Goal: Transaction & Acquisition: Purchase product/service

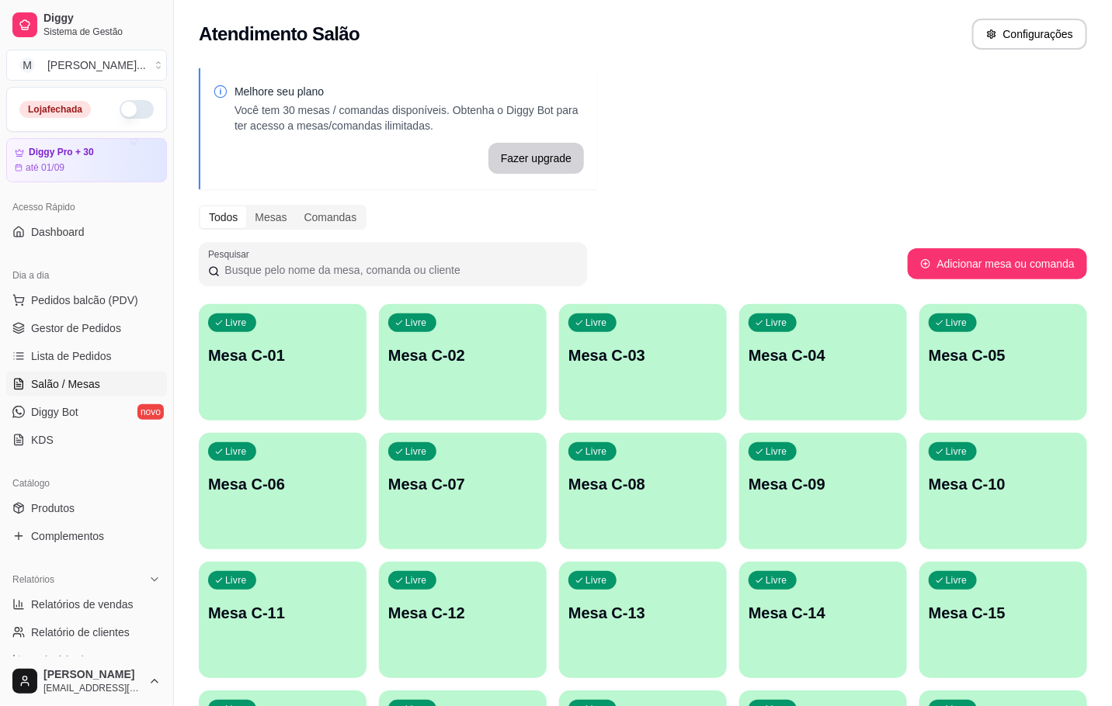
click at [315, 343] on div "Livre Mesa C-01" at bounding box center [283, 353] width 168 height 98
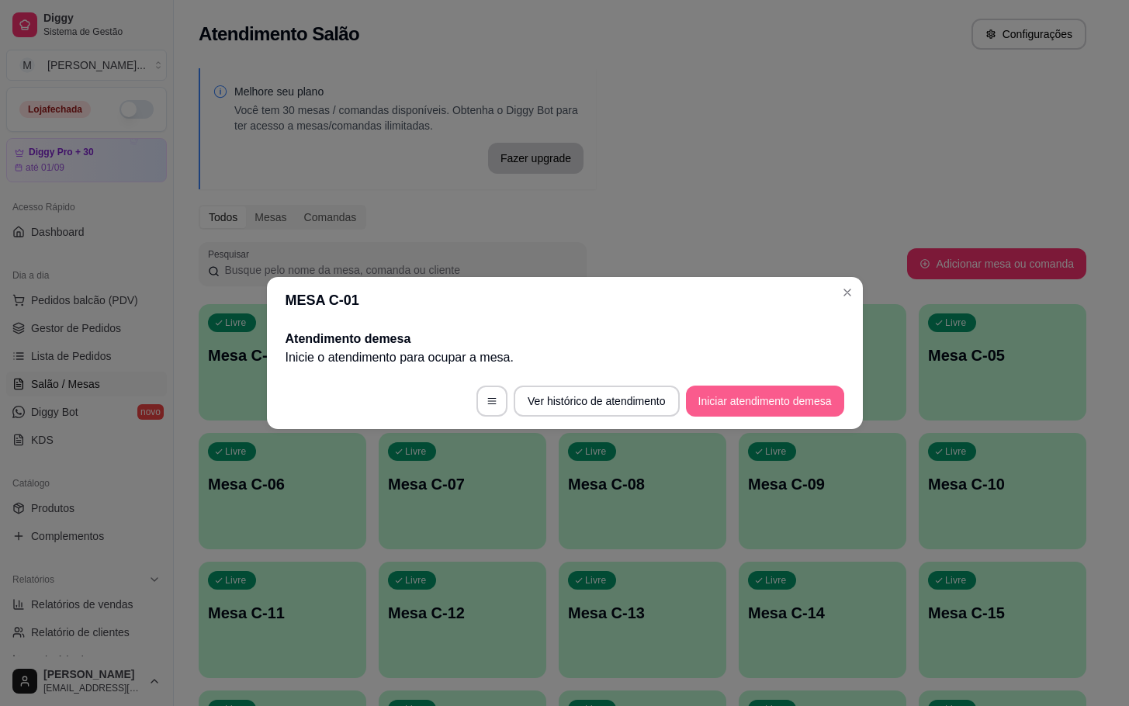
click at [808, 408] on button "Iniciar atendimento de mesa" at bounding box center [765, 401] width 158 height 31
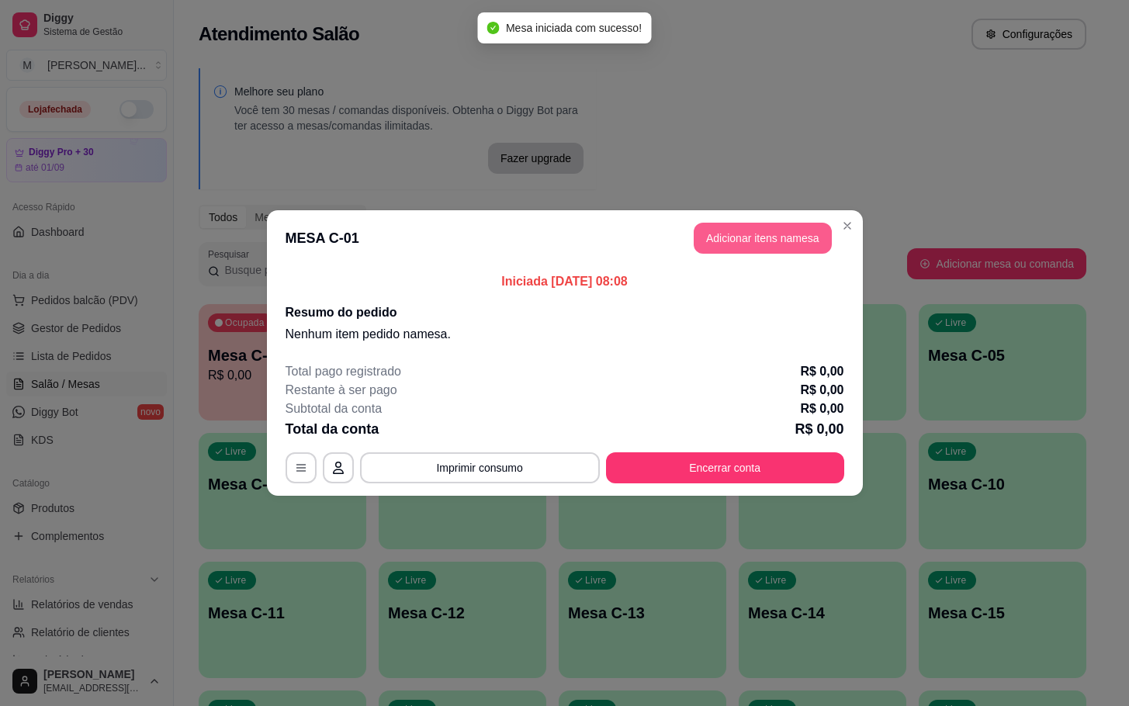
click at [772, 241] on button "Adicionar itens na mesa" at bounding box center [763, 238] width 138 height 31
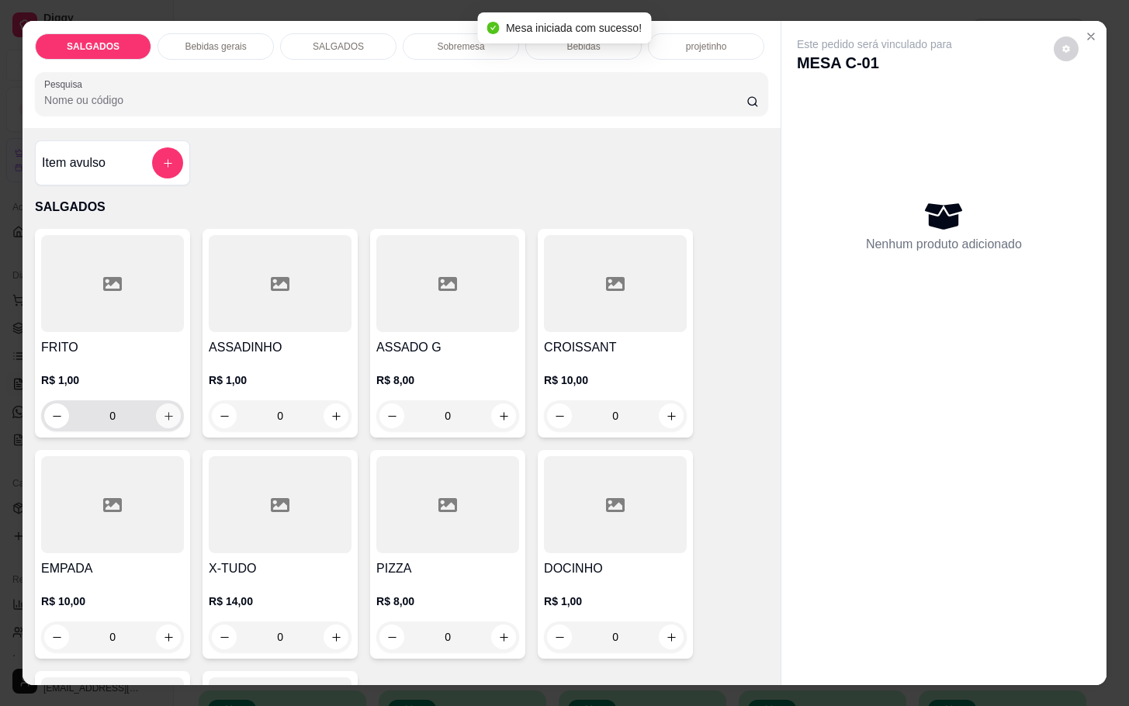
click at [163, 411] on icon "increase-product-quantity" at bounding box center [169, 417] width 12 height 12
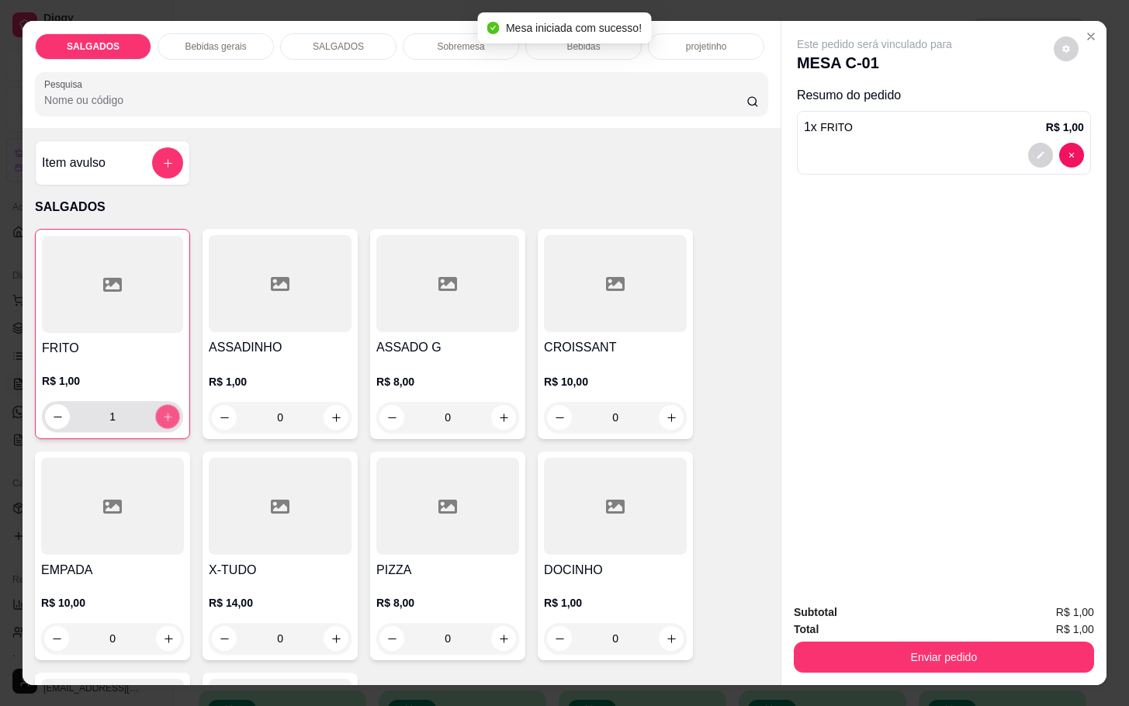
click at [162, 411] on icon "increase-product-quantity" at bounding box center [168, 417] width 12 height 12
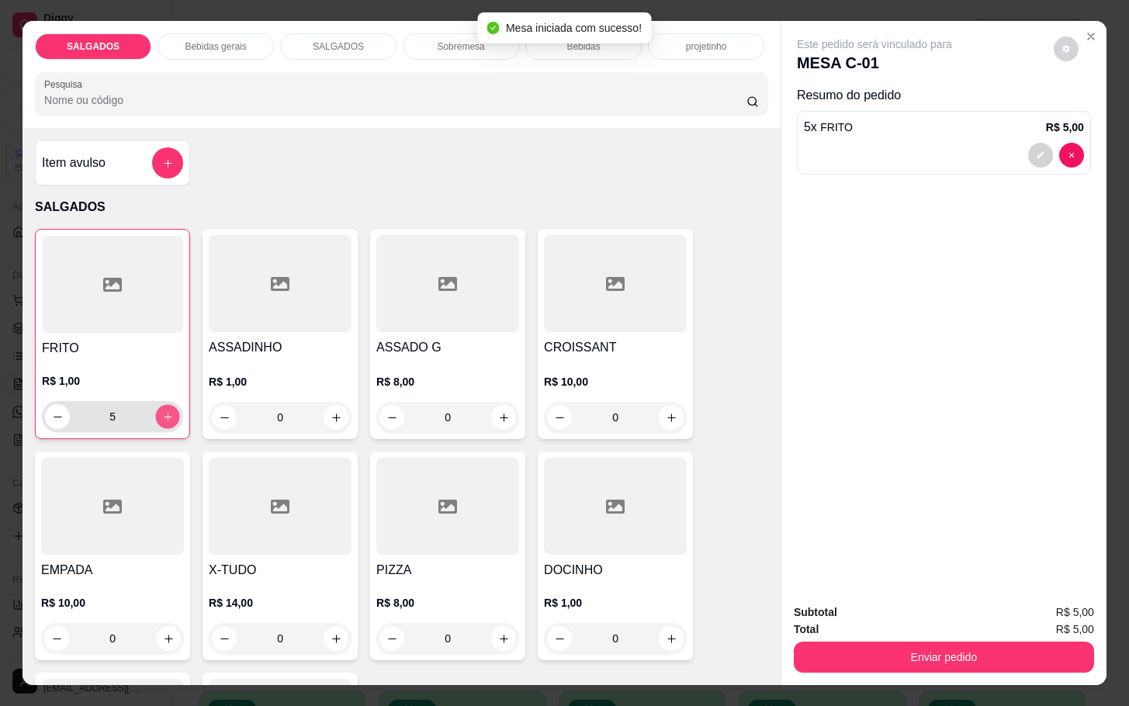
click at [162, 411] on icon "increase-product-quantity" at bounding box center [168, 417] width 12 height 12
click at [165, 411] on button "increase-product-quantity" at bounding box center [168, 417] width 24 height 24
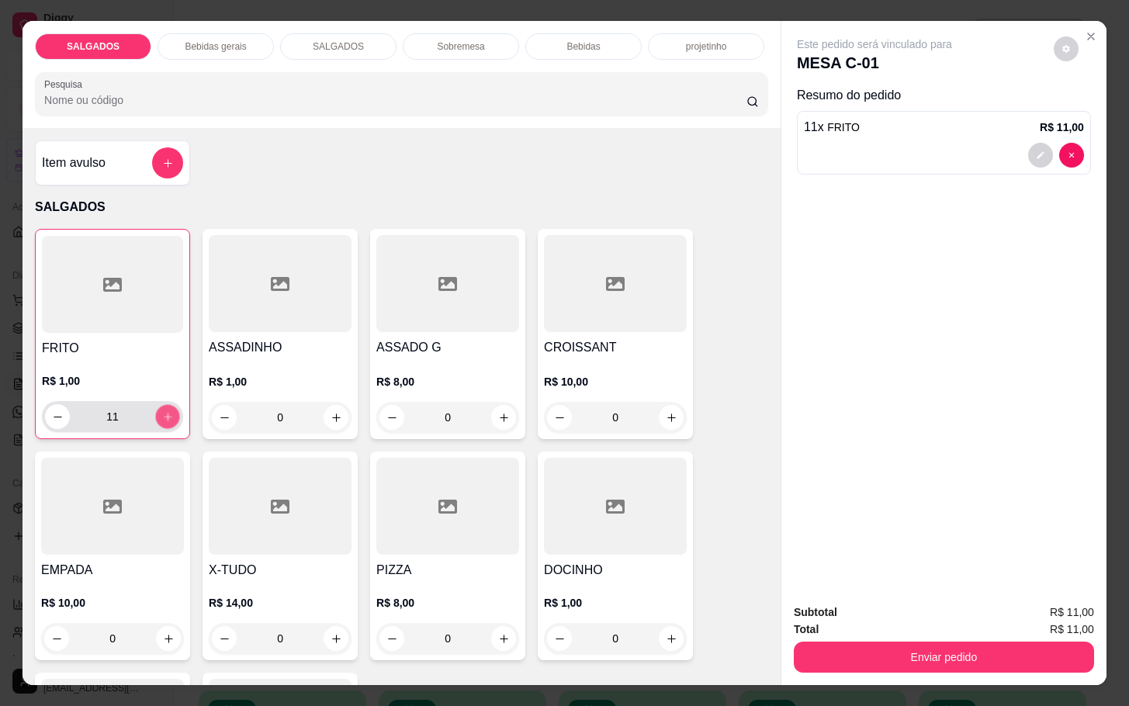
click at [165, 411] on button "increase-product-quantity" at bounding box center [168, 417] width 24 height 24
click at [165, 411] on button "increase-product-quantity" at bounding box center [167, 416] width 25 height 25
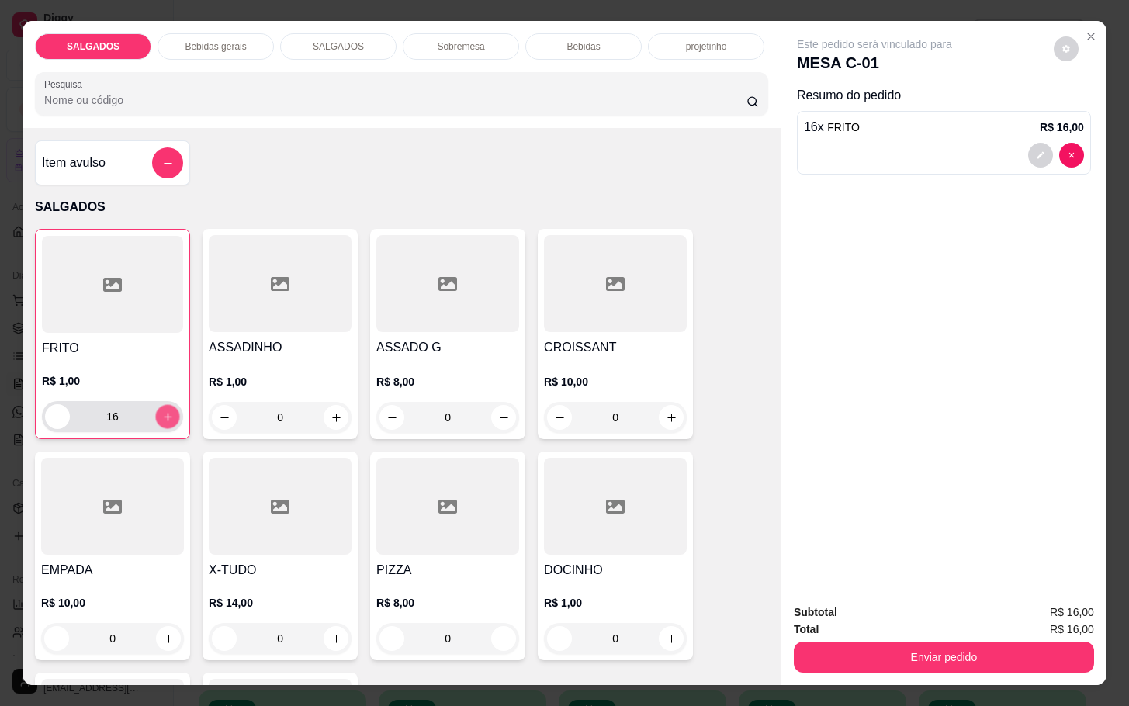
click at [165, 411] on button "increase-product-quantity" at bounding box center [168, 417] width 24 height 24
click at [166, 410] on button "increase-product-quantity" at bounding box center [168, 417] width 24 height 24
type input "20"
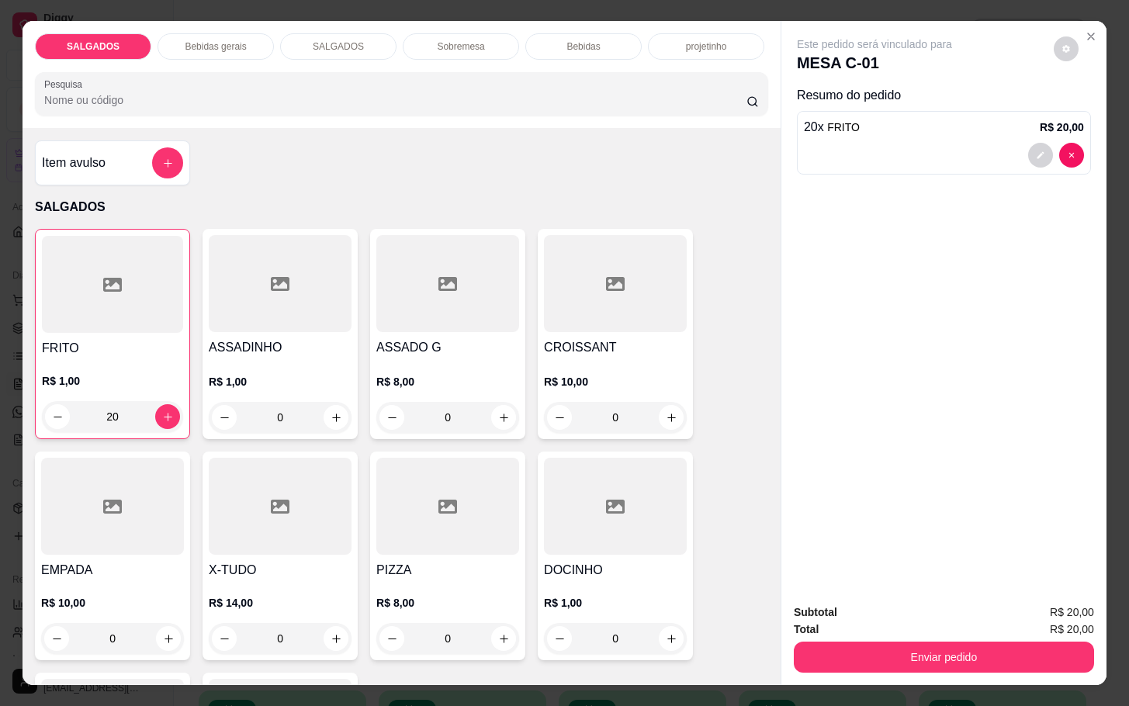
click at [245, 33] on div "Bebidas gerais" at bounding box center [216, 46] width 116 height 26
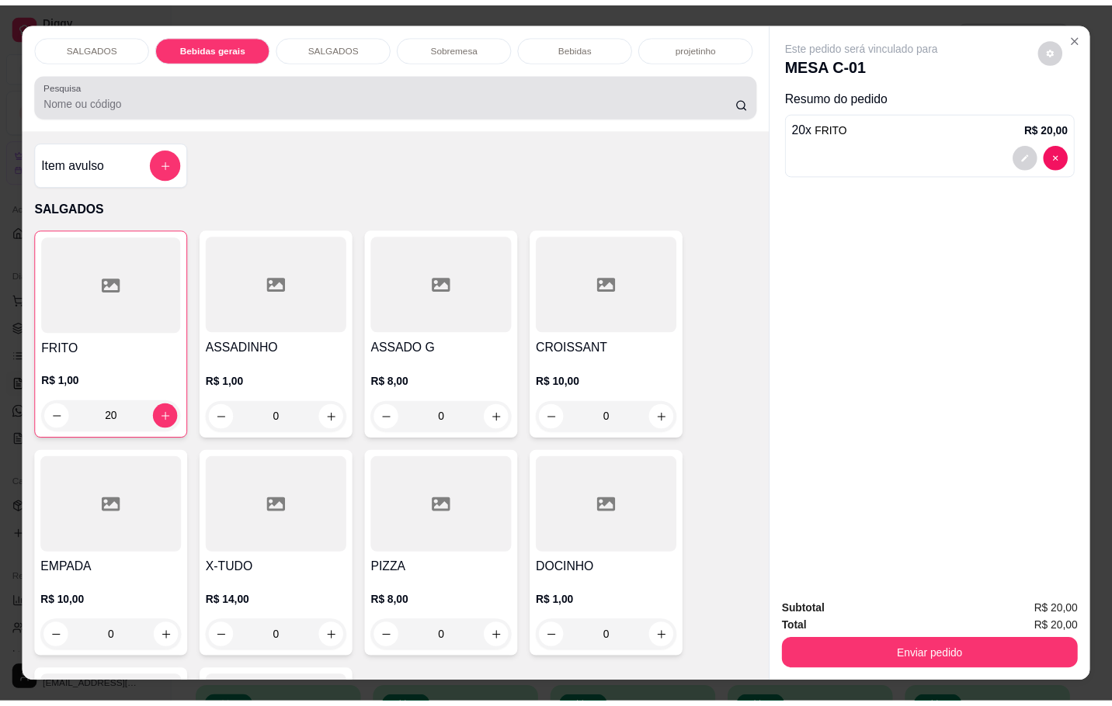
scroll to position [37, 0]
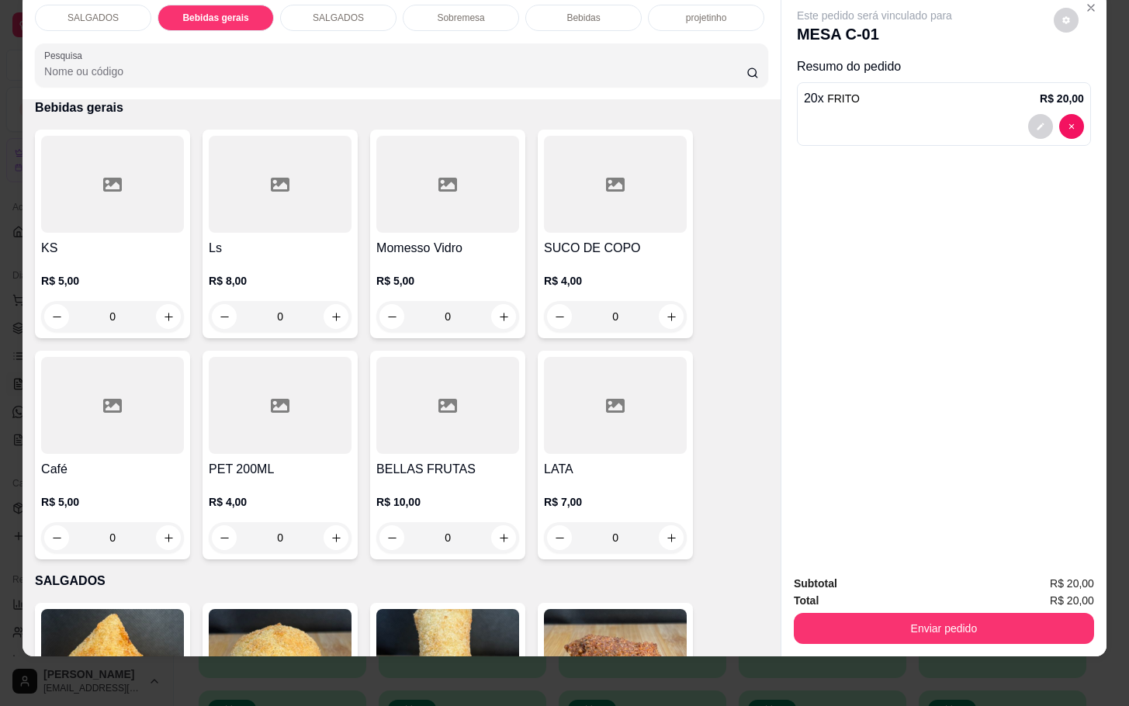
click at [121, 436] on div at bounding box center [112, 405] width 143 height 97
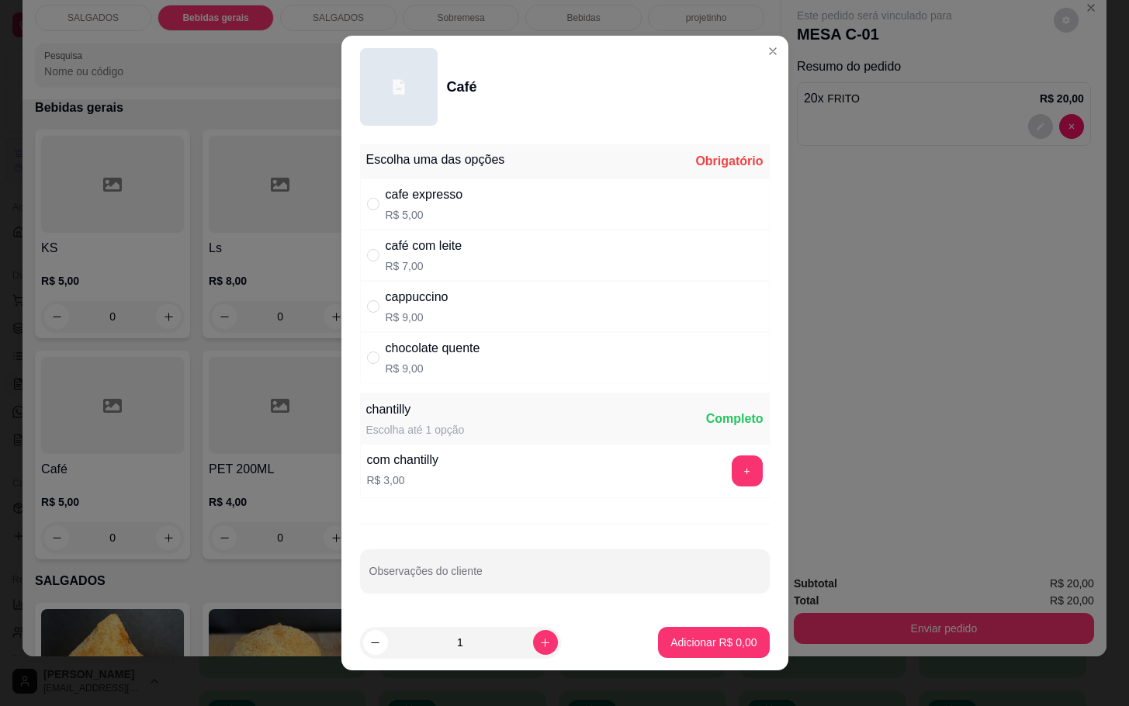
click at [434, 187] on div "cafe expresso" at bounding box center [425, 195] width 78 height 19
radio input "true"
click at [671, 636] on p "Adicionar R$ 5,00" at bounding box center [714, 643] width 86 height 16
type input "1"
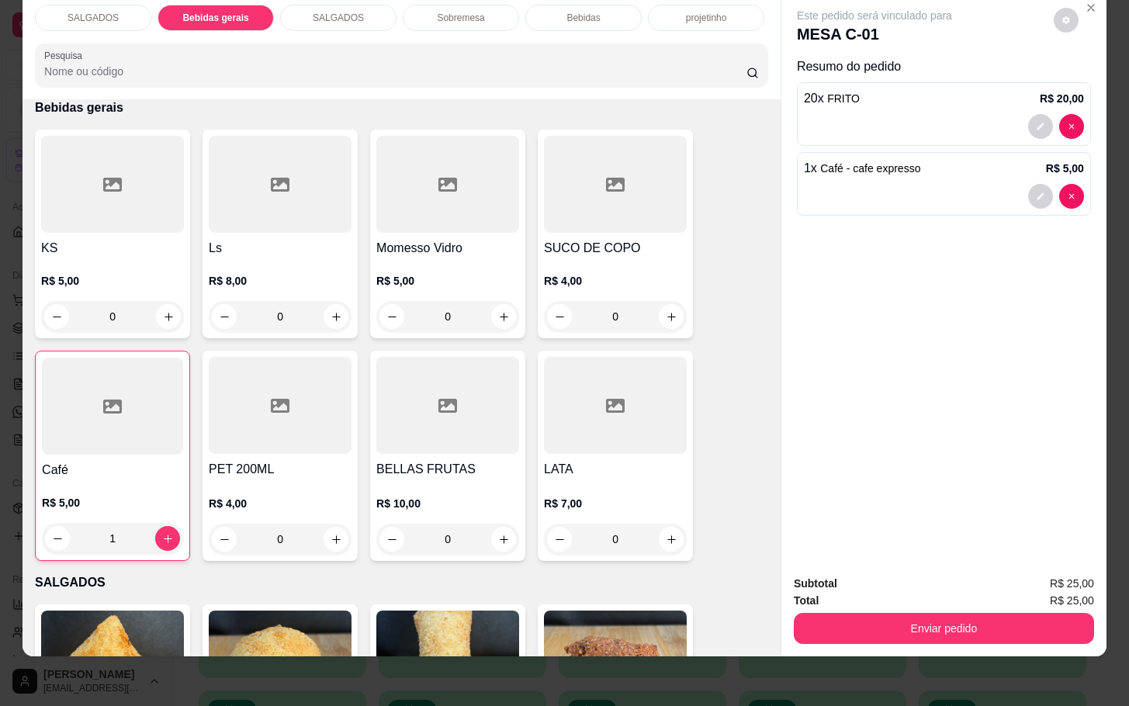
click at [419, 210] on div at bounding box center [447, 184] width 143 height 97
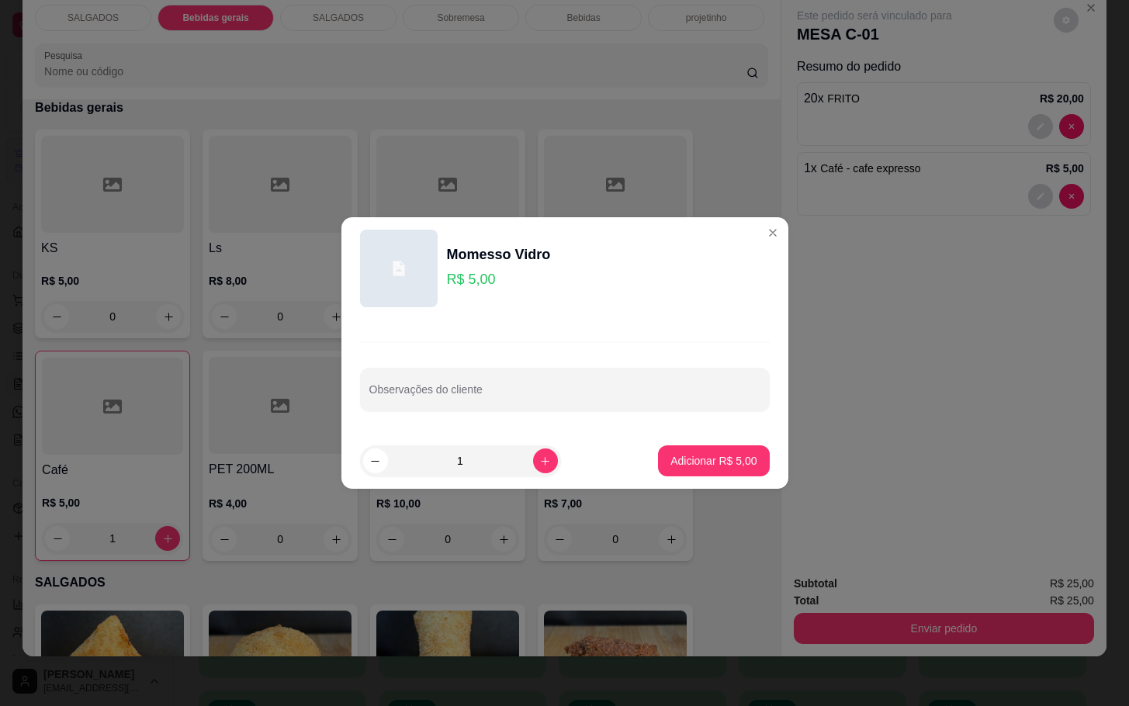
drag, startPoint x: 689, startPoint y: 483, endPoint x: 689, endPoint y: 466, distance: 17.1
click at [689, 482] on footer "1 Adicionar R$ 5,00" at bounding box center [565, 461] width 447 height 56
click at [689, 466] on p "Adicionar R$ 5,00" at bounding box center [714, 461] width 86 height 16
type input "1"
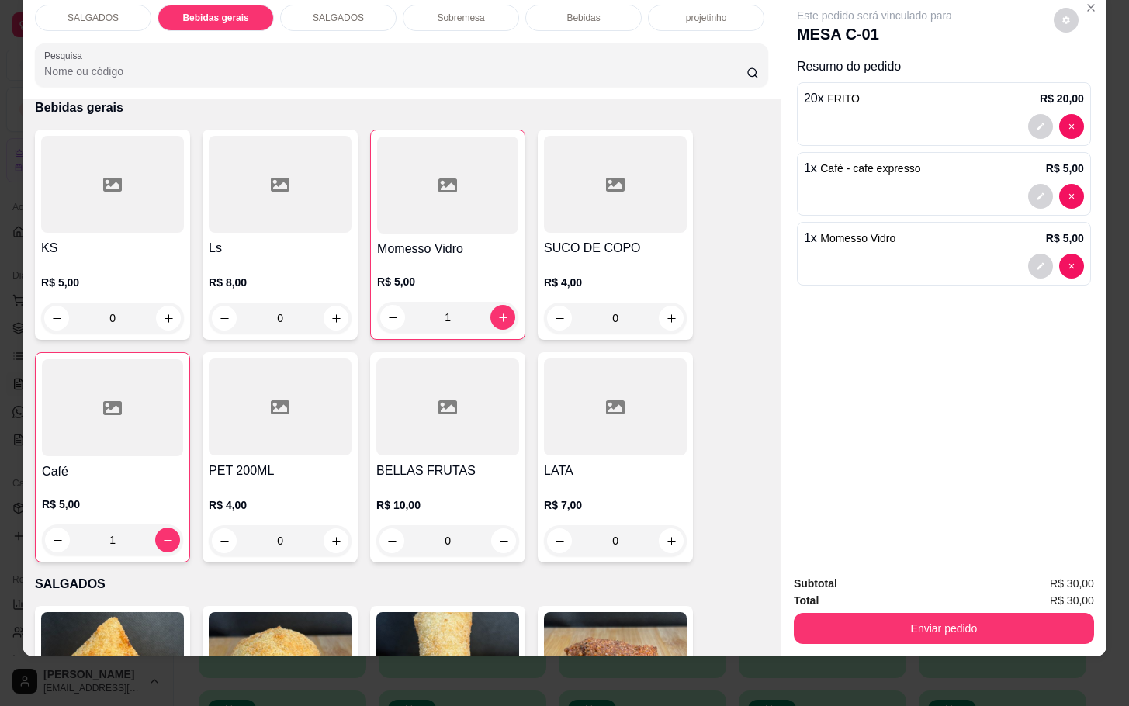
click at [938, 652] on div "SALGADOS Bebidas gerais SALGADOS Sobremesa Bebidas projetinho Pesquisa Item avu…" at bounding box center [564, 353] width 1129 height 706
click at [916, 615] on button "Enviar pedido" at bounding box center [944, 628] width 300 height 31
click at [899, 578] on button "Não registrar e enviar pedido" at bounding box center [890, 573] width 161 height 29
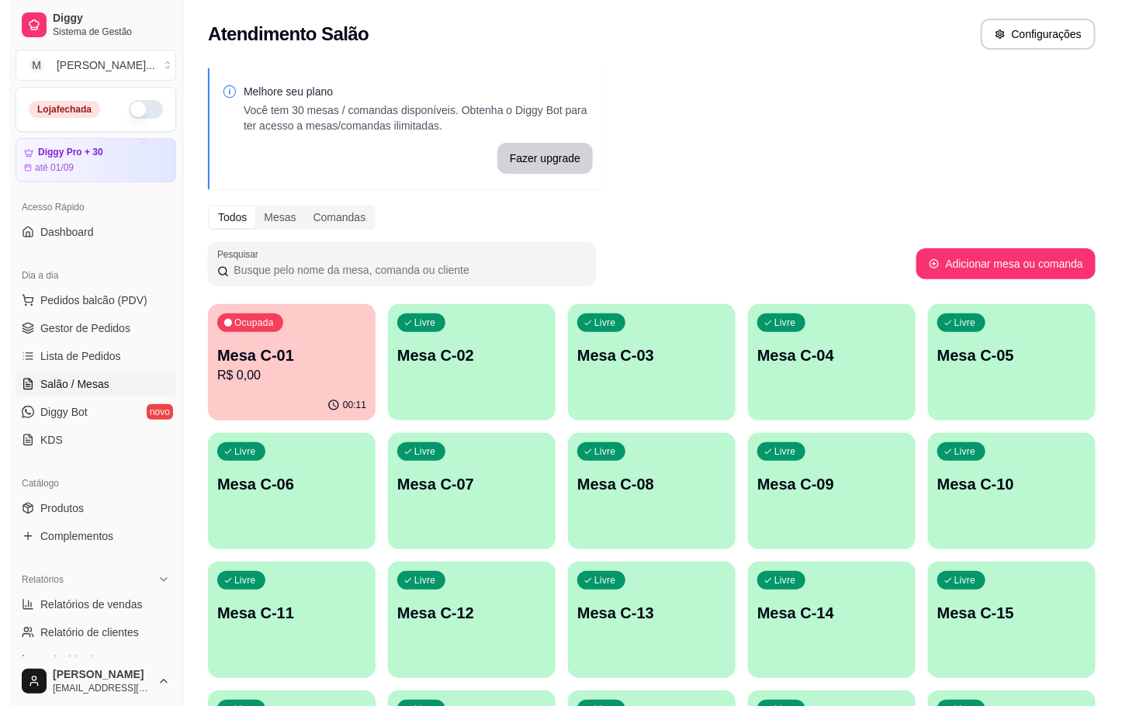
scroll to position [116, 0]
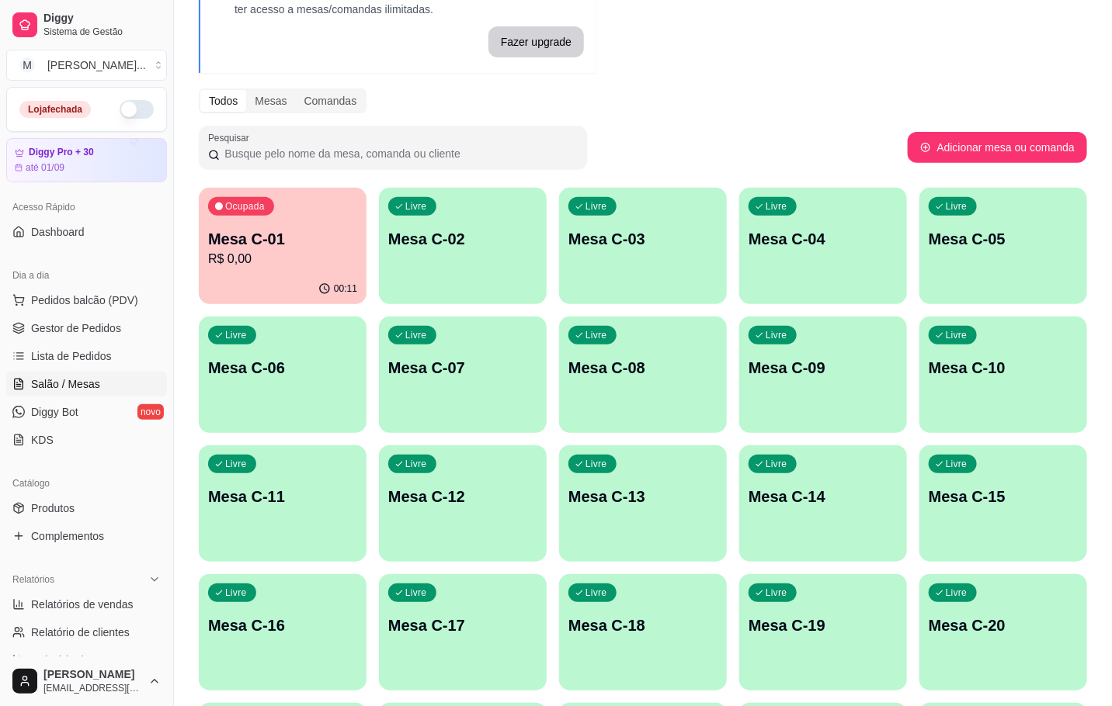
click at [296, 630] on p "Mesa C-16" at bounding box center [282, 626] width 149 height 22
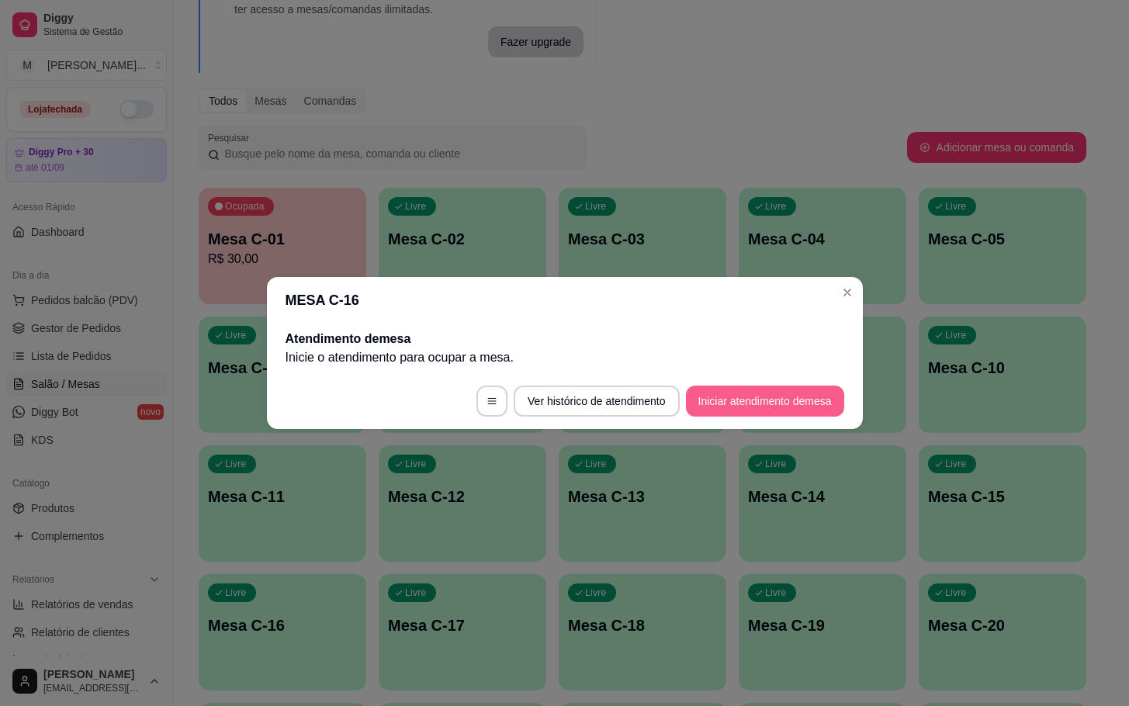
click at [780, 394] on button "Iniciar atendimento de mesa" at bounding box center [765, 401] width 158 height 31
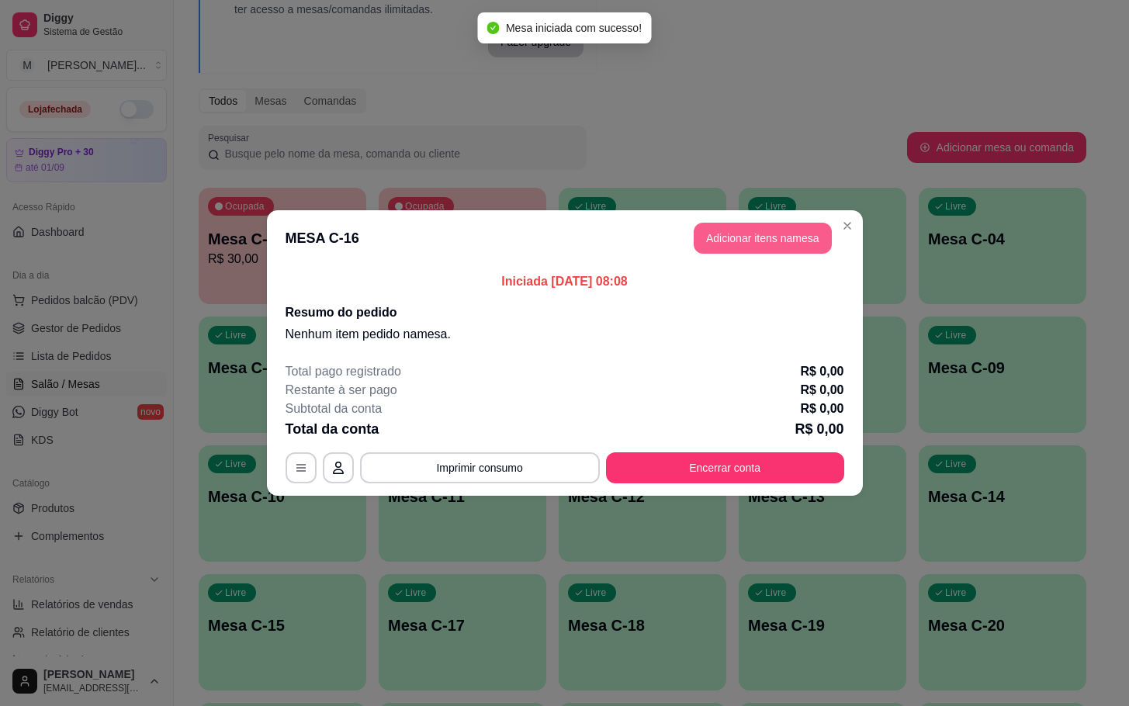
click at [758, 221] on header "MESA C-16 Adicionar itens na mesa" at bounding box center [565, 238] width 596 height 56
click at [736, 231] on button "Adicionar itens na mesa" at bounding box center [763, 238] width 138 height 31
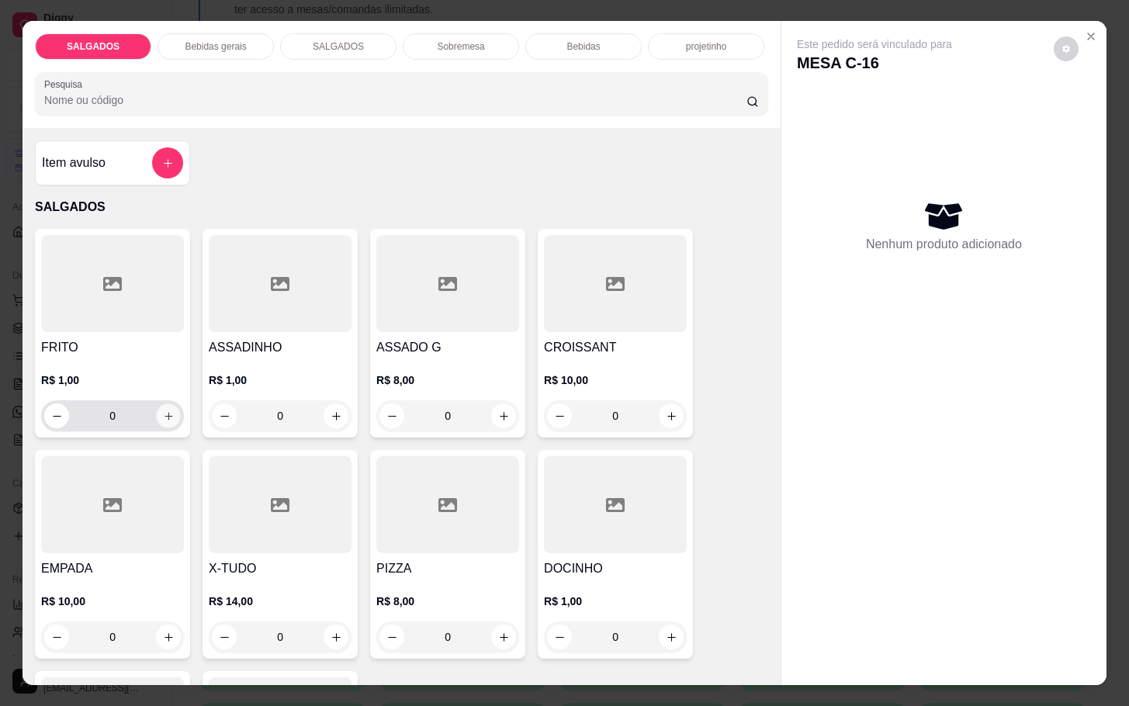
click at [163, 411] on icon "increase-product-quantity" at bounding box center [169, 417] width 12 height 12
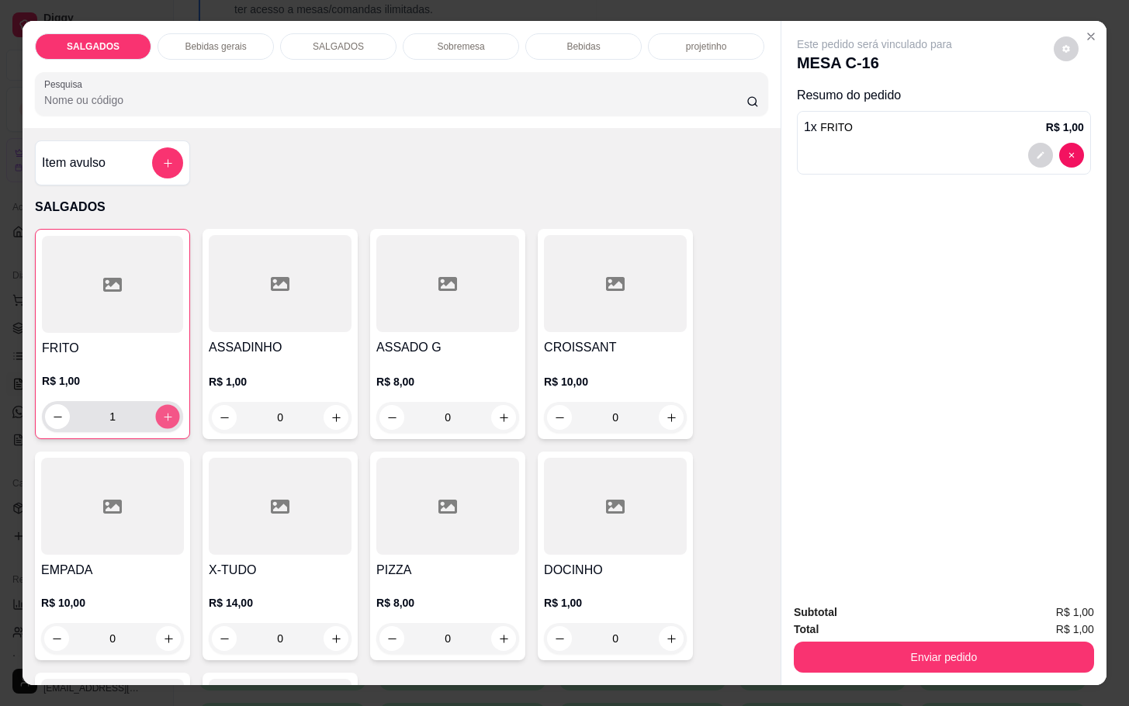
click at [163, 411] on icon "increase-product-quantity" at bounding box center [168, 417] width 12 height 12
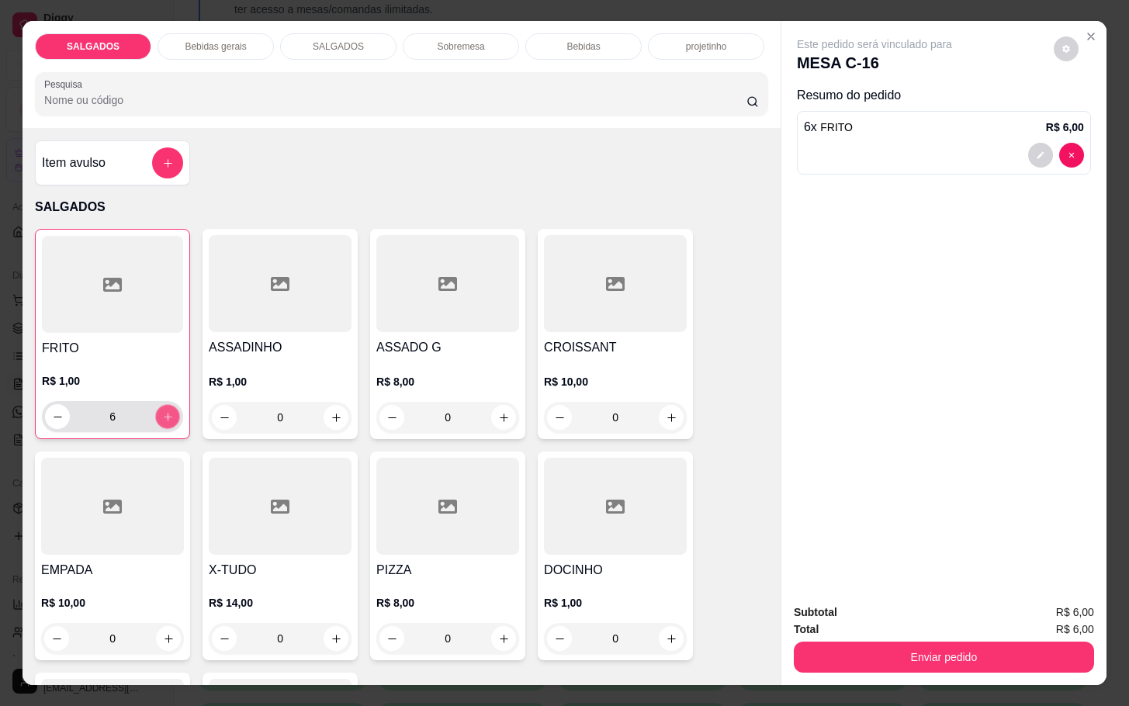
click at [163, 411] on icon "increase-product-quantity" at bounding box center [168, 417] width 12 height 12
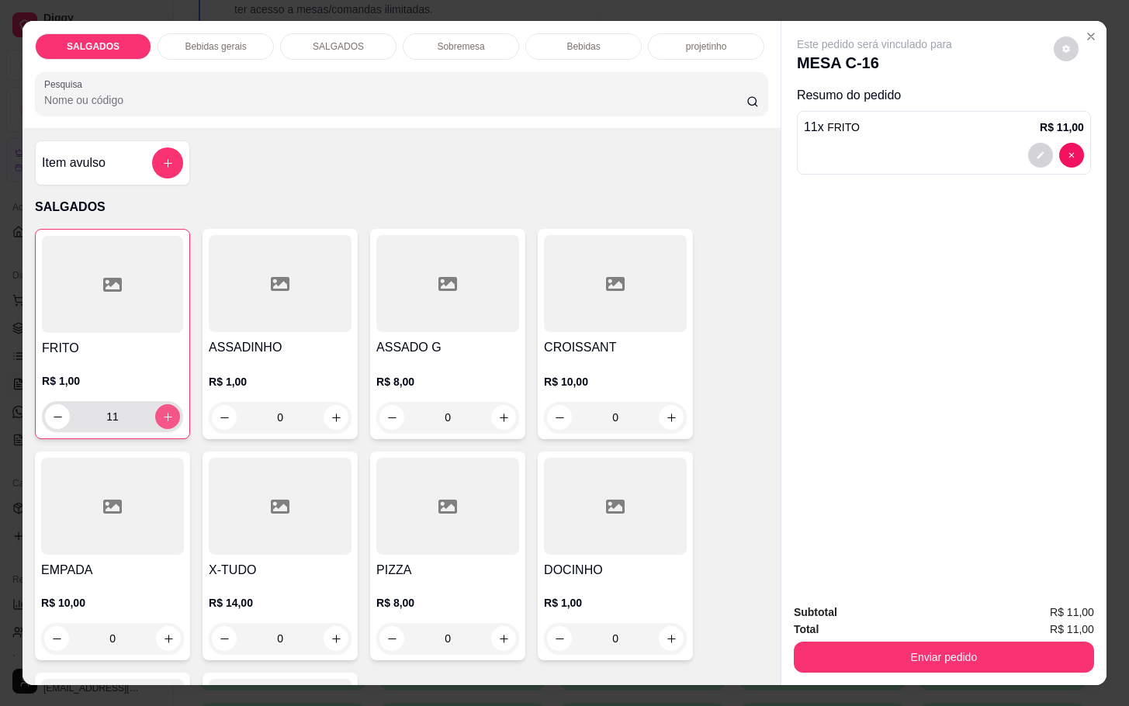
click at [163, 411] on icon "increase-product-quantity" at bounding box center [168, 417] width 12 height 12
type input "13"
click at [213, 52] on div "SALGADOS Bebidas gerais SALGADOS Sobremesa Bebidas projetinho Pesquisa" at bounding box center [402, 74] width 758 height 107
click at [217, 44] on p "Bebidas gerais" at bounding box center [215, 46] width 61 height 12
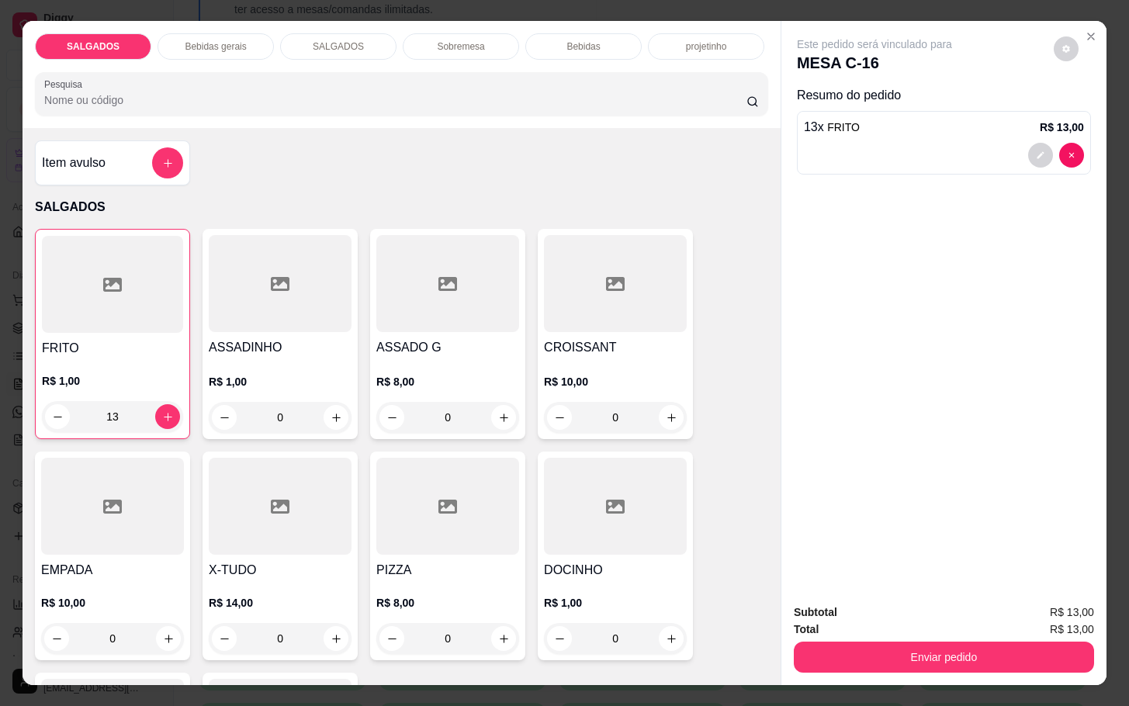
scroll to position [37, 0]
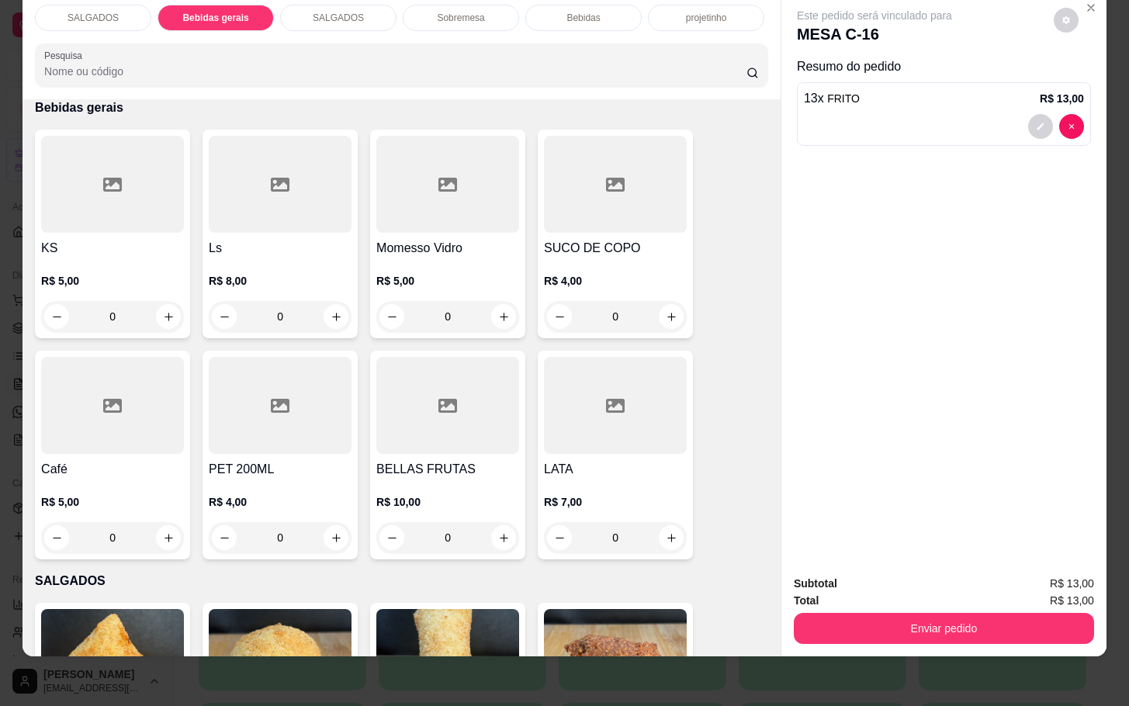
click at [414, 182] on div at bounding box center [447, 184] width 143 height 97
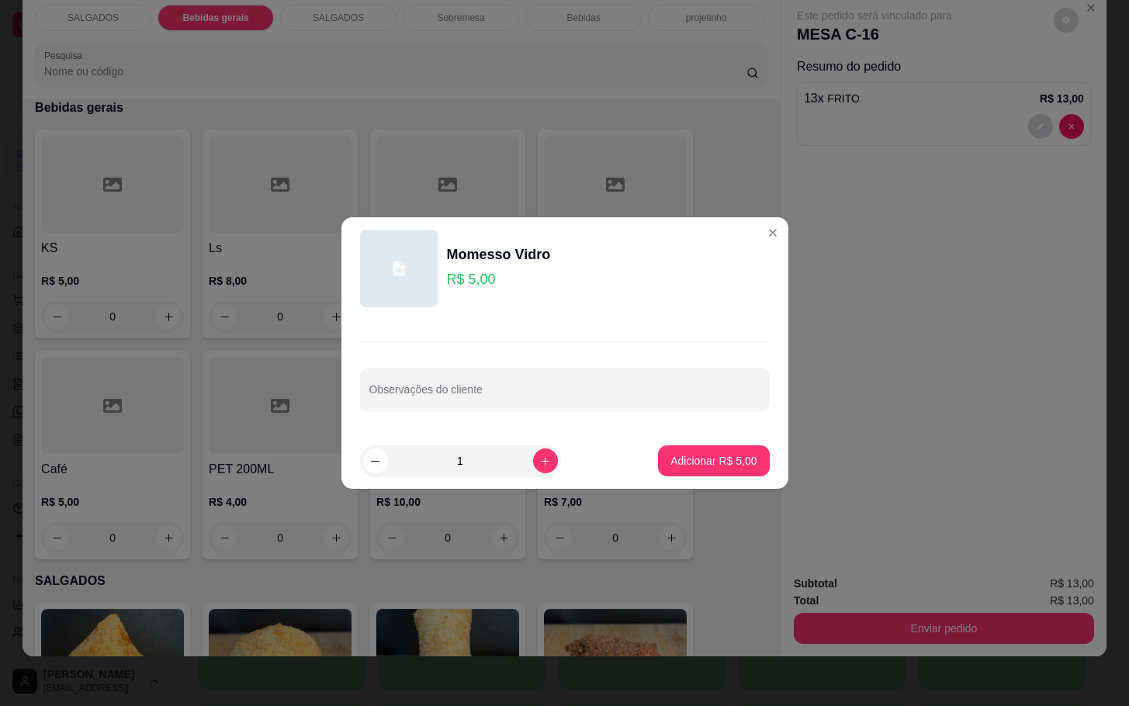
click at [685, 442] on footer "1 Adicionar R$ 5,00" at bounding box center [565, 461] width 447 height 56
click at [715, 463] on p "Adicionar R$ 5,00" at bounding box center [714, 461] width 86 height 16
type input "1"
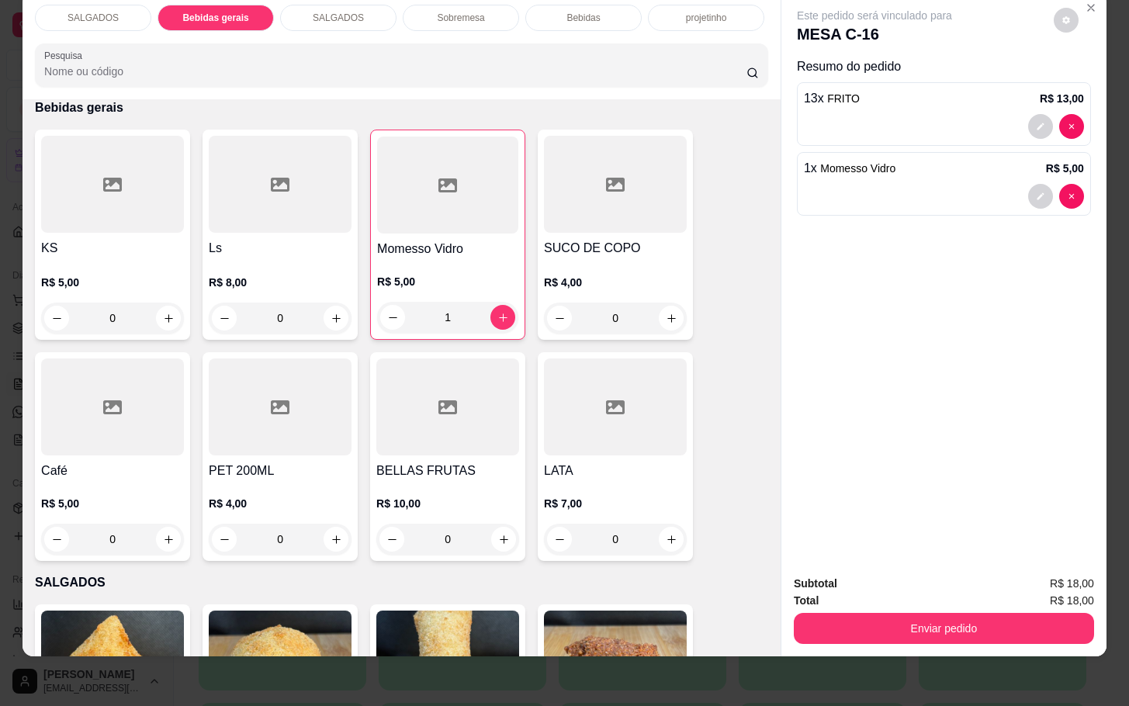
click at [892, 632] on div "Subtotal R$ 18,00 Total R$ 18,00 Enviar pedido" at bounding box center [944, 610] width 325 height 94
click at [897, 625] on button "Enviar pedido" at bounding box center [944, 628] width 300 height 31
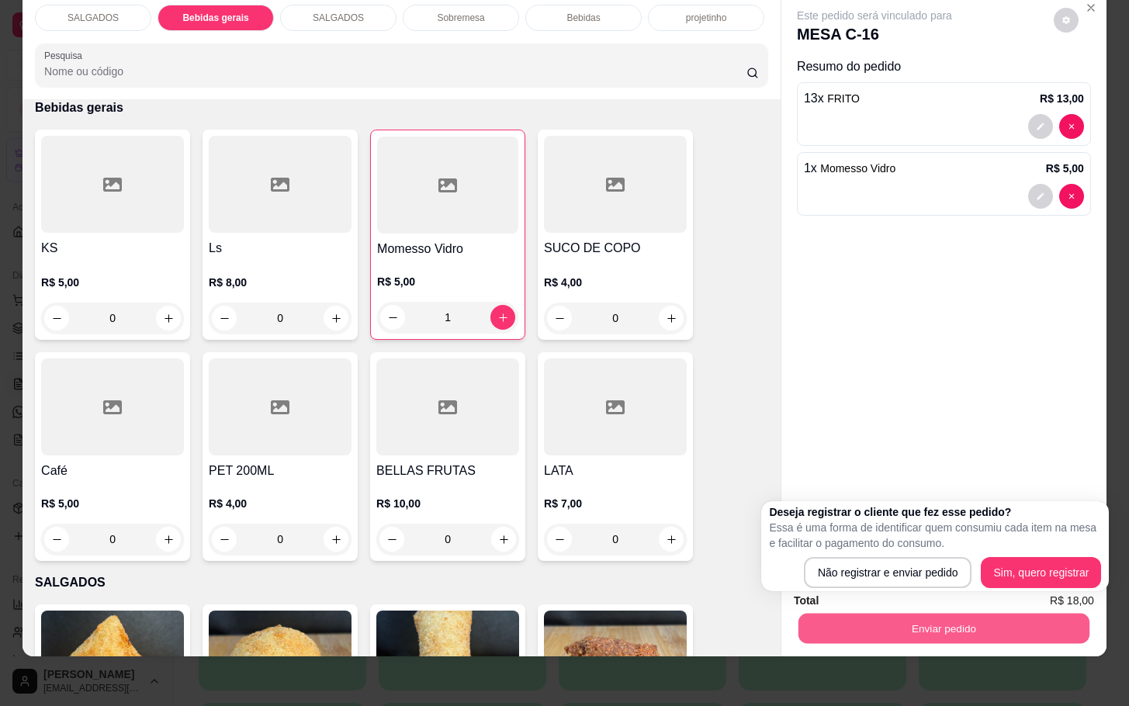
click at [886, 613] on button "Enviar pedido" at bounding box center [944, 628] width 291 height 30
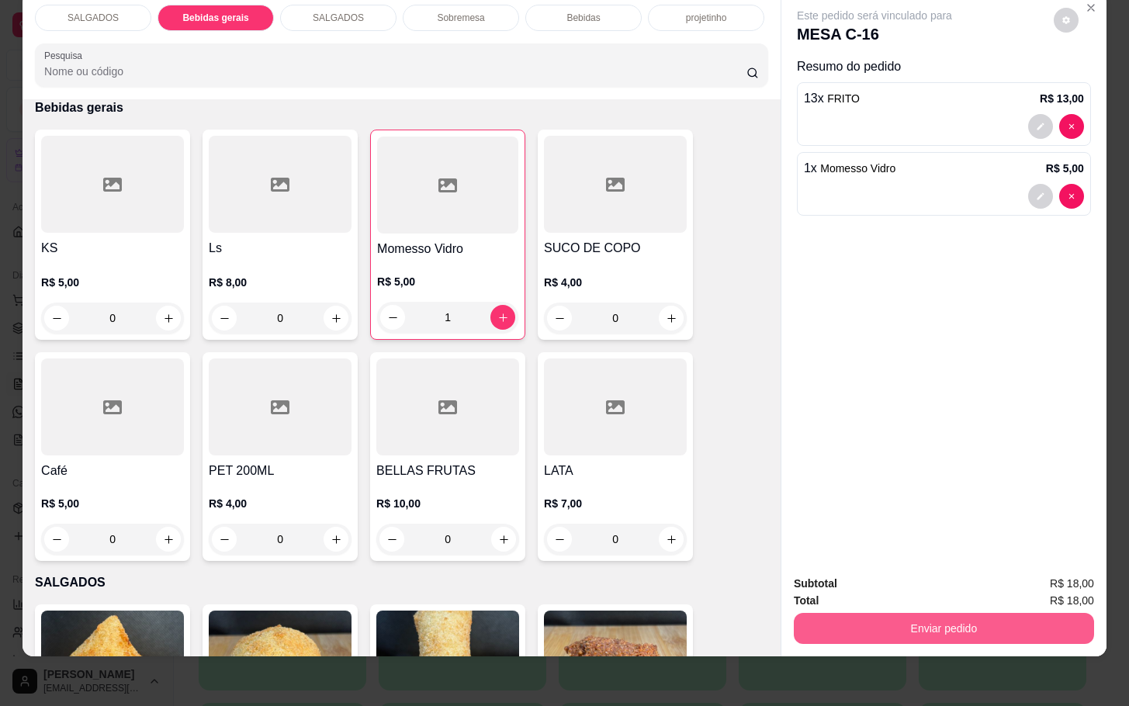
click at [841, 613] on button "Enviar pedido" at bounding box center [944, 628] width 300 height 31
click at [841, 564] on button "Não registrar e enviar pedido" at bounding box center [890, 573] width 157 height 29
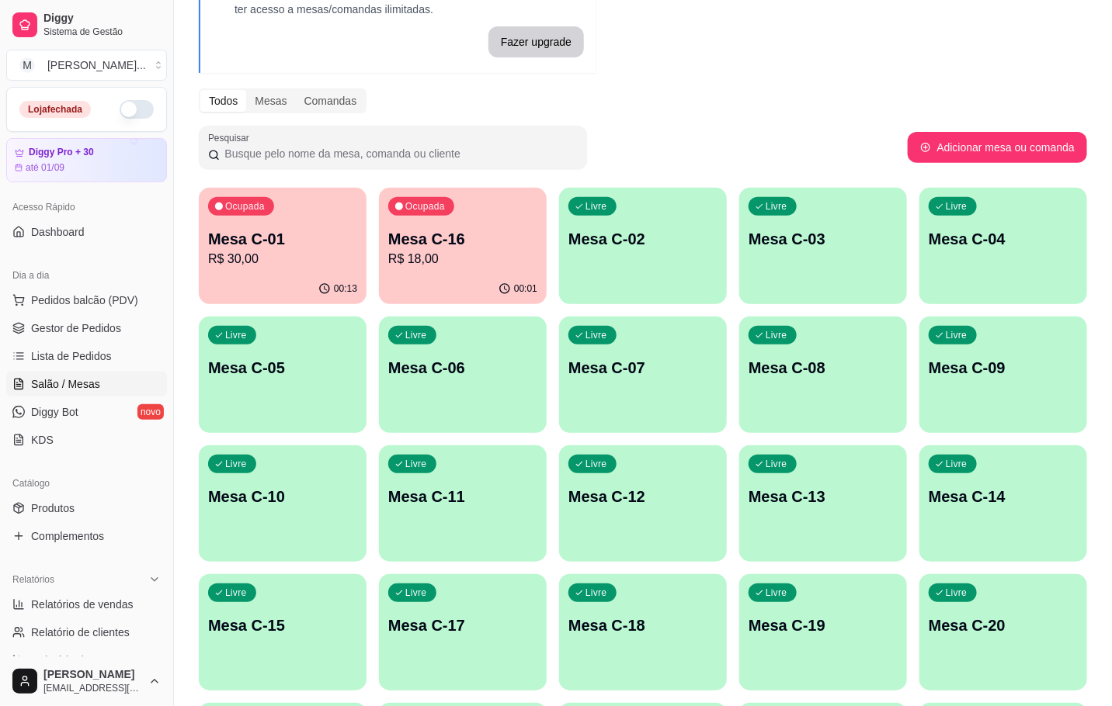
click at [958, 624] on p "Mesa C-20" at bounding box center [1002, 626] width 149 height 22
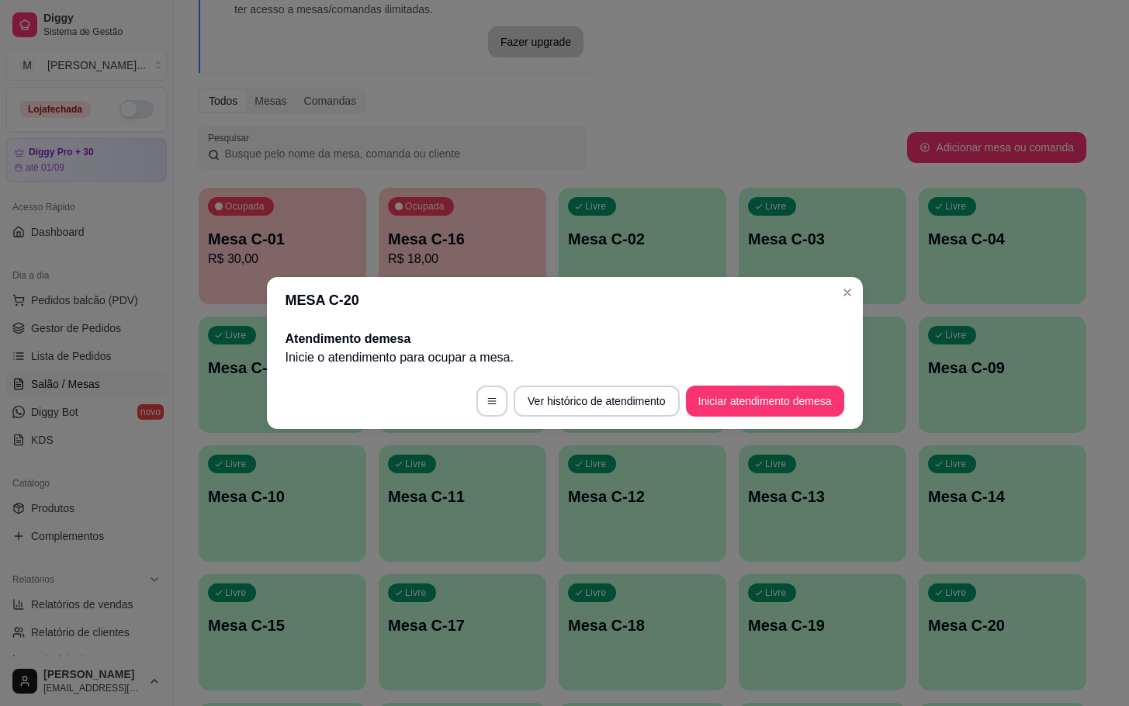
click at [773, 383] on footer "Ver histórico de atendimento Iniciar atendimento de mesa" at bounding box center [565, 401] width 596 height 56
click at [753, 408] on button "Iniciar atendimento de mesa" at bounding box center [766, 402] width 154 height 30
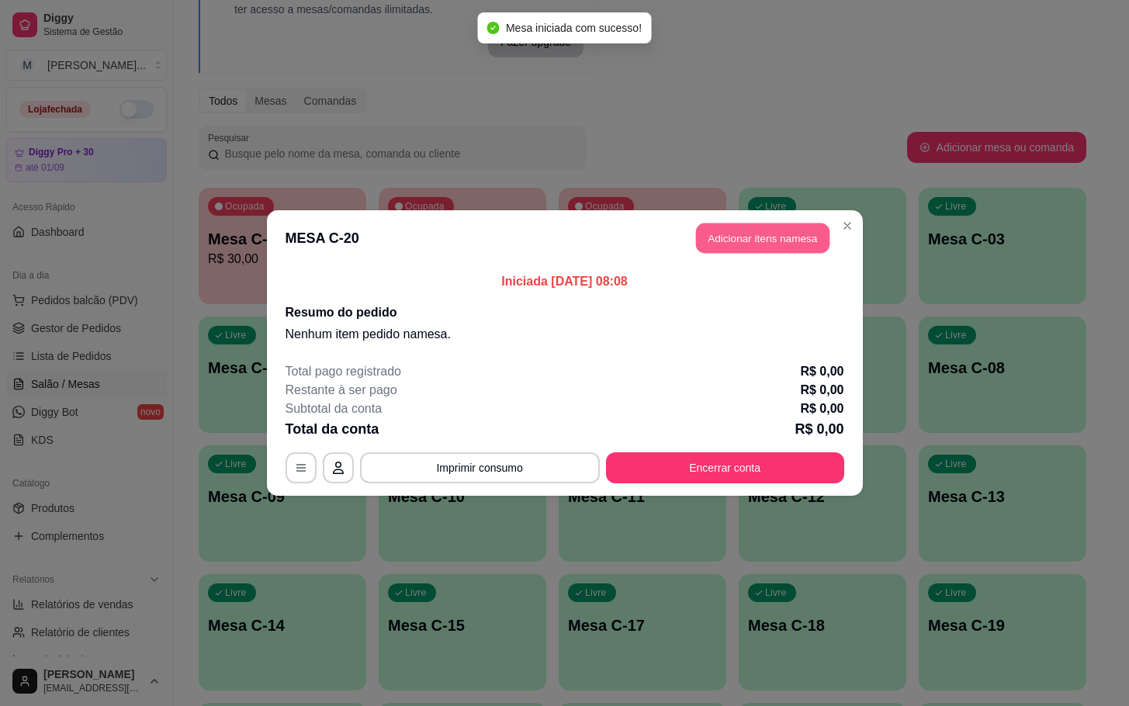
click at [783, 249] on button "Adicionar itens na mesa" at bounding box center [763, 239] width 134 height 30
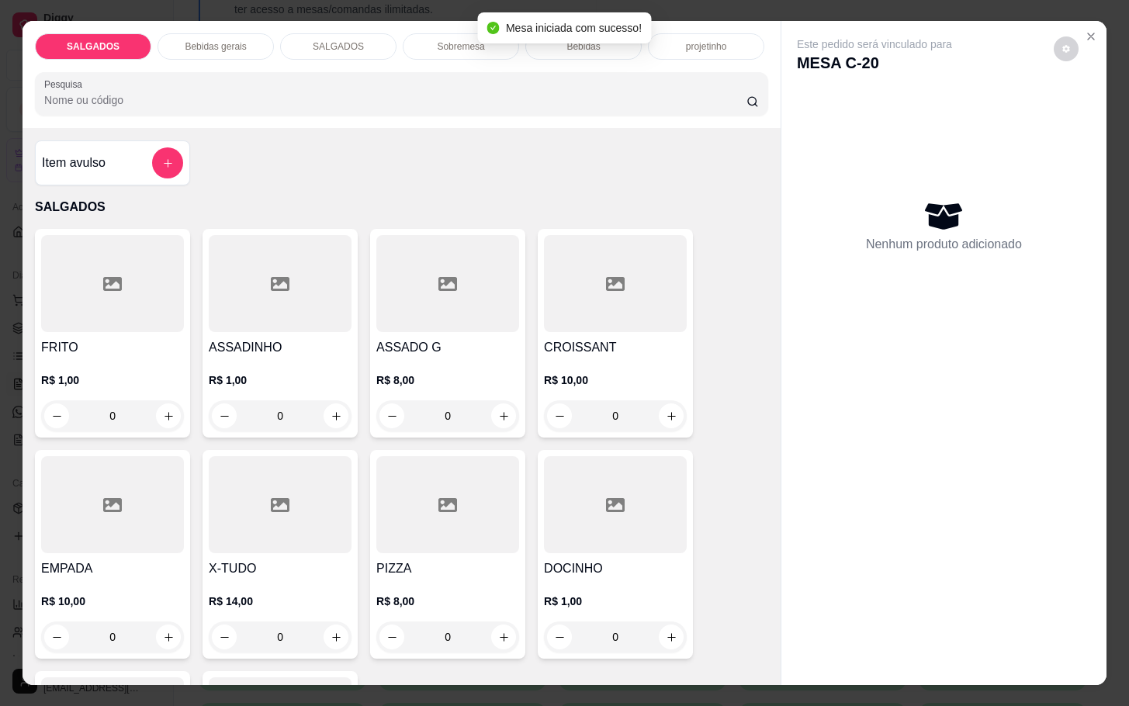
click at [110, 373] on p "R$ 1,00" at bounding box center [112, 381] width 143 height 16
click at [429, 338] on h4 "ASSADO G" at bounding box center [447, 347] width 143 height 19
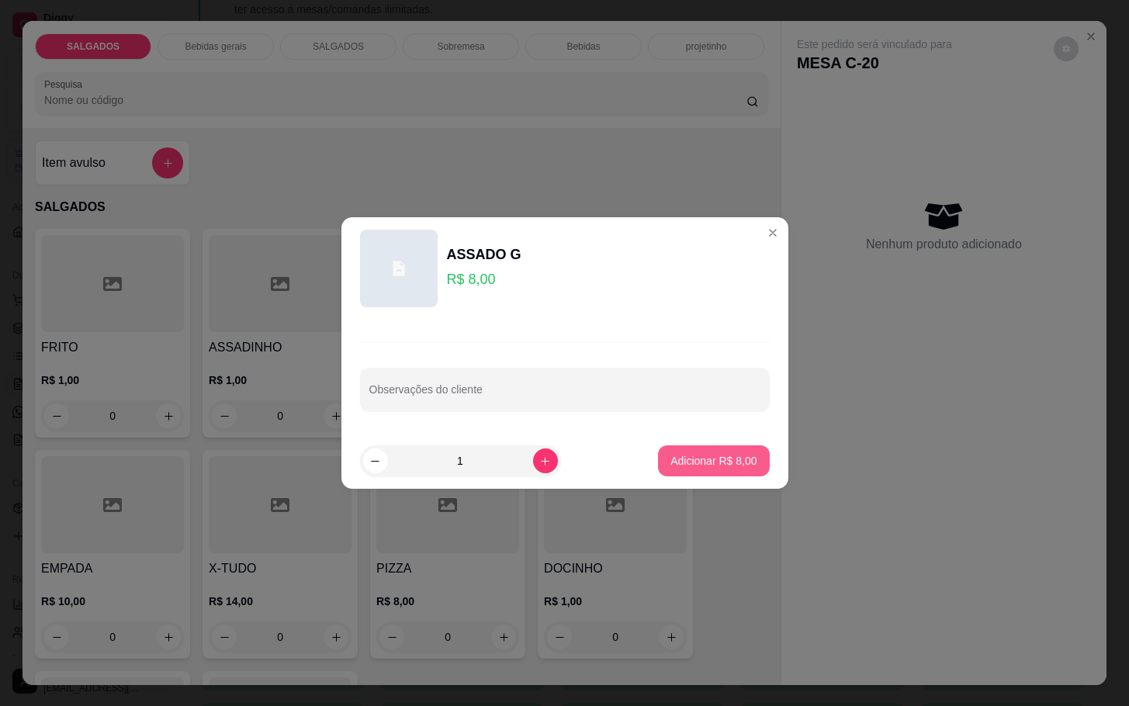
click at [658, 450] on button "Adicionar R$ 8,00" at bounding box center [713, 461] width 111 height 31
type input "1"
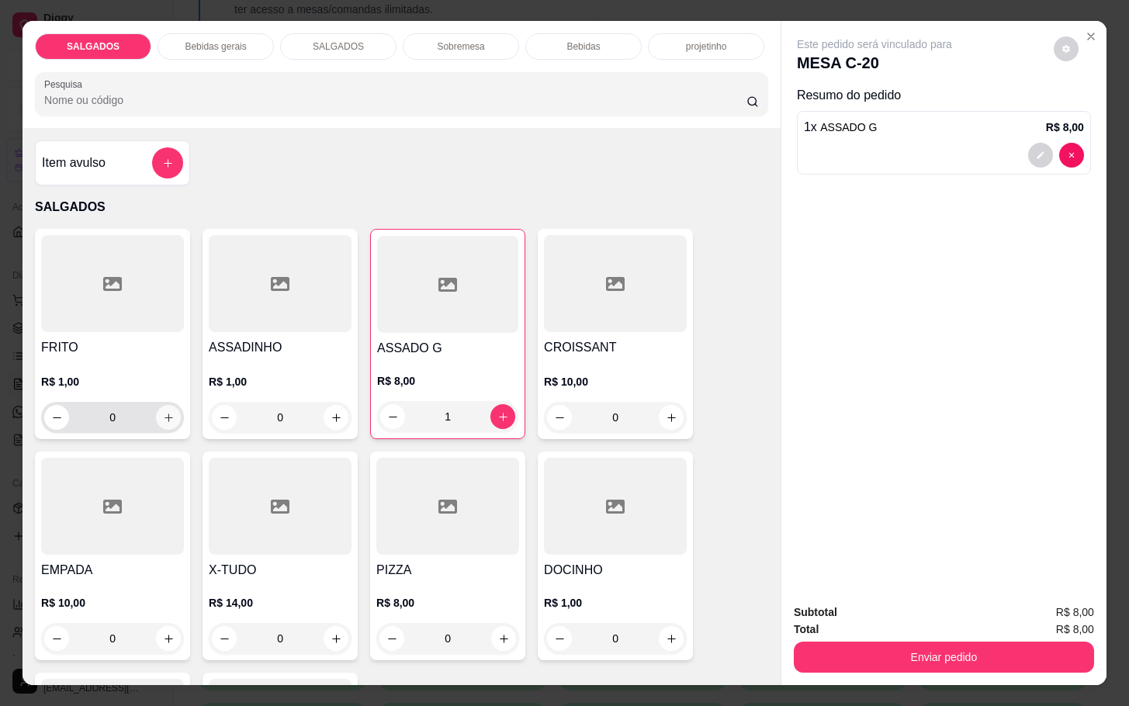
click at [157, 418] on button "increase-product-quantity" at bounding box center [168, 417] width 25 height 25
click at [157, 418] on button "increase-product-quantity" at bounding box center [168, 417] width 24 height 24
type input "2"
click at [208, 40] on p "Bebidas gerais" at bounding box center [215, 46] width 61 height 12
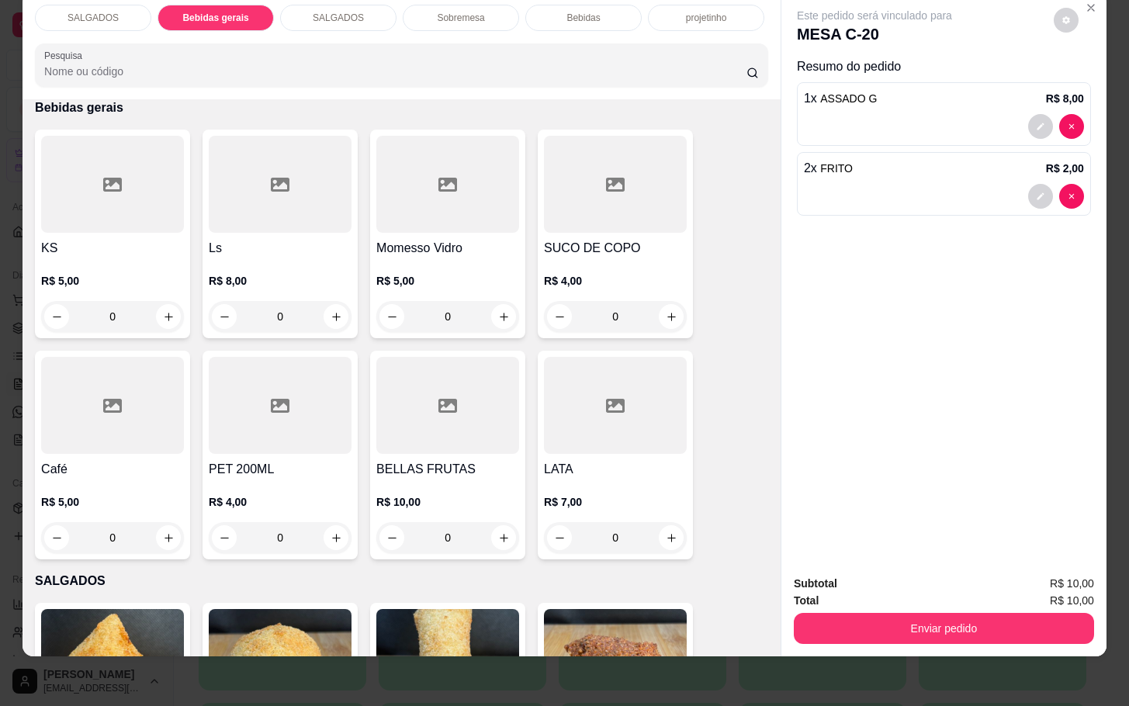
click at [96, 357] on div at bounding box center [112, 405] width 143 height 97
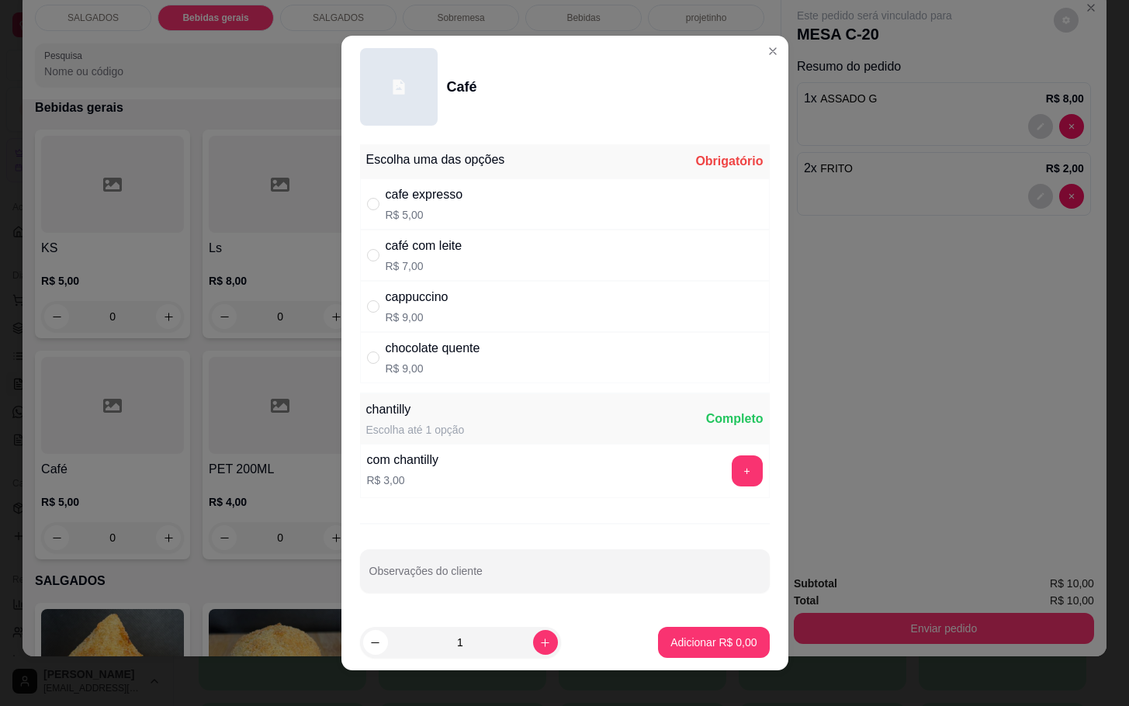
click at [508, 268] on div "café com leite R$ 7,00" at bounding box center [565, 255] width 410 height 51
radio input "true"
click at [671, 636] on p "Adicionar R$ 7,00" at bounding box center [714, 643] width 86 height 16
type input "1"
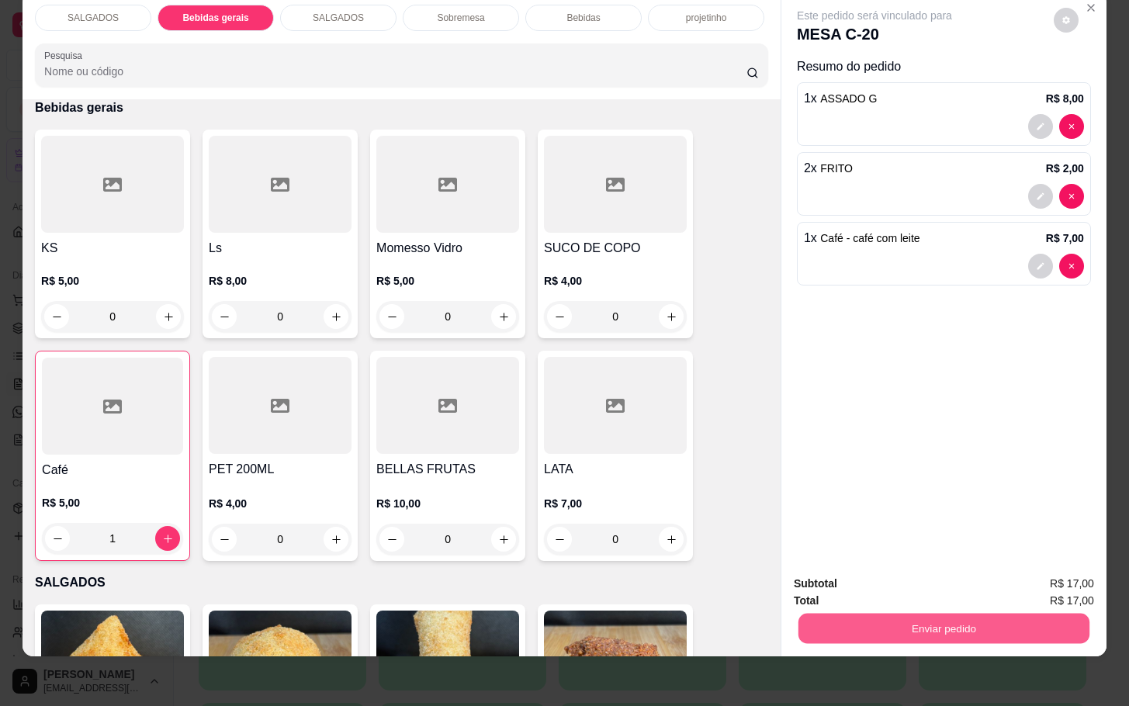
click at [1011, 613] on button "Enviar pedido" at bounding box center [944, 628] width 291 height 30
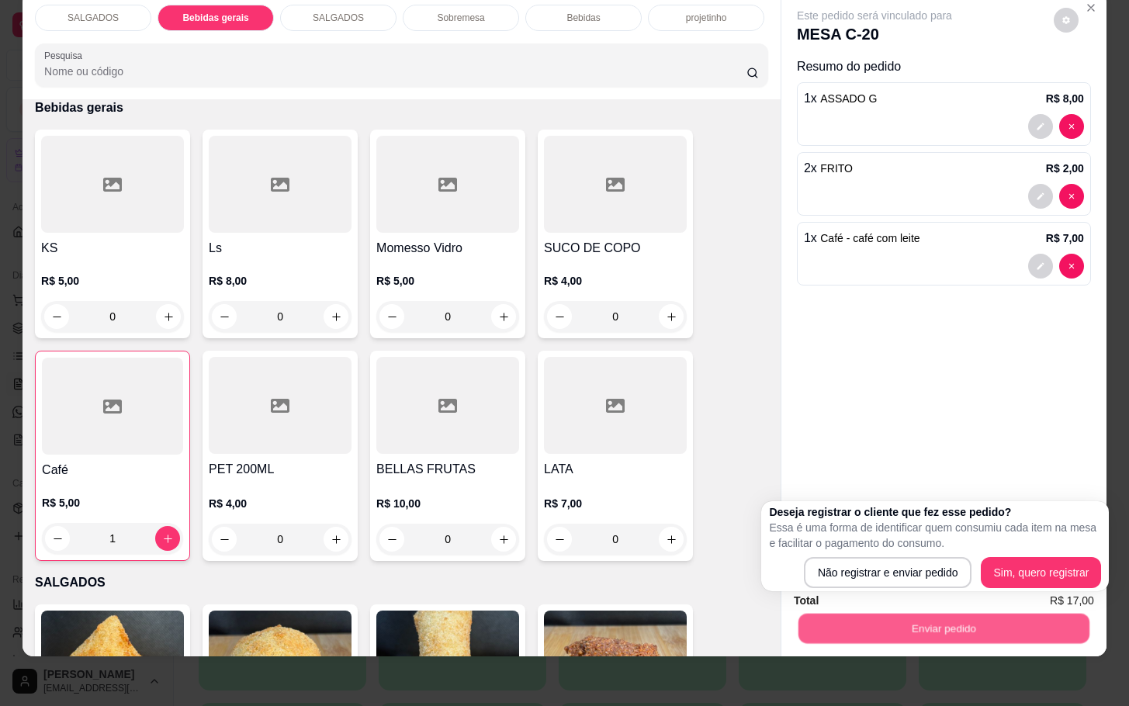
click at [931, 609] on div "Enviar pedido" at bounding box center [944, 626] width 300 height 35
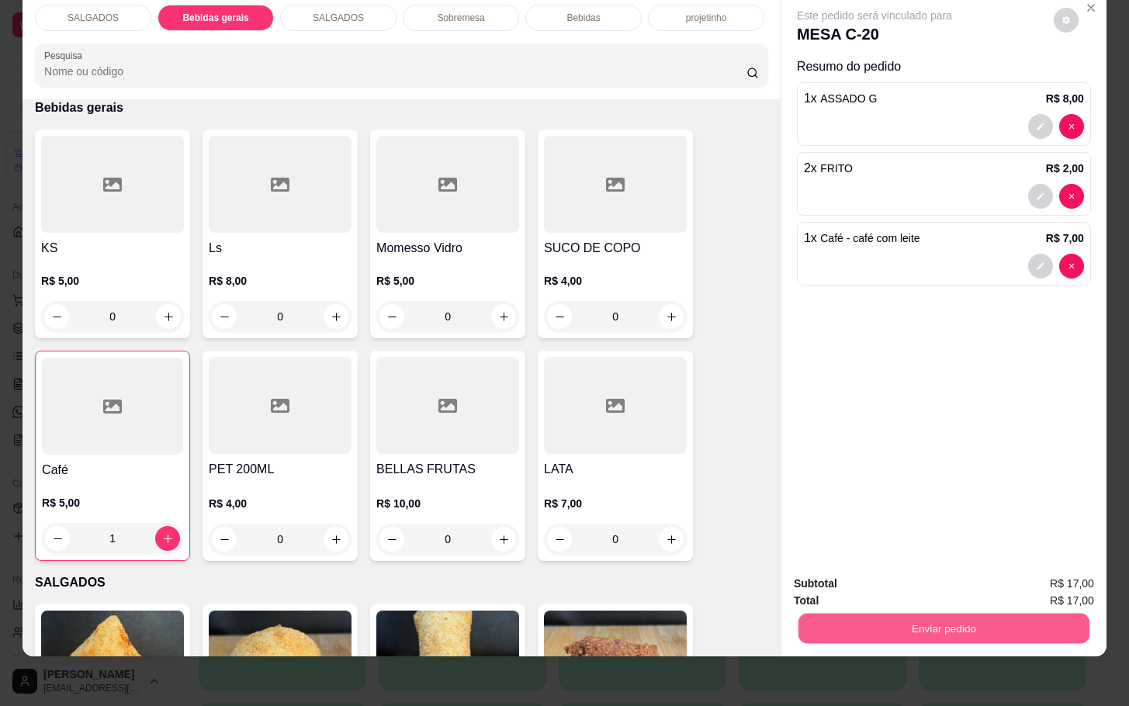
click at [918, 618] on button "Enviar pedido" at bounding box center [944, 628] width 291 height 30
click at [906, 589] on div "Deseja registrar o cliente que fez esse pedido? Essa é uma forma de identificar…" at bounding box center [935, 555] width 278 height 72
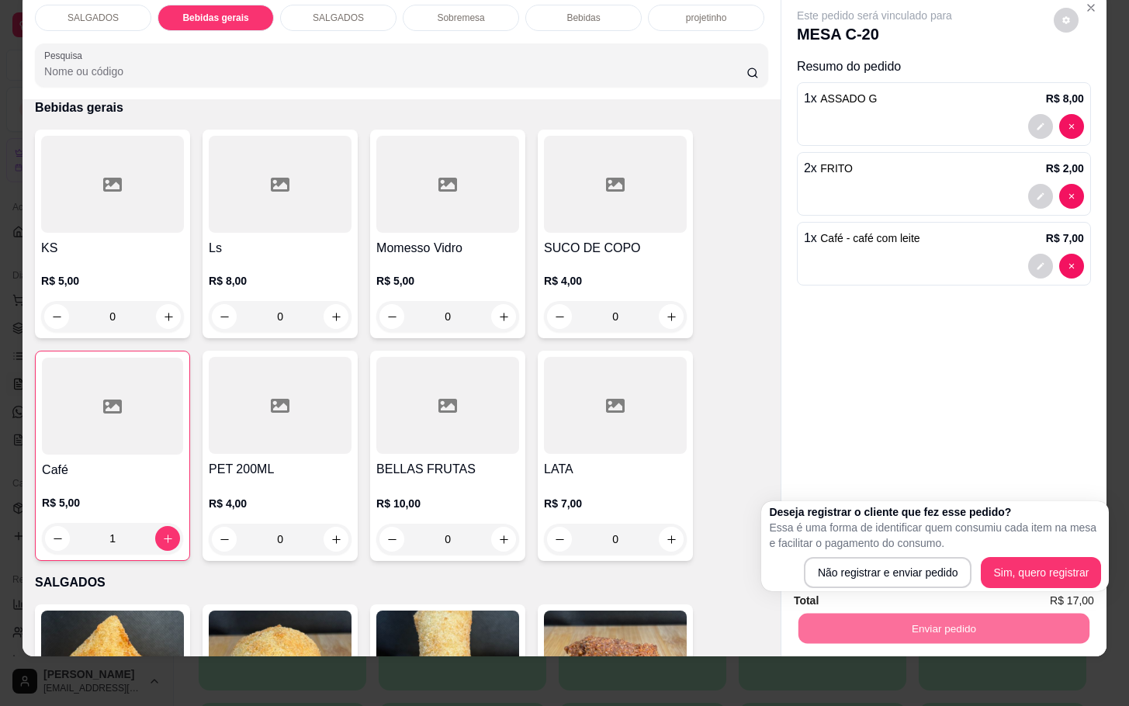
click at [916, 589] on div "Deseja registrar o cliente que fez esse pedido? Essa é uma forma de identificar…" at bounding box center [935, 546] width 348 height 90
click at [967, 543] on p "Essa é uma forma de identificar quem consumiu cada item na mesa e facilitar o p…" at bounding box center [935, 535] width 332 height 31
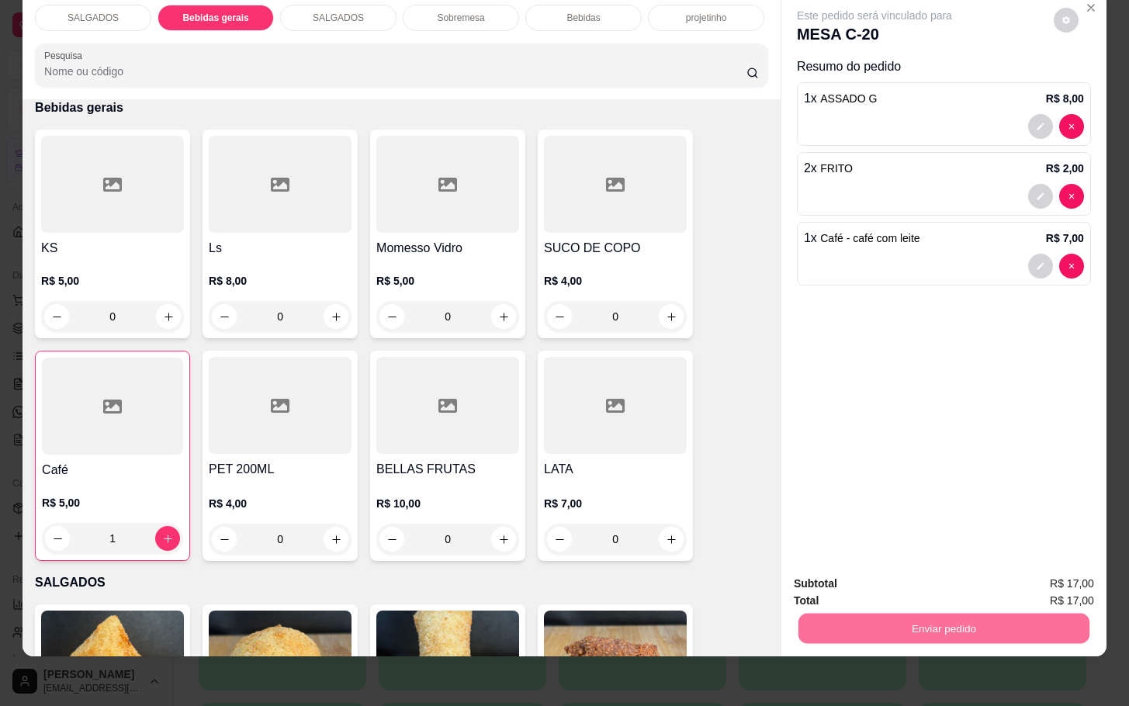
click at [872, 567] on button "Não registrar e enviar pedido" at bounding box center [890, 573] width 161 height 29
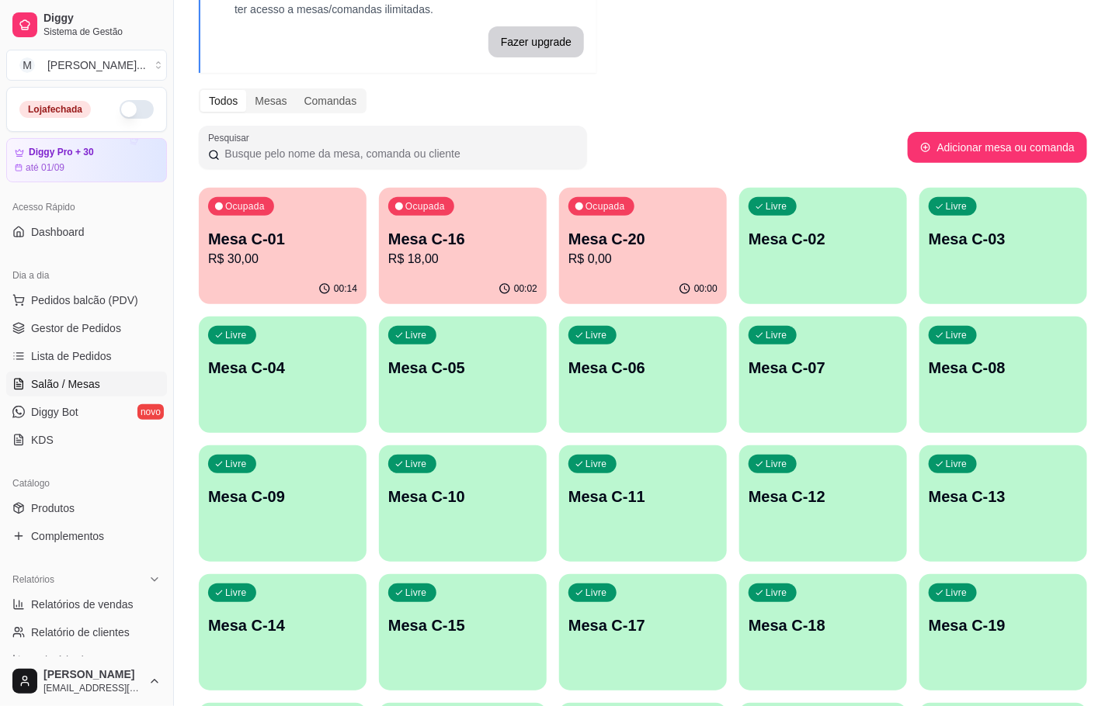
click at [279, 249] on div "Mesa C-01 R$ 30,00" at bounding box center [282, 248] width 149 height 40
click at [492, 282] on div "00:02" at bounding box center [463, 289] width 168 height 30
click at [633, 238] on p "Mesa C-20" at bounding box center [642, 239] width 149 height 22
click at [327, 291] on icon "button" at bounding box center [323, 288] width 12 height 12
click at [487, 376] on p "Mesa C-05" at bounding box center [462, 368] width 149 height 22
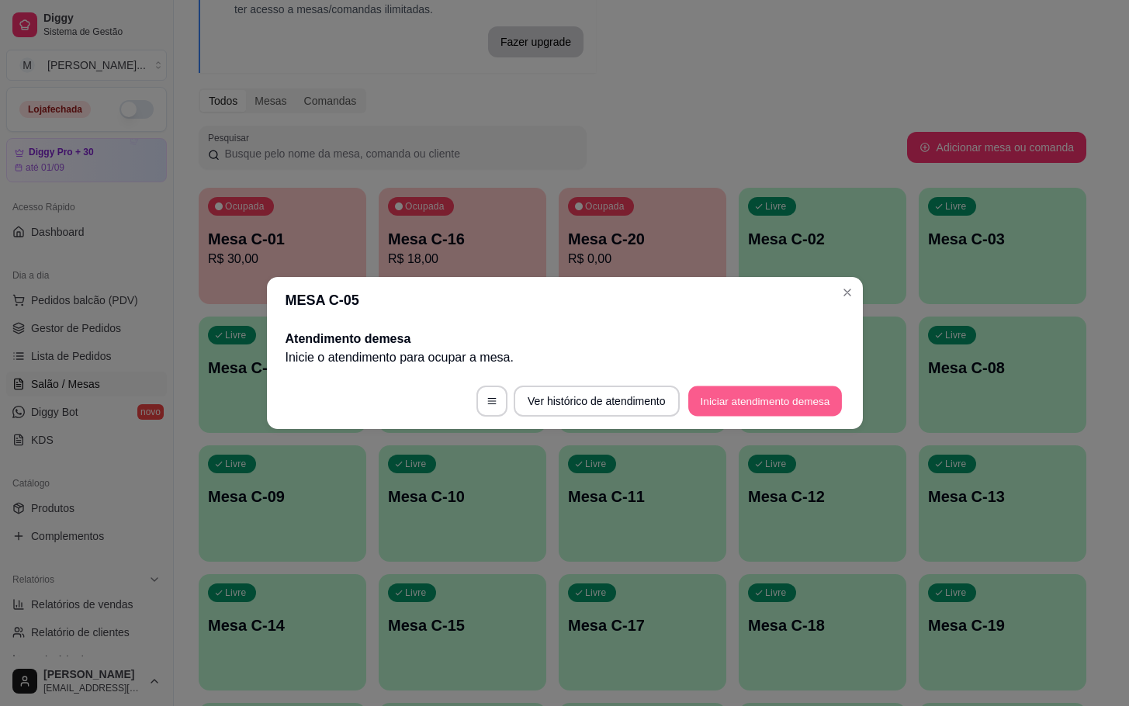
click at [759, 387] on button "Iniciar atendimento de mesa" at bounding box center [766, 402] width 154 height 30
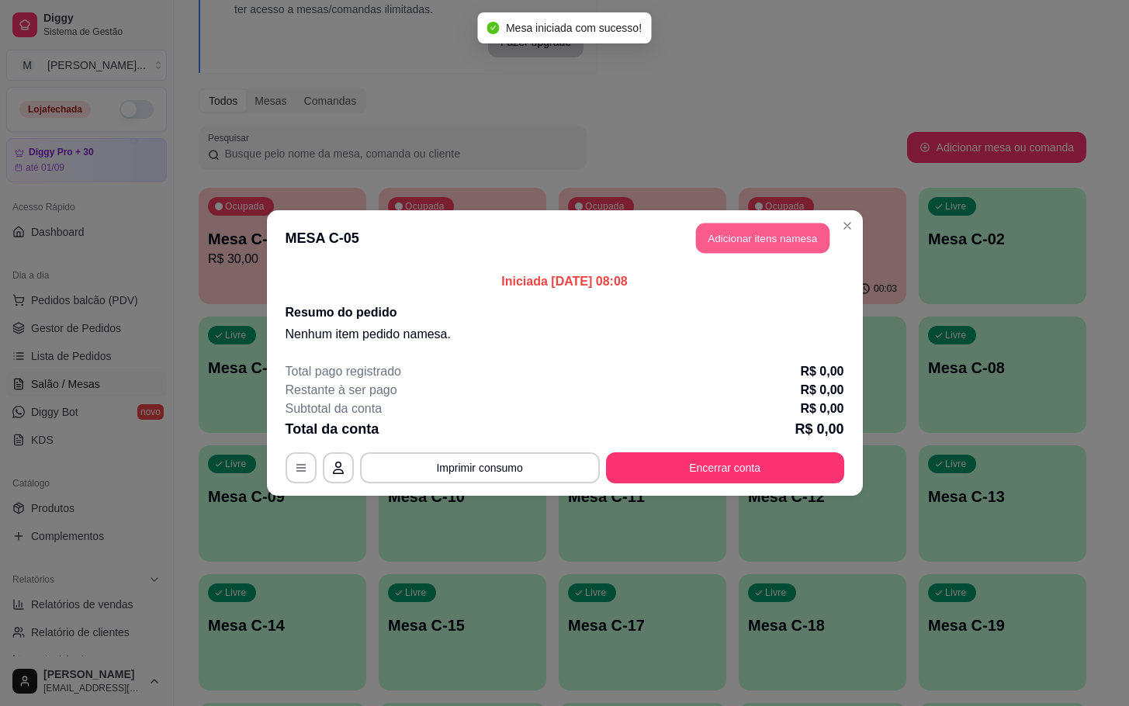
click at [773, 235] on button "Adicionar itens na mesa" at bounding box center [763, 239] width 134 height 30
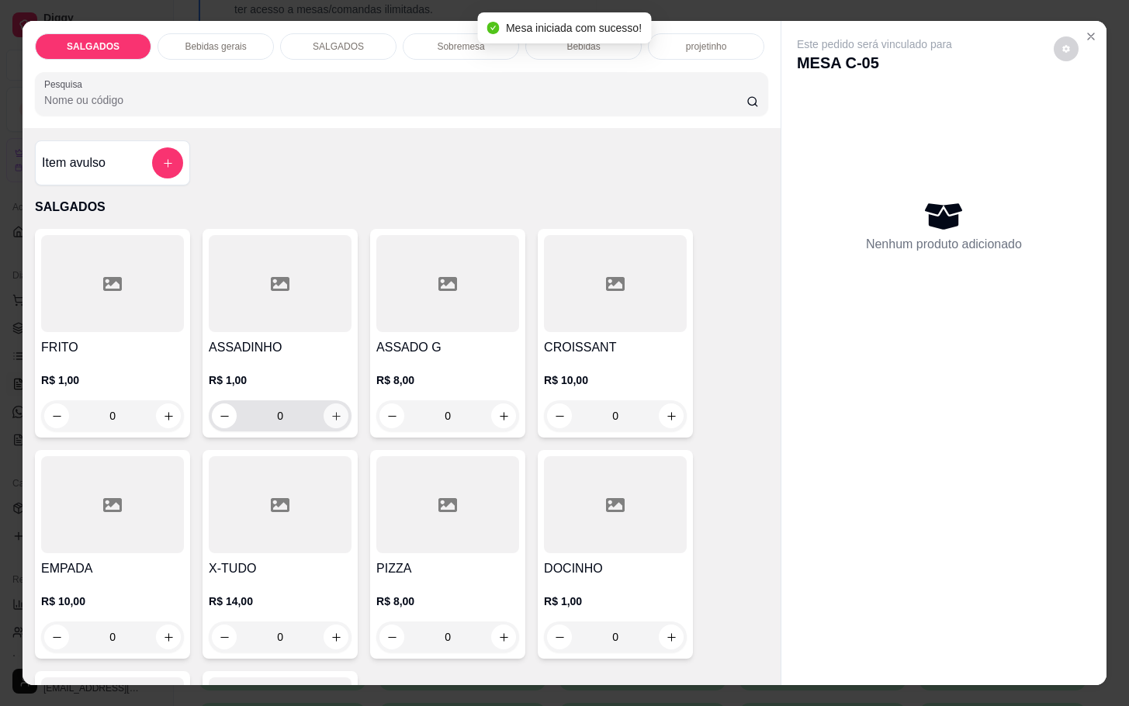
click at [331, 411] on icon "increase-product-quantity" at bounding box center [337, 417] width 12 height 12
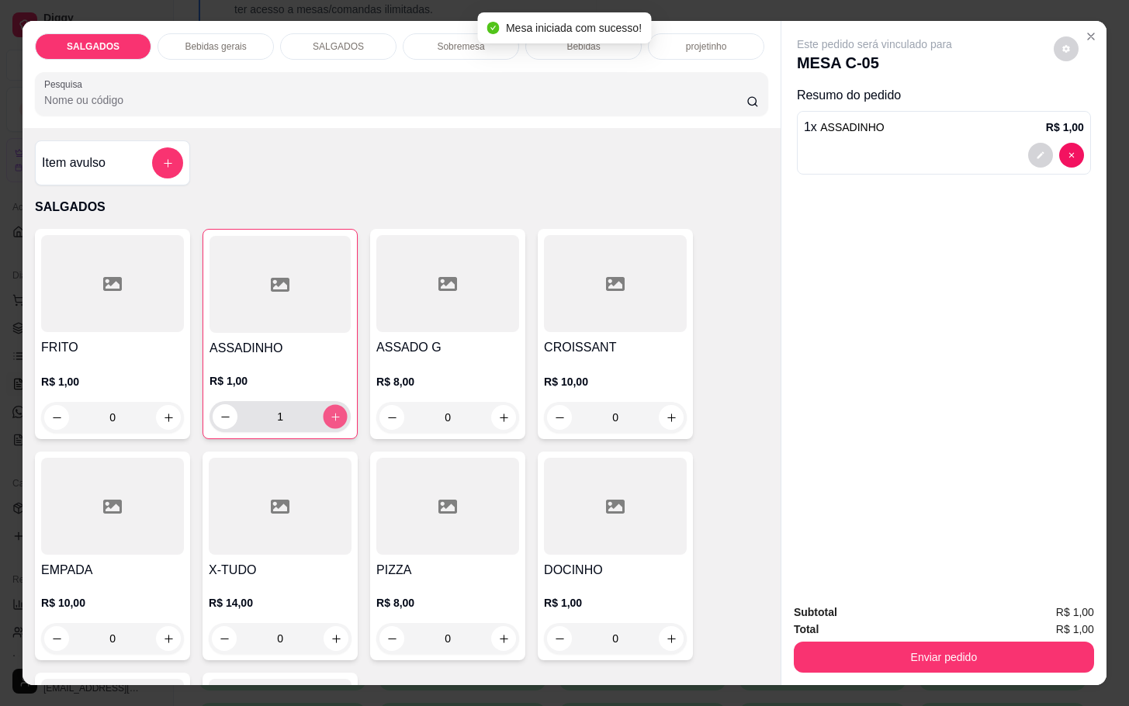
click at [330, 411] on icon "increase-product-quantity" at bounding box center [336, 417] width 12 height 12
type input "3"
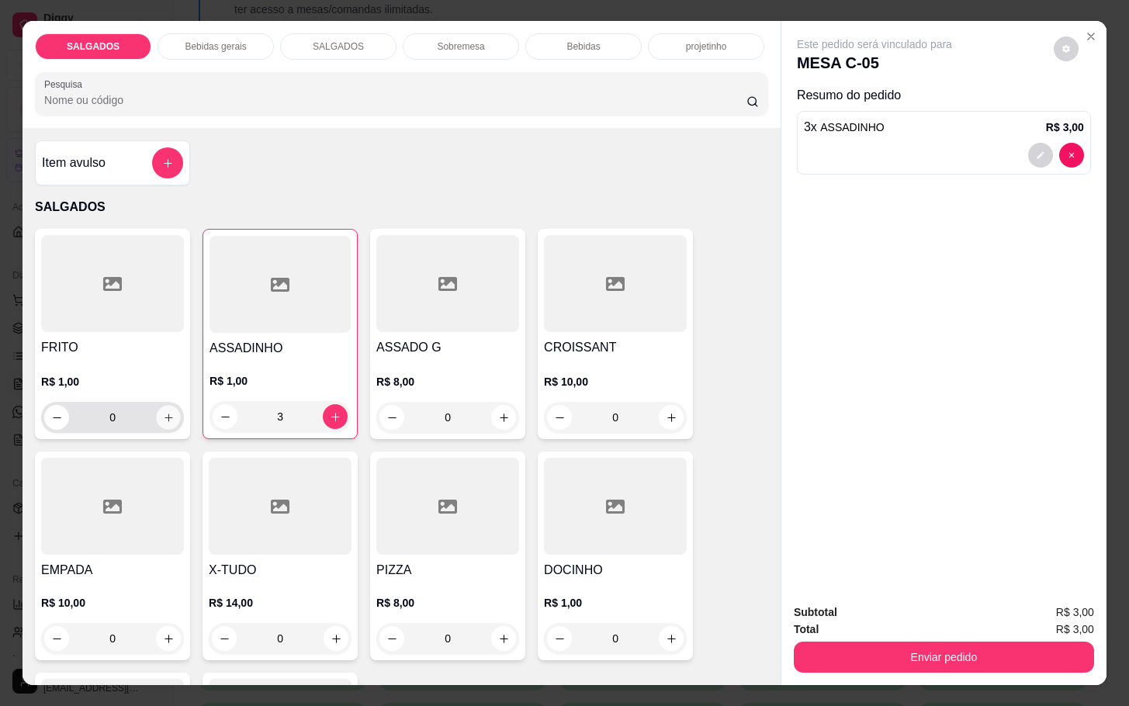
click at [164, 413] on icon "increase-product-quantity" at bounding box center [169, 418] width 12 height 12
click at [163, 413] on icon "increase-product-quantity" at bounding box center [169, 418] width 12 height 12
type input "2"
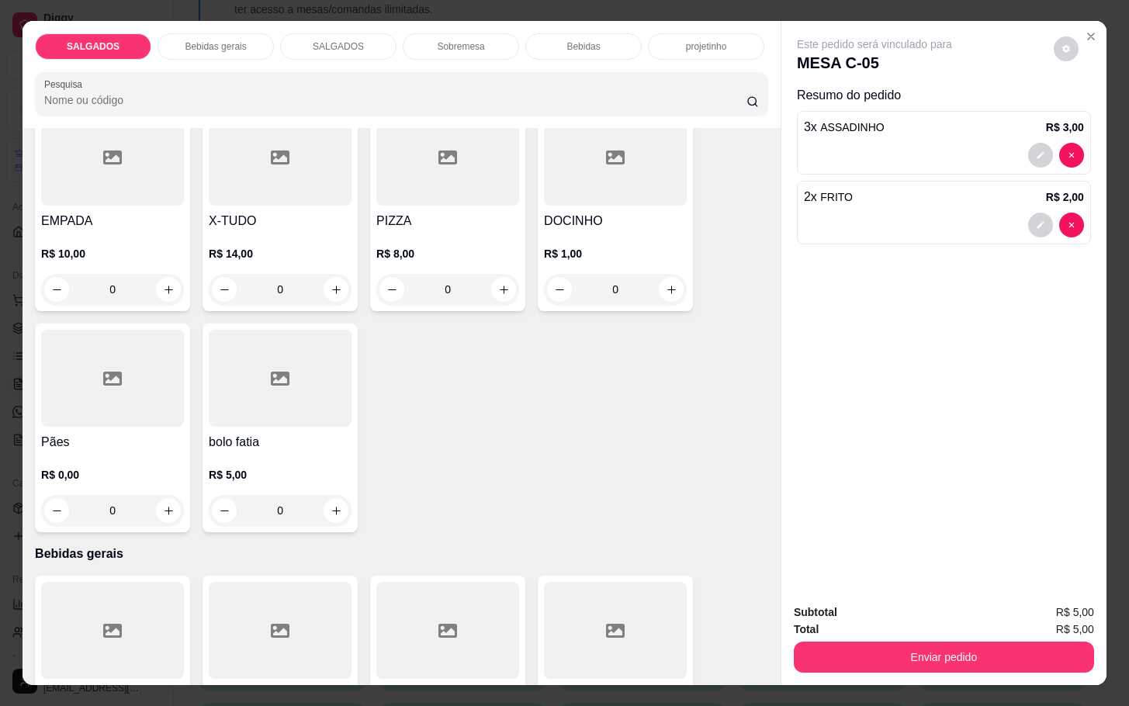
scroll to position [699, 0]
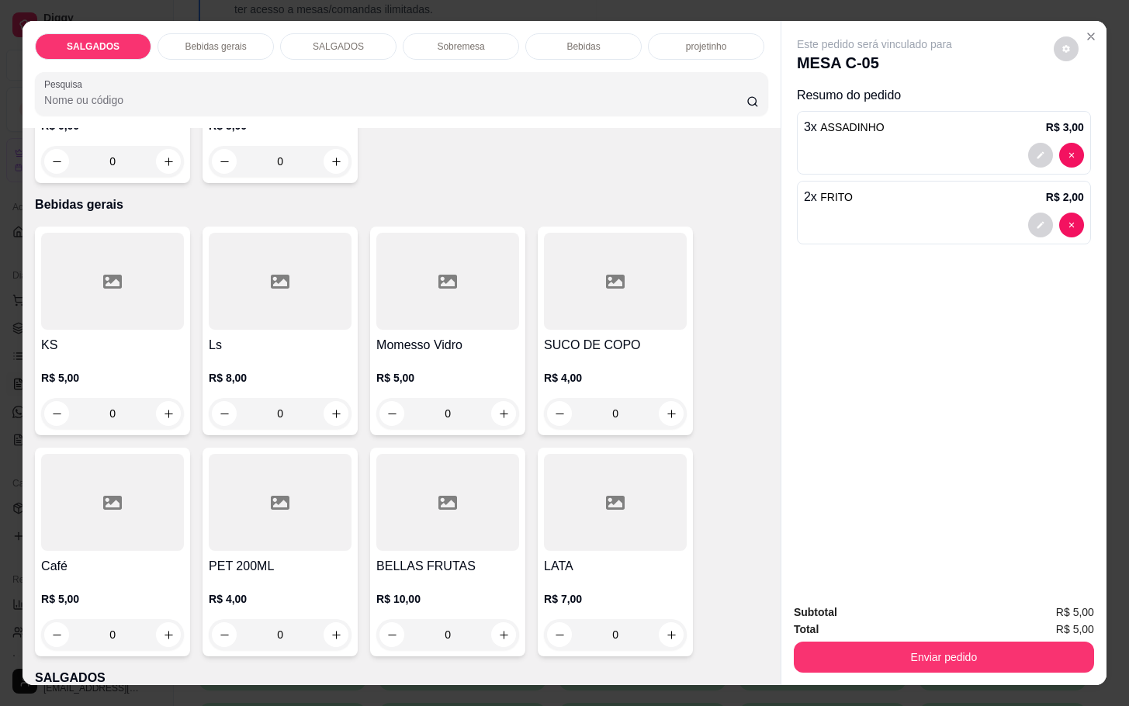
click at [65, 559] on h4 "Café" at bounding box center [112, 566] width 143 height 19
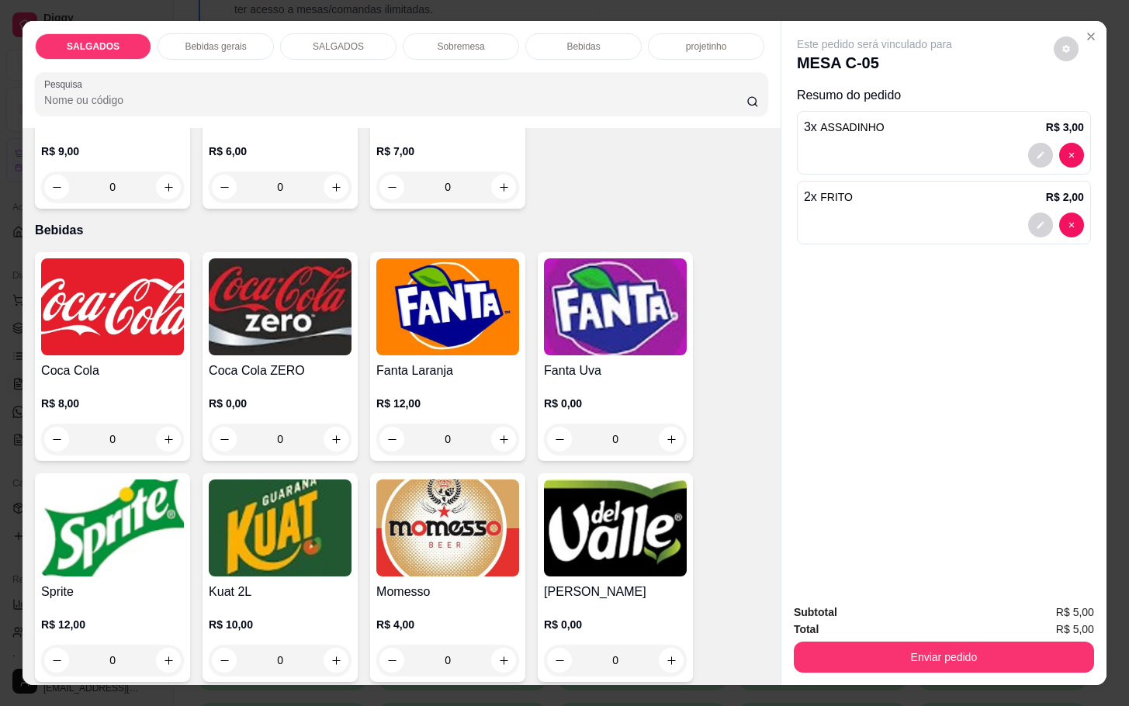
scroll to position [3027, 0]
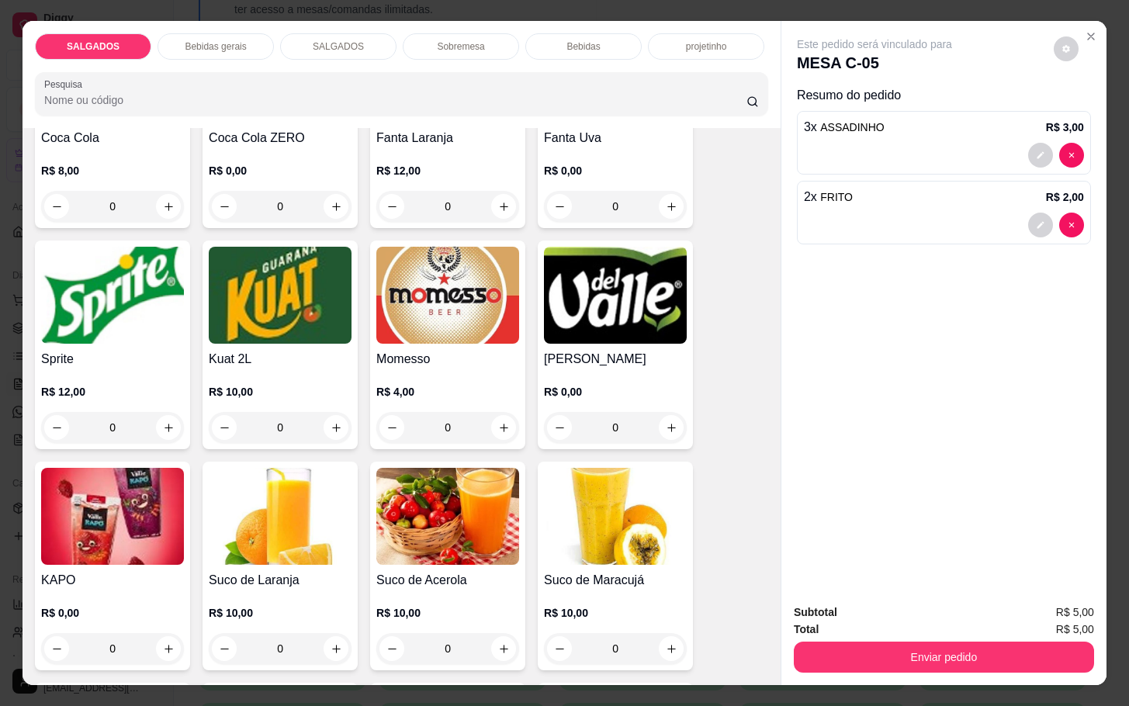
click at [424, 335] on img at bounding box center [447, 295] width 143 height 97
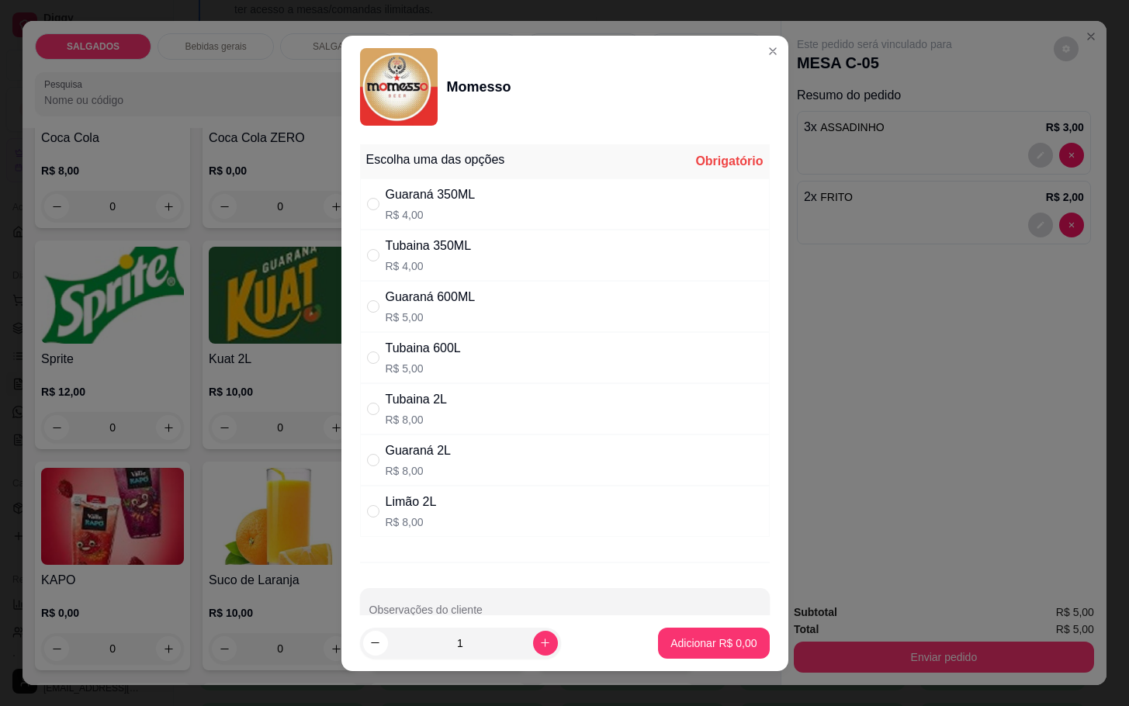
click at [399, 264] on p "R$ 4,00" at bounding box center [429, 266] width 86 height 16
radio input "true"
click at [664, 650] on button "Adicionar R$ 4,00" at bounding box center [713, 643] width 111 height 31
type input "1"
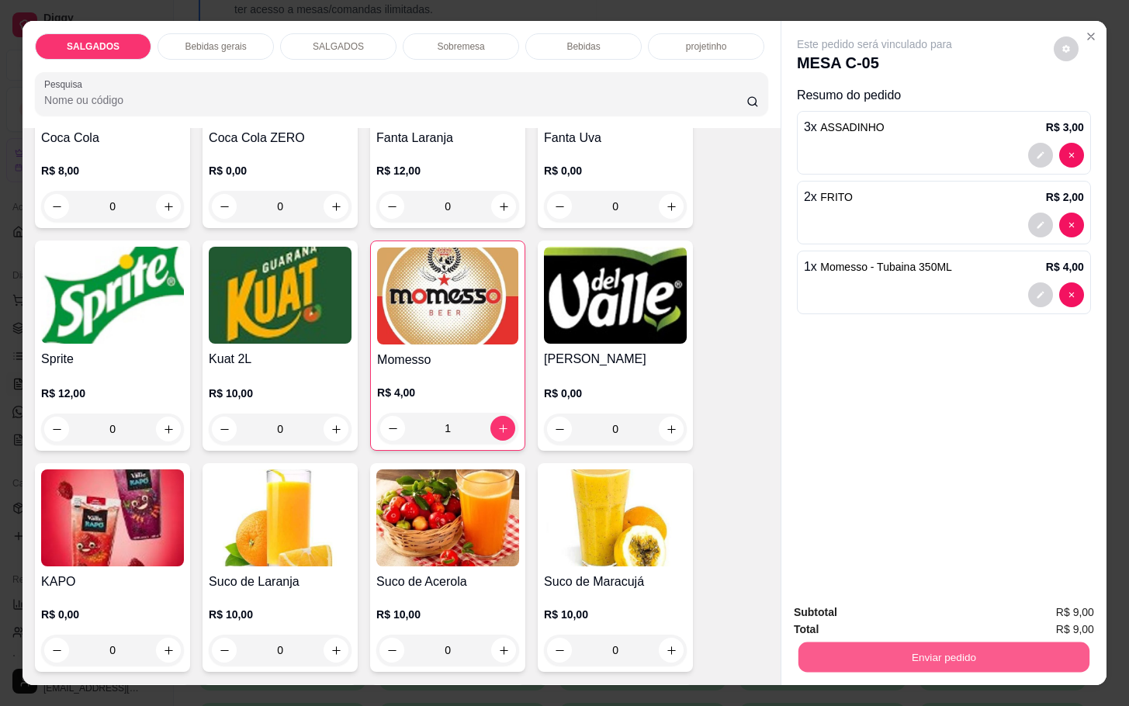
click at [830, 642] on button "Enviar pedido" at bounding box center [944, 657] width 291 height 30
click at [836, 604] on button "Não registrar e enviar pedido" at bounding box center [890, 610] width 157 height 29
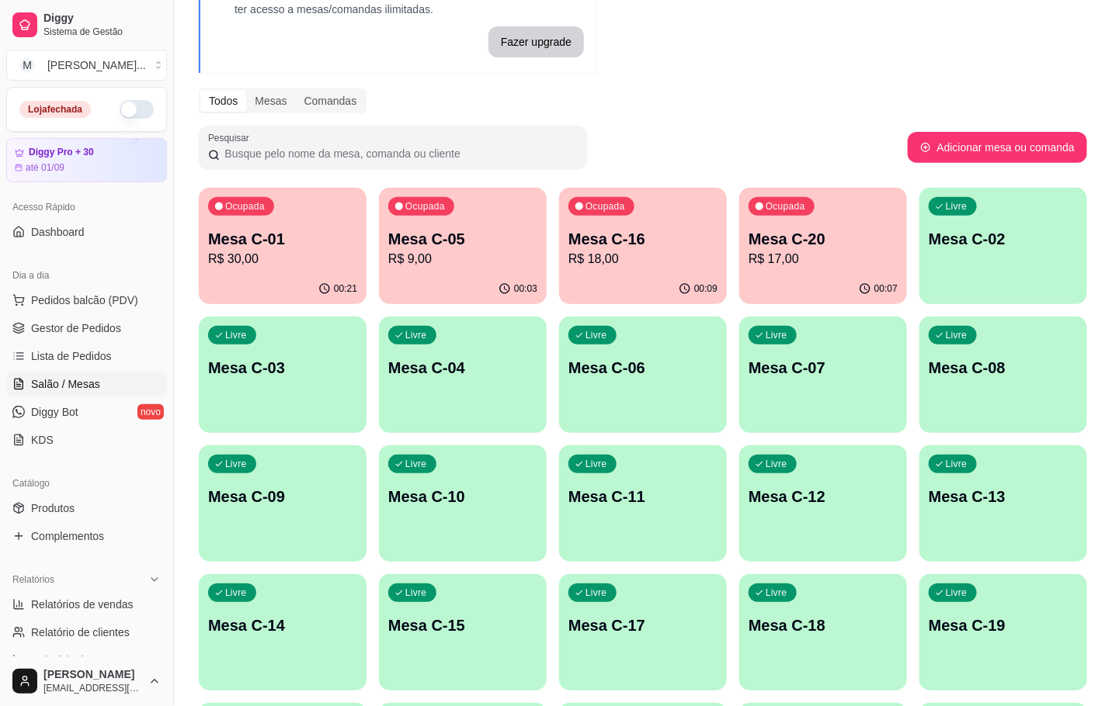
click at [808, 293] on div "00:07" at bounding box center [823, 289] width 168 height 30
click at [494, 245] on p "Mesa C-05" at bounding box center [462, 239] width 149 height 22
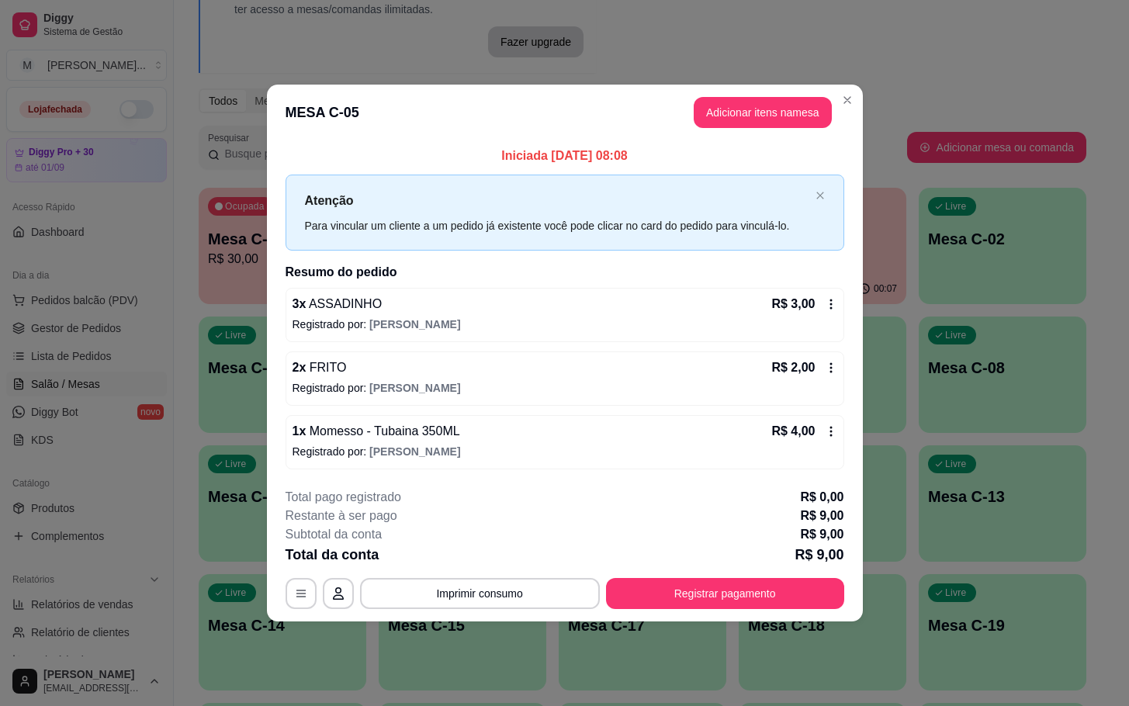
click at [755, 134] on header "MESA C-05 Adicionar itens na mesa" at bounding box center [565, 113] width 596 height 56
click at [759, 131] on header "MESA C-05 Adicionar itens na mesa" at bounding box center [565, 113] width 596 height 56
click at [760, 130] on header "MESA C-05 Adicionar itens na mesa" at bounding box center [565, 113] width 596 height 56
click at [760, 120] on button "Adicionar itens na mesa" at bounding box center [763, 112] width 138 height 31
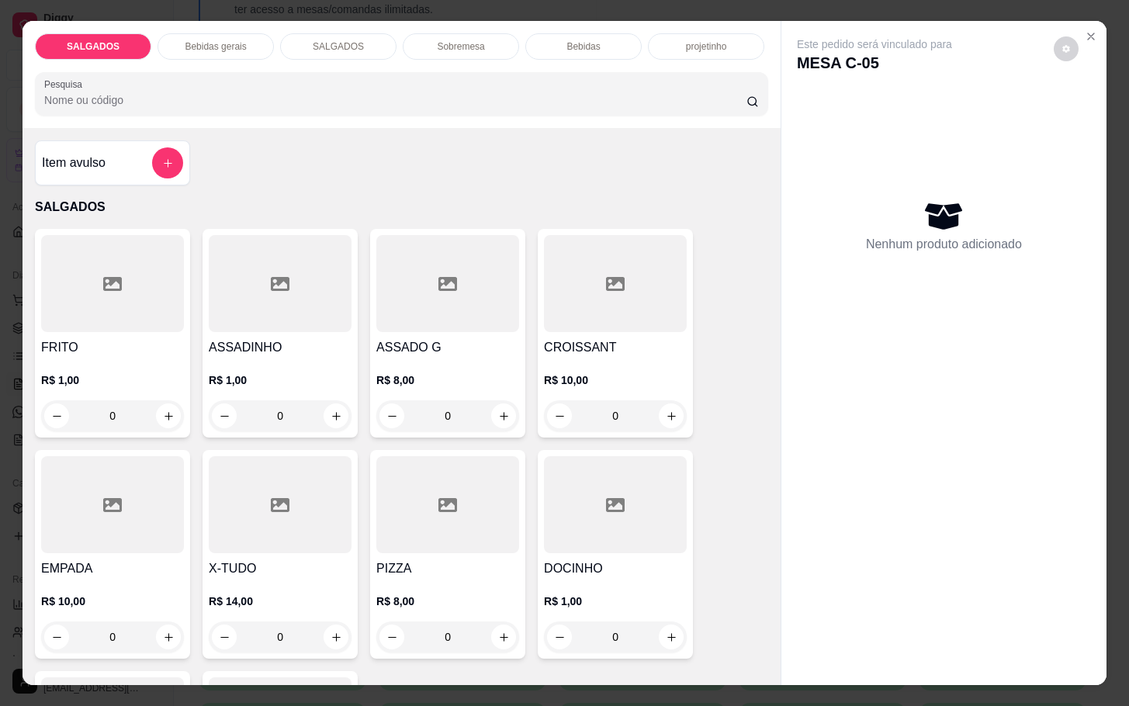
click at [159, 327] on div "FRITO R$ 1,00 0" at bounding box center [112, 333] width 155 height 209
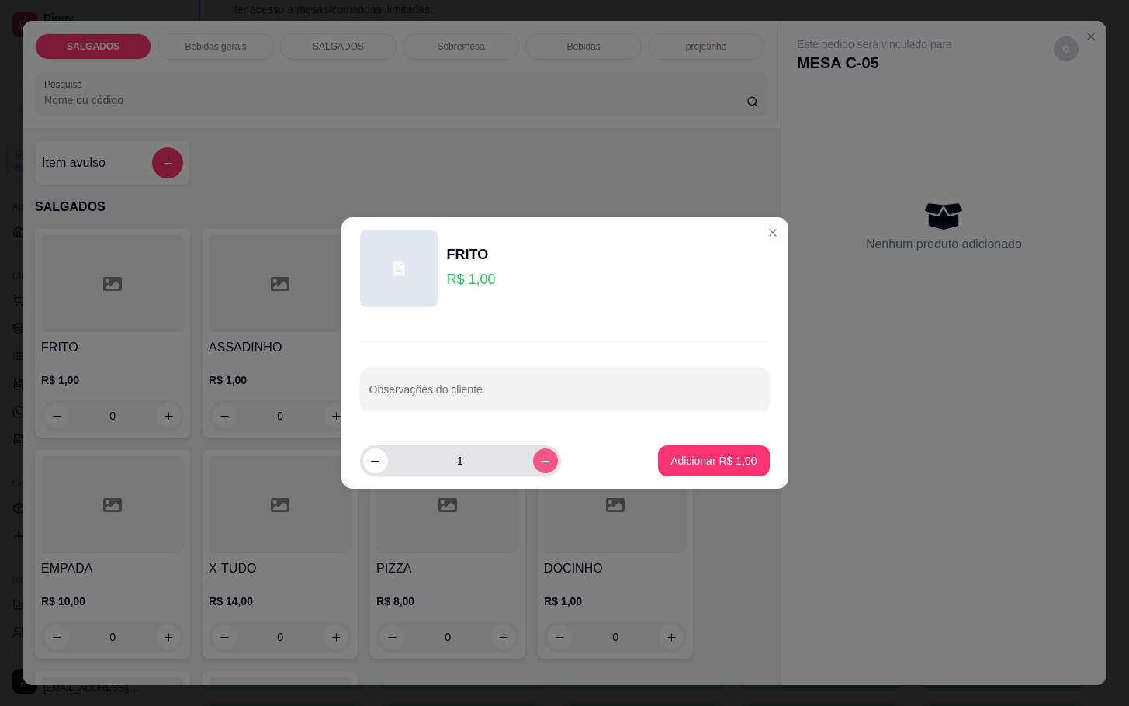
click at [539, 456] on icon "increase-product-quantity" at bounding box center [545, 462] width 12 height 12
type input "5"
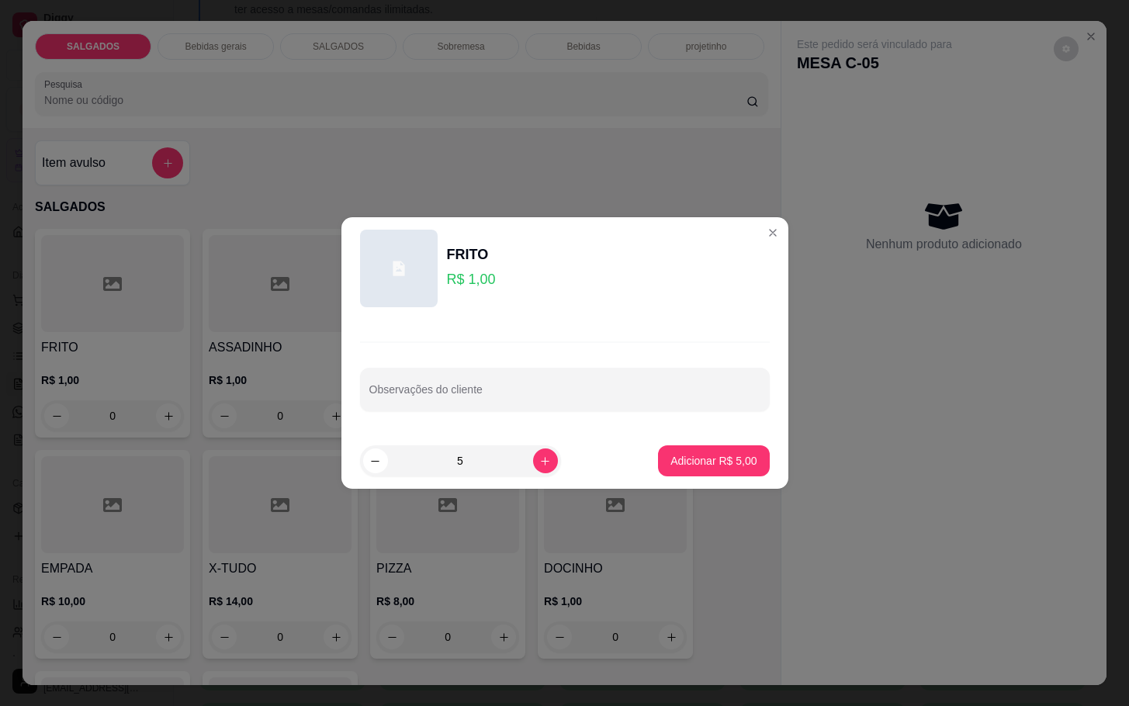
click at [638, 440] on footer "5 Adicionar R$ 5,00" at bounding box center [565, 461] width 447 height 56
drag, startPoint x: 646, startPoint y: 441, endPoint x: 661, endPoint y: 447, distance: 16.7
click at [654, 442] on footer "5 Adicionar R$ 5,00" at bounding box center [565, 461] width 447 height 56
click at [674, 450] on button "Adicionar R$ 5,00" at bounding box center [714, 461] width 108 height 30
type input "5"
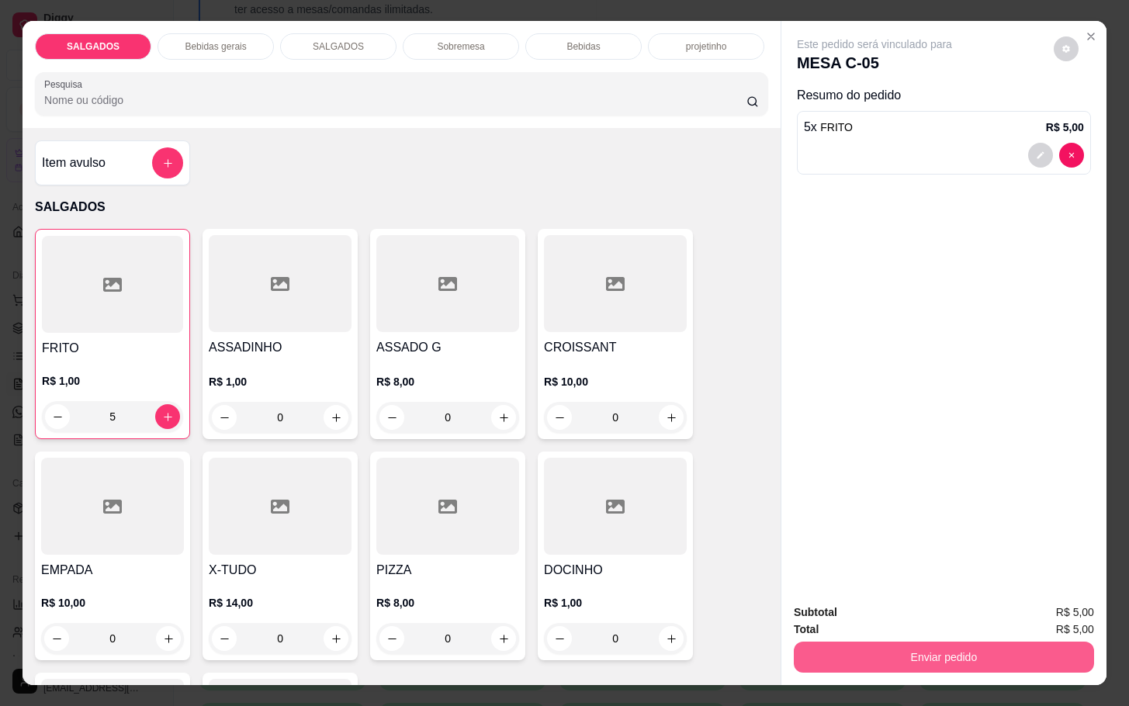
click at [916, 648] on button "Enviar pedido" at bounding box center [944, 657] width 300 height 31
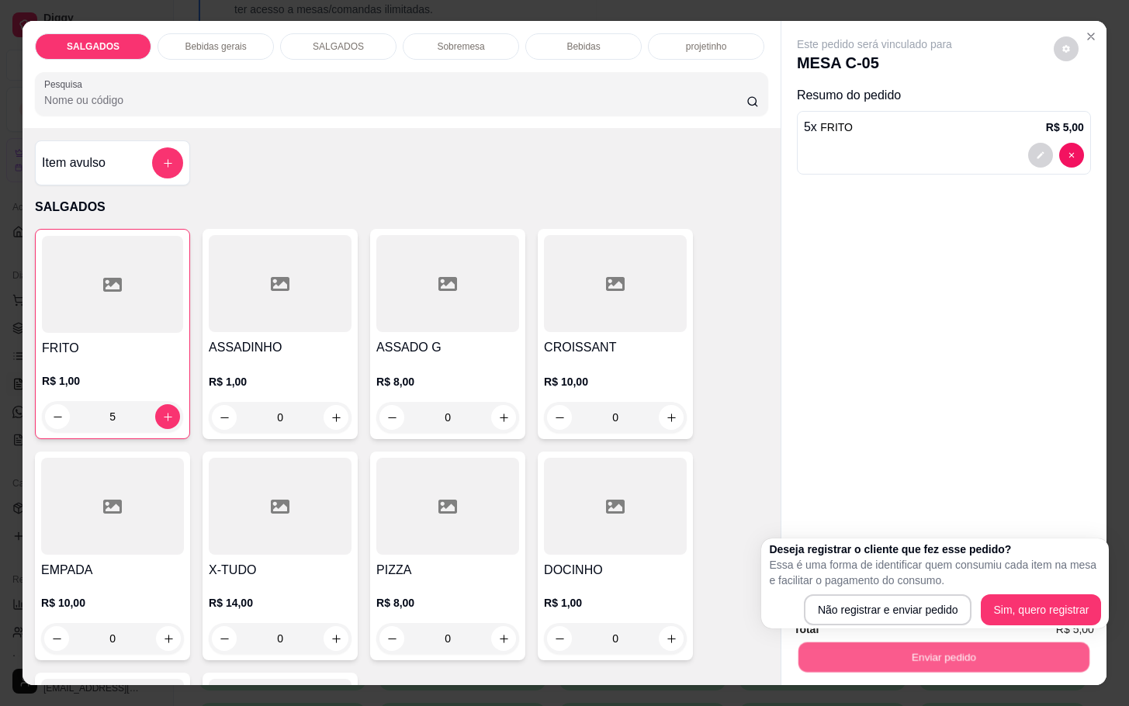
click at [913, 642] on button "Enviar pedido" at bounding box center [944, 657] width 291 height 30
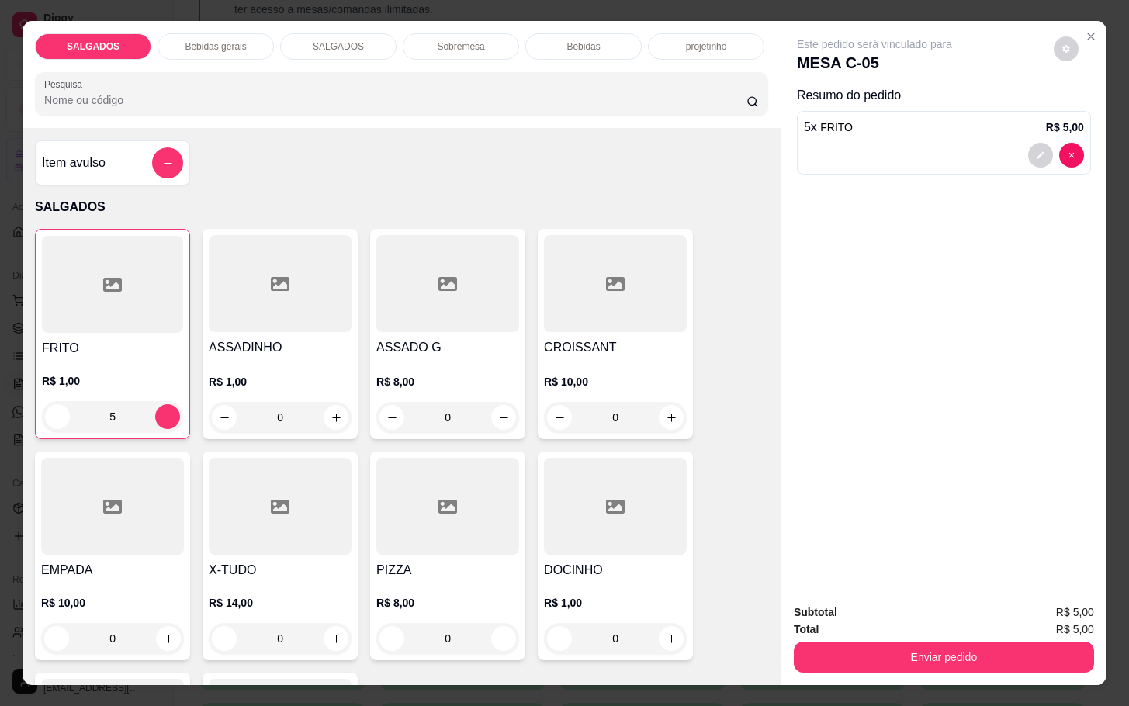
click at [922, 648] on button "Enviar pedido" at bounding box center [944, 657] width 300 height 31
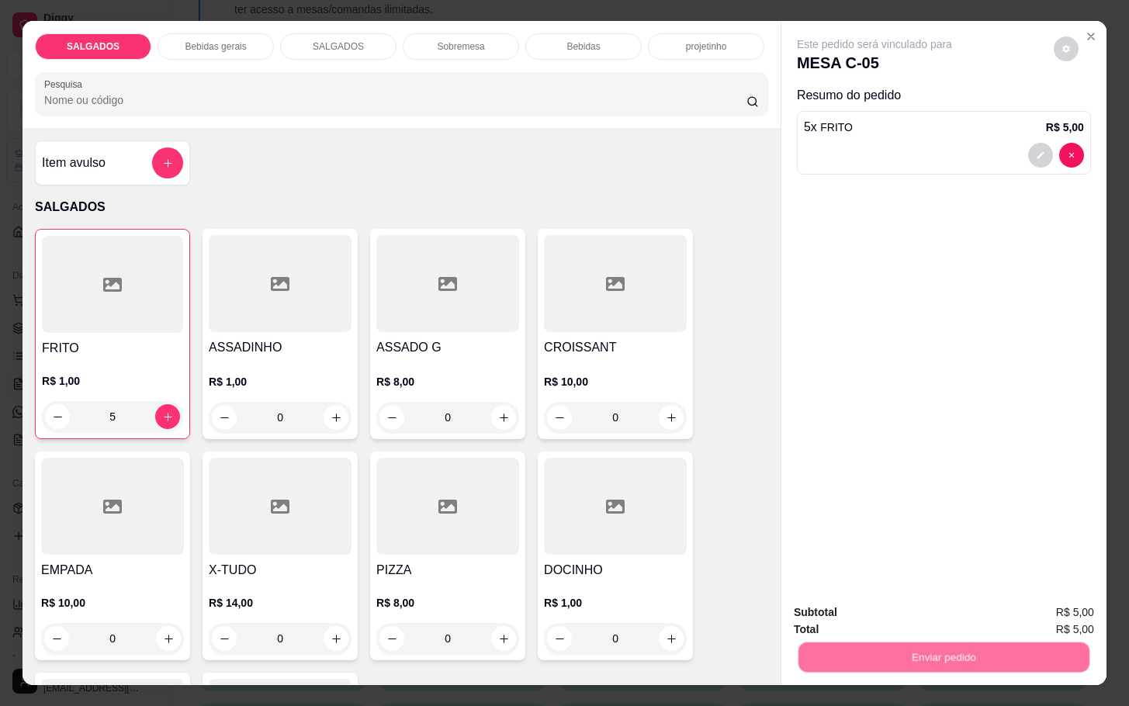
click at [902, 605] on button "Não registrar e enviar pedido" at bounding box center [890, 610] width 161 height 29
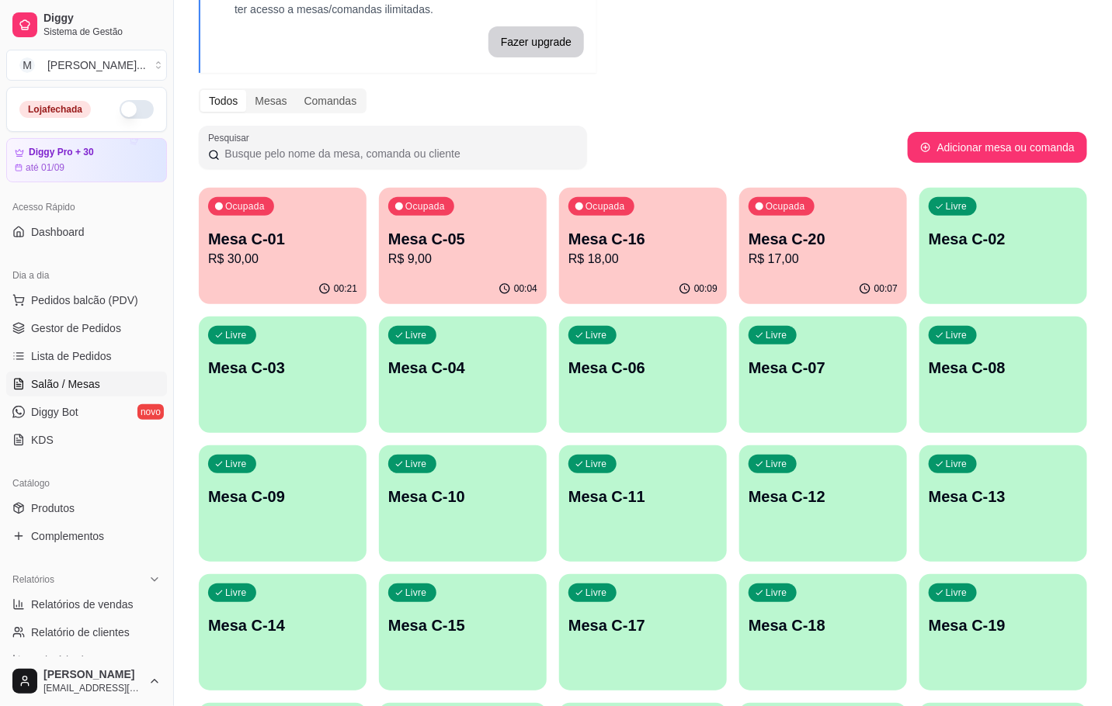
click at [890, 266] on p "R$ 17,00" at bounding box center [822, 259] width 149 height 19
click at [624, 247] on p "Mesa C-16" at bounding box center [642, 239] width 149 height 22
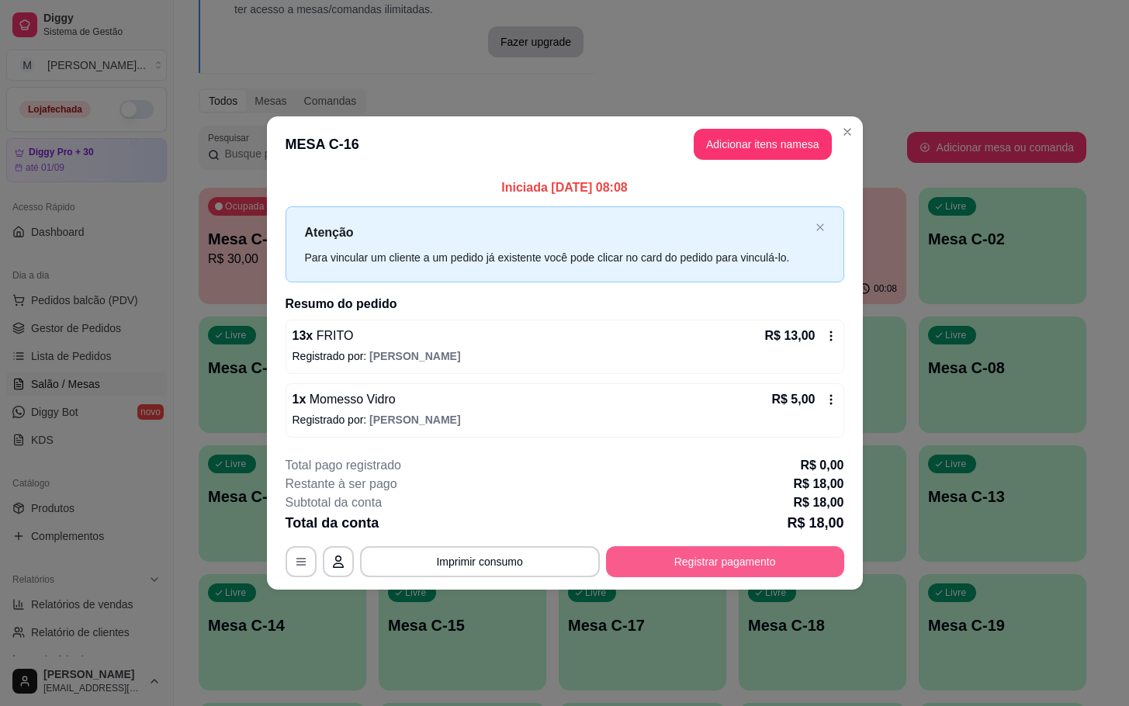
click at [724, 566] on button "Registrar pagamento" at bounding box center [725, 561] width 238 height 31
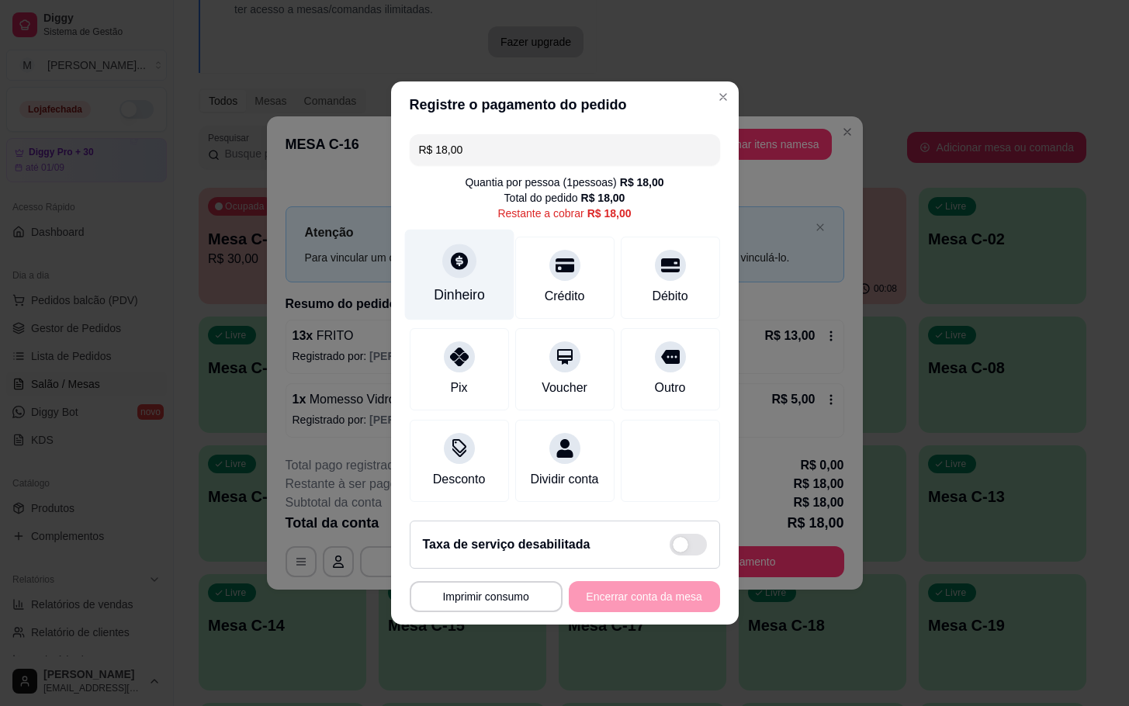
click at [445, 275] on div "Dinheiro" at bounding box center [458, 275] width 109 height 91
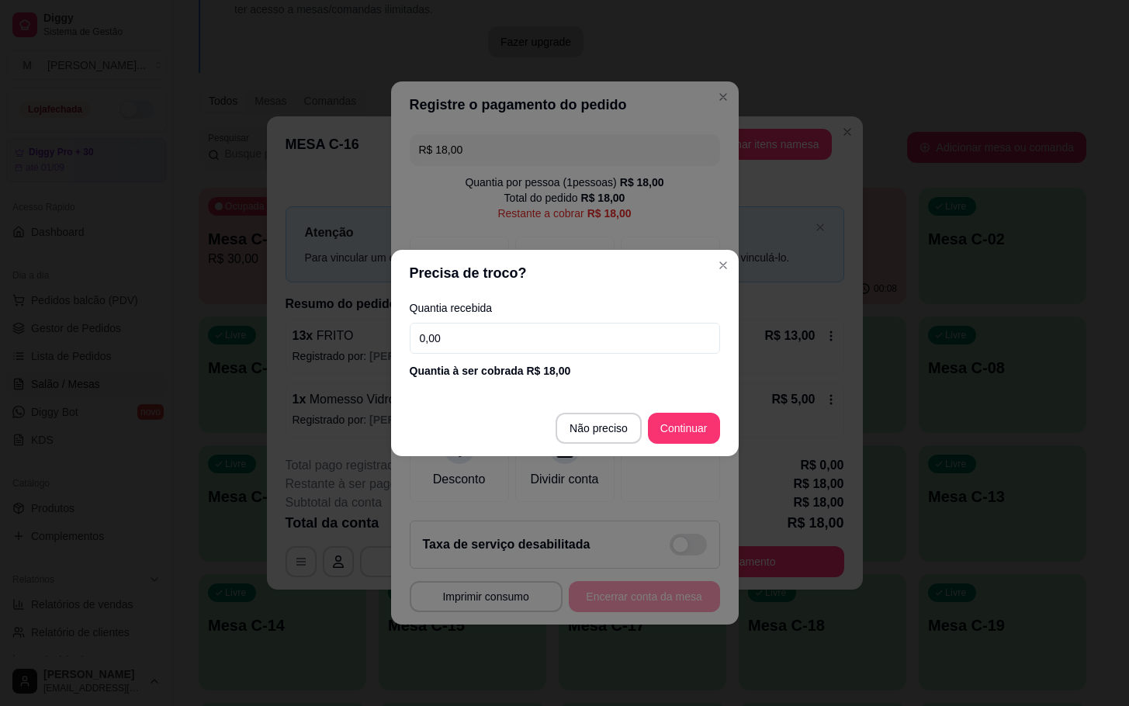
click at [478, 352] on input "0,00" at bounding box center [565, 338] width 310 height 31
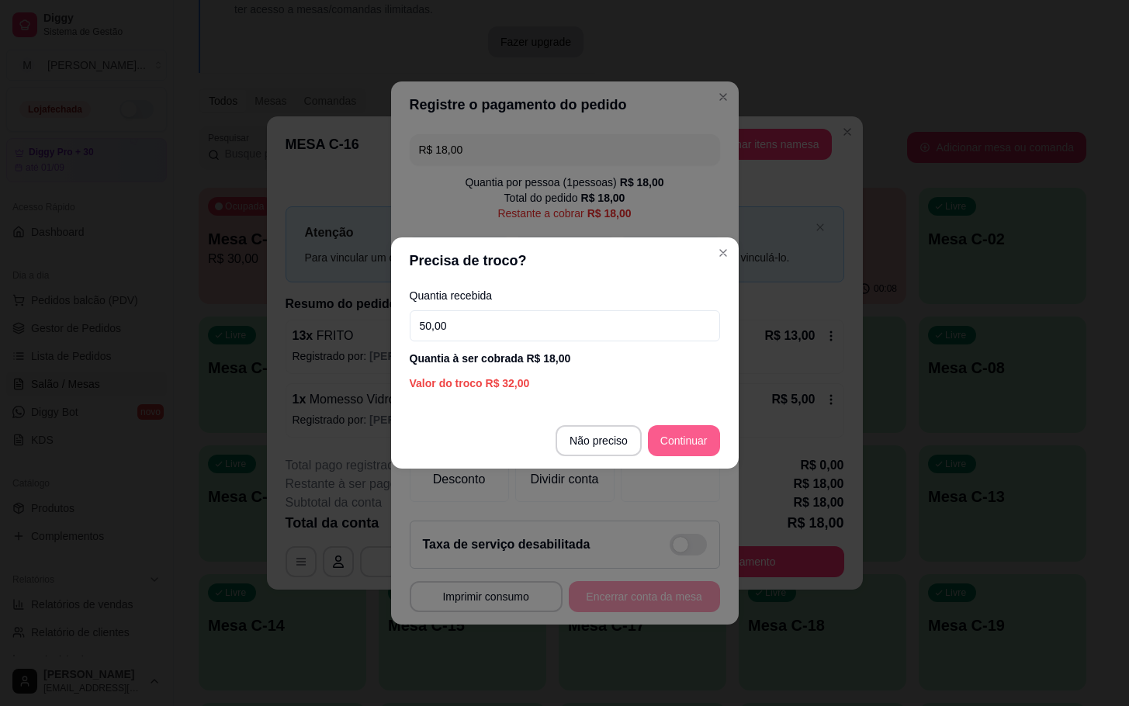
type input "50,00"
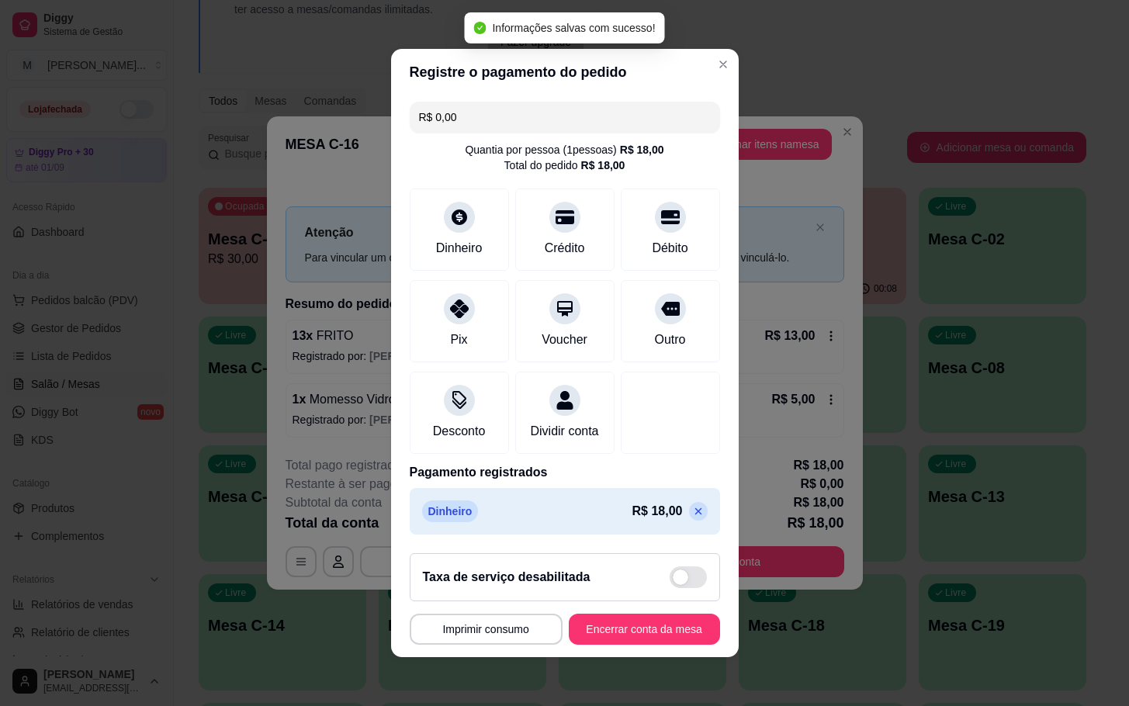
type input "R$ 0,00"
click at [669, 630] on button "Encerrar conta da mesa" at bounding box center [644, 629] width 151 height 31
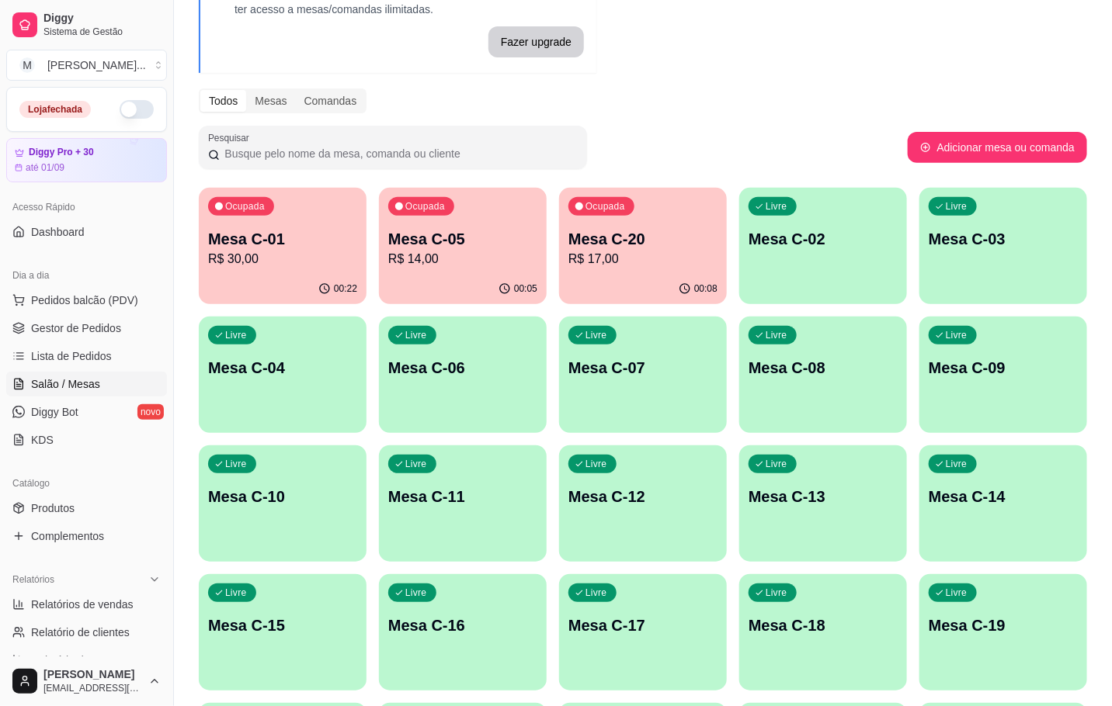
click at [605, 224] on div "Ocupada Mesa C-20 R$ 17,00" at bounding box center [643, 231] width 168 height 86
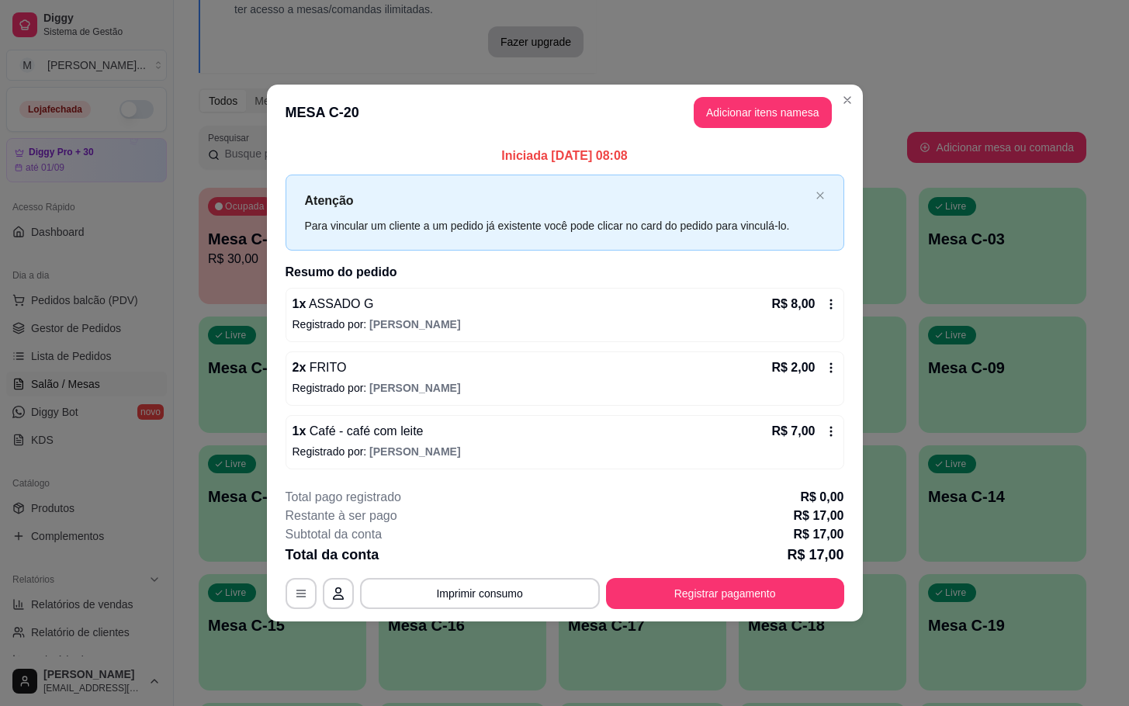
click at [787, 92] on header "MESA C-20 Adicionar itens na mesa" at bounding box center [565, 113] width 596 height 56
click at [780, 107] on button "Adicionar itens na mesa" at bounding box center [763, 112] width 138 height 31
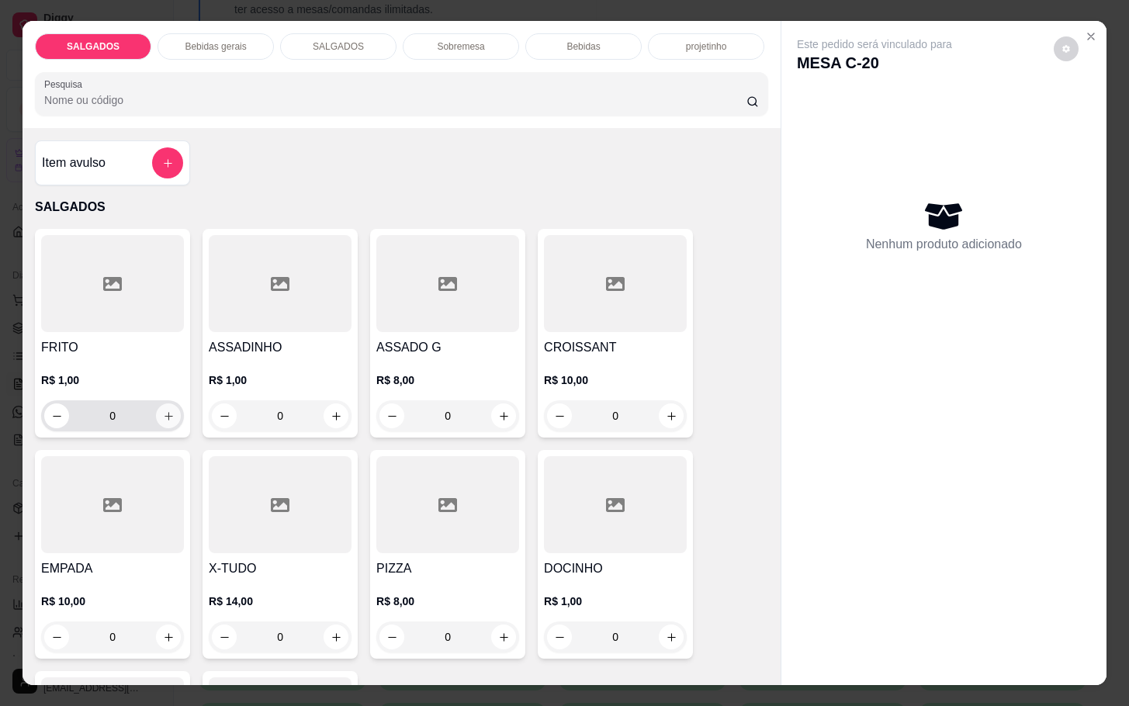
click at [163, 417] on button "increase-product-quantity" at bounding box center [168, 416] width 25 height 25
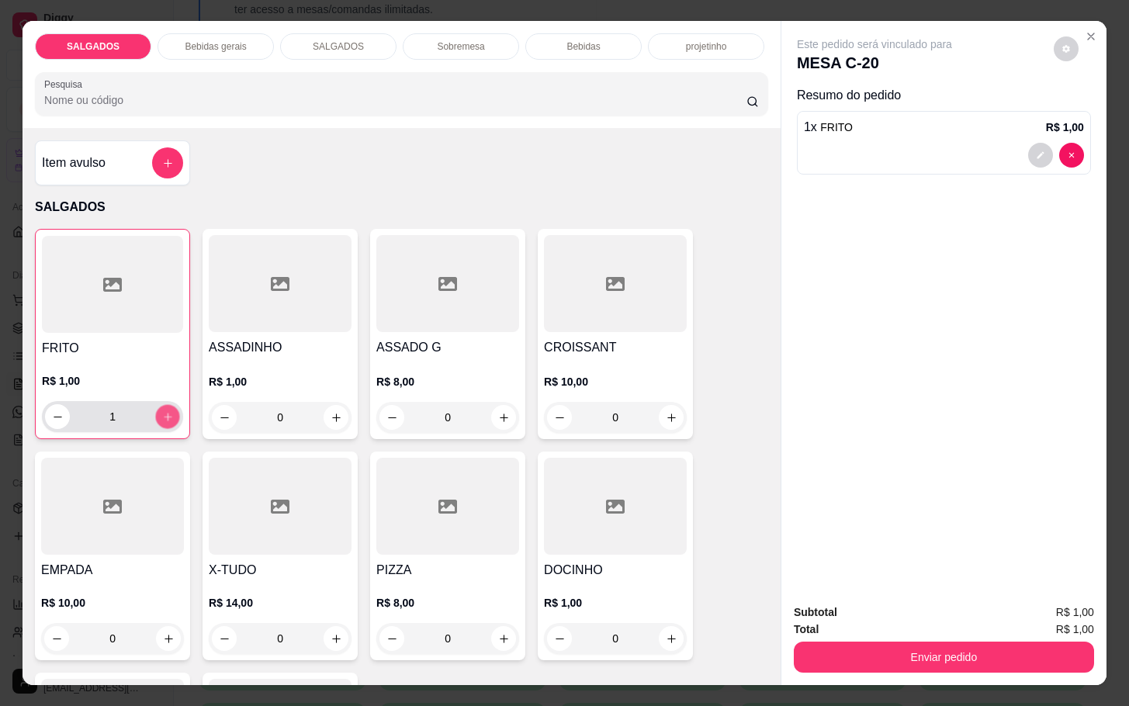
click at [163, 417] on button "increase-product-quantity" at bounding box center [168, 417] width 24 height 24
type input "2"
click at [829, 627] on div "Total R$ 2,00" at bounding box center [944, 629] width 300 height 17
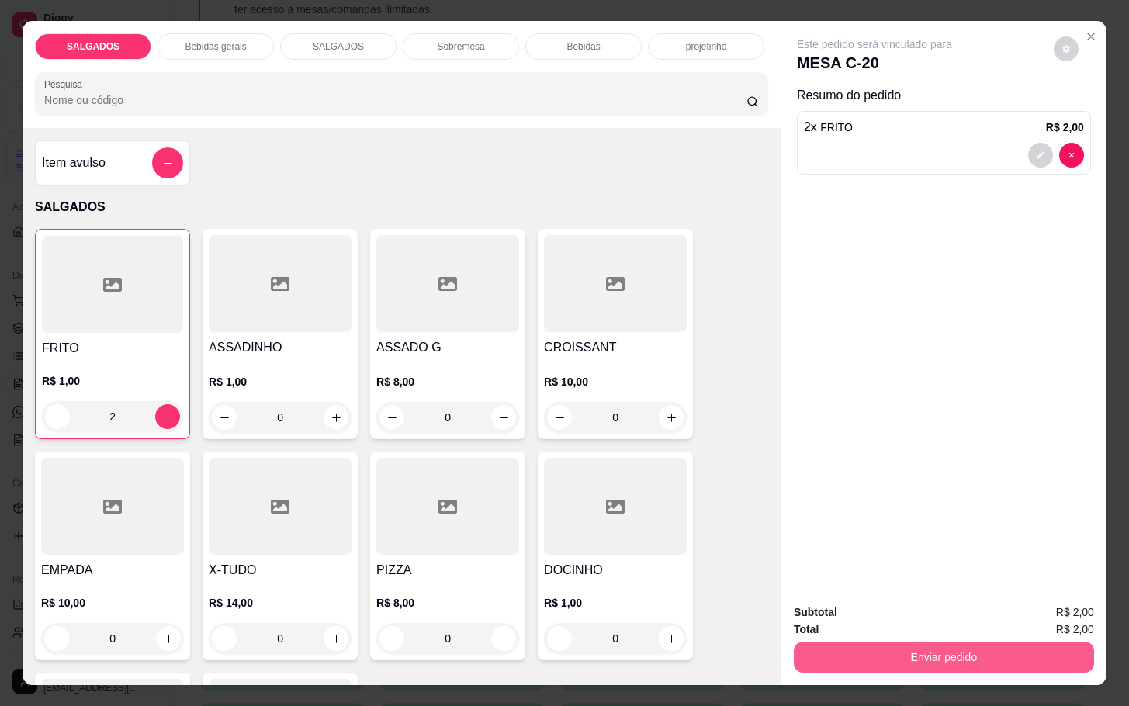
click at [829, 642] on button "Enviar pedido" at bounding box center [944, 657] width 300 height 31
click at [824, 606] on button "Não registrar e enviar pedido" at bounding box center [890, 610] width 157 height 29
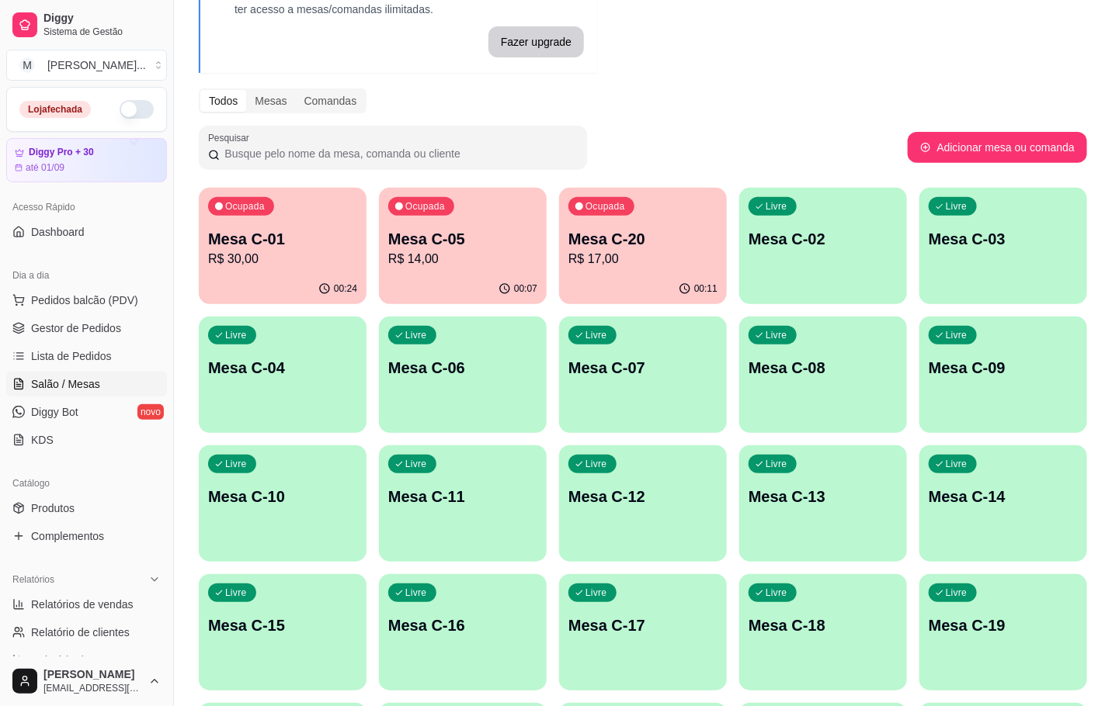
click at [675, 278] on div "00:11" at bounding box center [643, 289] width 168 height 30
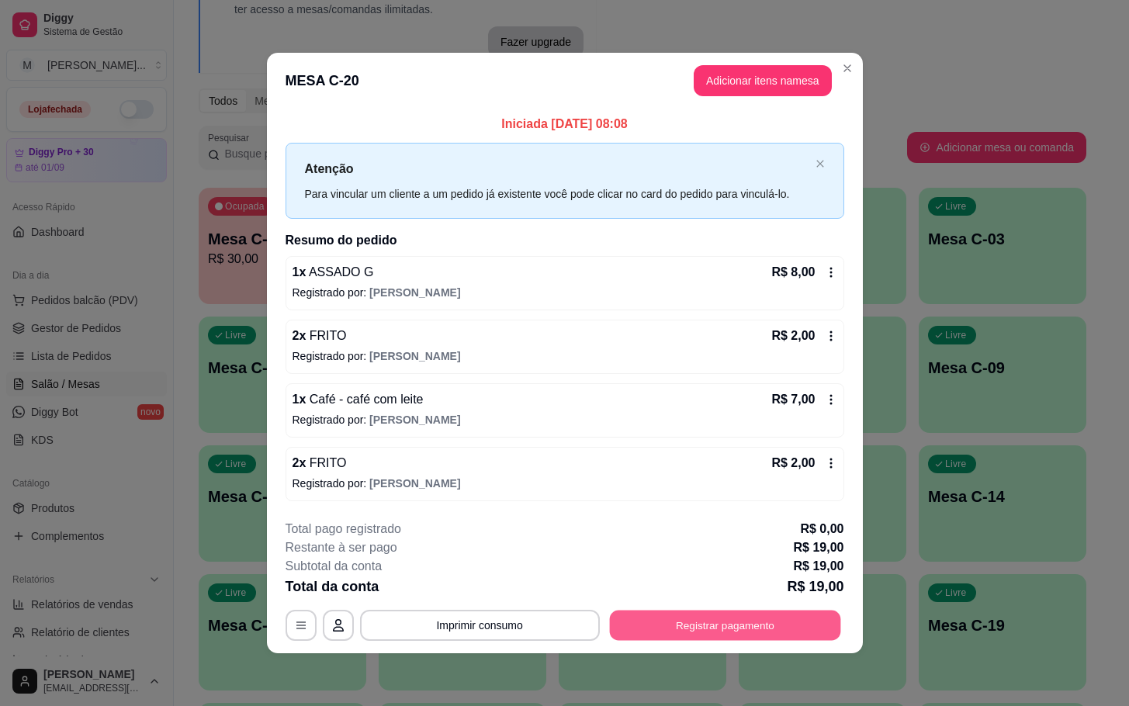
click at [664, 641] on div "**********" at bounding box center [565, 625] width 559 height 31
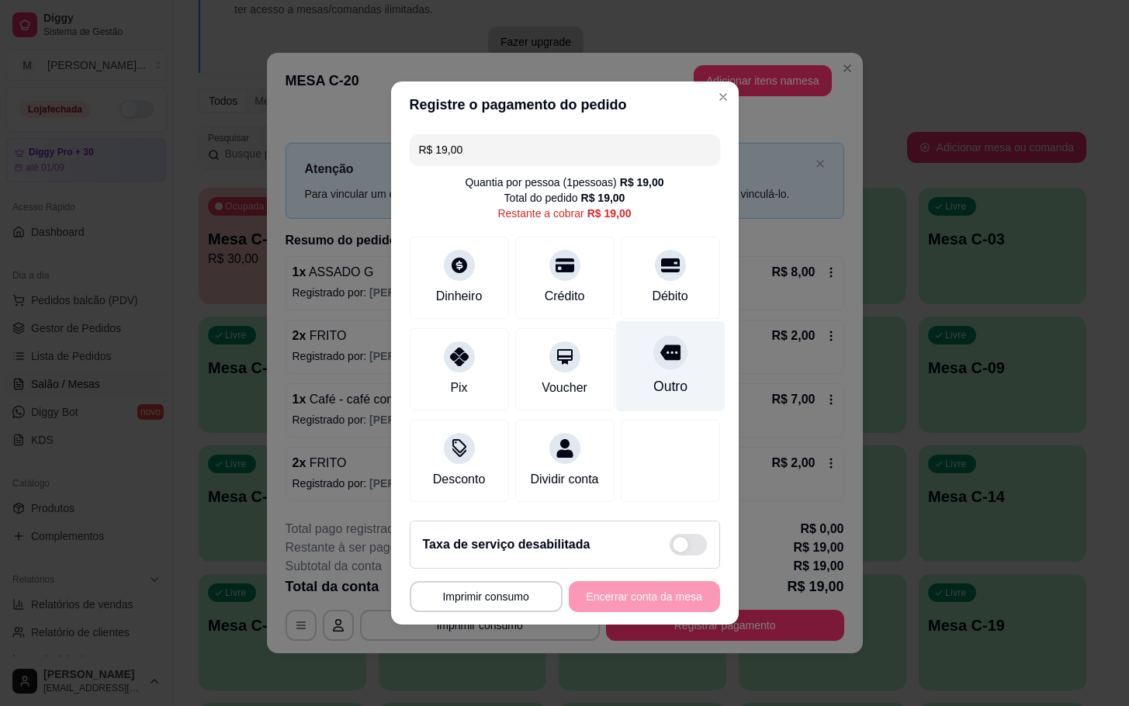
drag, startPoint x: 662, startPoint y: 359, endPoint x: 671, endPoint y: 359, distance: 9.3
click at [671, 359] on div "Outro" at bounding box center [670, 366] width 109 height 91
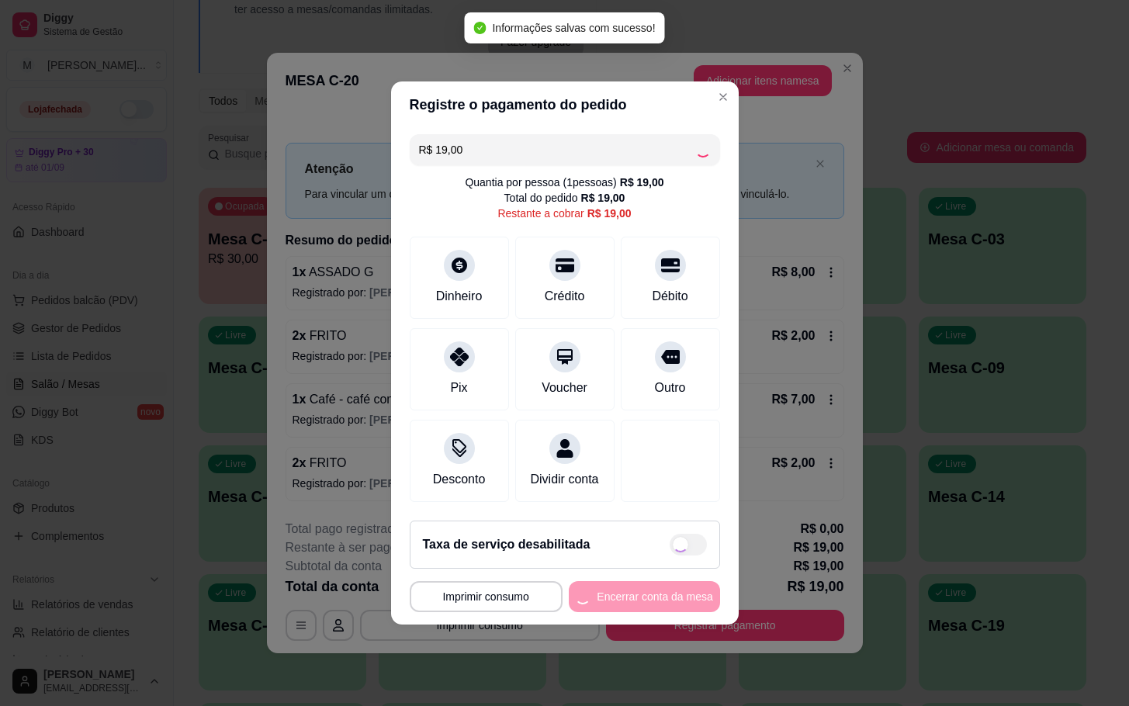
type input "R$ 0,00"
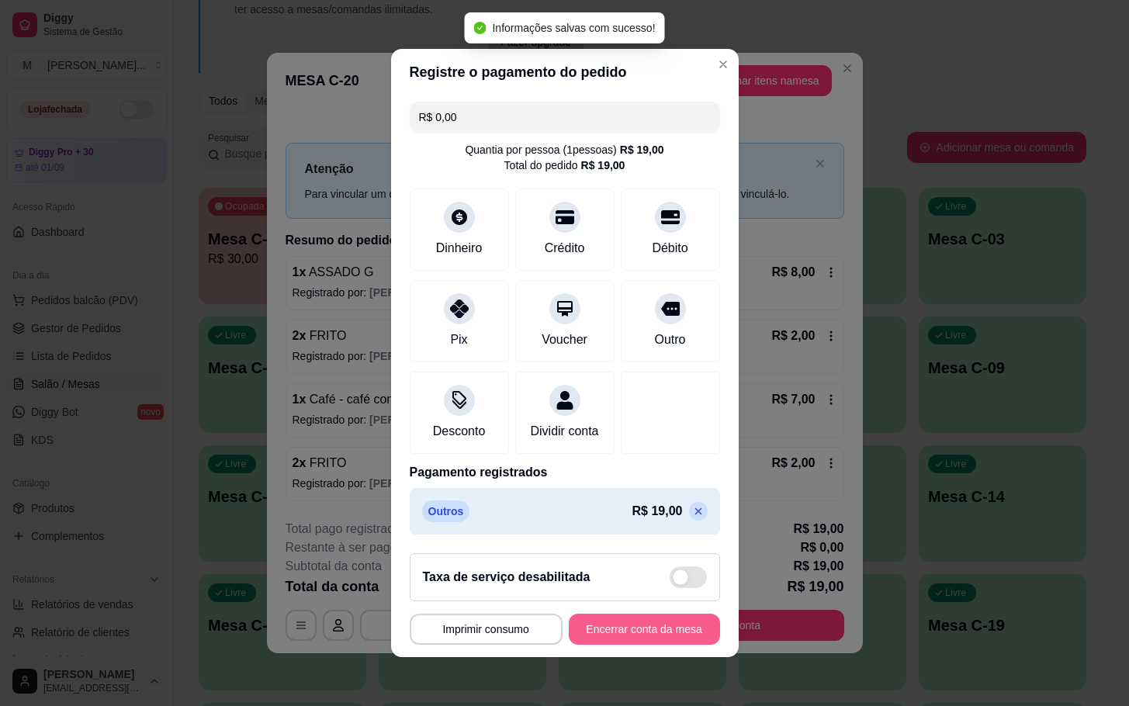
click at [627, 643] on button "Encerrar conta da mesa" at bounding box center [644, 629] width 151 height 31
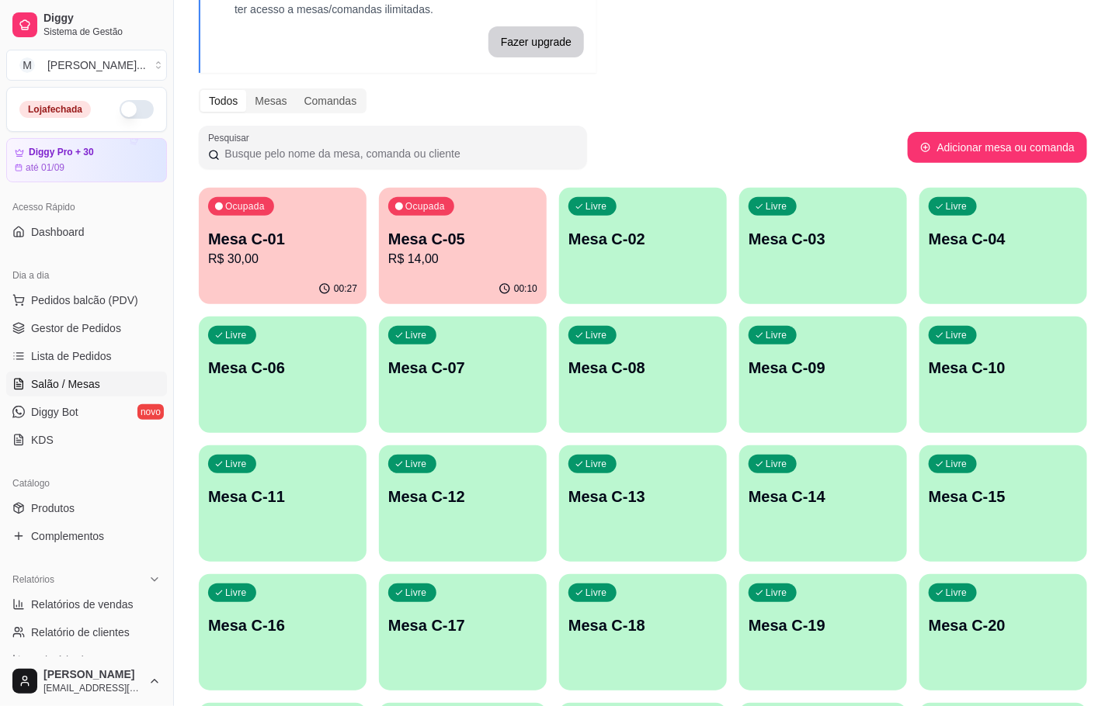
click at [457, 278] on div "00:10" at bounding box center [463, 289] width 168 height 30
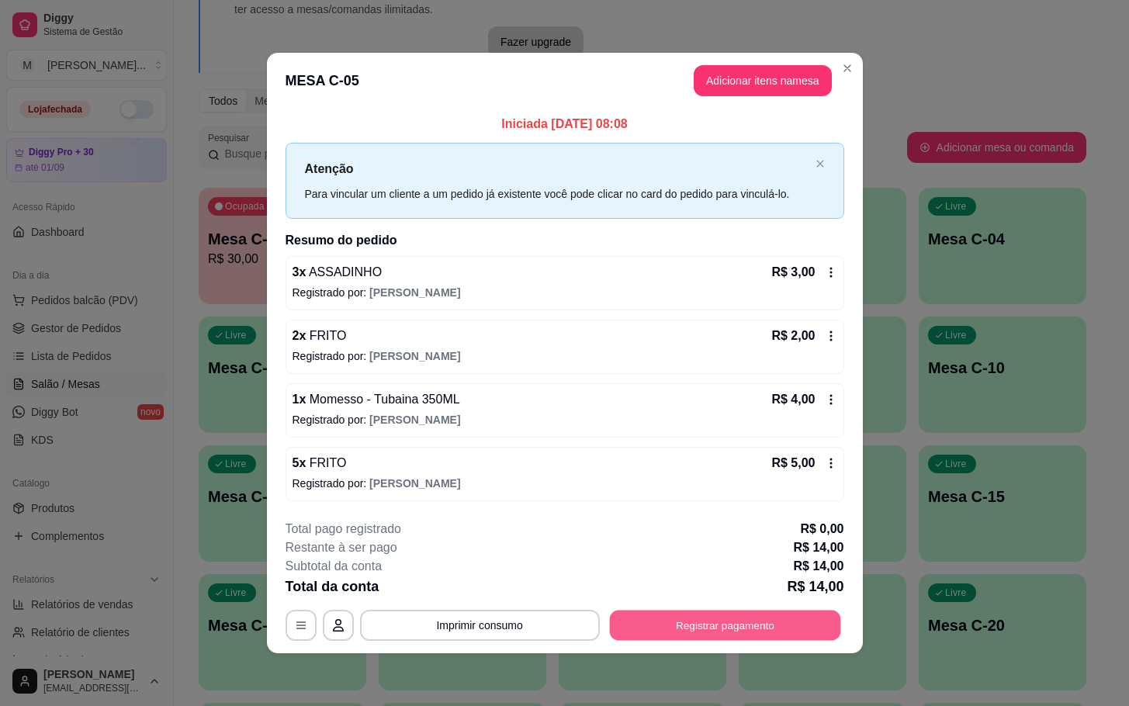
click at [804, 640] on button "Registrar pagamento" at bounding box center [724, 625] width 231 height 30
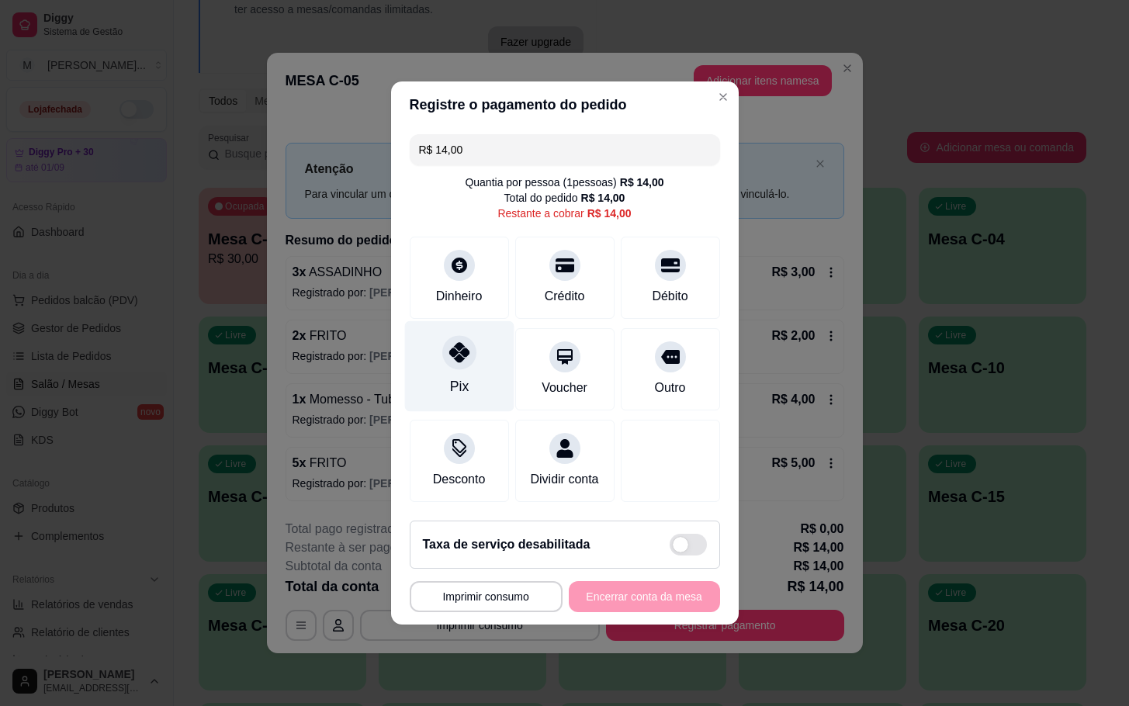
click at [449, 385] on div "Pix" at bounding box center [458, 386] width 19 height 20
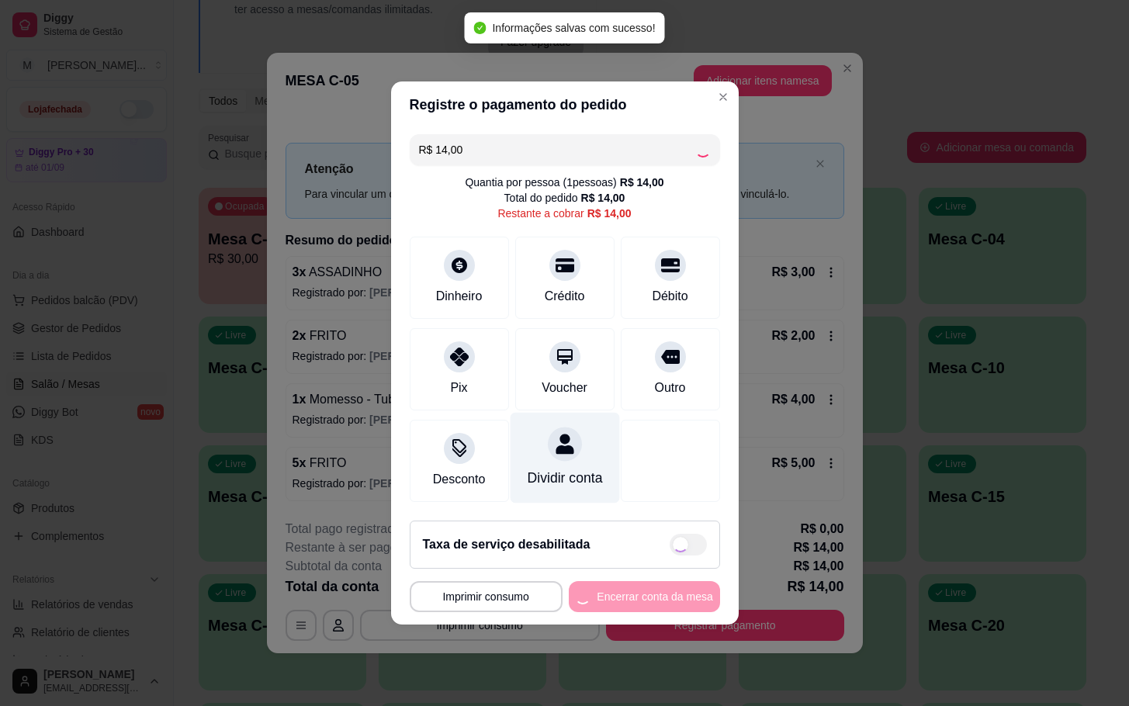
type input "R$ 0,00"
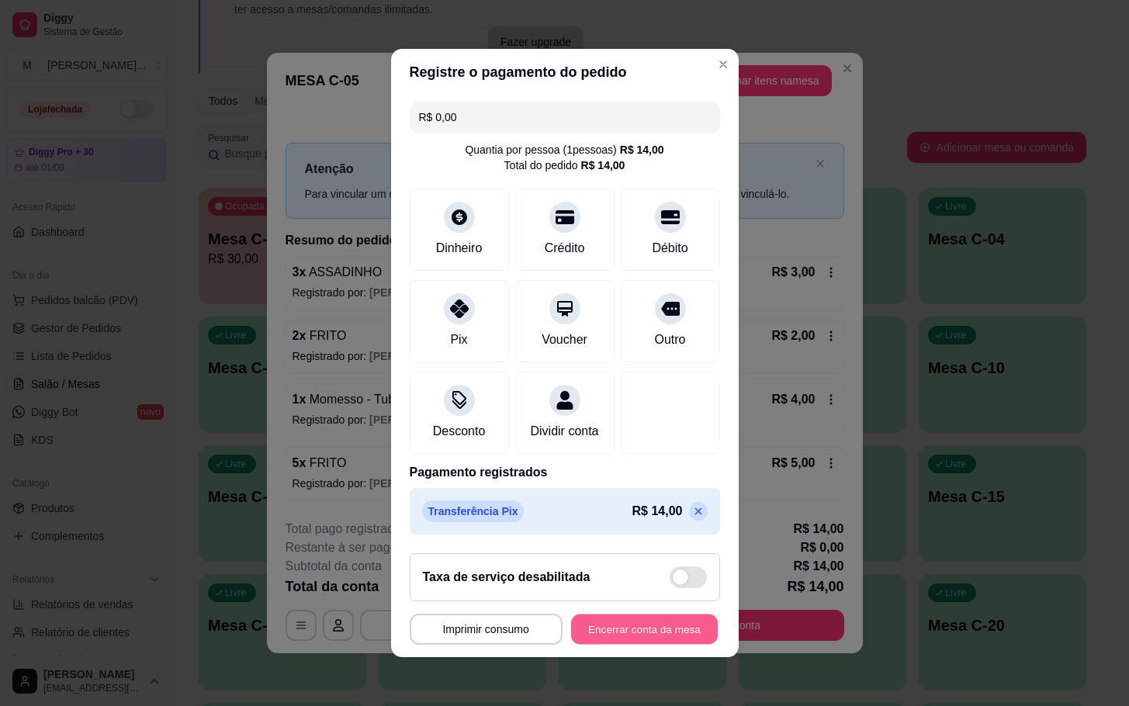
click at [630, 643] on button "Encerrar conta da mesa" at bounding box center [644, 630] width 147 height 30
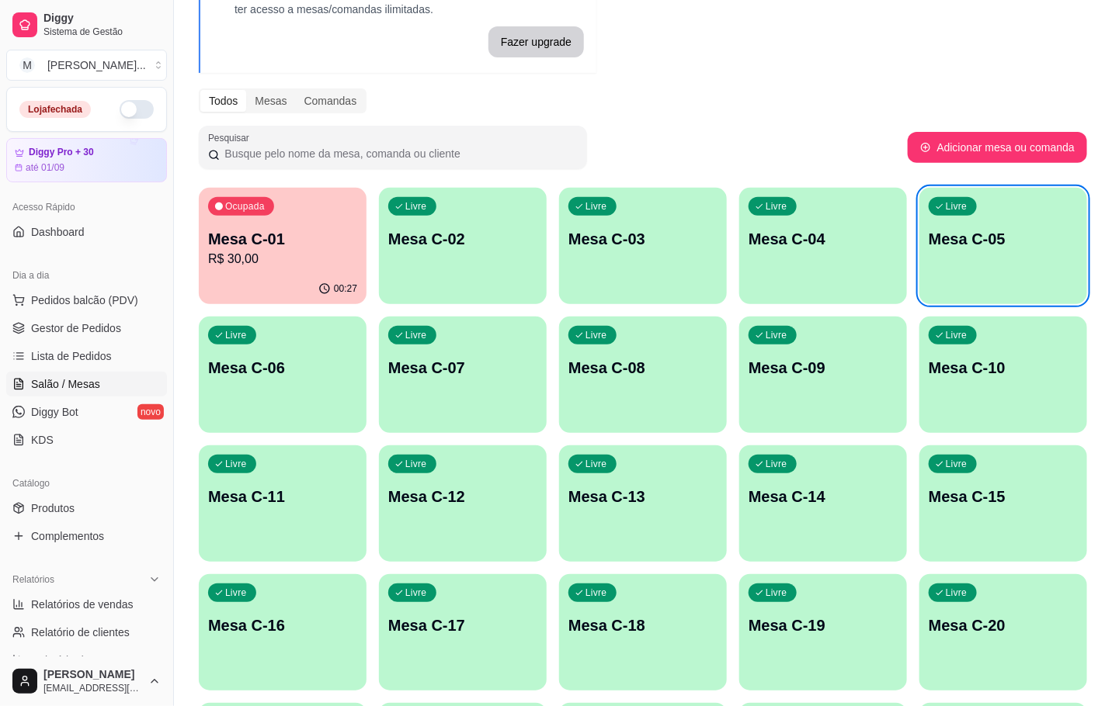
click at [340, 275] on div "00:27" at bounding box center [283, 289] width 168 height 30
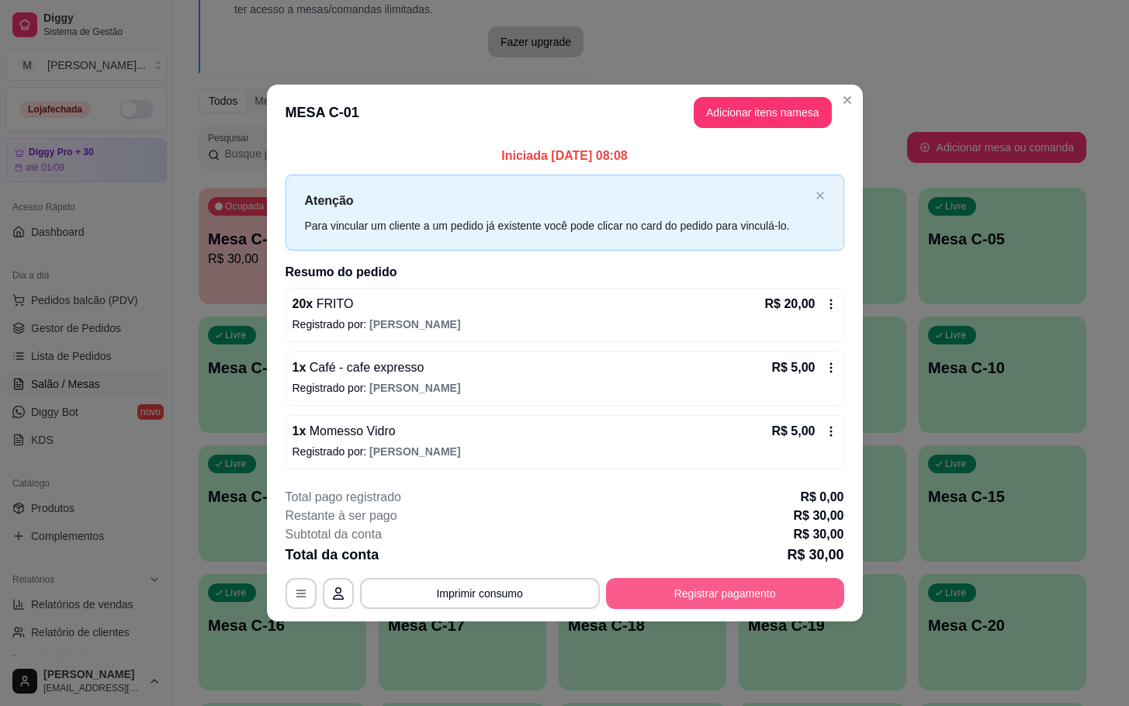
click at [750, 581] on button "Registrar pagamento" at bounding box center [725, 593] width 238 height 31
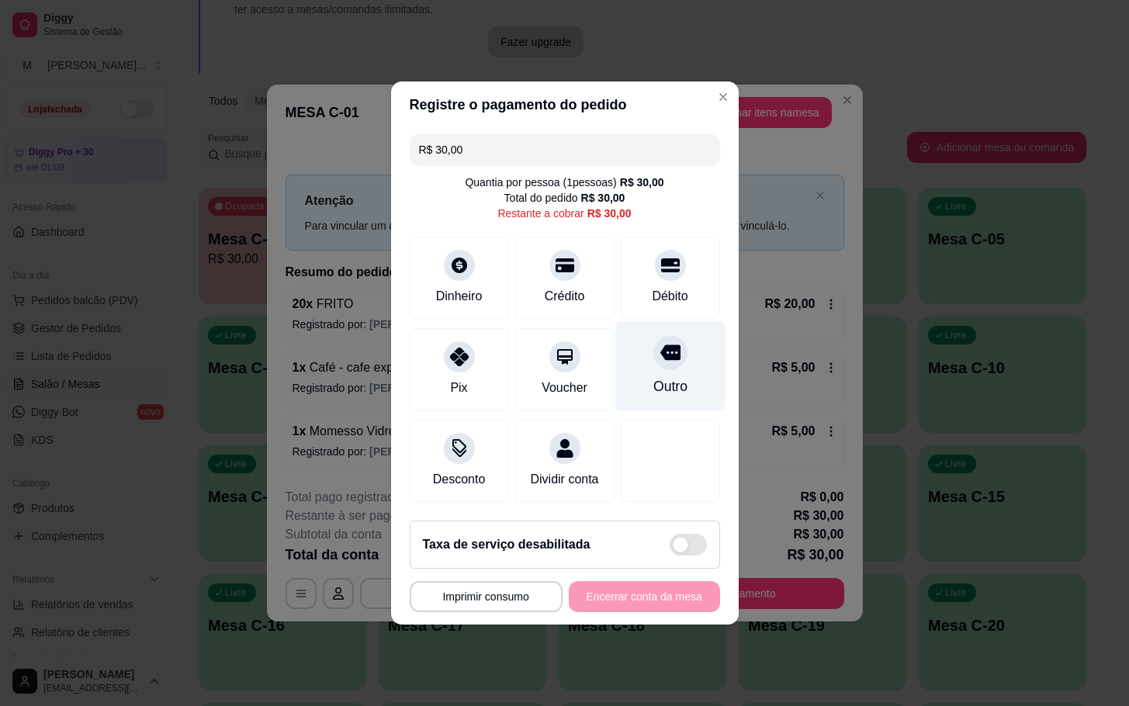
click at [662, 376] on div "Outro" at bounding box center [670, 386] width 34 height 20
type input "R$ 0,00"
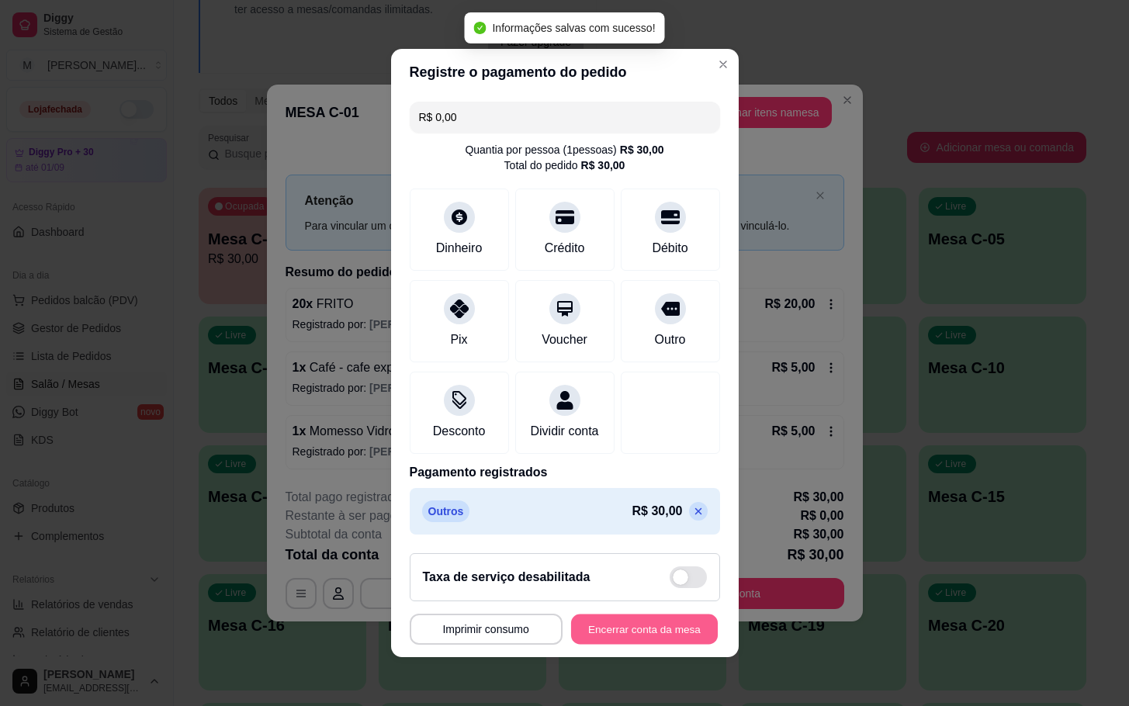
click at [622, 645] on button "Encerrar conta da mesa" at bounding box center [644, 630] width 147 height 30
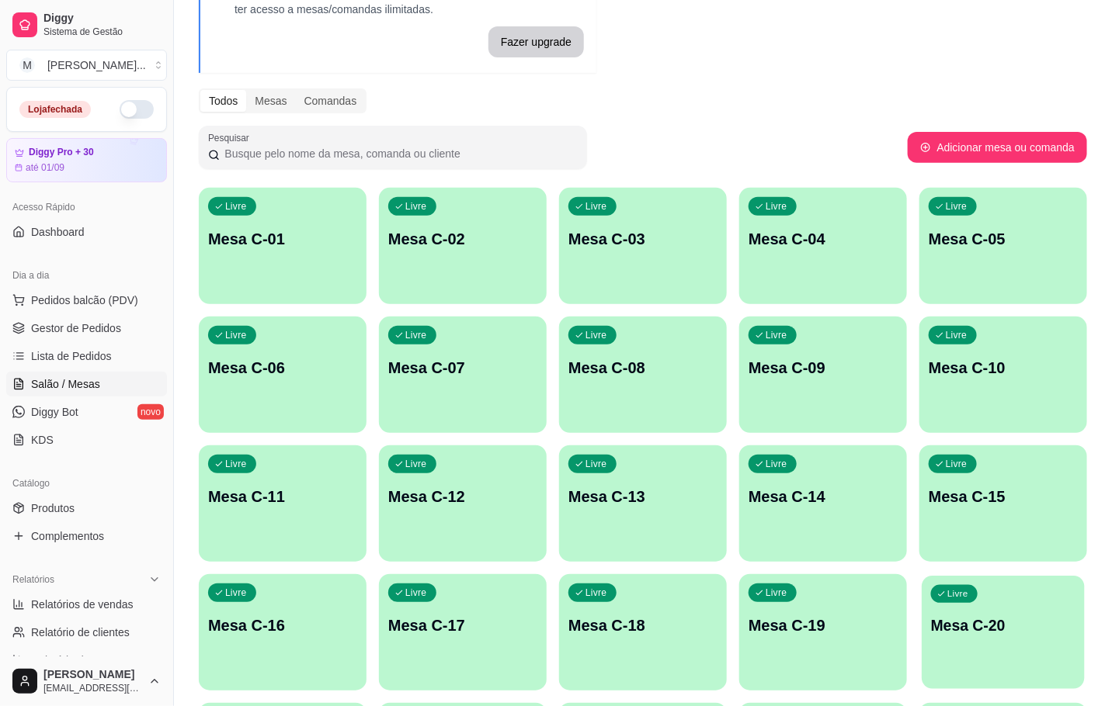
click at [960, 601] on div "Livre" at bounding box center [954, 594] width 47 height 18
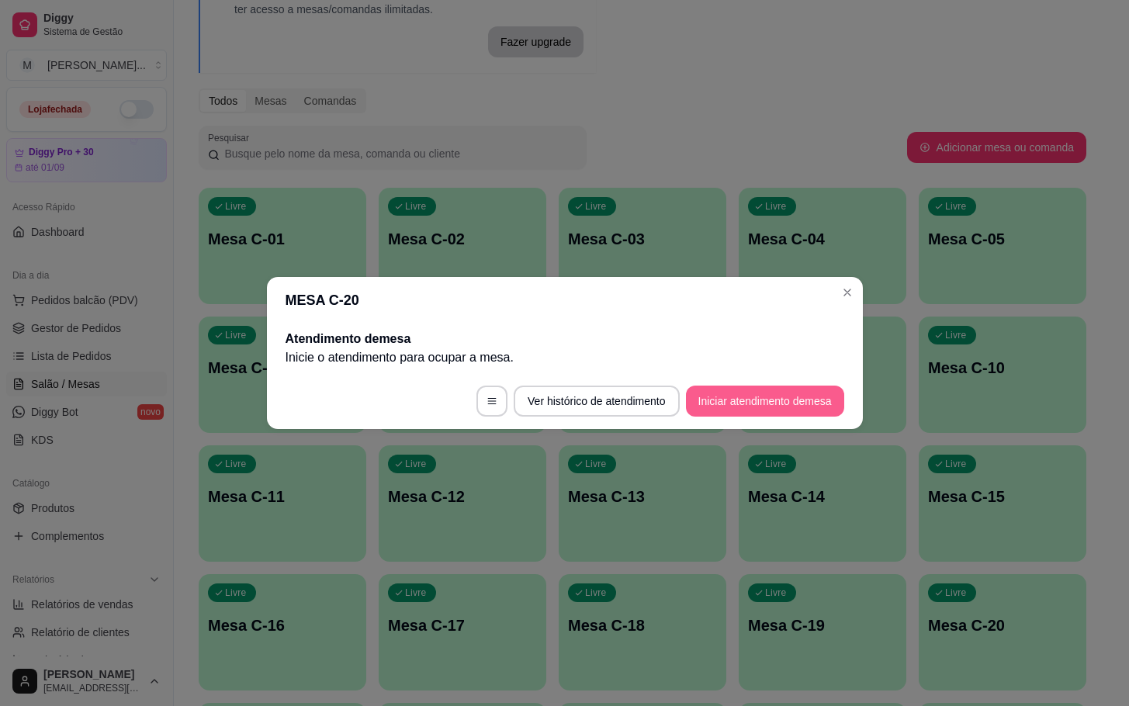
click at [781, 410] on button "Iniciar atendimento de mesa" at bounding box center [765, 401] width 158 height 31
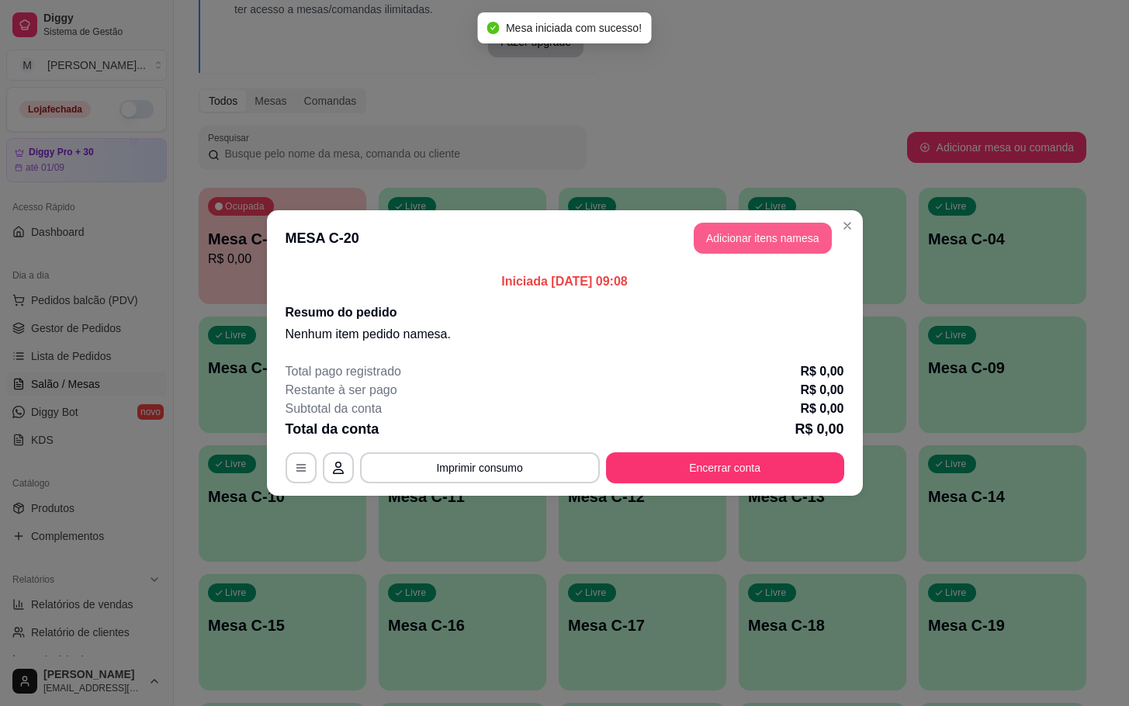
click at [781, 241] on button "Adicionar itens na mesa" at bounding box center [763, 238] width 138 height 31
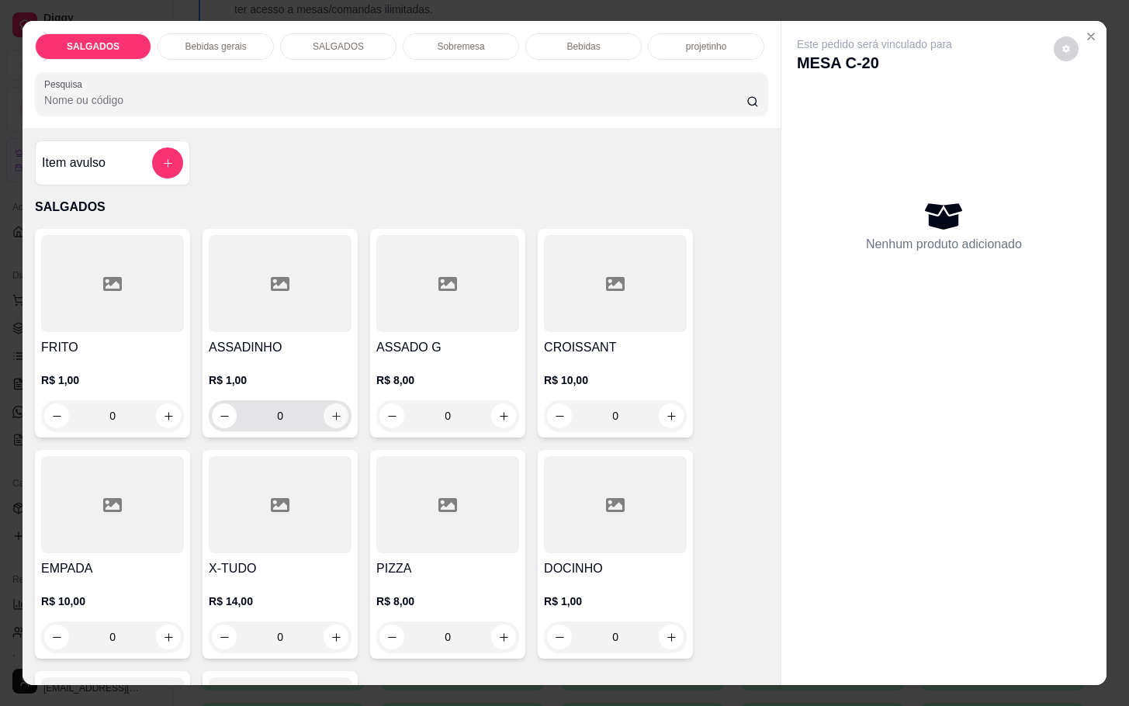
click at [334, 410] on button "increase-product-quantity" at bounding box center [336, 416] width 25 height 25
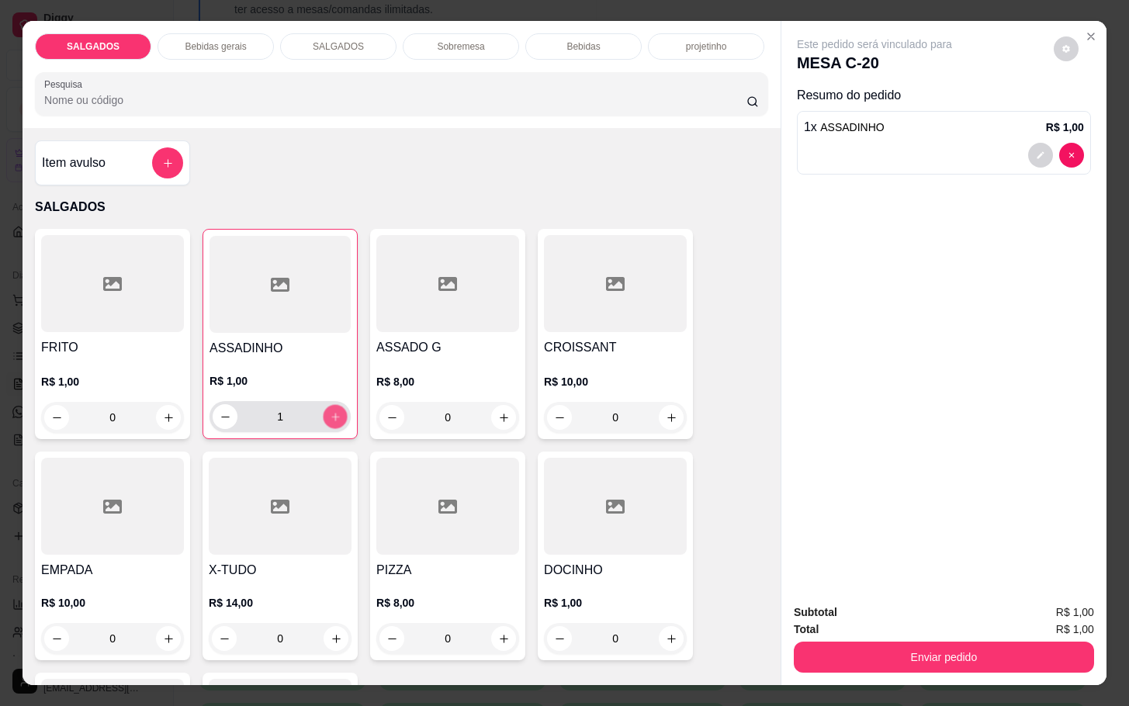
click at [330, 411] on icon "increase-product-quantity" at bounding box center [336, 417] width 12 height 12
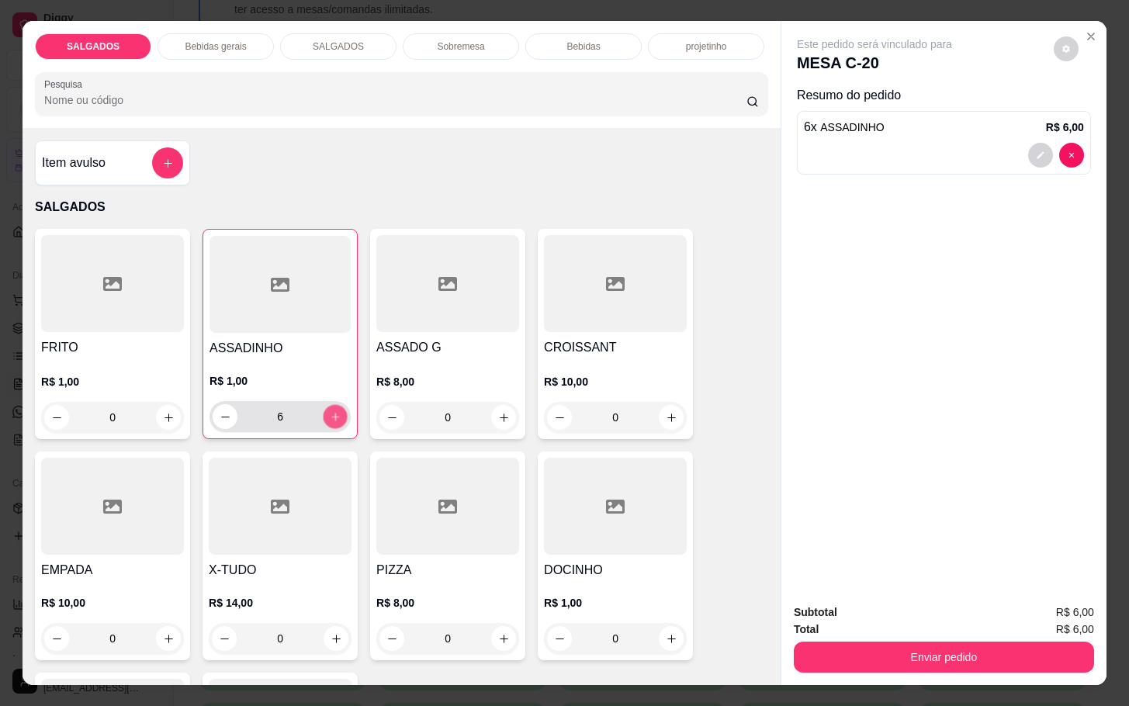
click at [330, 411] on icon "increase-product-quantity" at bounding box center [336, 417] width 12 height 12
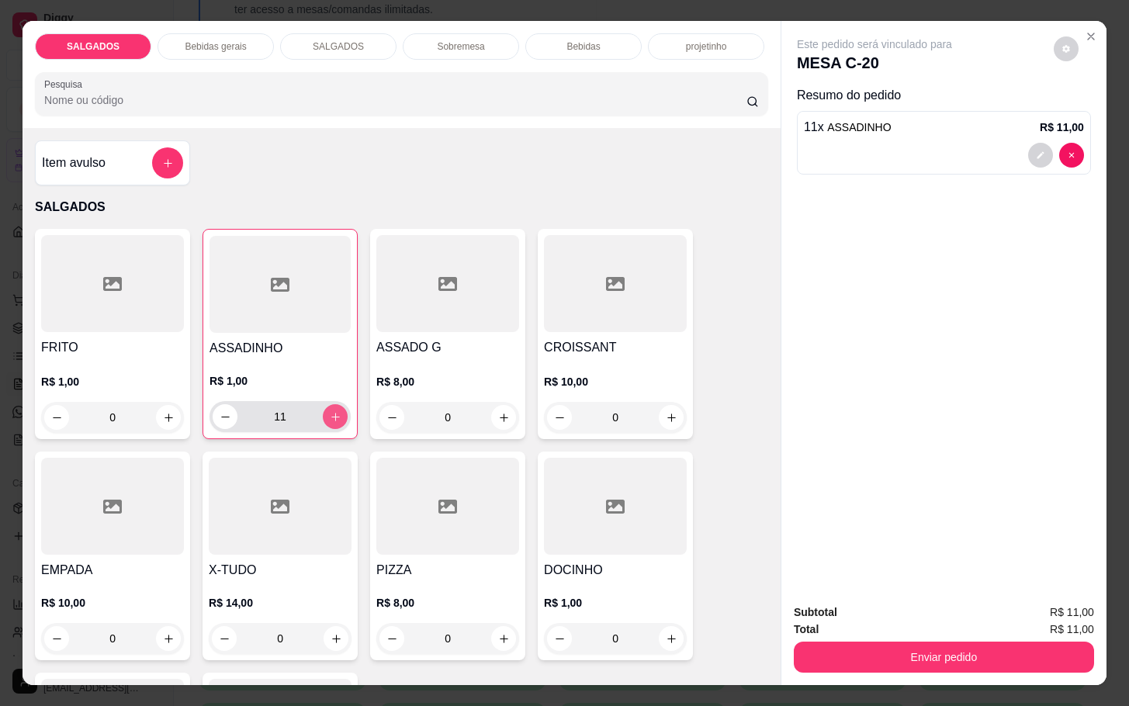
click at [330, 411] on icon "increase-product-quantity" at bounding box center [336, 417] width 12 height 12
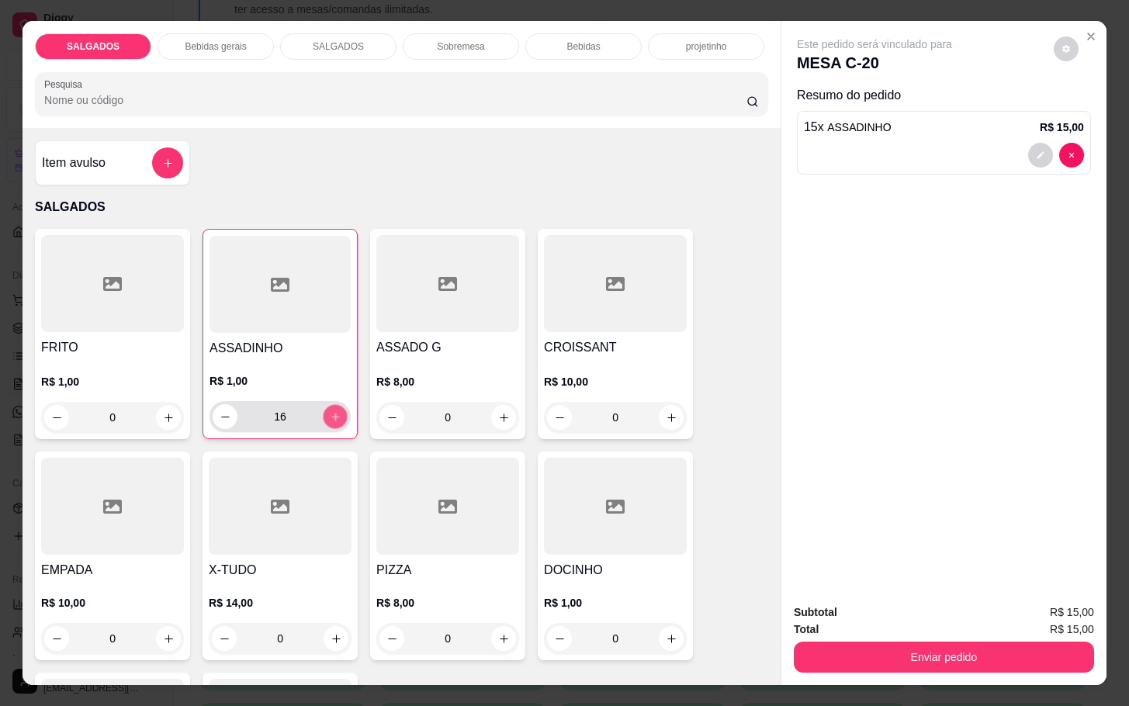
click at [330, 411] on icon "increase-product-quantity" at bounding box center [336, 417] width 12 height 12
type input "20"
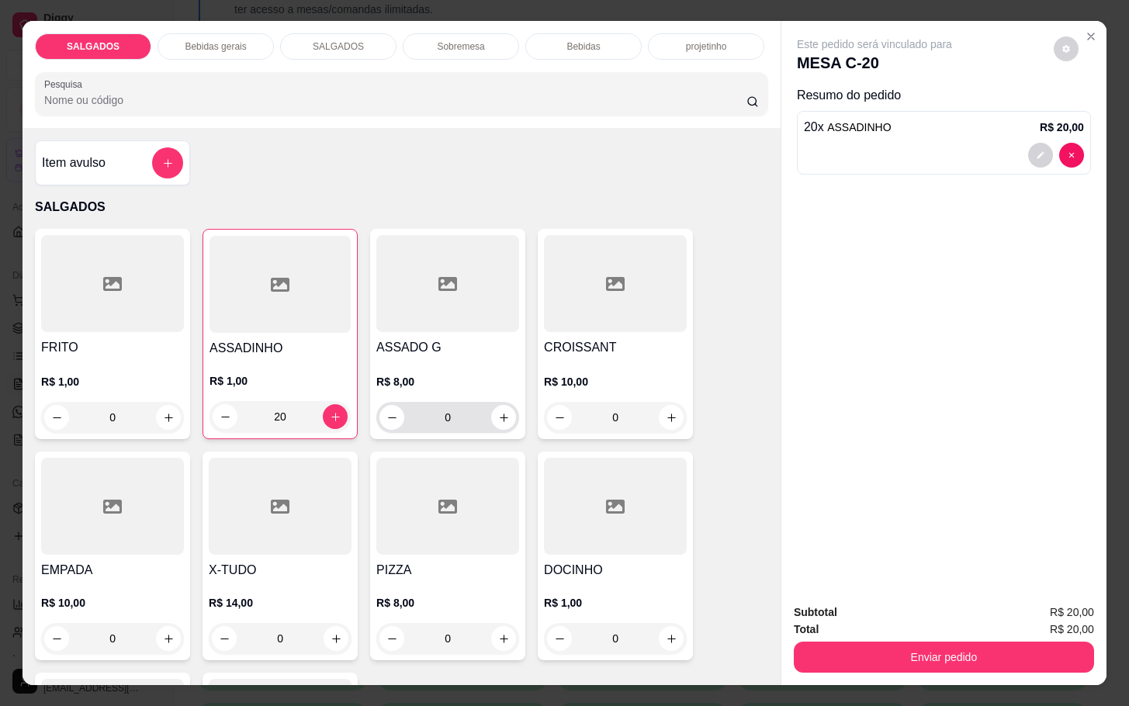
click at [448, 376] on p "R$ 8,00" at bounding box center [447, 382] width 143 height 16
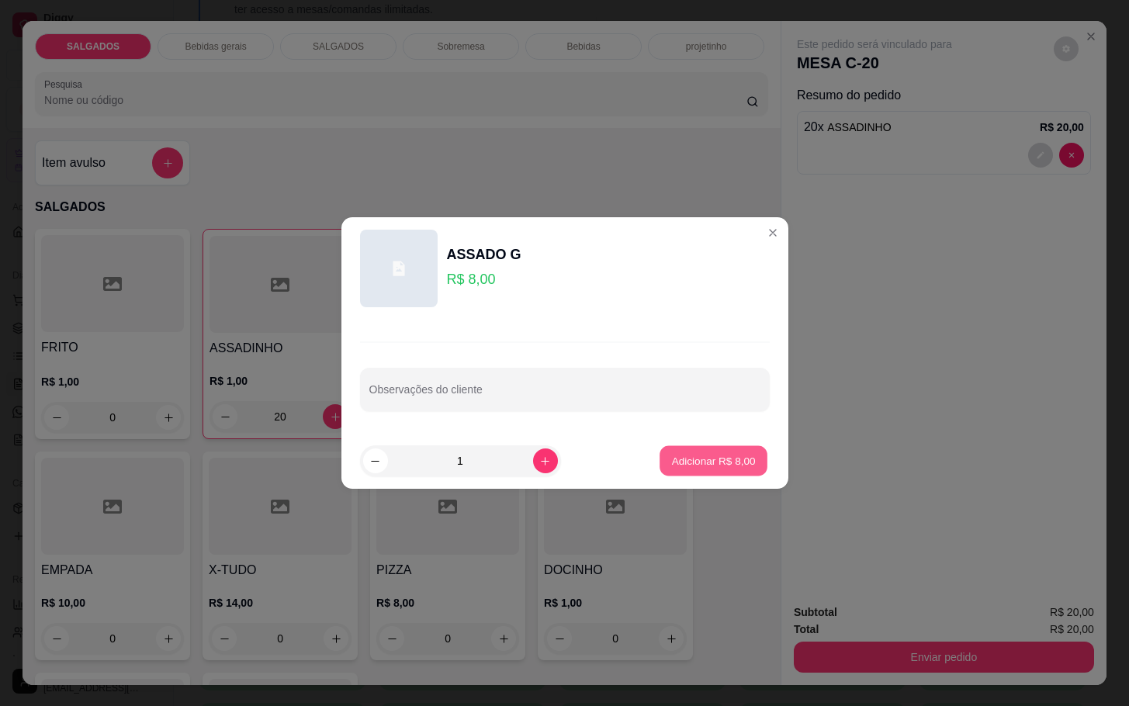
click at [710, 463] on p "Adicionar R$ 8,00" at bounding box center [714, 460] width 84 height 15
type input "1"
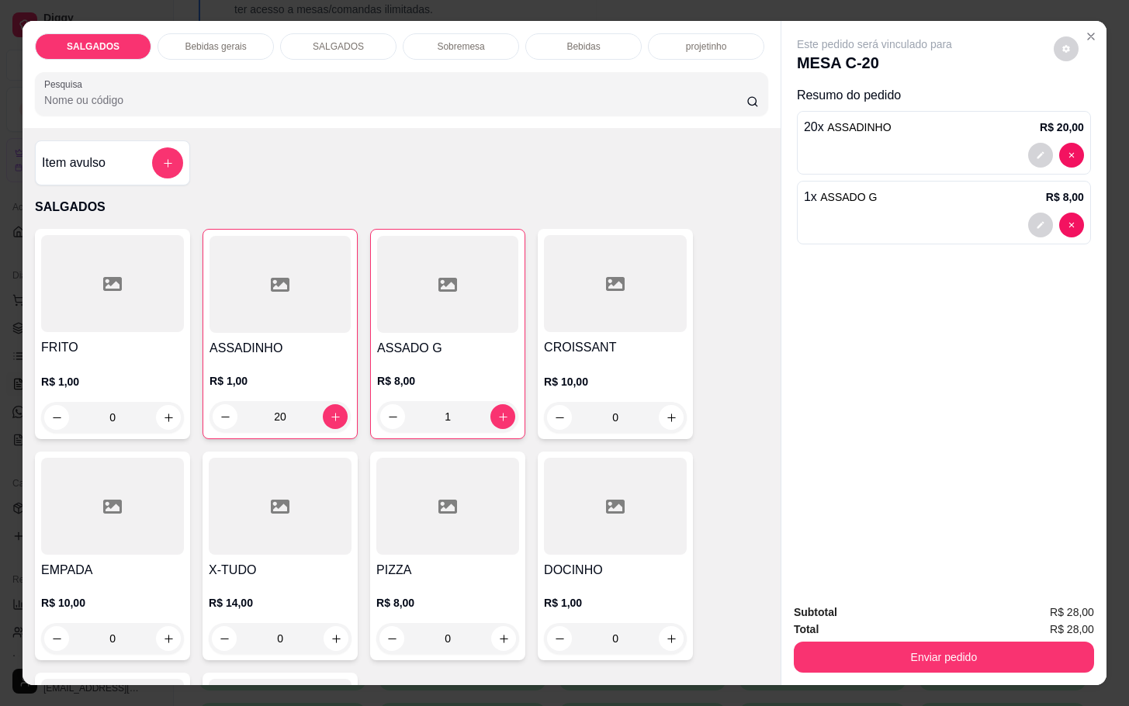
click at [249, 33] on div "Bebidas gerais" at bounding box center [216, 46] width 116 height 26
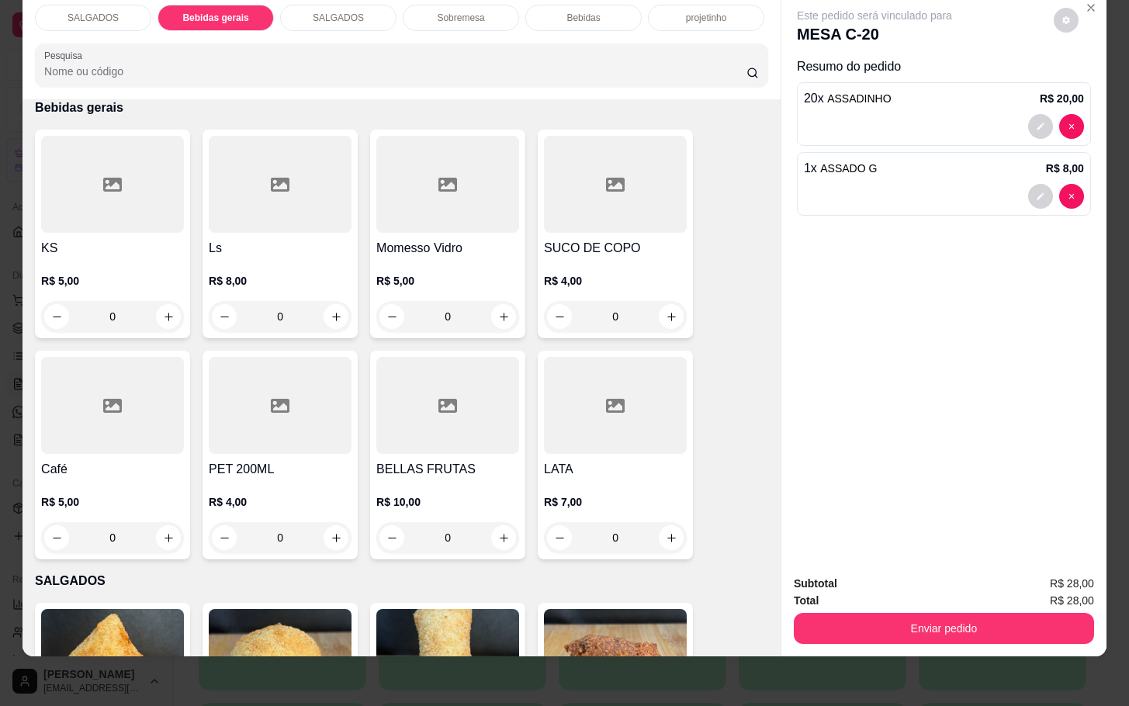
drag, startPoint x: 61, startPoint y: 415, endPoint x: 70, endPoint y: 412, distance: 9.8
click at [70, 412] on div at bounding box center [112, 405] width 143 height 97
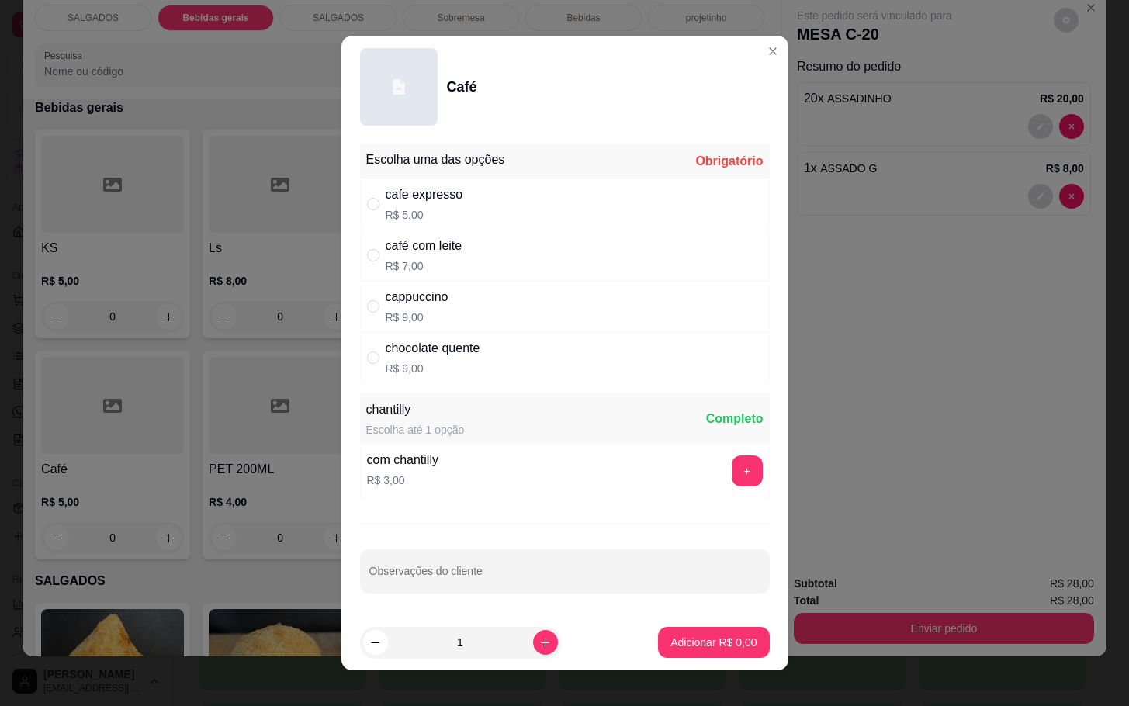
click at [454, 266] on p "R$ 7,00" at bounding box center [424, 266] width 77 height 16
radio input "true"
click at [515, 210] on div "cafe expresso R$ 5,00" at bounding box center [565, 204] width 410 height 51
radio input "true"
radio input "false"
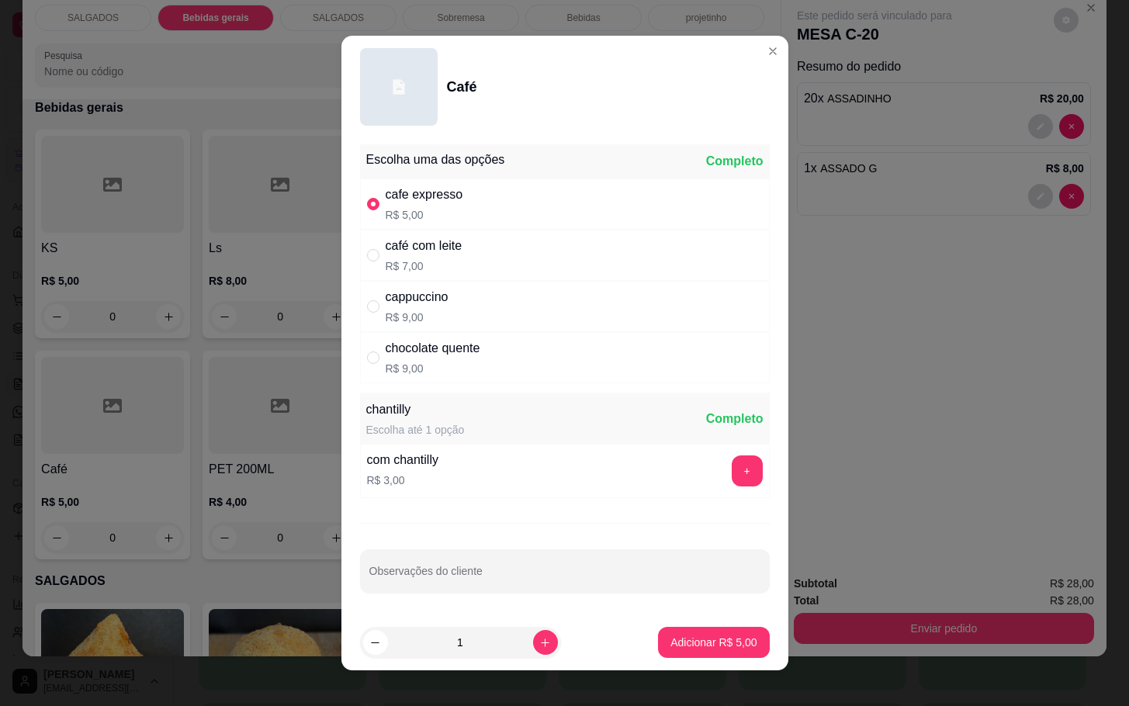
click at [517, 349] on div "chocolate quente R$ 9,00" at bounding box center [565, 357] width 410 height 51
radio input "false"
radio input "true"
click at [702, 643] on p "Adicionar R$ 9,00" at bounding box center [714, 643] width 86 height 16
type input "1"
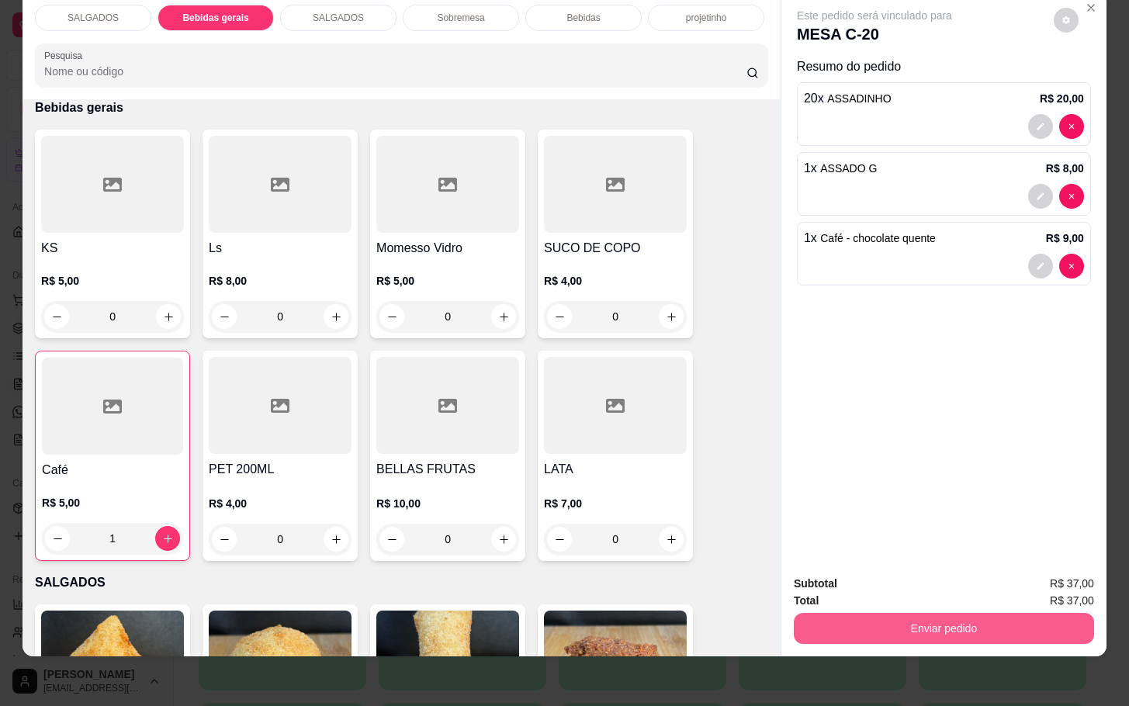
click at [872, 613] on button "Enviar pedido" at bounding box center [944, 628] width 300 height 31
click at [864, 566] on button "Não registrar e enviar pedido" at bounding box center [890, 573] width 161 height 29
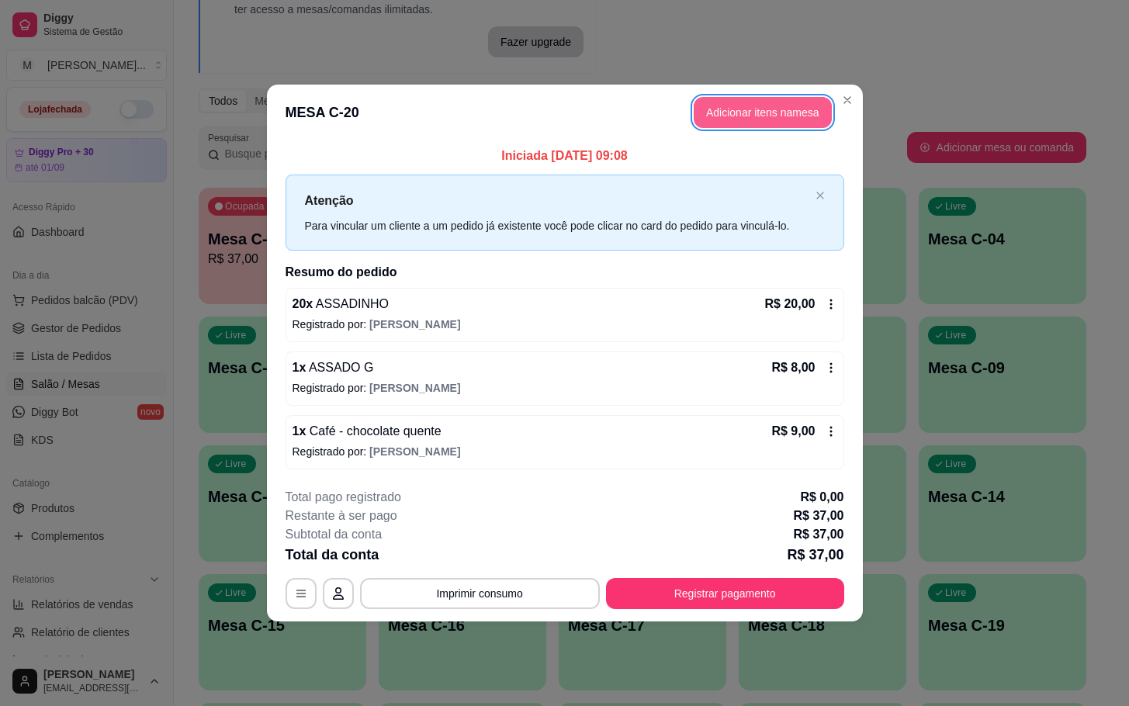
click at [782, 114] on button "Adicionar itens na mesa" at bounding box center [763, 112] width 138 height 31
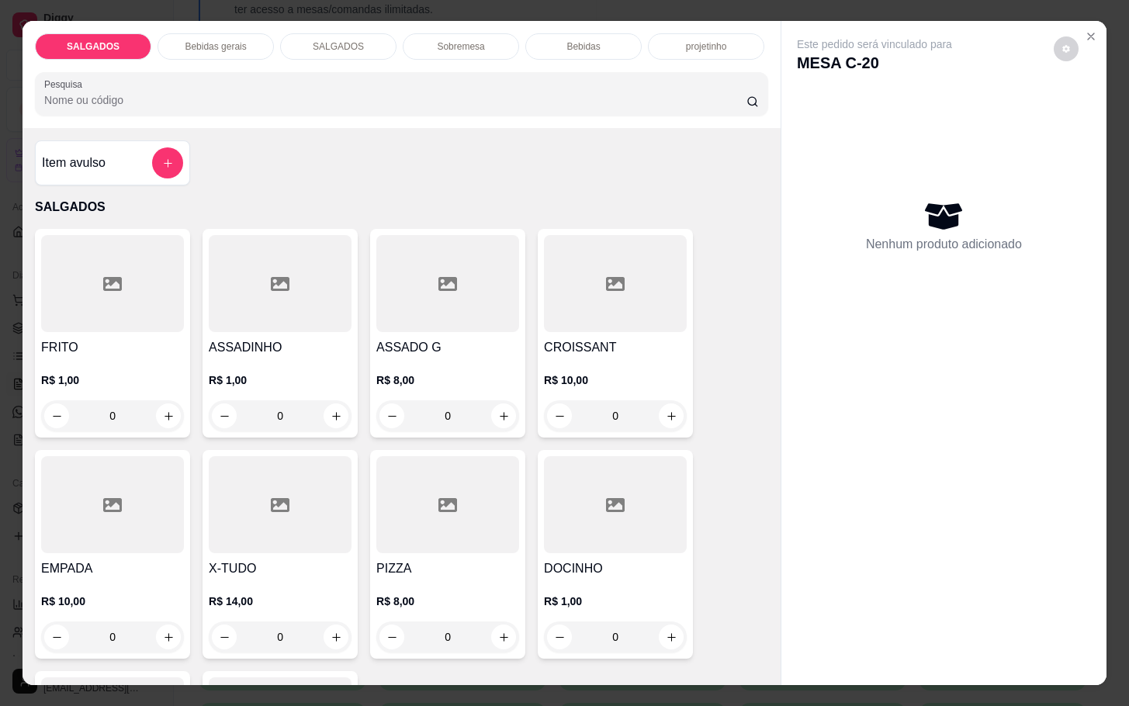
click at [224, 44] on p "Bebidas gerais" at bounding box center [215, 46] width 61 height 12
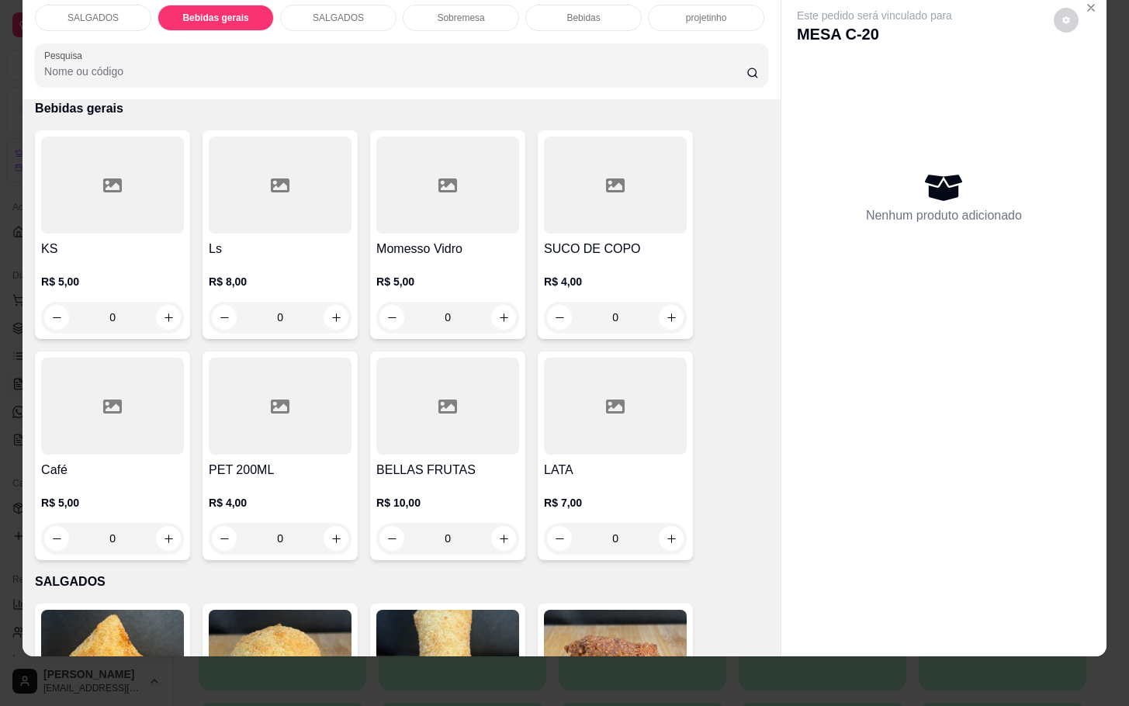
click at [427, 192] on div at bounding box center [447, 185] width 143 height 97
click at [618, 217] on div at bounding box center [615, 185] width 143 height 97
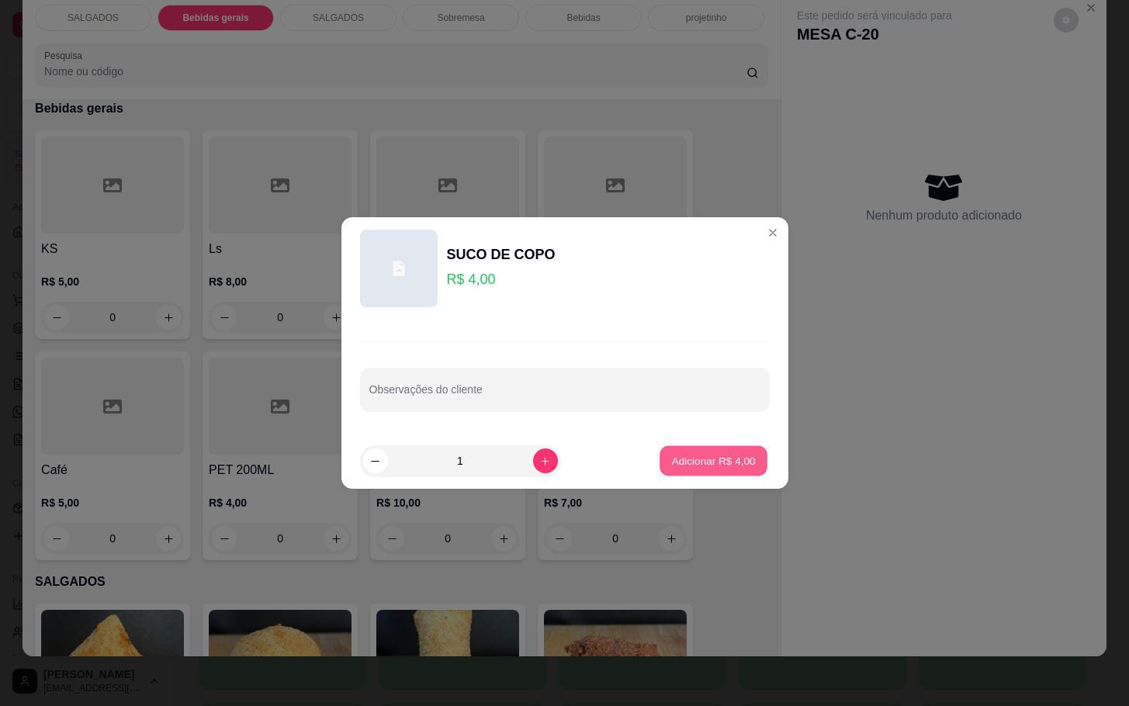
click at [669, 471] on button "Adicionar R$ 4,00" at bounding box center [714, 461] width 108 height 30
type input "1"
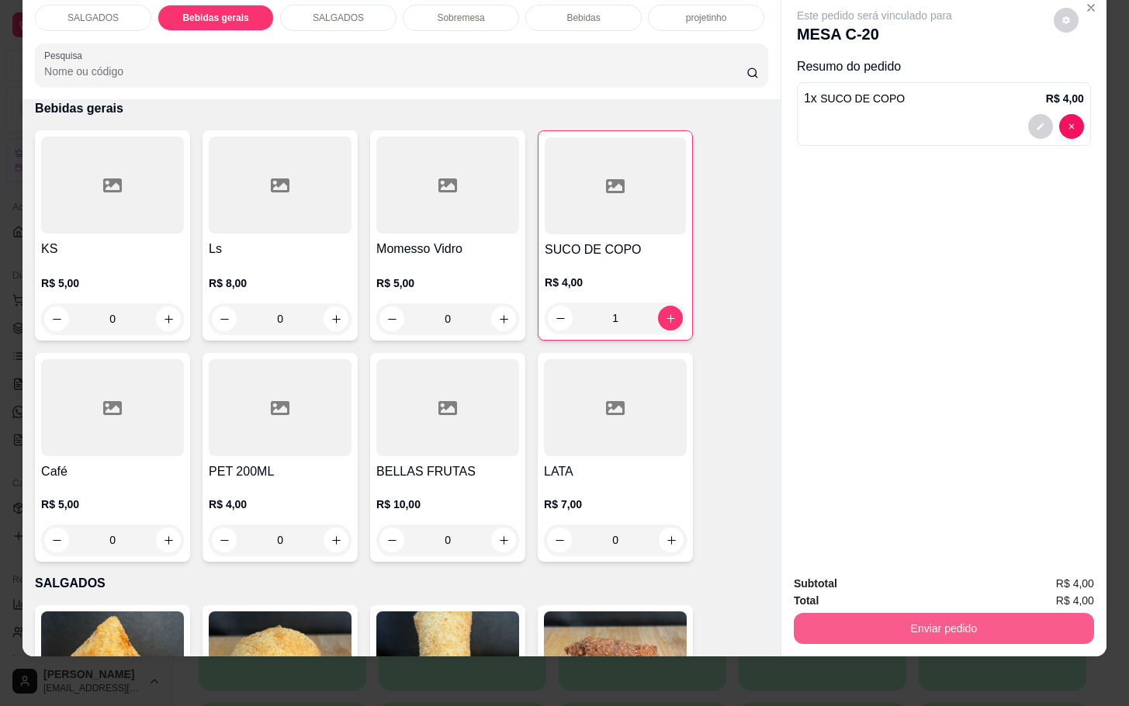
click at [845, 617] on button "Enviar pedido" at bounding box center [944, 628] width 300 height 31
click at [848, 568] on button "Não registrar e enviar pedido" at bounding box center [890, 573] width 157 height 29
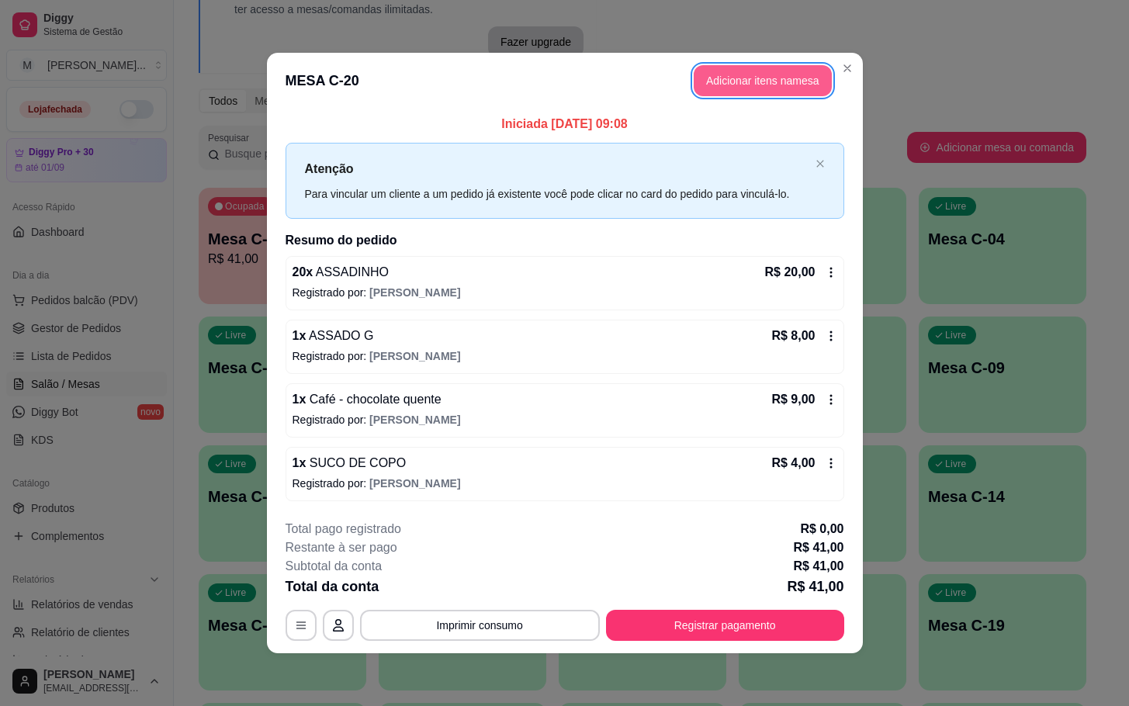
click at [815, 91] on button "Adicionar itens na mesa" at bounding box center [763, 80] width 138 height 31
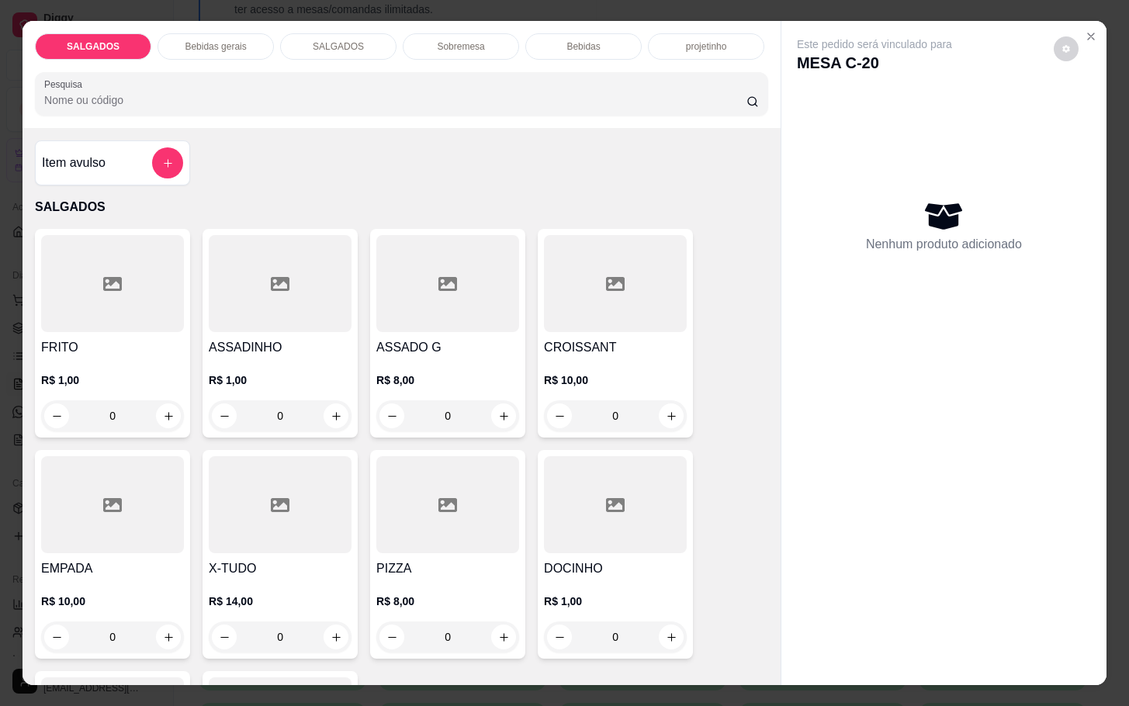
click at [418, 317] on div at bounding box center [447, 283] width 143 height 97
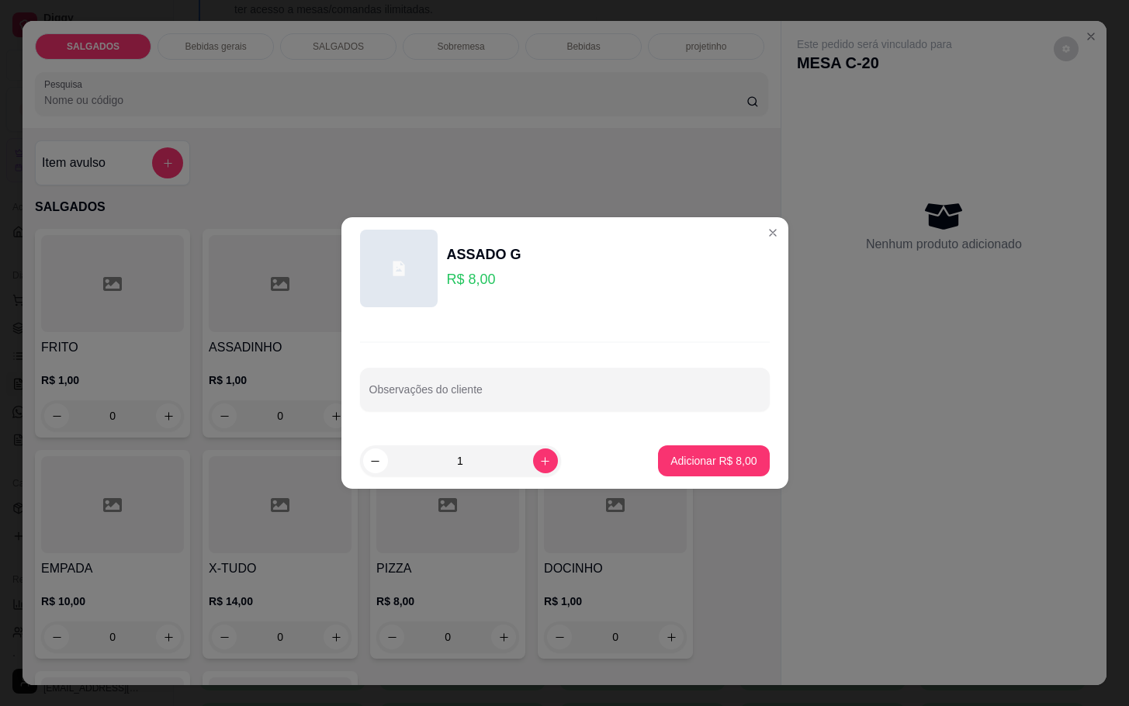
click at [752, 447] on footer "1 Adicionar R$ 8,00" at bounding box center [565, 461] width 447 height 56
click at [730, 442] on footer "1 Adicionar R$ 8,00" at bounding box center [565, 461] width 447 height 56
click at [709, 471] on button "Adicionar R$ 8,00" at bounding box center [714, 461] width 108 height 30
type input "1"
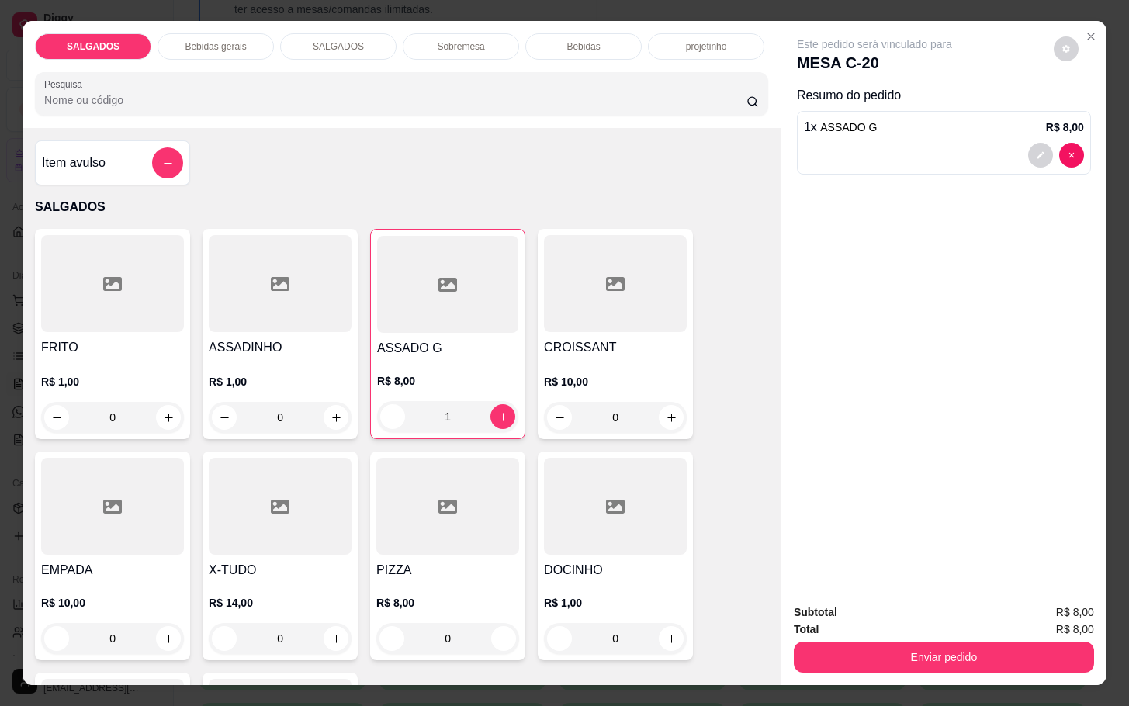
scroll to position [0, 3]
click at [983, 657] on button "Enviar pedido" at bounding box center [944, 657] width 300 height 31
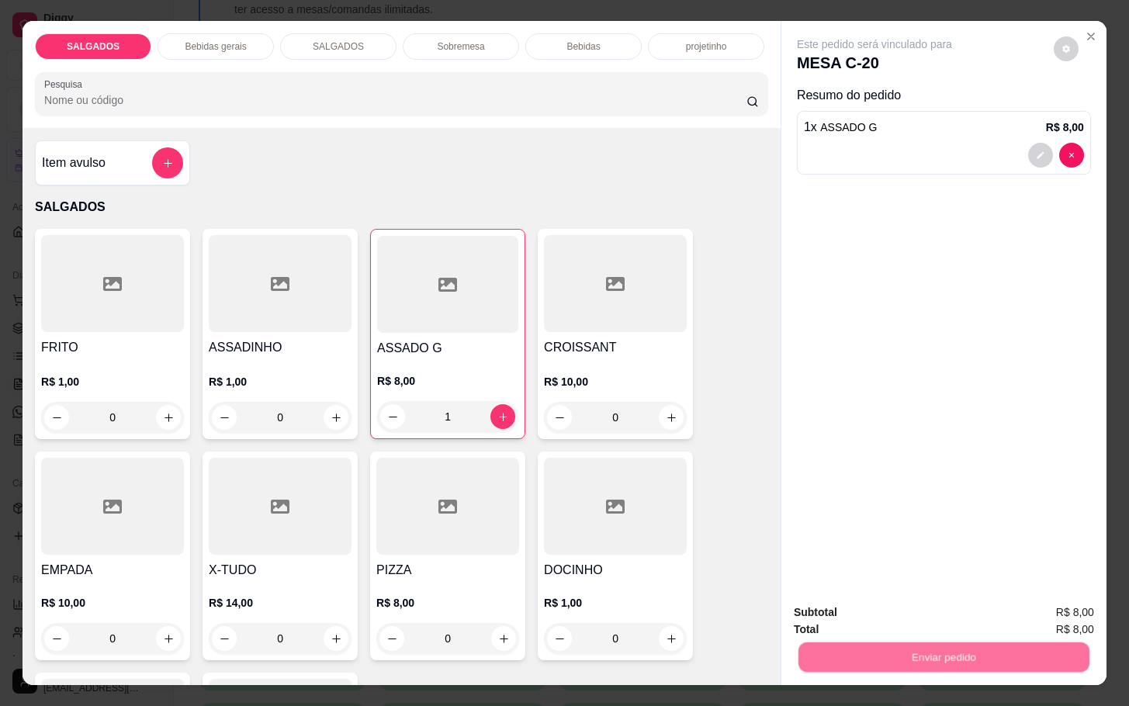
click at [929, 608] on button "Não registrar e enviar pedido" at bounding box center [886, 610] width 157 height 29
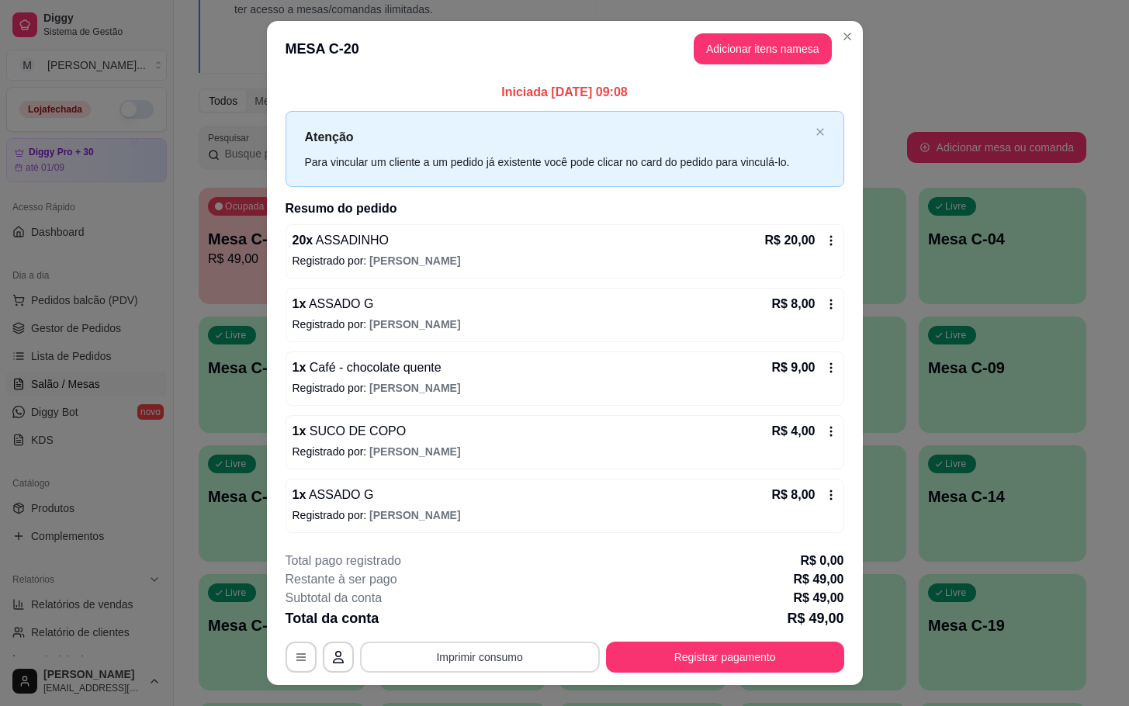
scroll to position [30, 0]
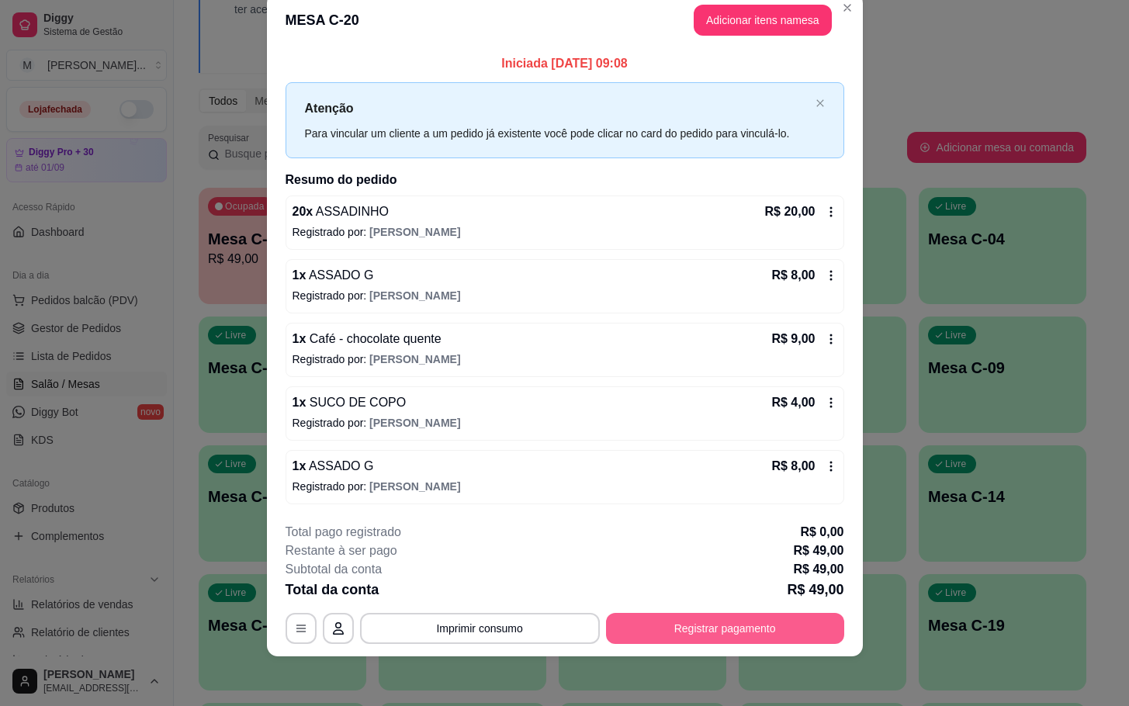
click at [729, 630] on button "Registrar pagamento" at bounding box center [725, 628] width 238 height 31
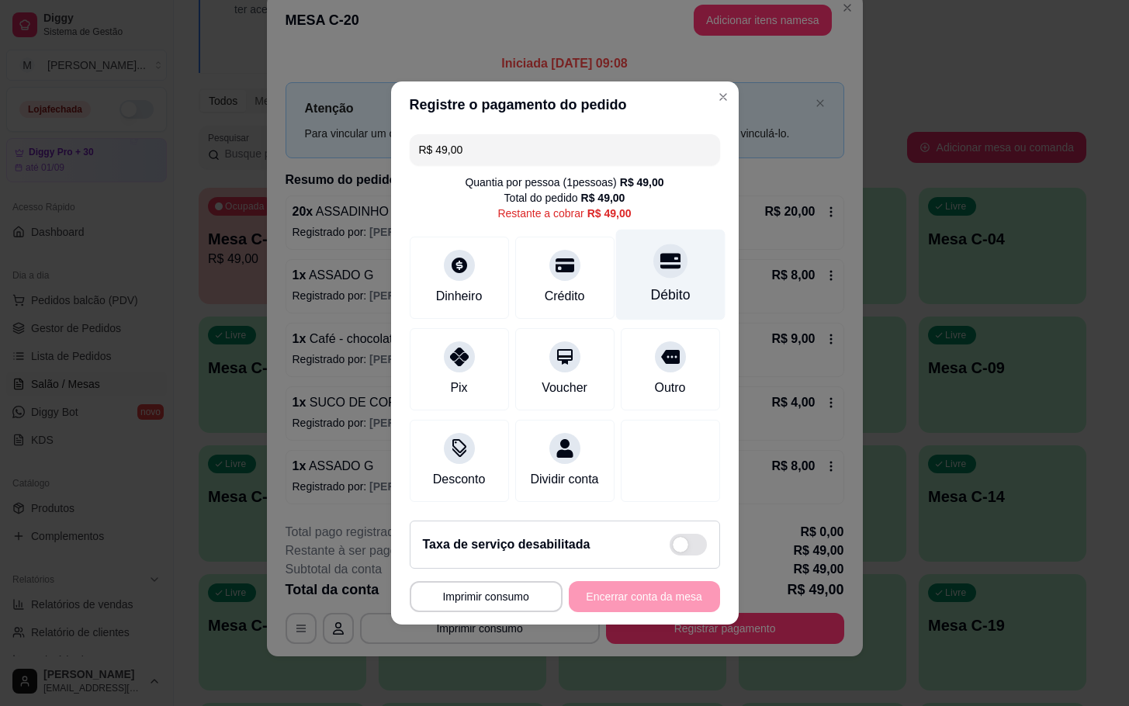
click at [667, 248] on div "Débito" at bounding box center [670, 275] width 109 height 91
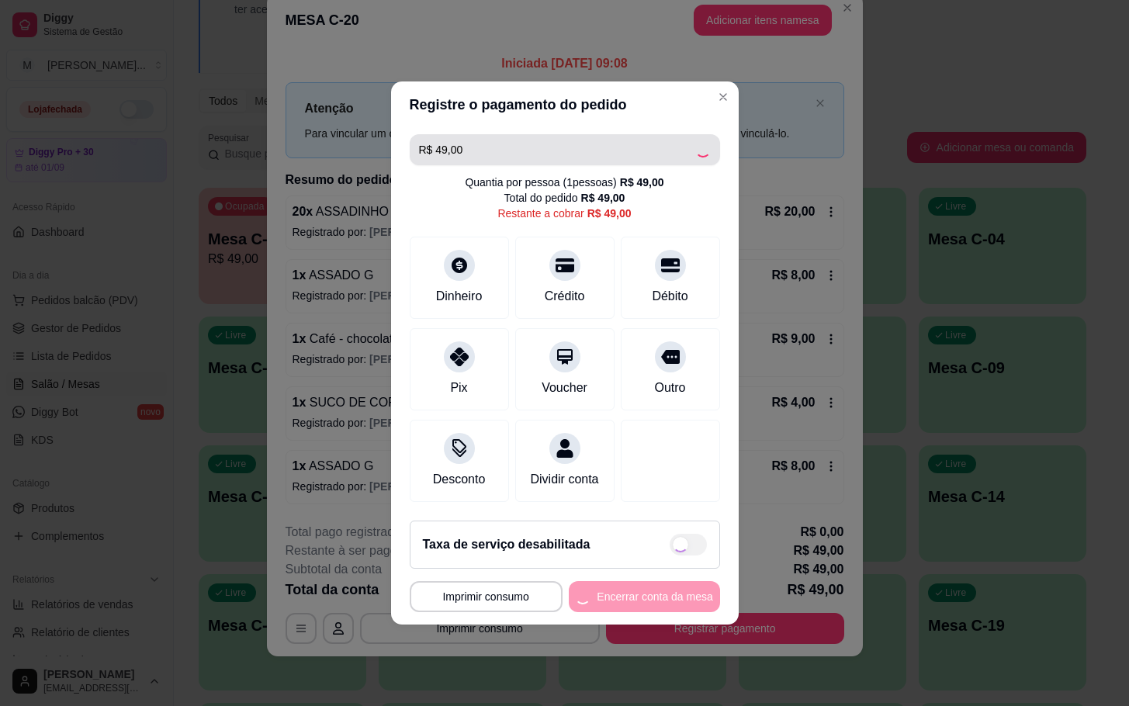
click at [690, 147] on div "R$ 49,00" at bounding box center [565, 149] width 292 height 31
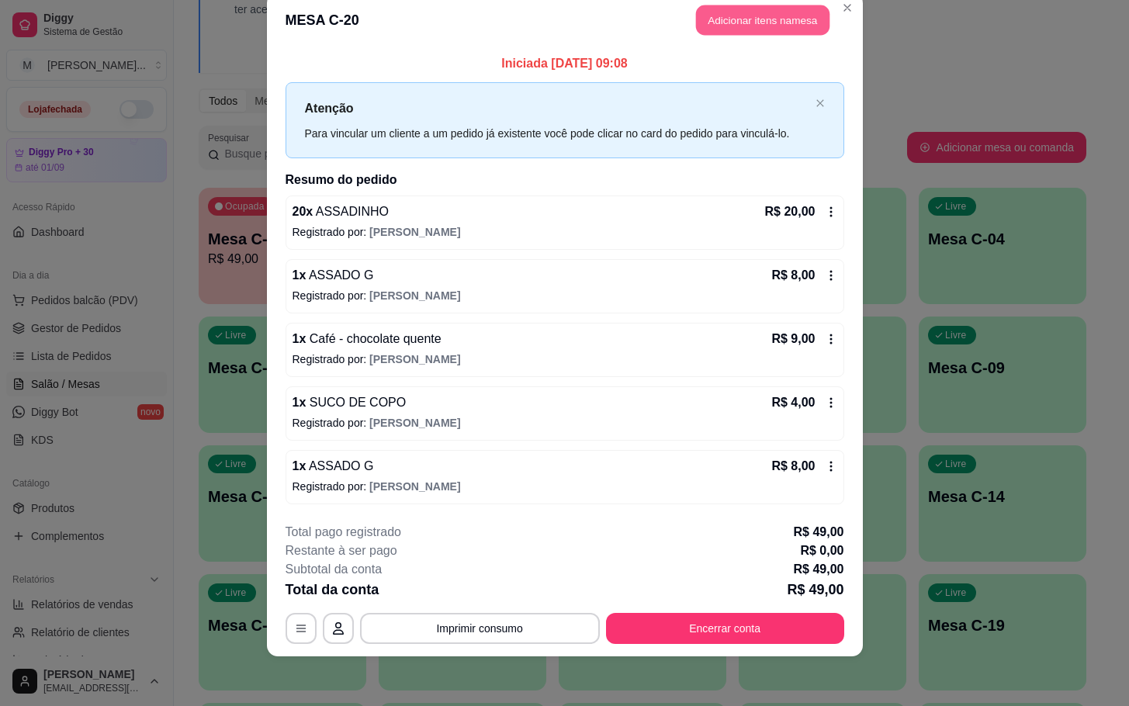
click at [787, 12] on button "Adicionar itens na mesa" at bounding box center [763, 20] width 134 height 30
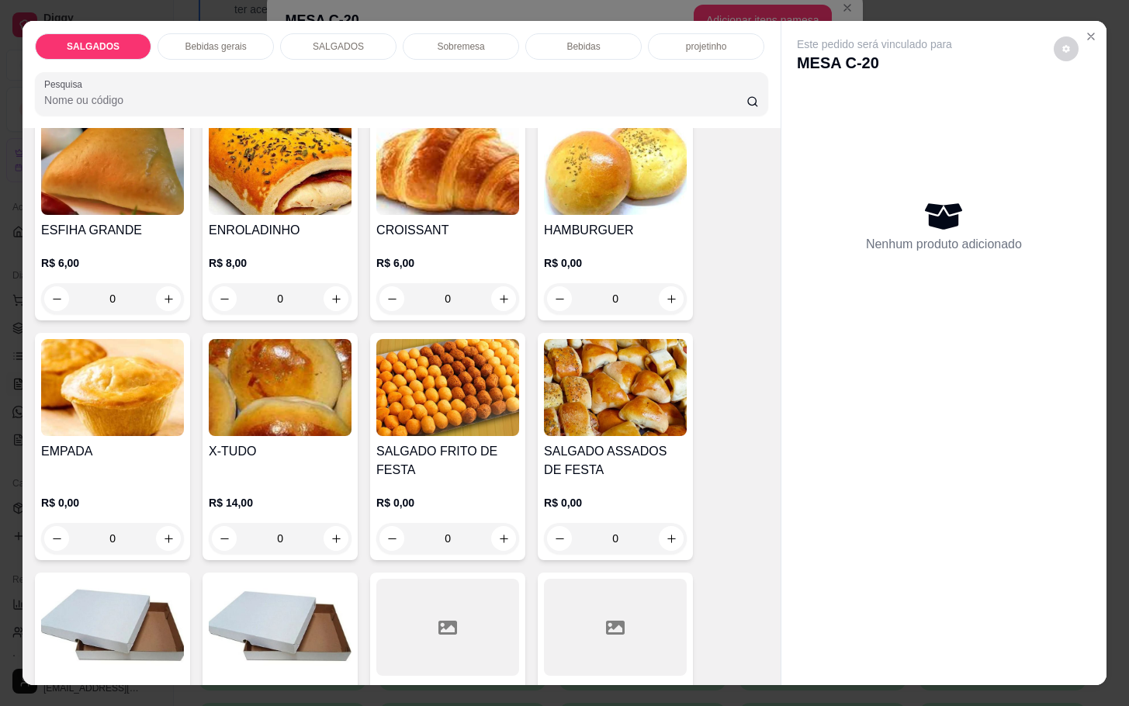
scroll to position [2329, 0]
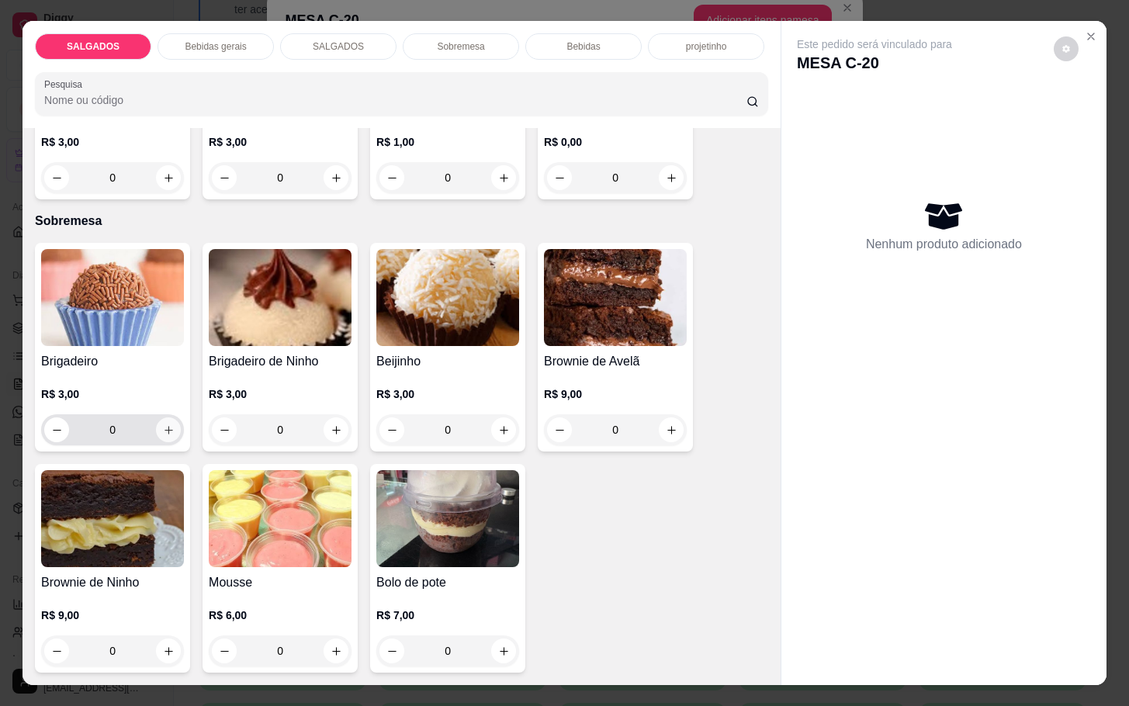
click at [163, 426] on icon "increase-product-quantity" at bounding box center [169, 431] width 12 height 12
type input "1"
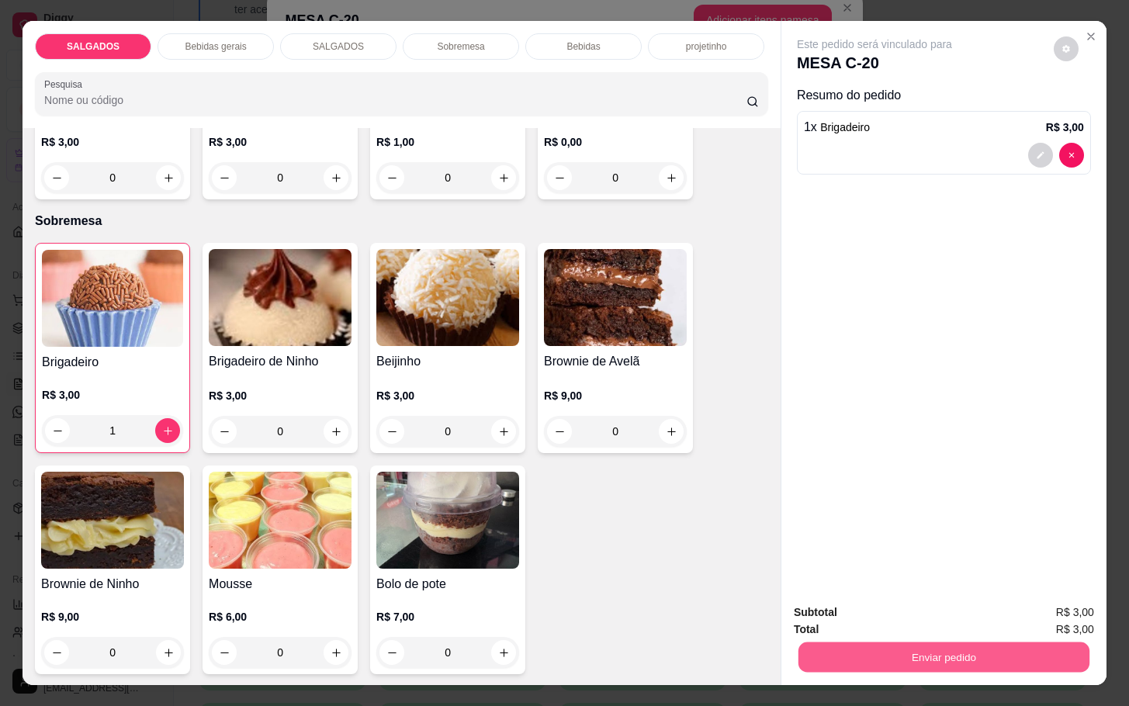
click at [886, 659] on button "Enviar pedido" at bounding box center [944, 657] width 291 height 30
click at [862, 615] on button "Não registrar e enviar pedido" at bounding box center [890, 610] width 157 height 29
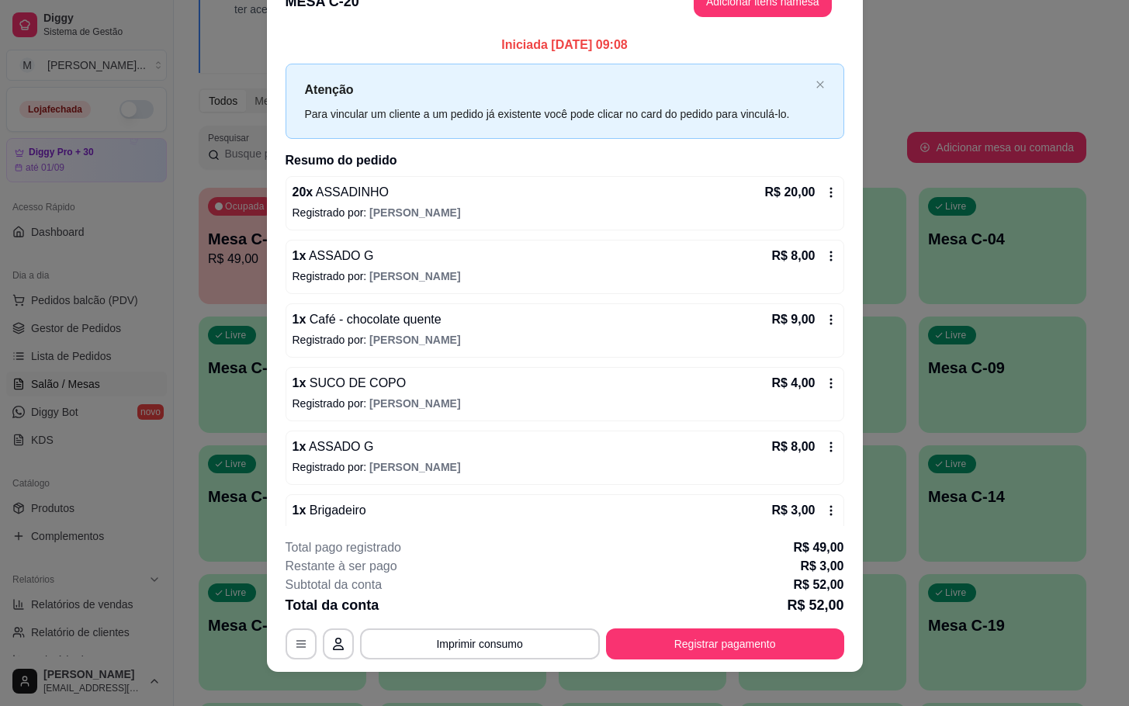
scroll to position [14, 0]
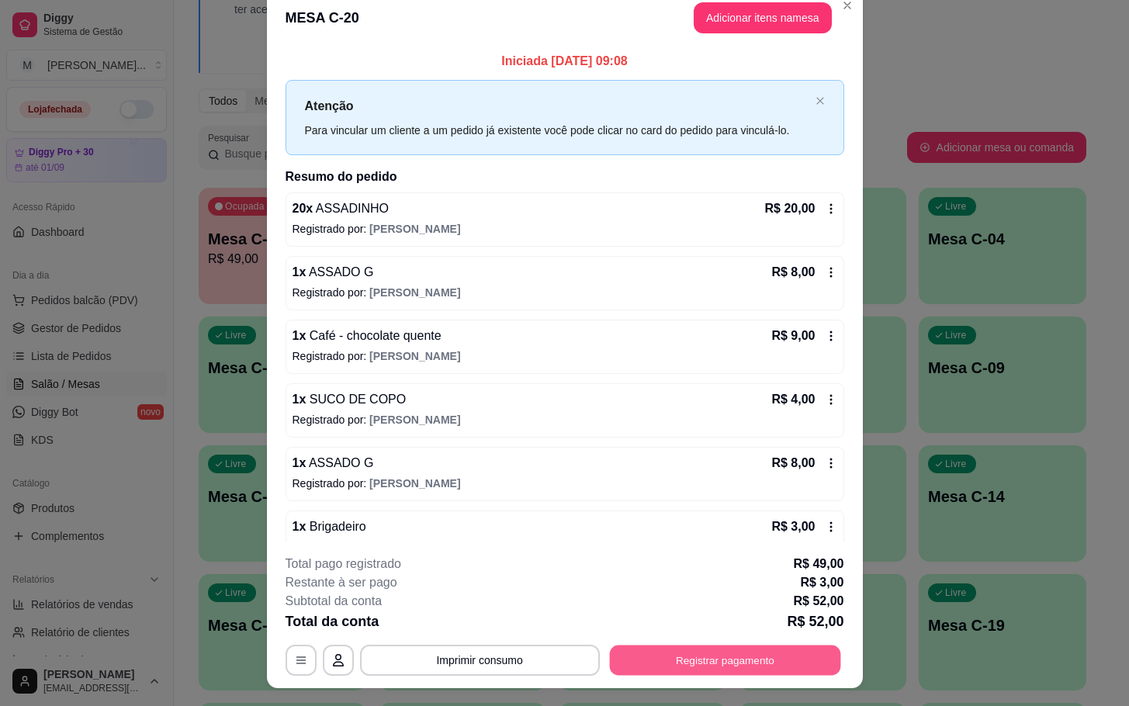
click at [645, 675] on button "Registrar pagamento" at bounding box center [724, 661] width 231 height 30
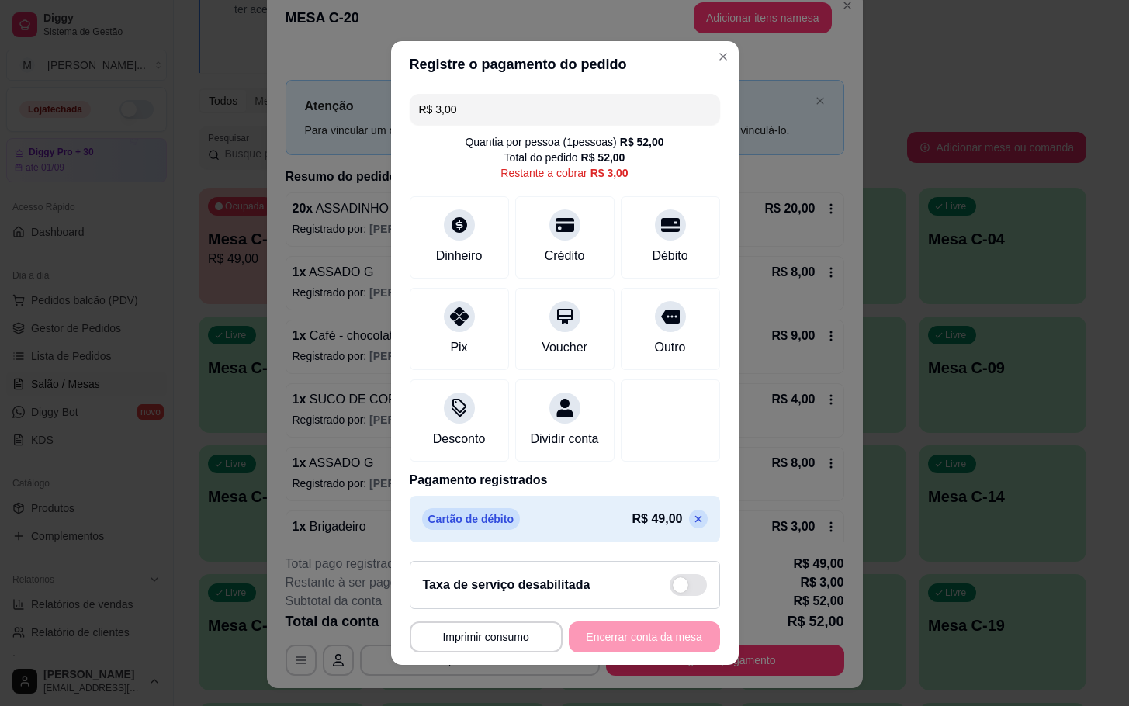
click at [692, 525] on icon at bounding box center [698, 519] width 12 height 12
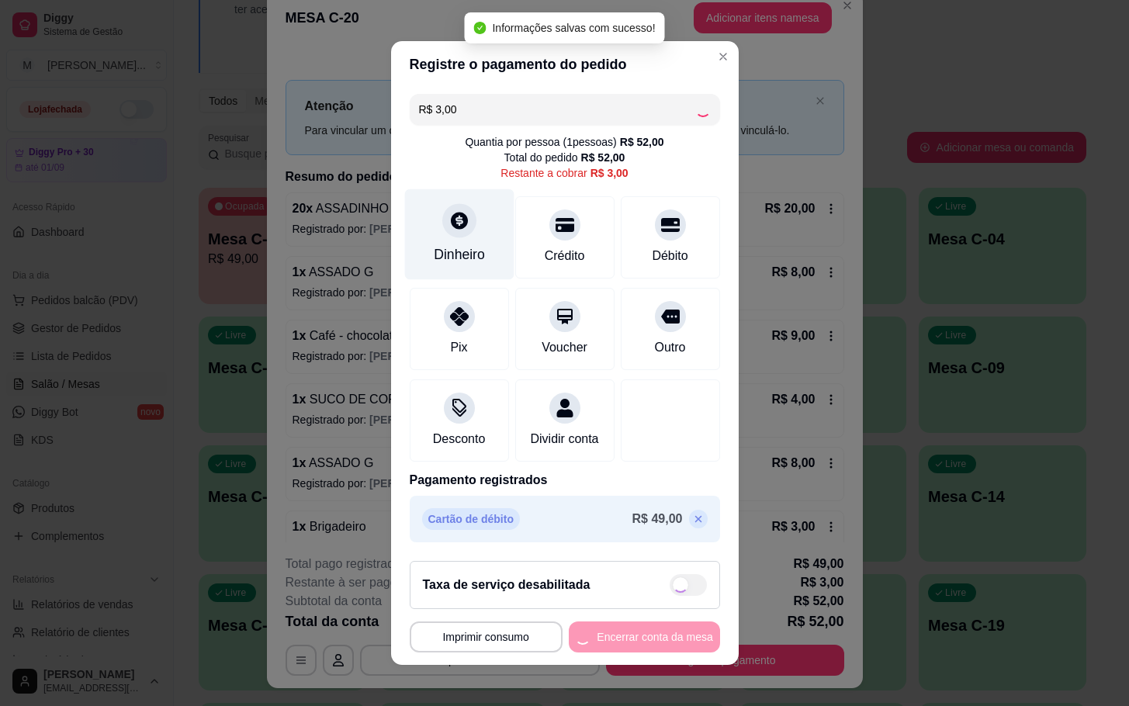
type input "R$ 52,00"
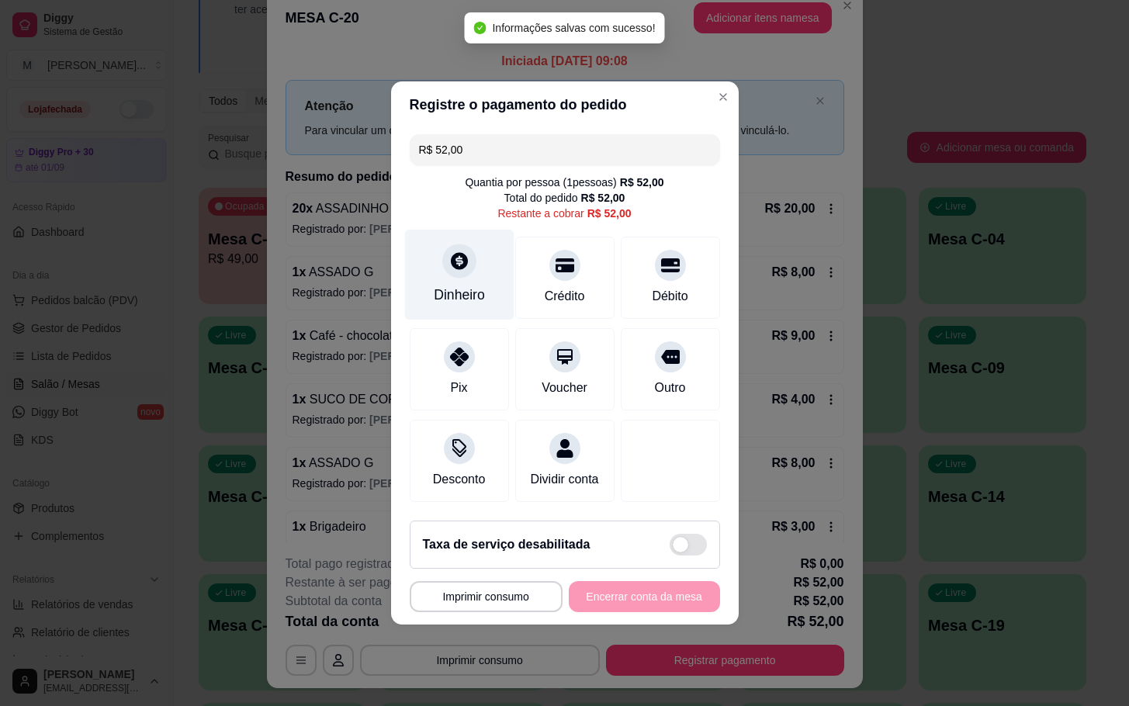
click at [442, 247] on div at bounding box center [459, 261] width 34 height 34
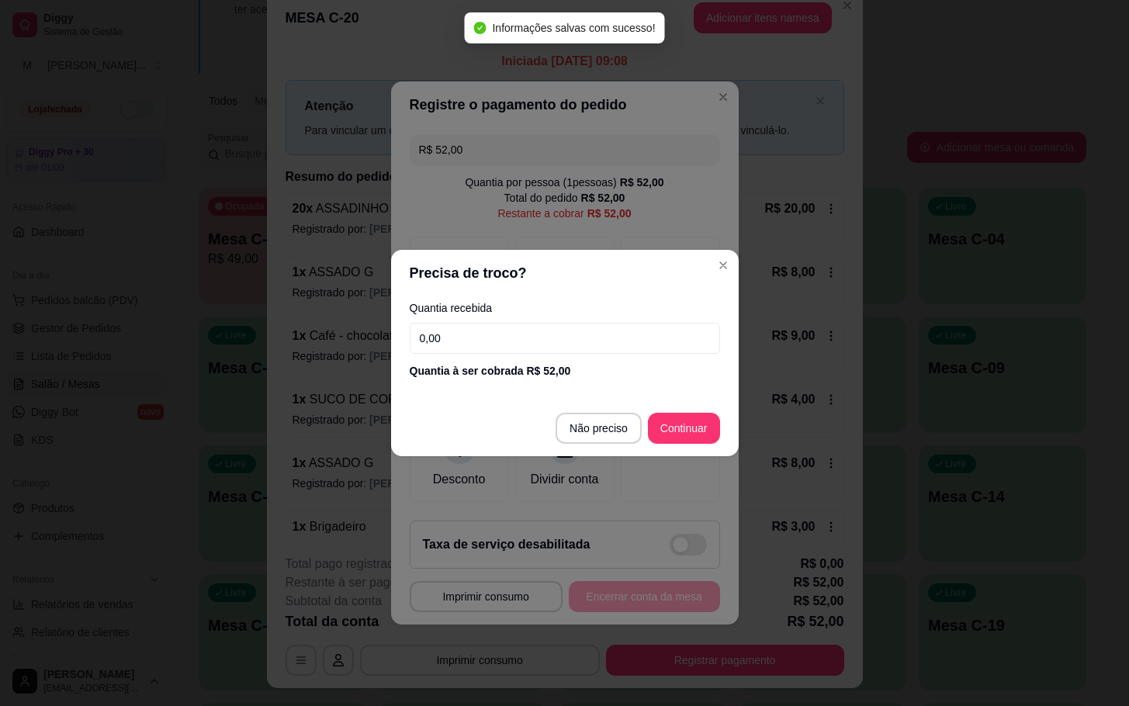
click at [568, 338] on input "0,00" at bounding box center [565, 338] width 310 height 31
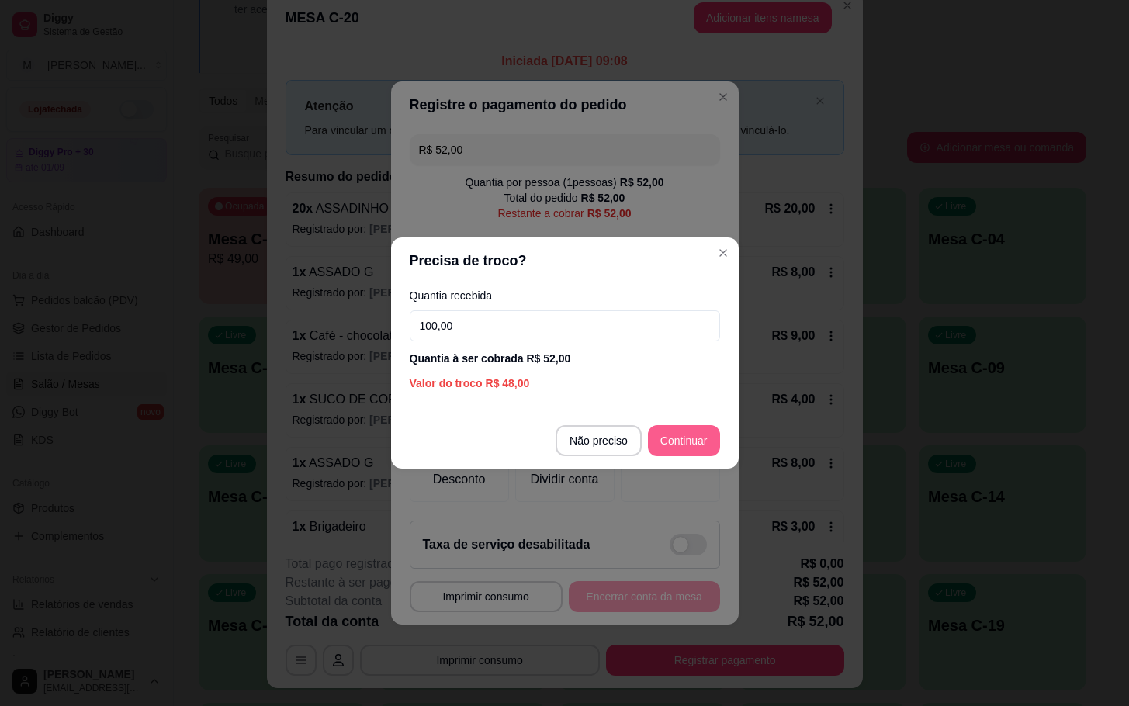
type input "100,00"
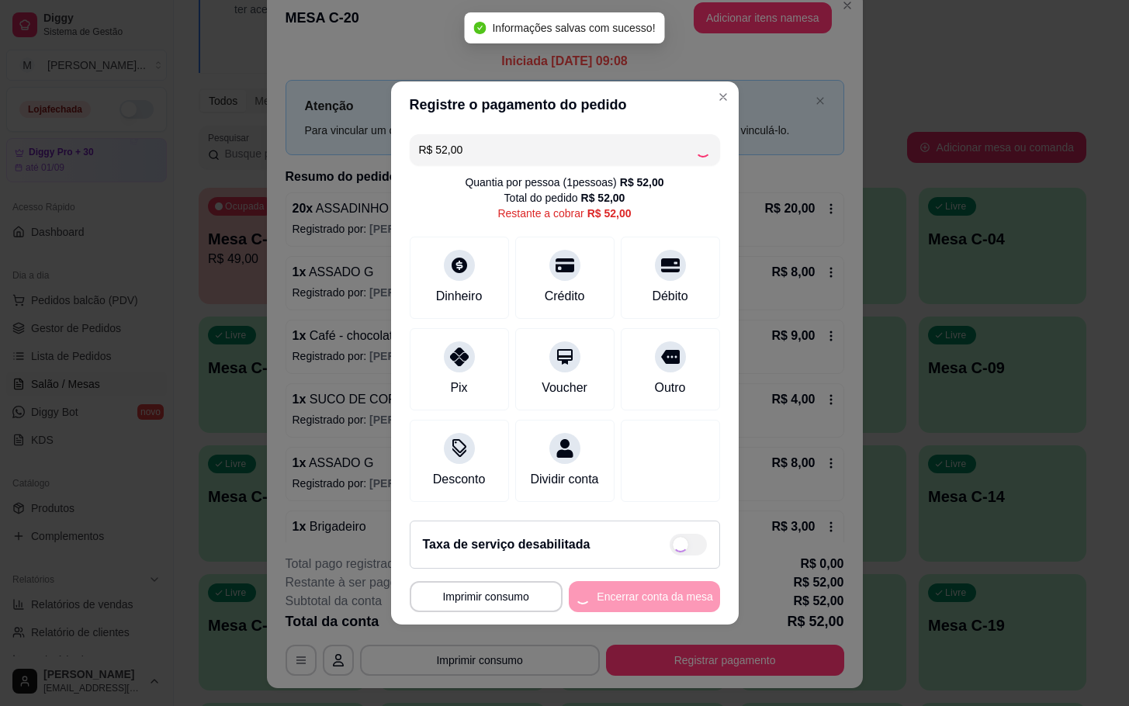
type input "R$ 0,00"
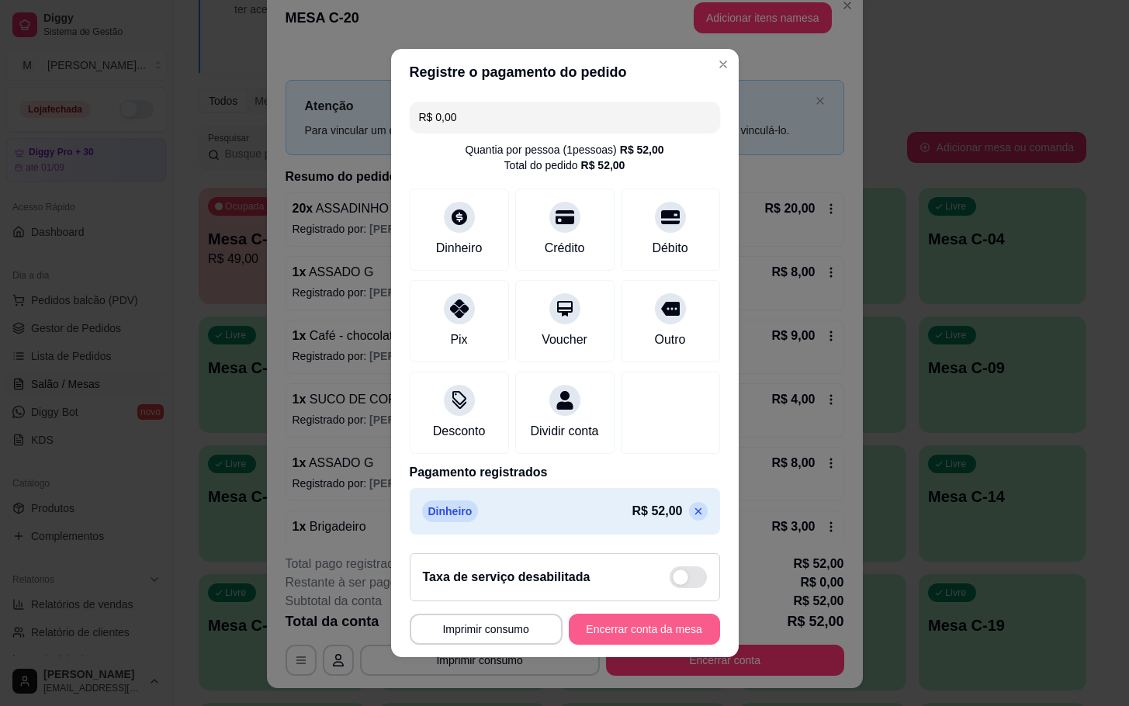
click at [609, 631] on button "Encerrar conta da mesa" at bounding box center [644, 629] width 151 height 31
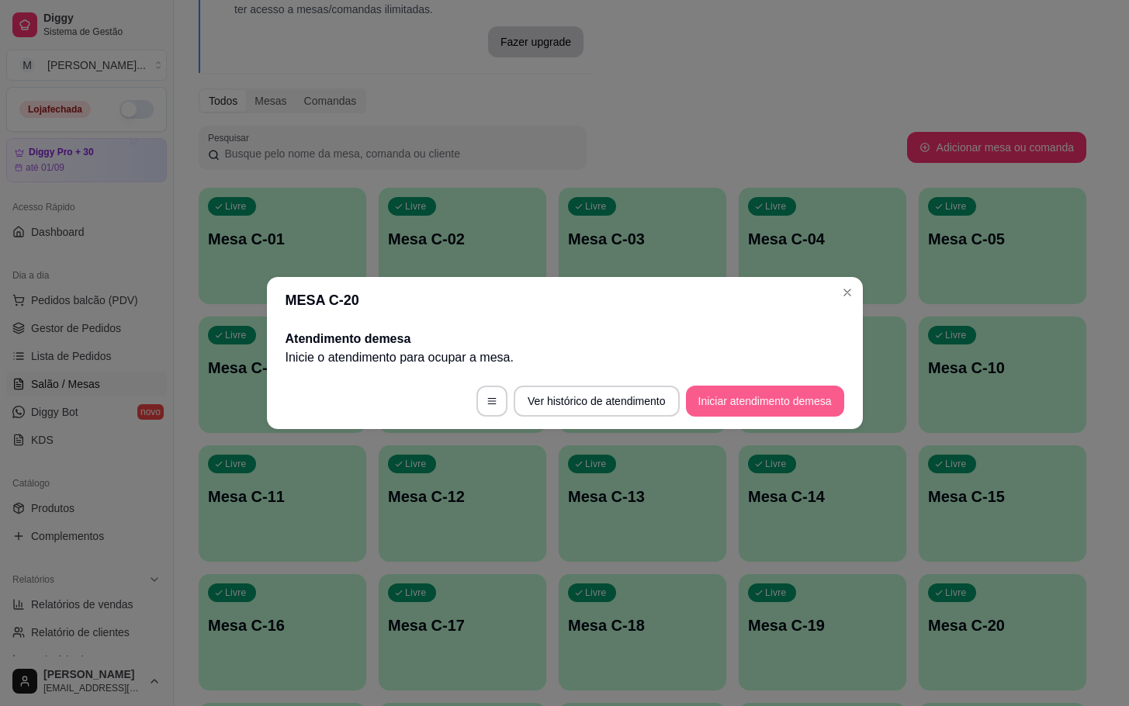
click at [745, 415] on button "Iniciar atendimento de mesa" at bounding box center [765, 401] width 158 height 31
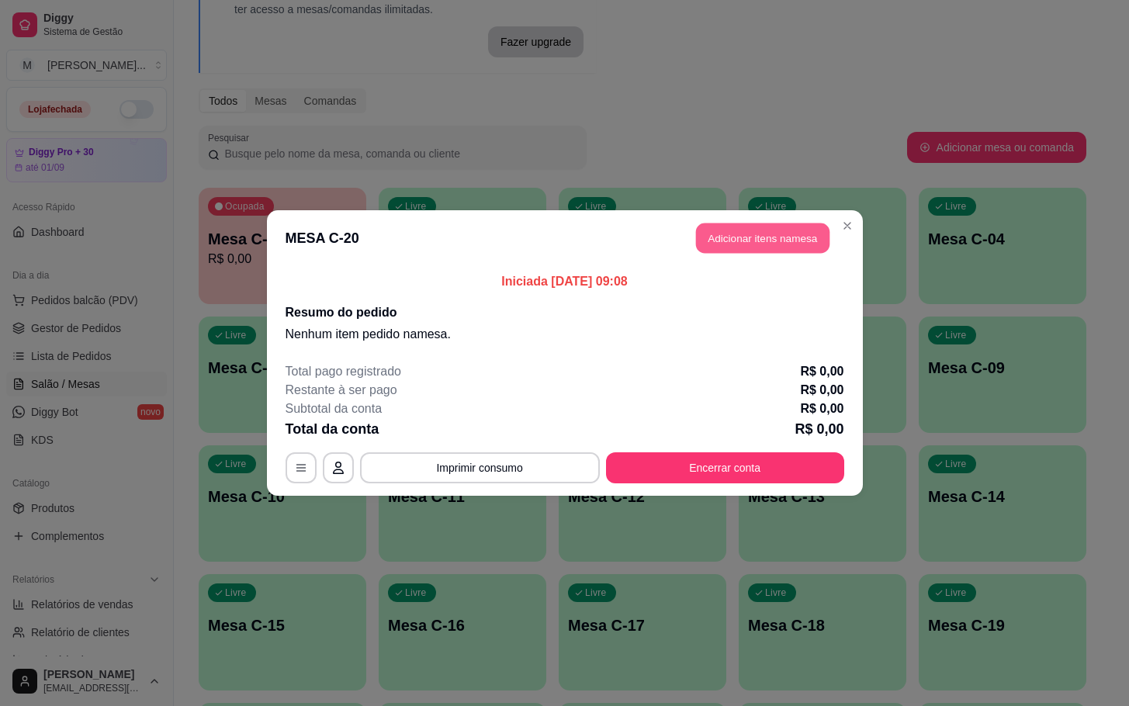
click at [744, 229] on button "Adicionar itens na mesa" at bounding box center [763, 239] width 134 height 30
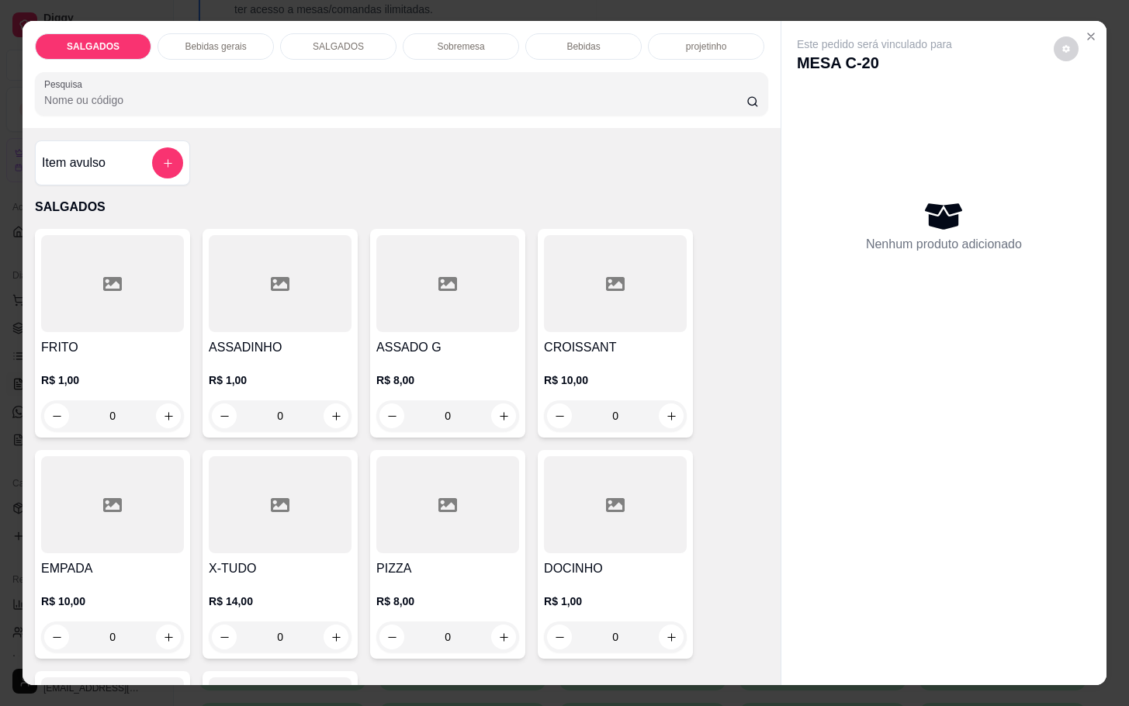
drag, startPoint x: 129, startPoint y: 408, endPoint x: -61, endPoint y: 429, distance: 190.6
click at [0, 429] on html "Diggy Sistema de Gestão M Mila Salgados ... Loja fechada Diggy Pro + 30 até 01/…" at bounding box center [564, 237] width 1129 height 706
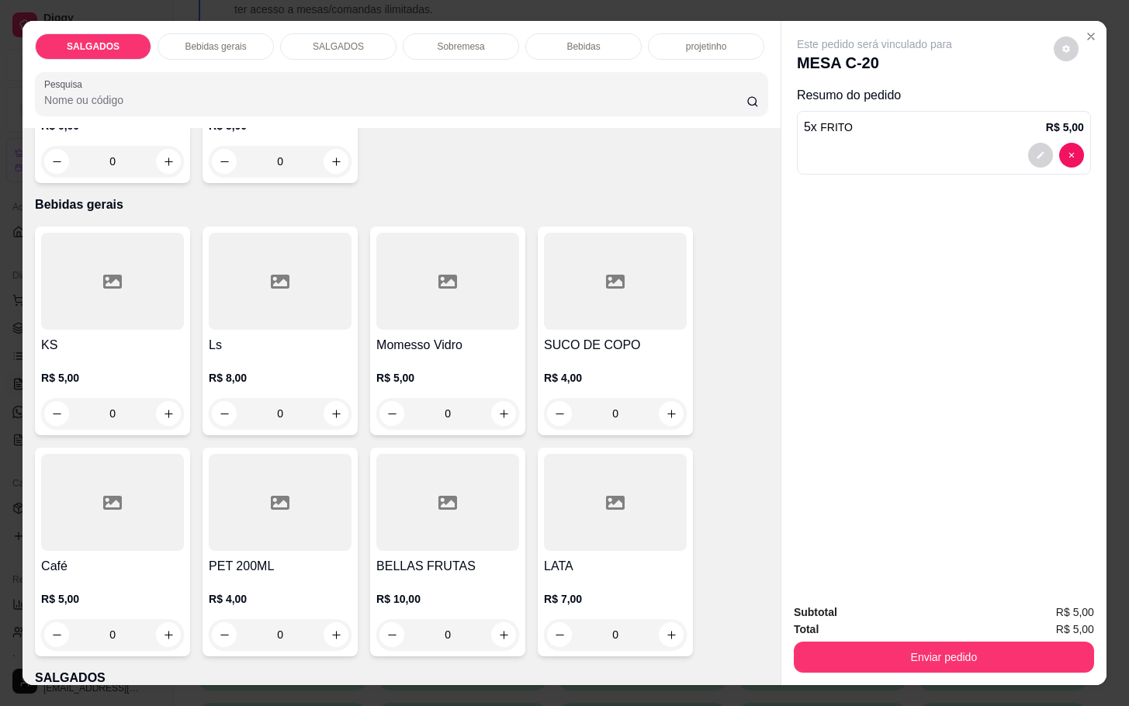
scroll to position [815, 0]
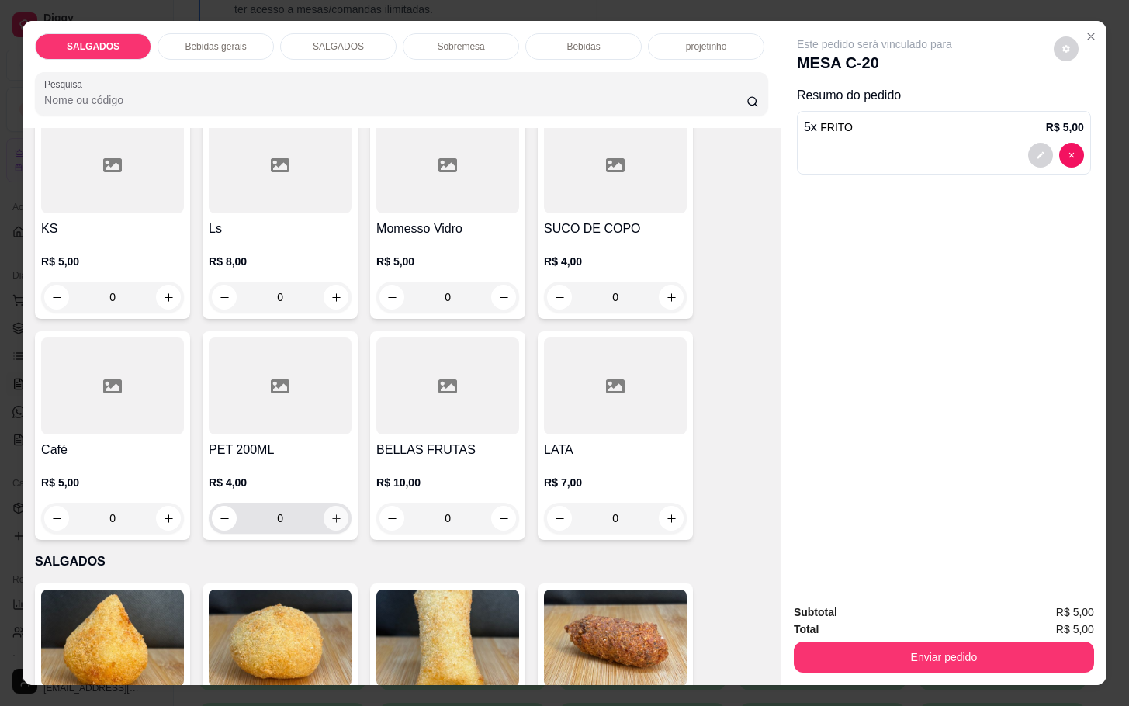
type input "5"
click at [334, 518] on button "increase-product-quantity" at bounding box center [336, 518] width 25 height 25
type input "1"
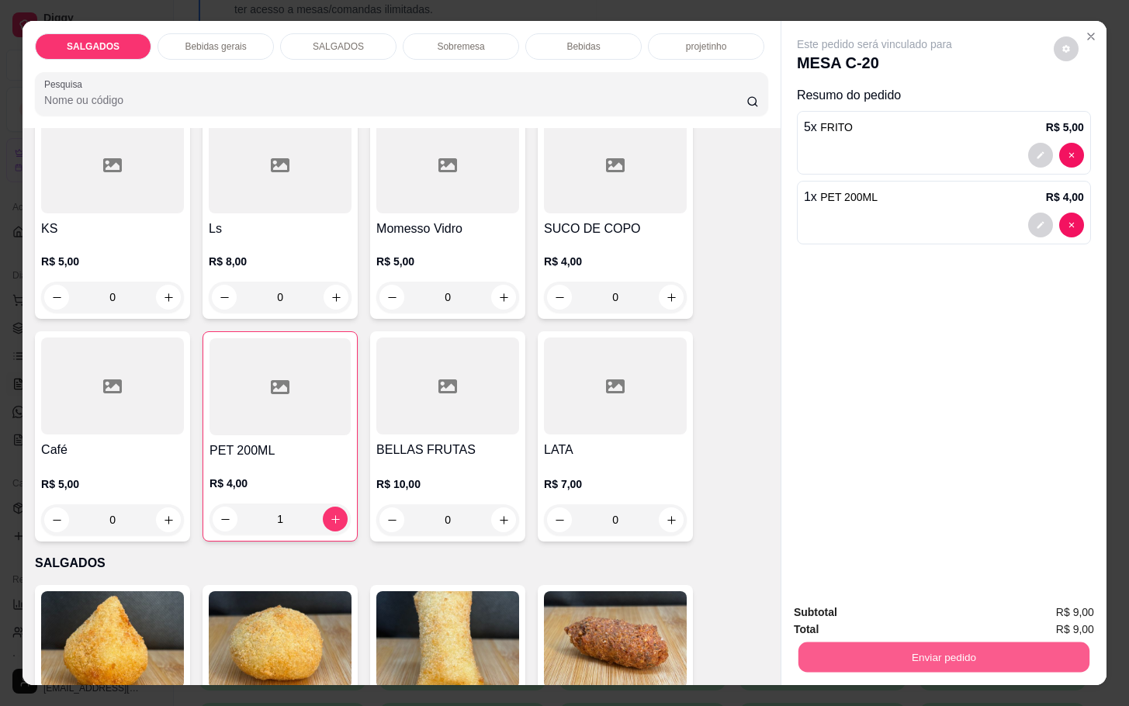
click at [848, 642] on button "Enviar pedido" at bounding box center [944, 657] width 291 height 30
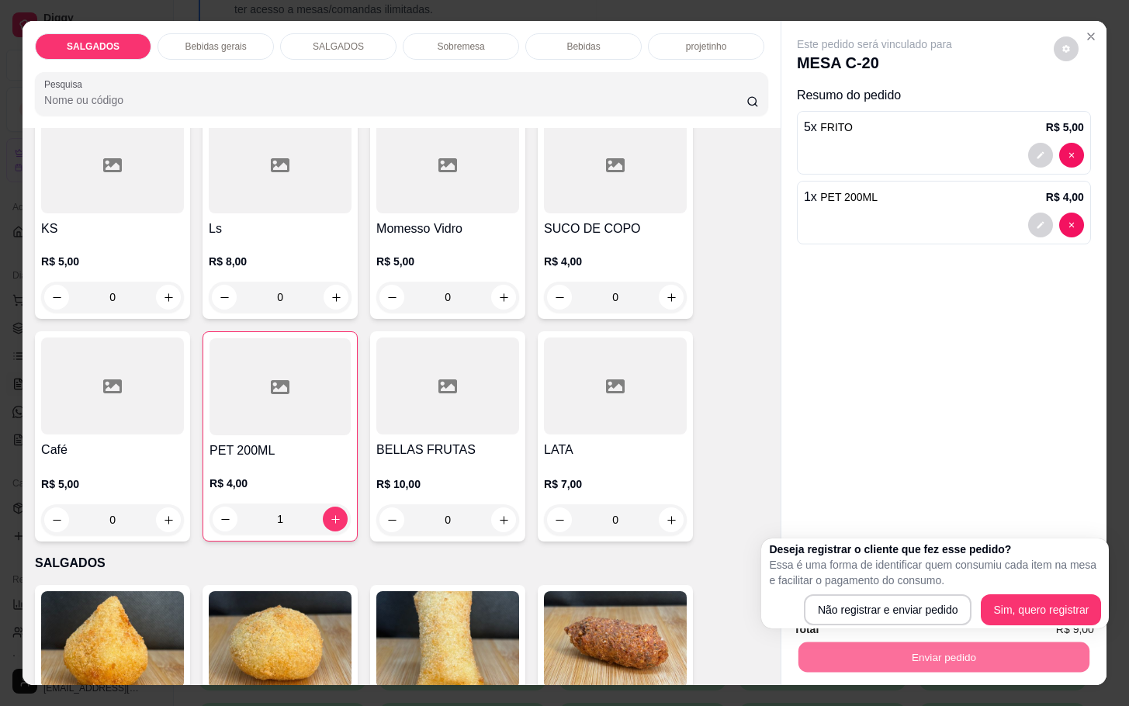
click at [893, 638] on div "Enviar pedido" at bounding box center [944, 655] width 300 height 35
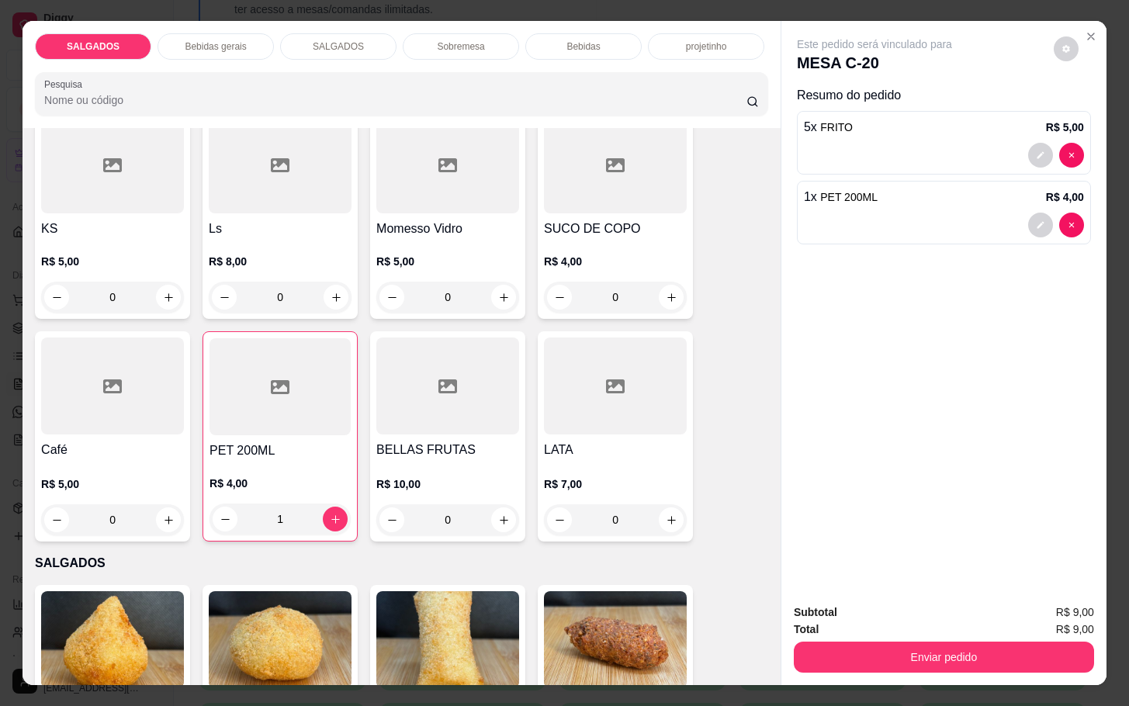
drag, startPoint x: 897, startPoint y: 668, endPoint x: 883, endPoint y: 653, distance: 20.4
click at [890, 667] on div "Subtotal R$ 9,00 Total R$ 9,00 Enviar pedido" at bounding box center [944, 638] width 325 height 94
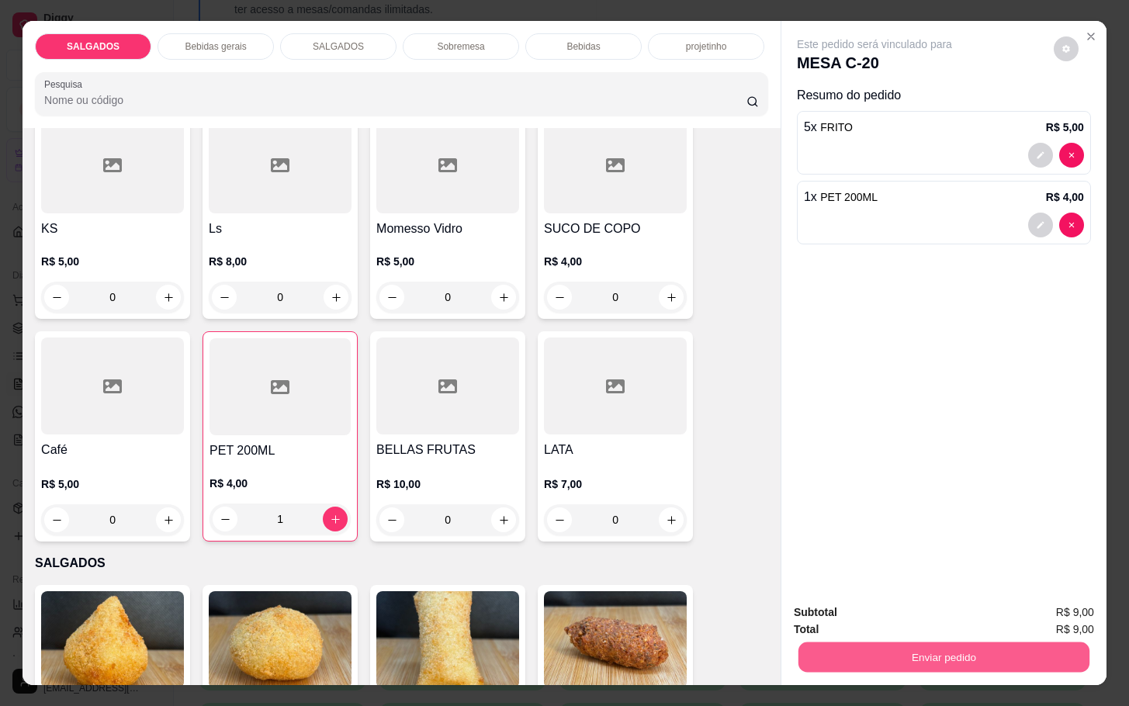
click at [883, 650] on button "Enviar pedido" at bounding box center [944, 657] width 291 height 30
click at [883, 603] on button "Não registrar e enviar pedido" at bounding box center [890, 610] width 161 height 29
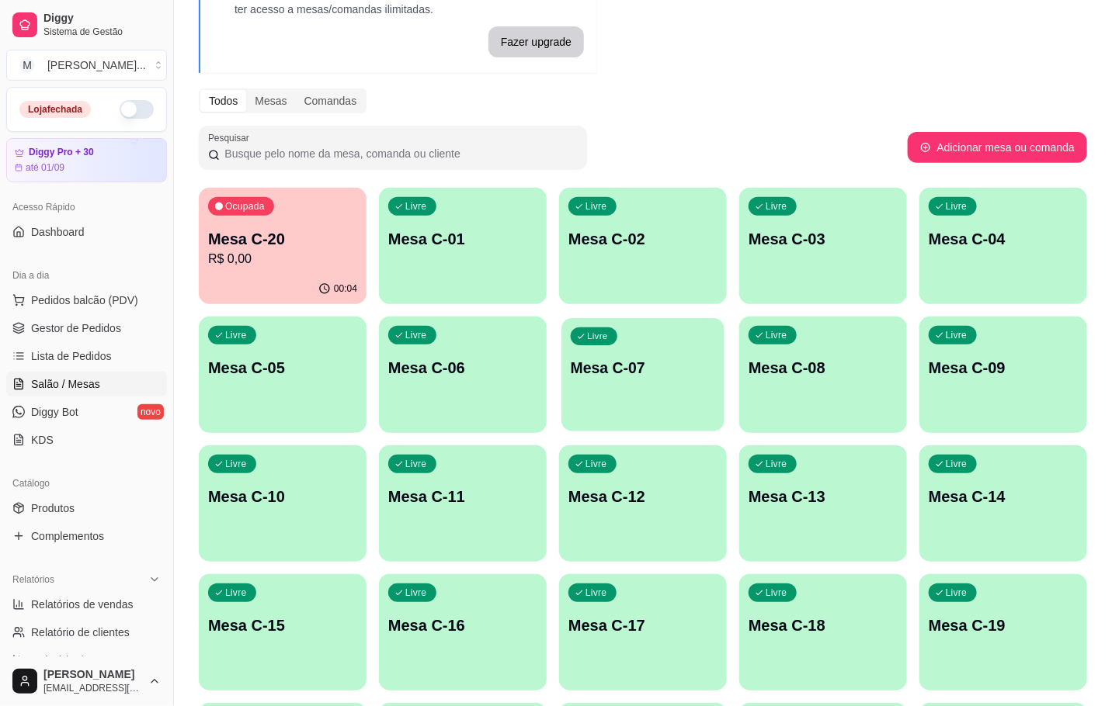
click at [695, 389] on div "Livre Mesa C-07" at bounding box center [642, 365] width 163 height 95
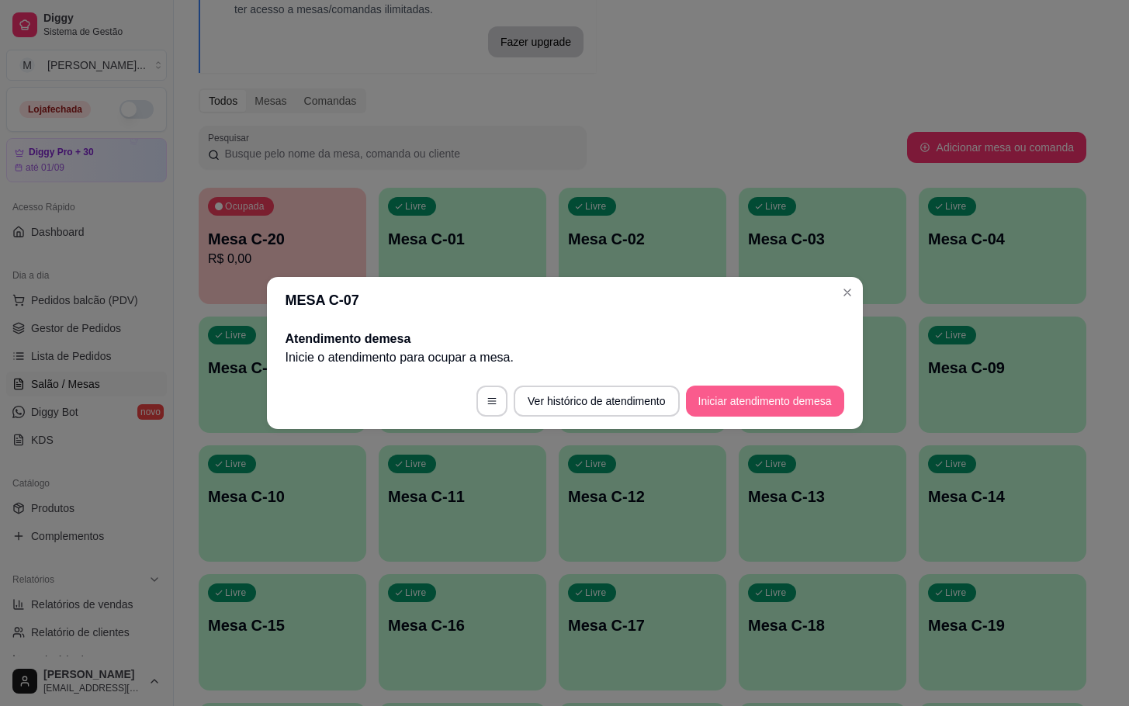
click at [713, 410] on button "Iniciar atendimento de mesa" at bounding box center [765, 401] width 158 height 31
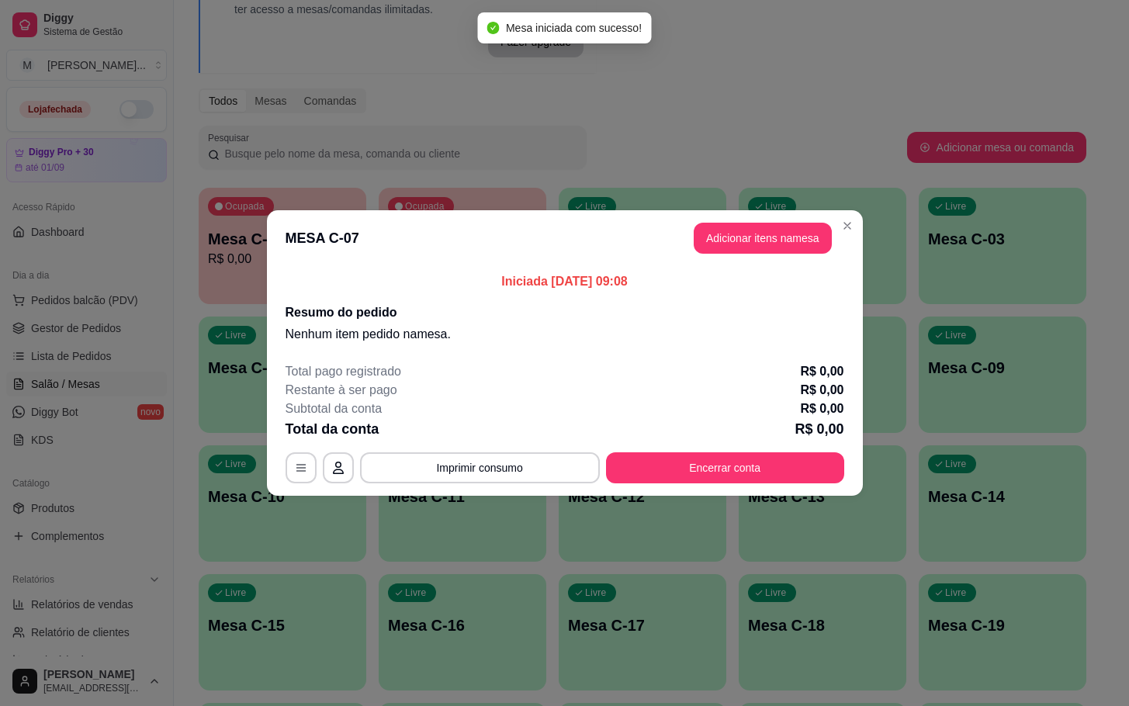
click at [732, 257] on header "MESA C-07 Adicionar itens na mesa" at bounding box center [565, 238] width 596 height 56
click at [736, 250] on button "Adicionar itens na mesa" at bounding box center [763, 238] width 138 height 31
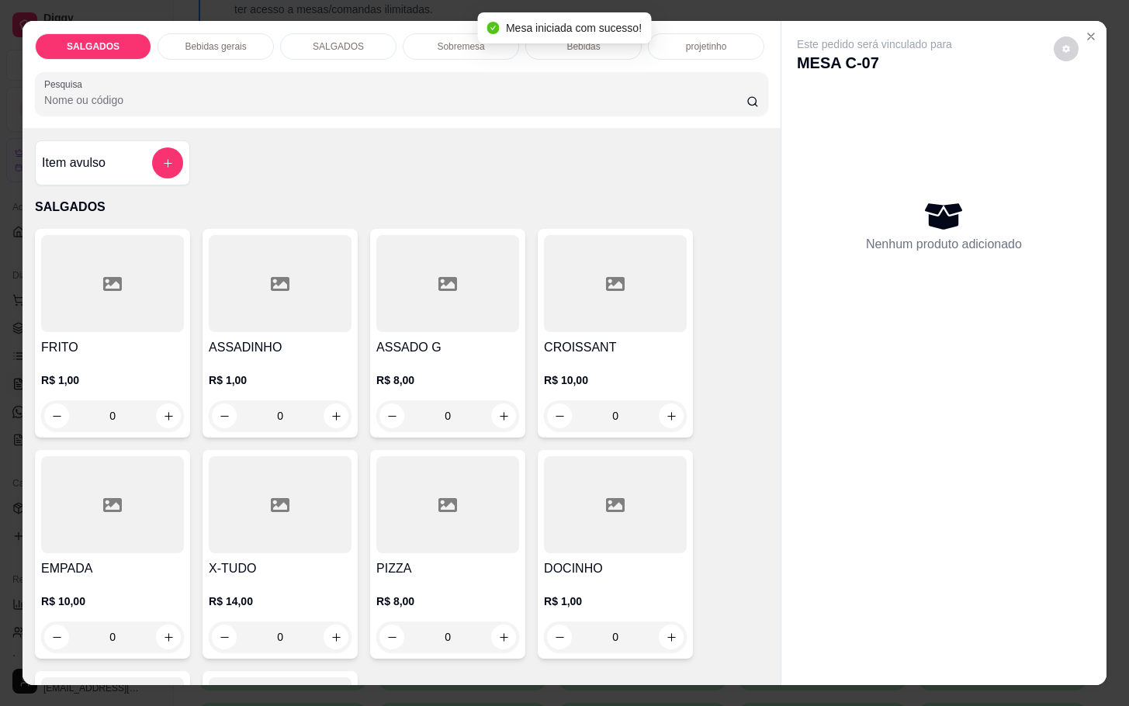
click at [418, 373] on p "R$ 8,00" at bounding box center [447, 381] width 143 height 16
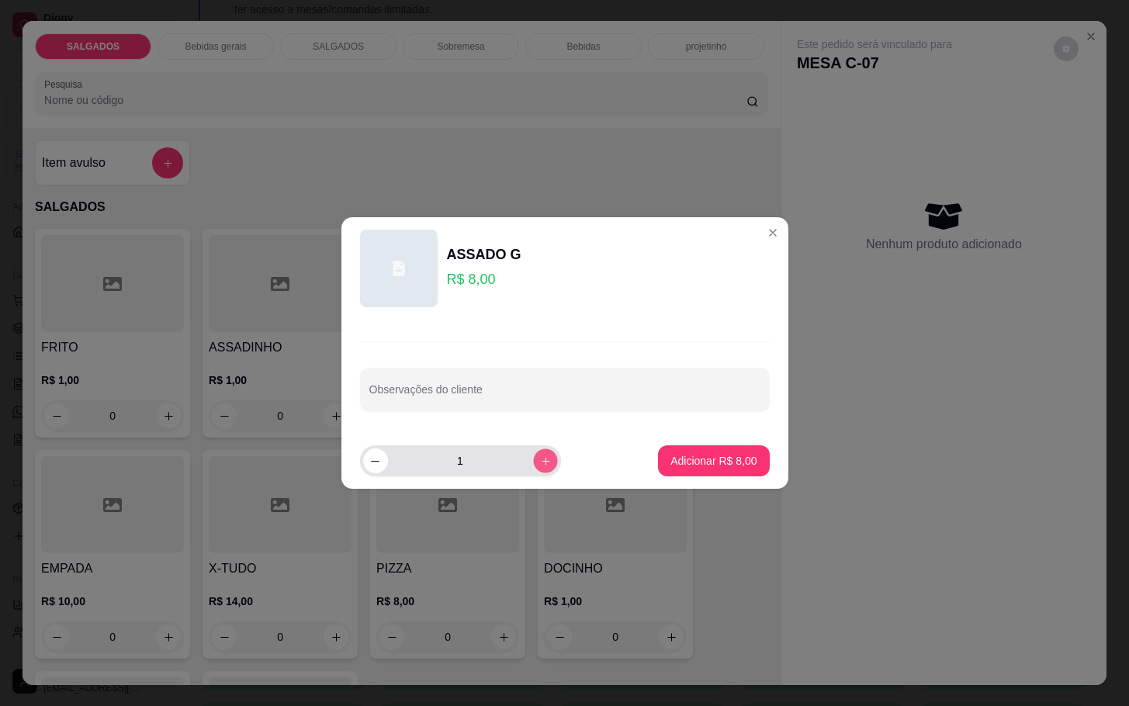
click at [539, 457] on icon "increase-product-quantity" at bounding box center [545, 462] width 12 height 12
type input "2"
click at [697, 463] on p "Adicionar R$ 16,00" at bounding box center [710, 461] width 92 height 16
type input "2"
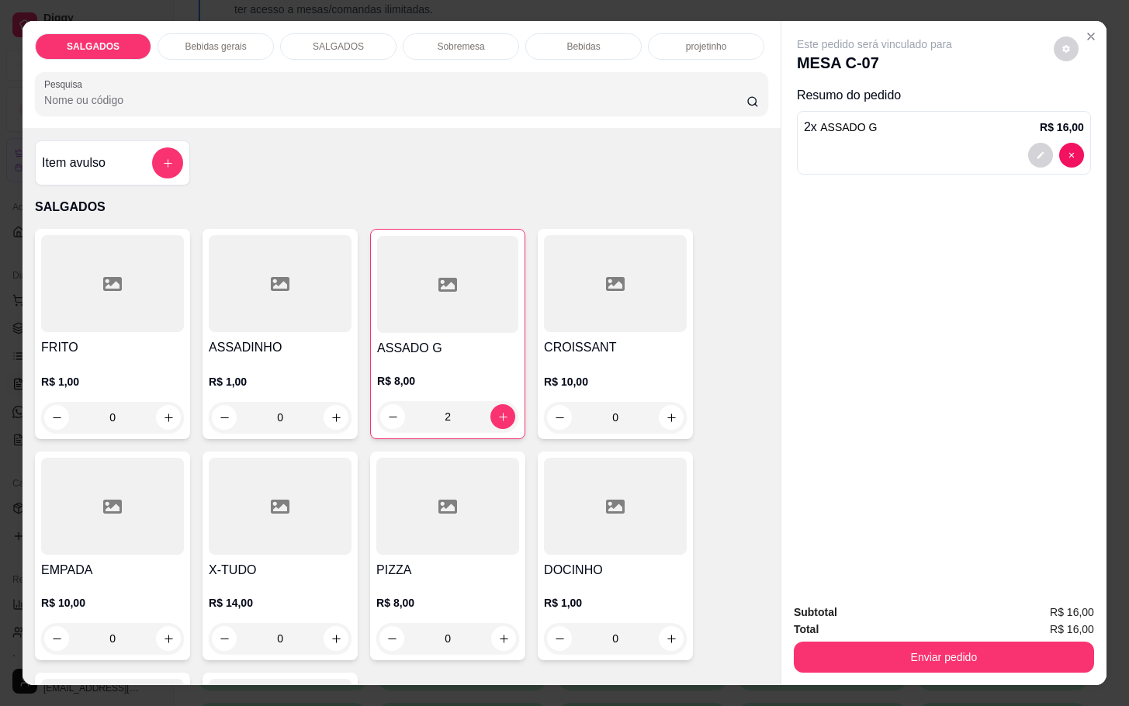
click at [222, 58] on div "SALGADOS Bebidas gerais SALGADOS Sobremesa Bebidas projetinho Pesquisa" at bounding box center [402, 74] width 758 height 107
click at [222, 40] on p "Bebidas gerais" at bounding box center [215, 46] width 61 height 12
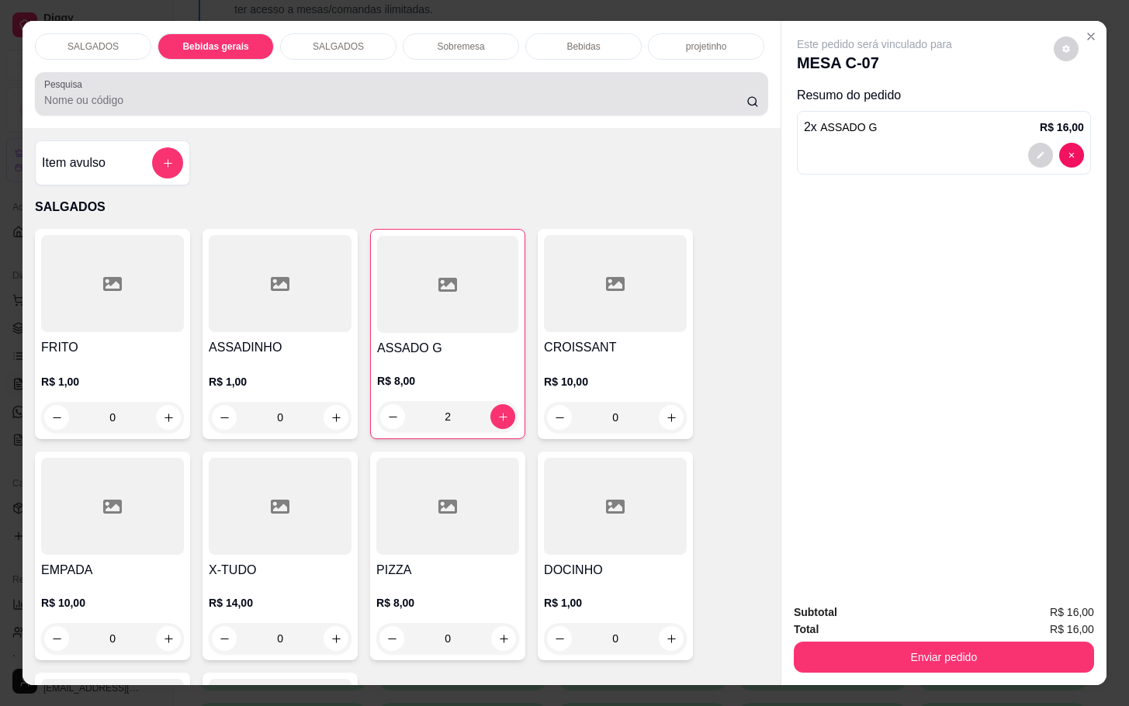
scroll to position [37, 0]
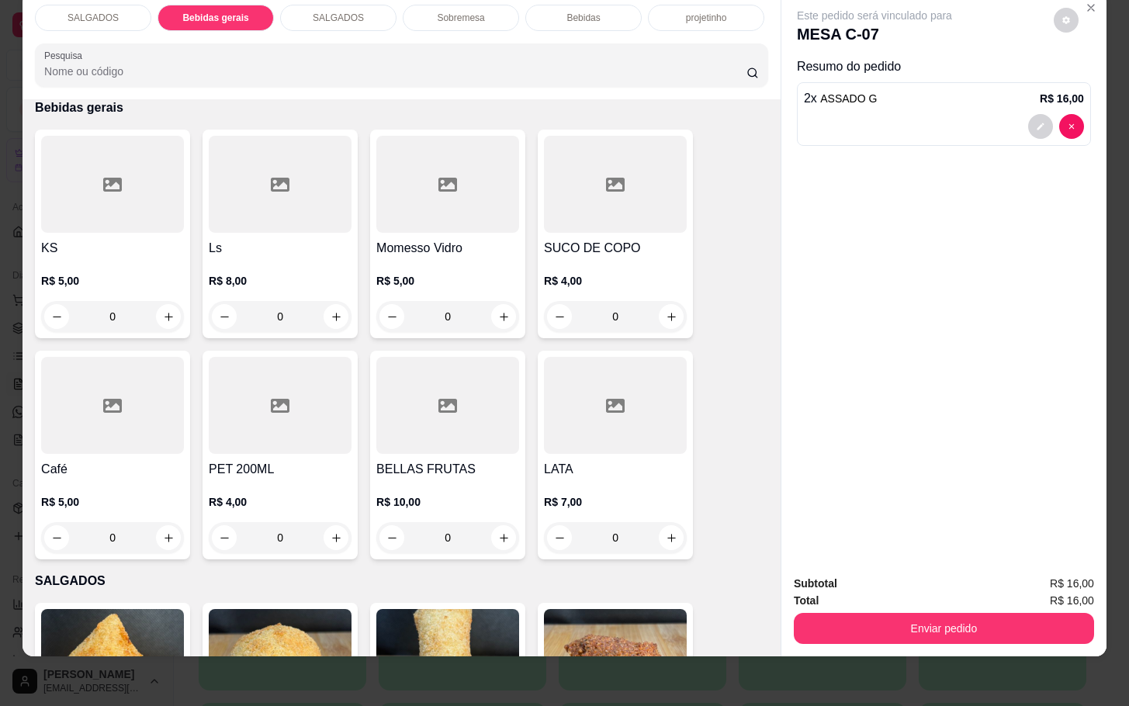
click at [94, 401] on div at bounding box center [112, 405] width 143 height 97
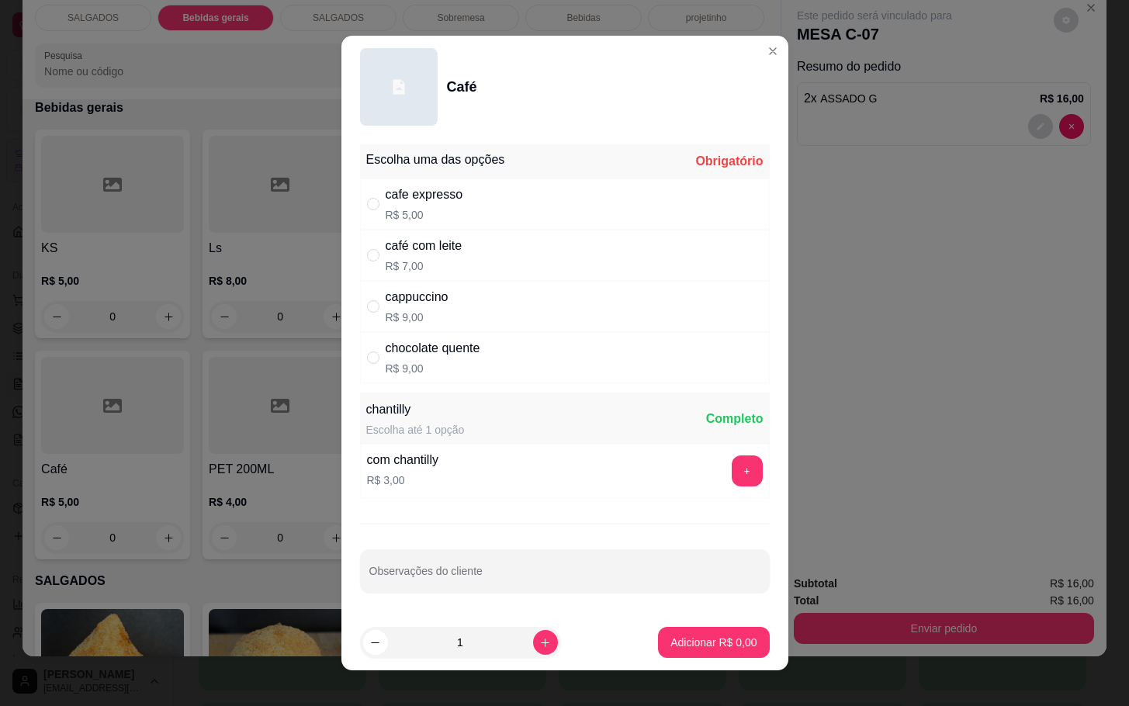
click at [496, 307] on div "cappuccino R$ 9,00" at bounding box center [565, 306] width 410 height 51
radio input "true"
click at [539, 643] on icon "increase-product-quantity" at bounding box center [545, 643] width 12 height 12
type input "2"
click at [668, 634] on button "Adicionar R$ 18,00" at bounding box center [710, 642] width 117 height 31
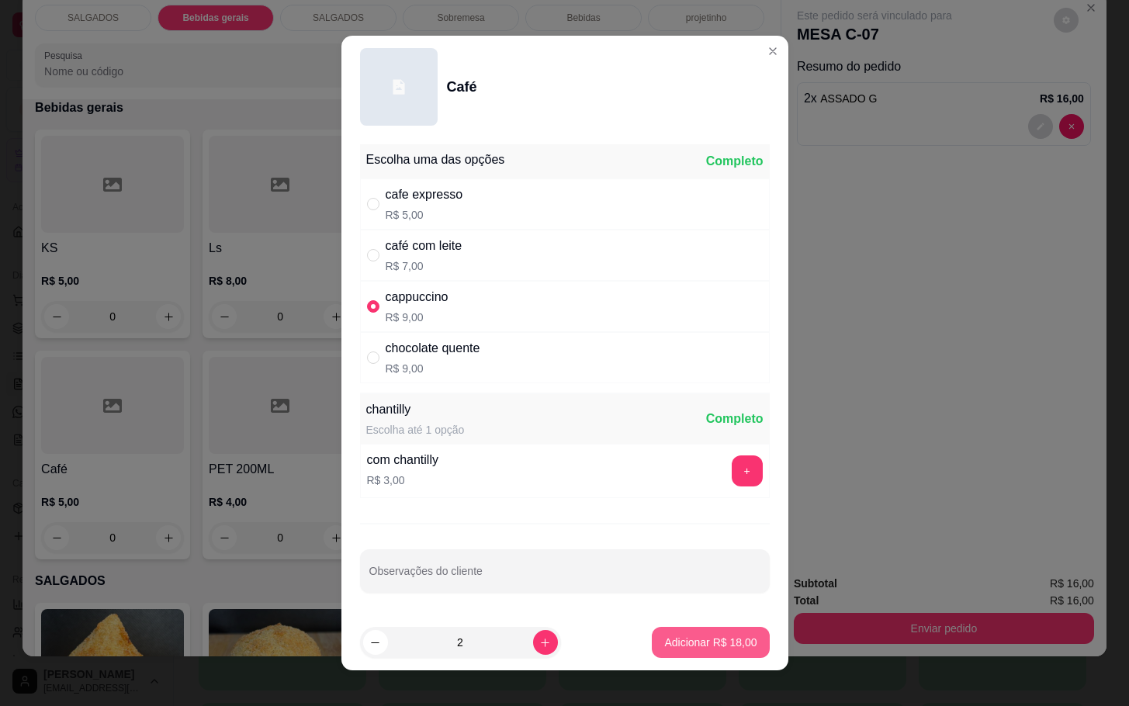
type input "2"
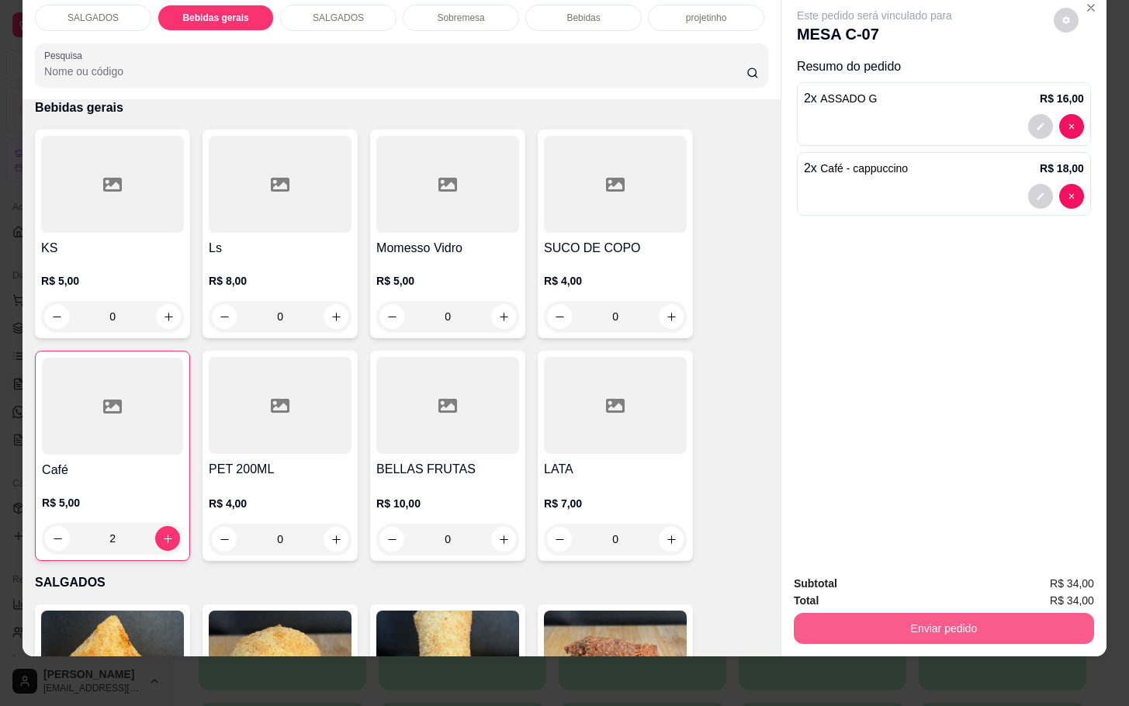
click at [886, 613] on button "Enviar pedido" at bounding box center [944, 628] width 300 height 31
click at [883, 585] on button "Não registrar e enviar pedido" at bounding box center [890, 573] width 161 height 29
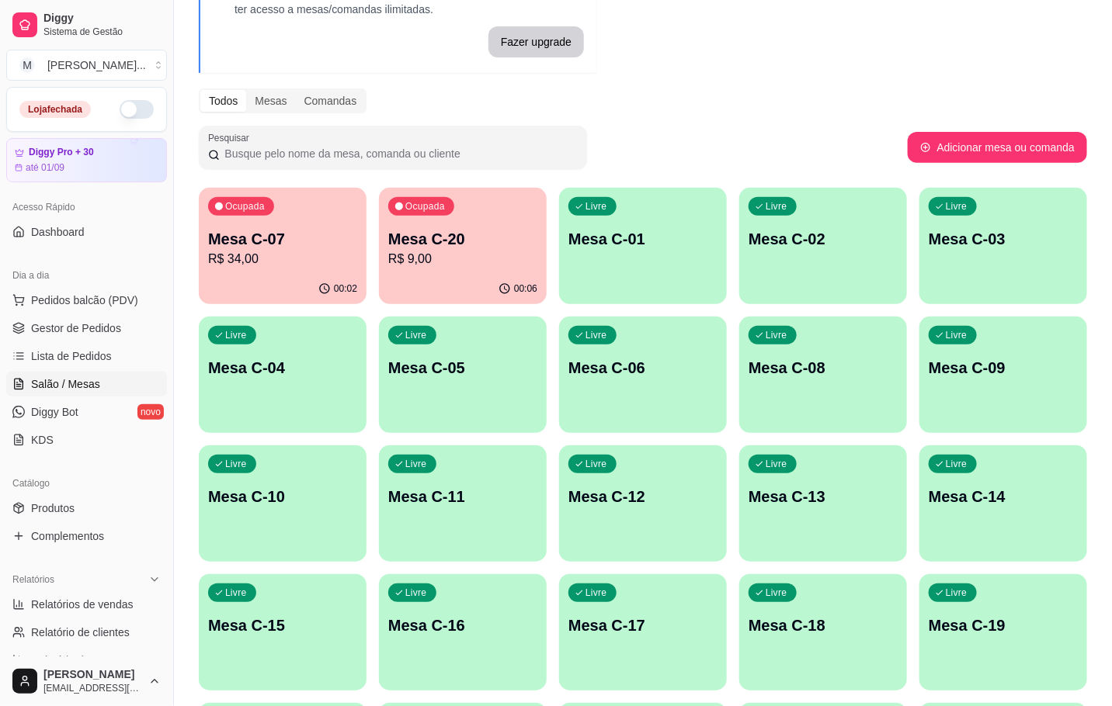
click at [498, 227] on div "Ocupada Mesa C-20 R$ 9,00" at bounding box center [463, 231] width 168 height 86
click at [483, 243] on p "Mesa C-20" at bounding box center [462, 239] width 149 height 22
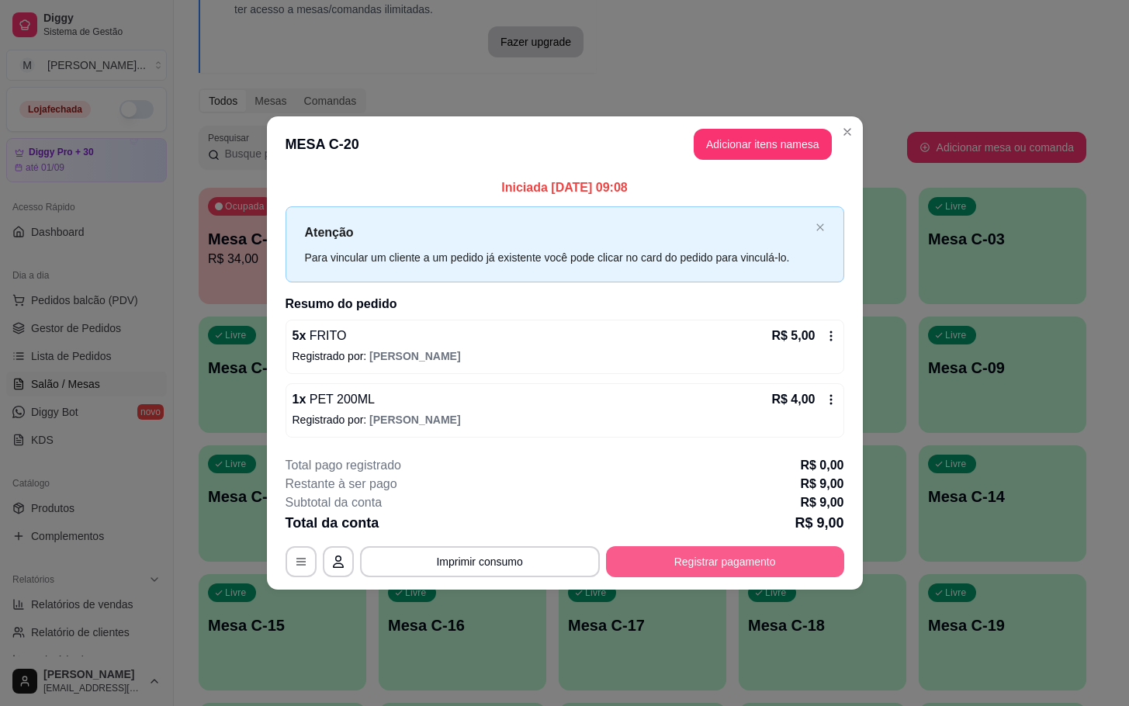
click at [706, 576] on button "Registrar pagamento" at bounding box center [725, 561] width 238 height 31
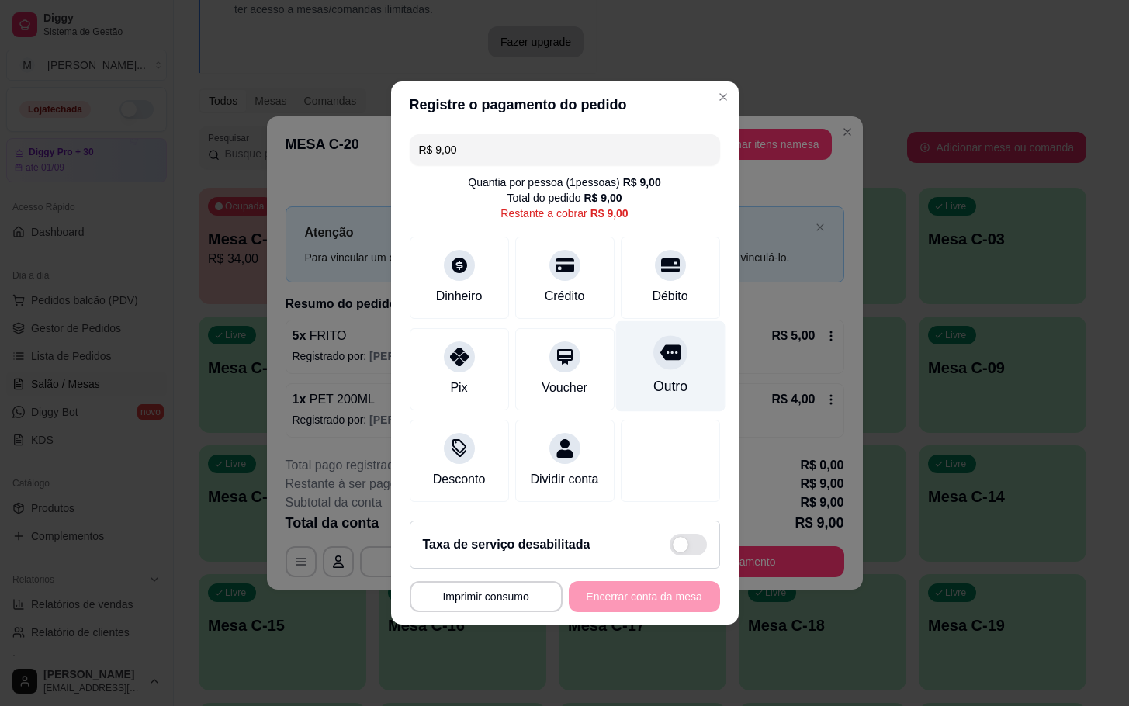
click at [655, 359] on div at bounding box center [671, 352] width 34 height 34
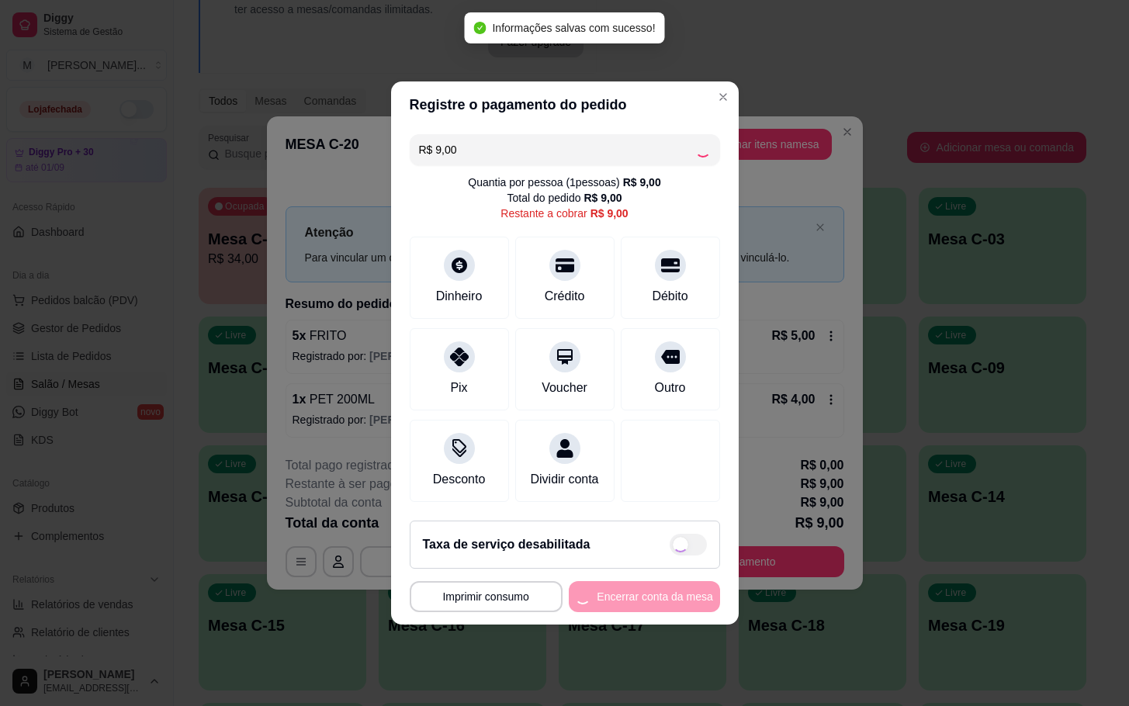
type input "R$ 0,00"
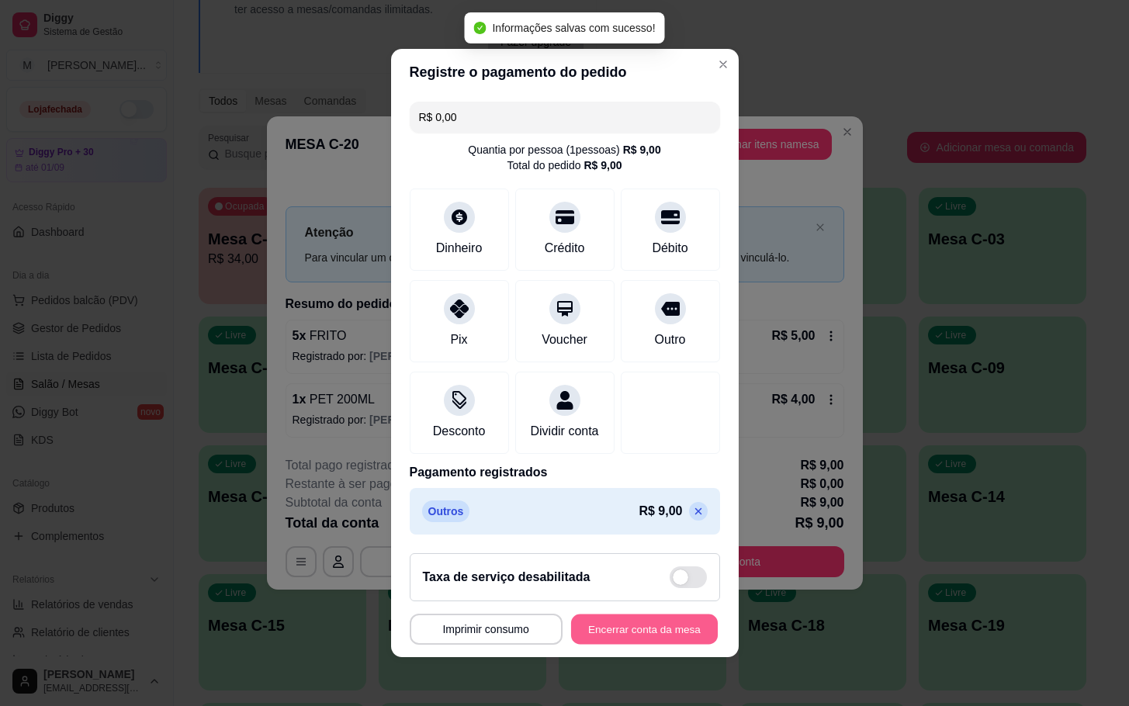
click at [620, 634] on button "Encerrar conta da mesa" at bounding box center [644, 630] width 147 height 30
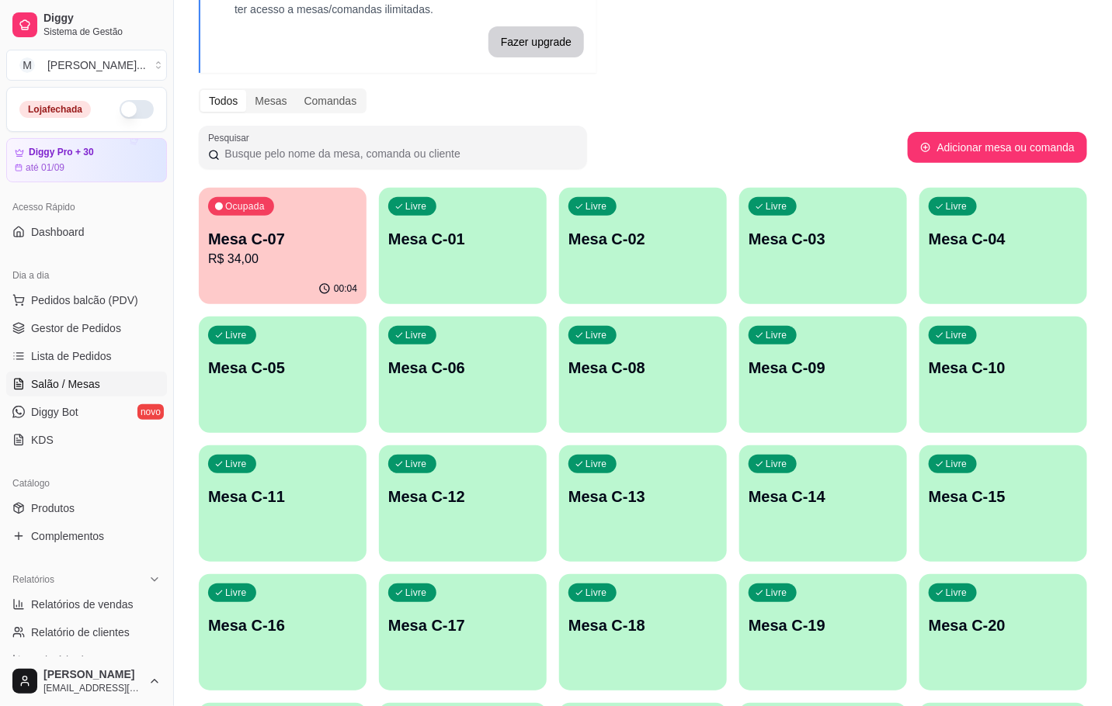
click at [196, 238] on div "Melhore seu plano Você tem 30 mesas / comandas disponíveis. Obtenha o Diggy Bot…" at bounding box center [643, 455] width 938 height 1025
click at [298, 257] on p "R$ 34,00" at bounding box center [282, 259] width 149 height 19
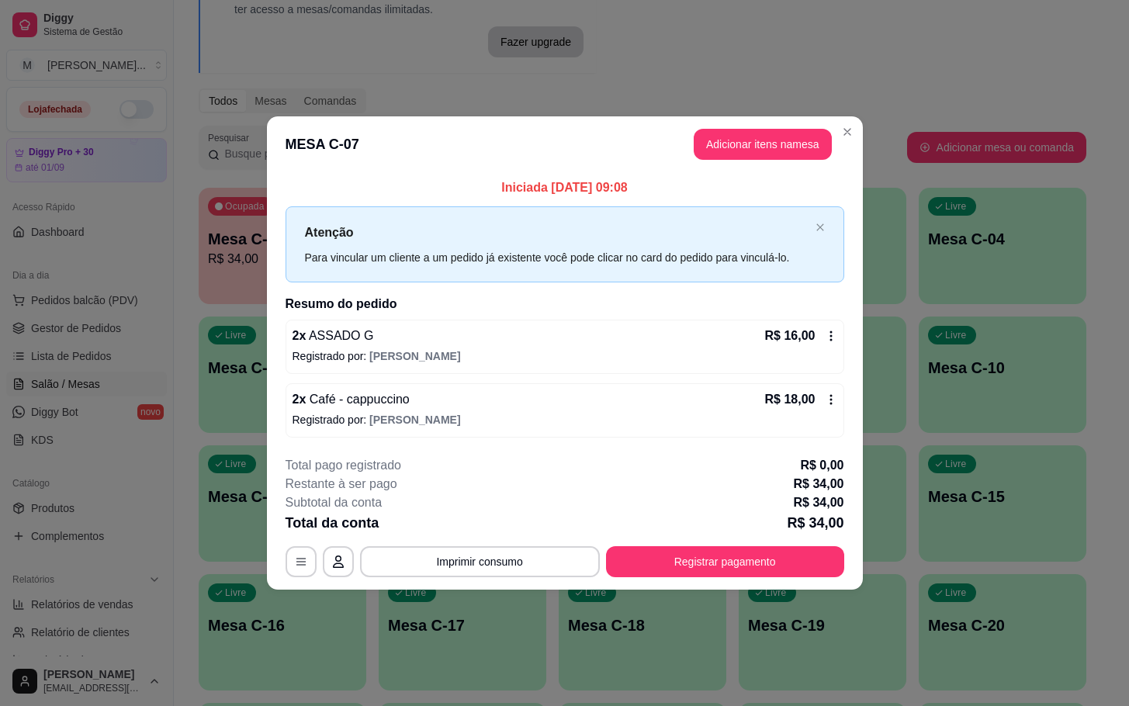
click at [717, 532] on div "Total da conta R$ 34,00" at bounding box center [565, 523] width 559 height 22
click at [720, 541] on div "**********" at bounding box center [565, 516] width 559 height 121
click at [715, 573] on button "Registrar pagamento" at bounding box center [724, 561] width 231 height 30
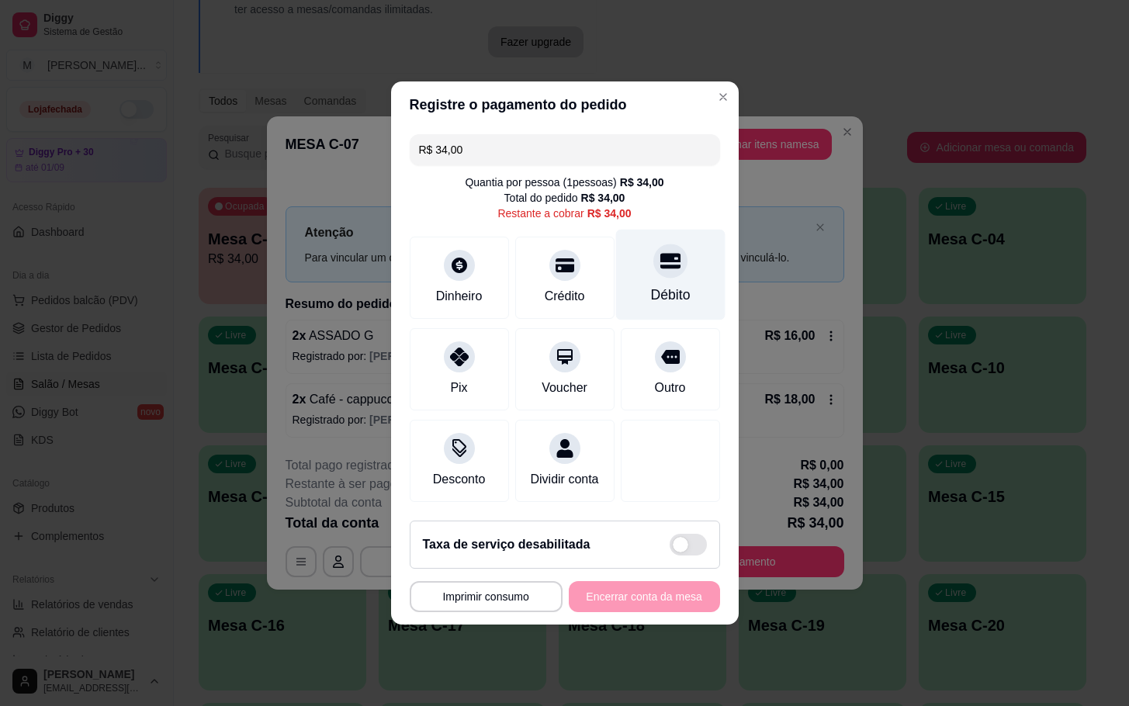
click at [636, 269] on div "Débito" at bounding box center [670, 275] width 109 height 91
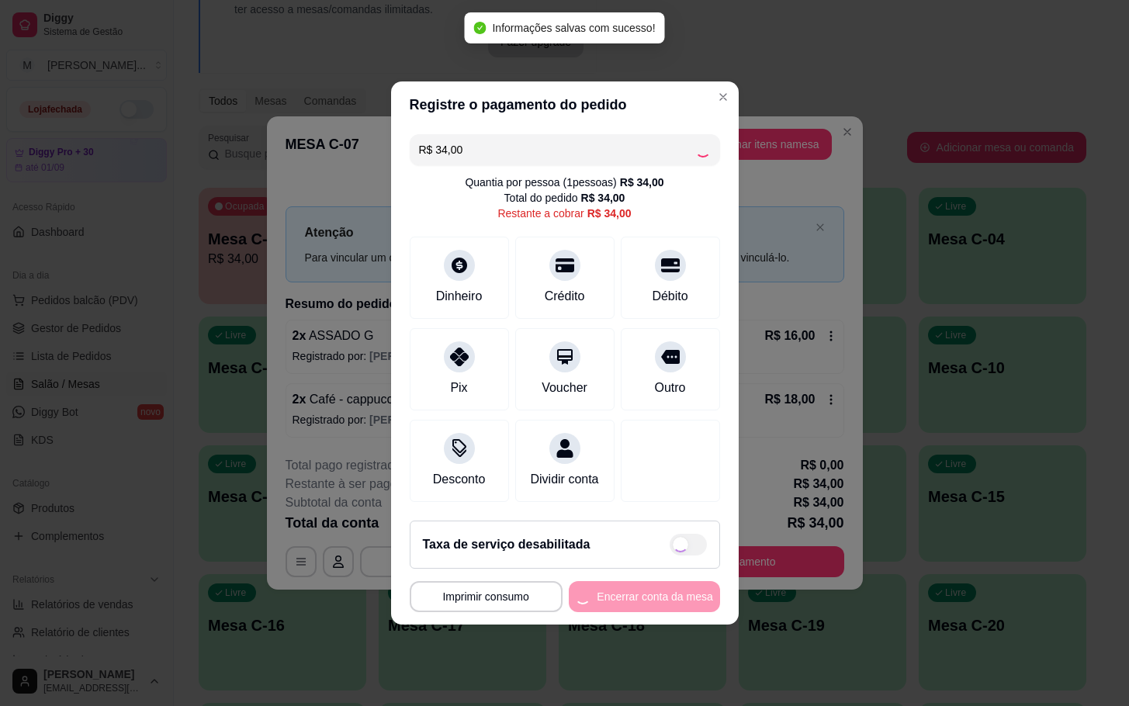
type input "R$ 0,00"
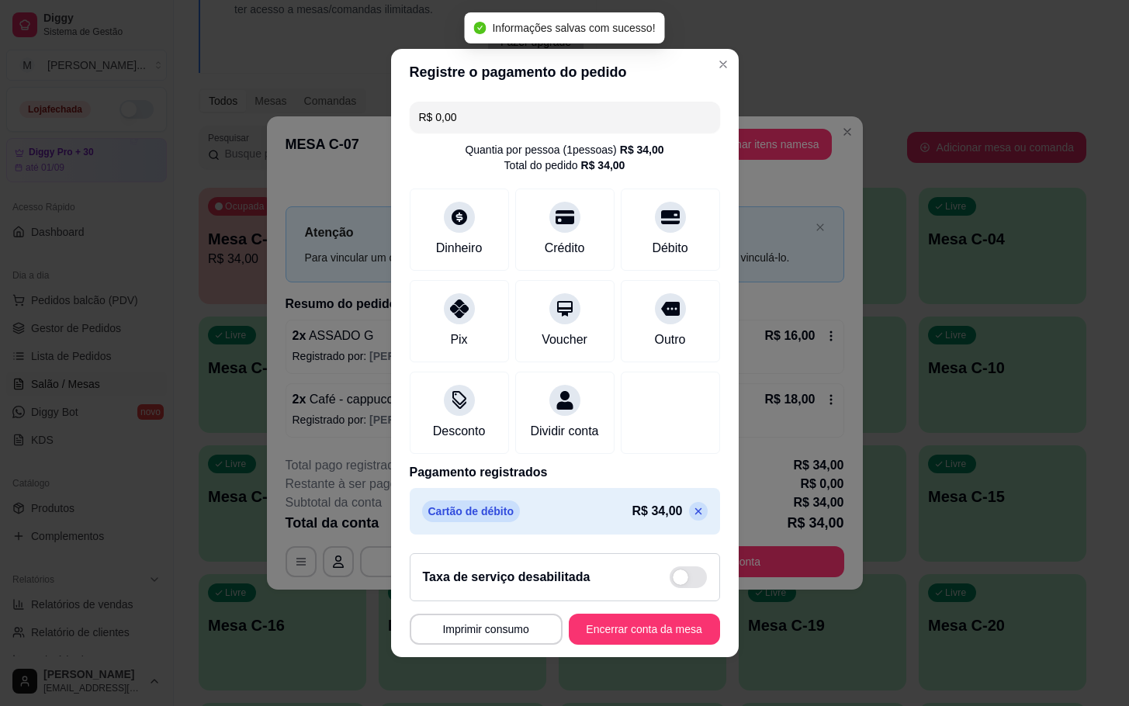
click at [638, 657] on footer "**********" at bounding box center [565, 599] width 348 height 116
click at [639, 657] on footer "**********" at bounding box center [565, 599] width 348 height 116
click at [636, 645] on button "Encerrar conta da mesa" at bounding box center [644, 630] width 147 height 30
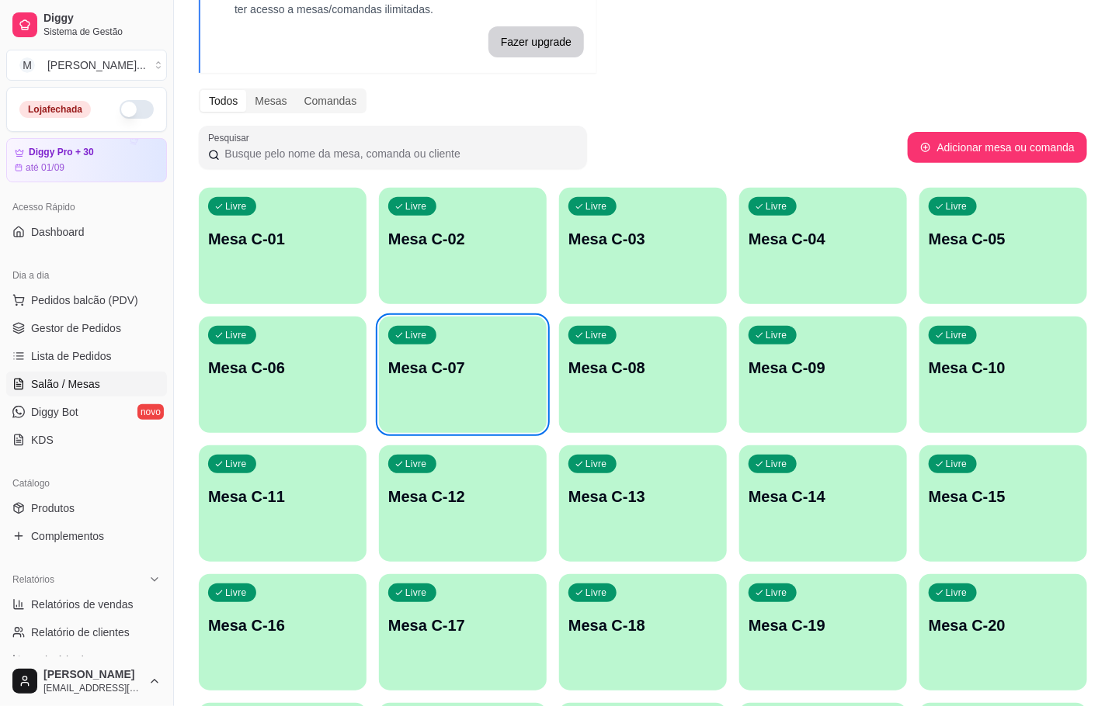
click at [308, 259] on div "Livre Mesa C-01" at bounding box center [283, 237] width 168 height 98
click at [515, 411] on div "Livre Mesa C-07" at bounding box center [463, 366] width 168 height 98
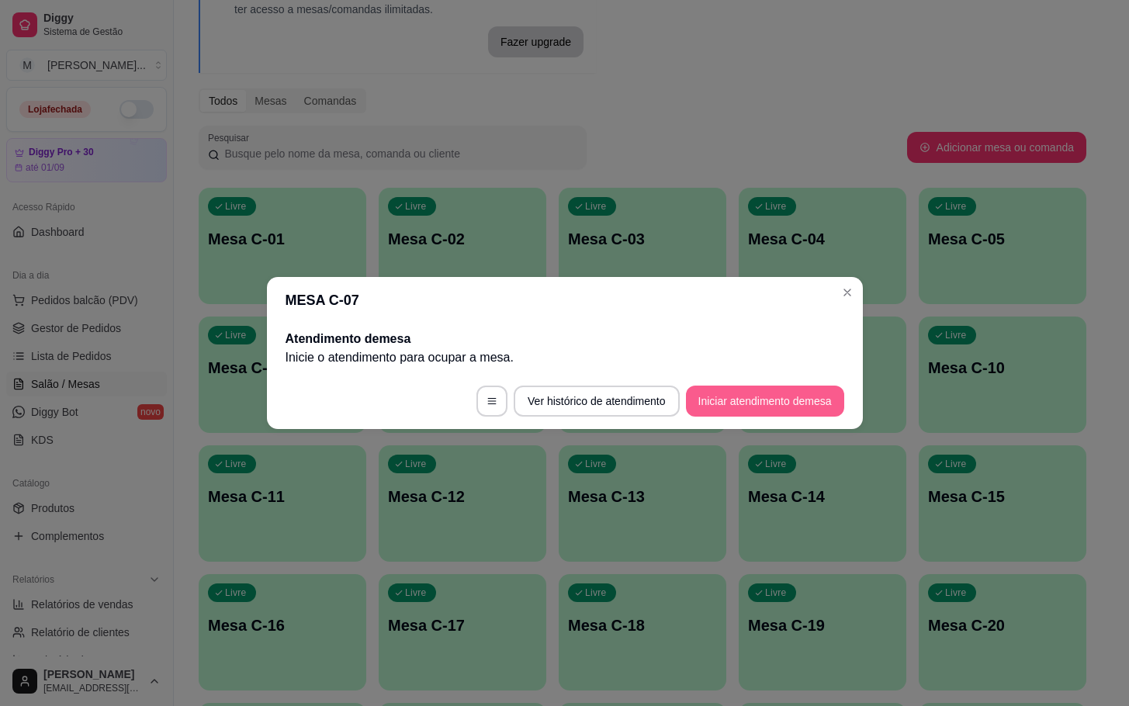
click at [746, 376] on footer "Ver histórico de atendimento Iniciar atendimento de mesa" at bounding box center [565, 401] width 596 height 56
click at [857, 327] on div "Atendimento de mesa Inicie o atendimento para ocupar a mesa ." at bounding box center [565, 349] width 596 height 50
click at [831, 399] on button "Iniciar atendimento de mesa" at bounding box center [766, 402] width 154 height 30
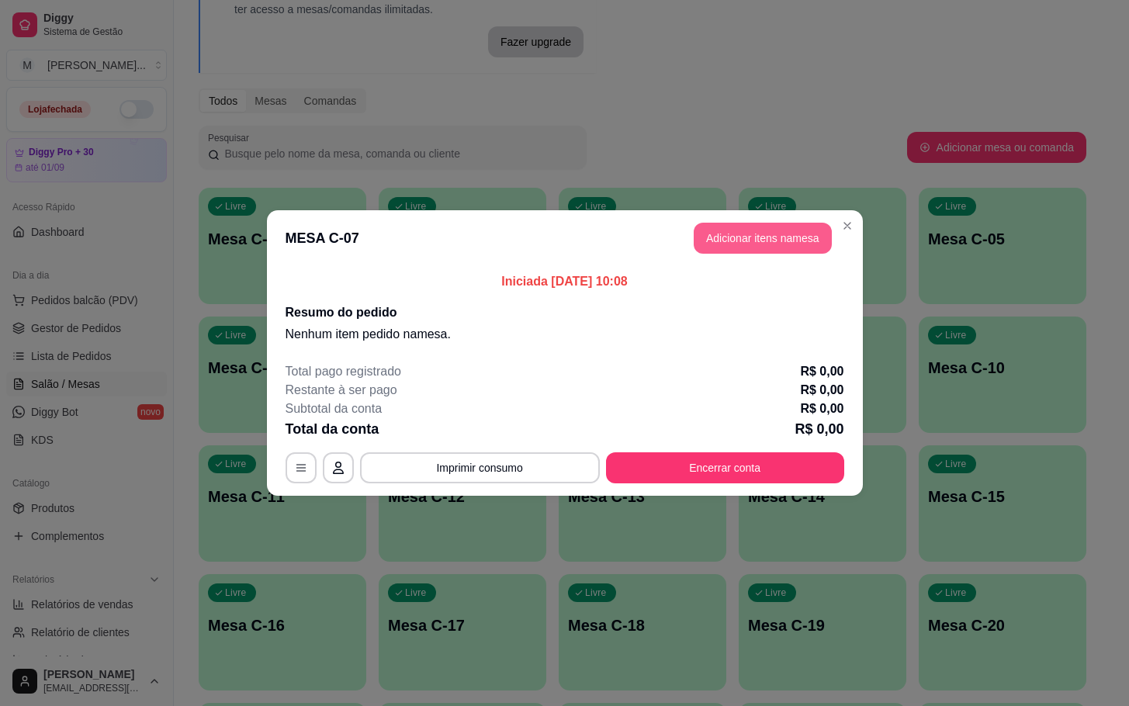
click at [754, 241] on button "Adicionar itens na mesa" at bounding box center [763, 238] width 138 height 31
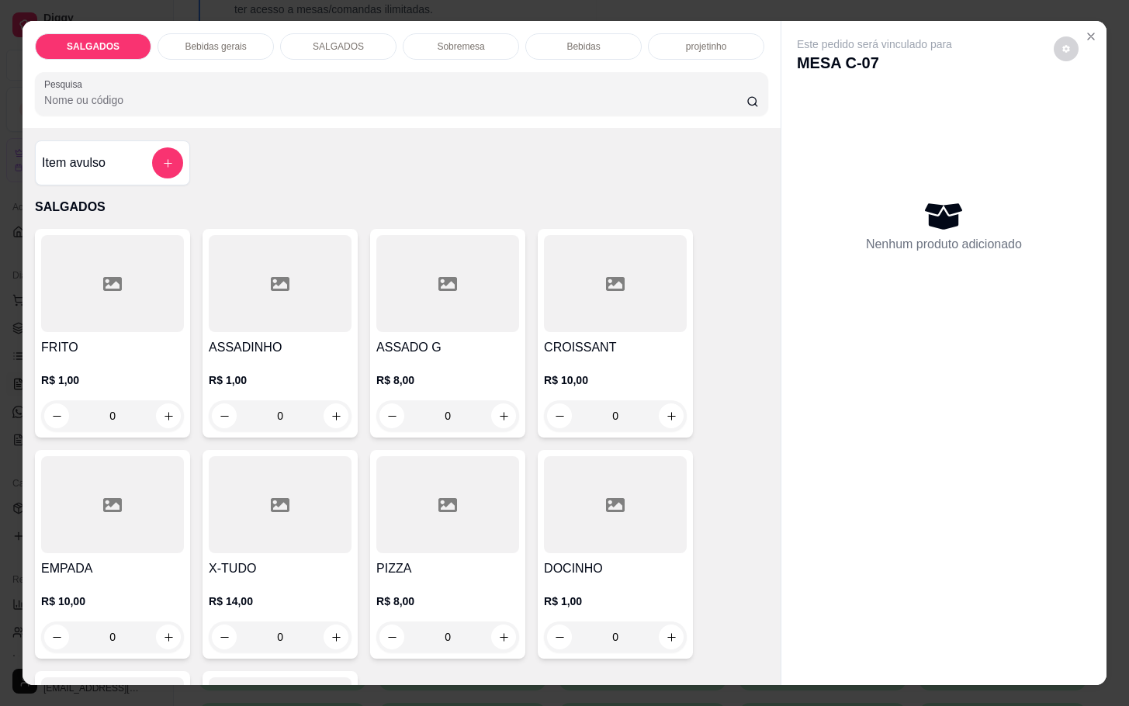
click at [506, 329] on div "ASSADO G R$ 8,00 0" at bounding box center [447, 333] width 155 height 209
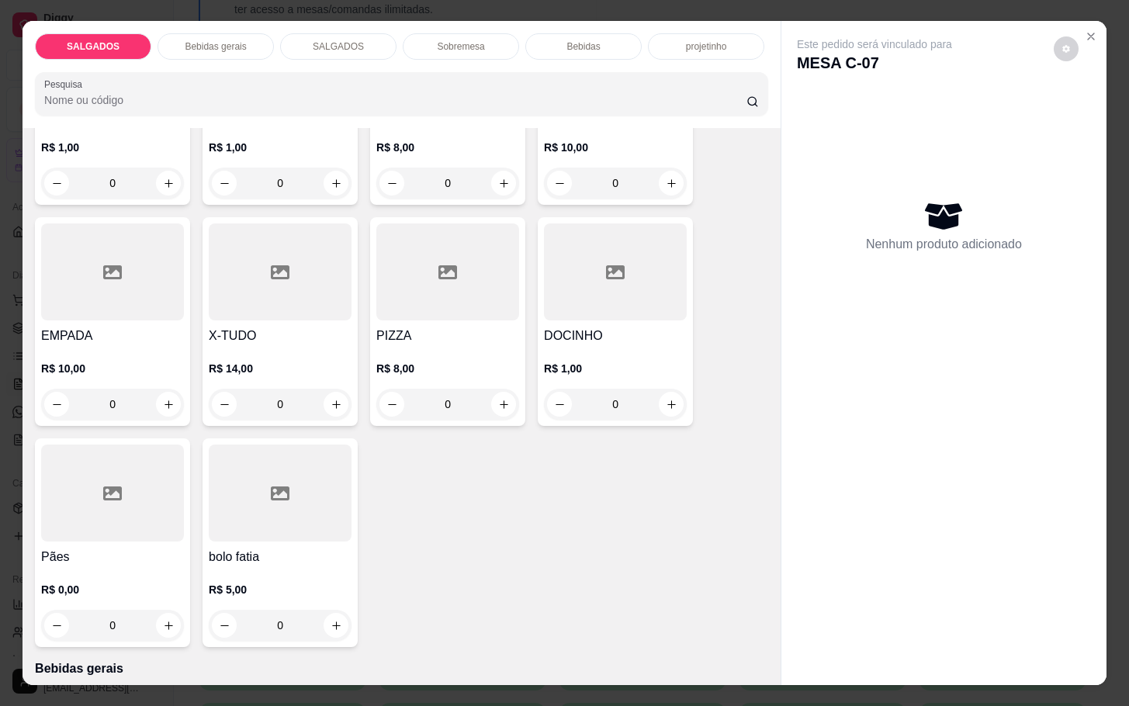
click at [23, 575] on div "Item avulso SALGADOS FRITO R$ 1,00 0 ASSADINHO R$ 1,00 0 ASSADO G R$ 8,00 0 CRO…" at bounding box center [402, 406] width 758 height 557
click at [131, 548] on h4 "Pães" at bounding box center [112, 557] width 143 height 19
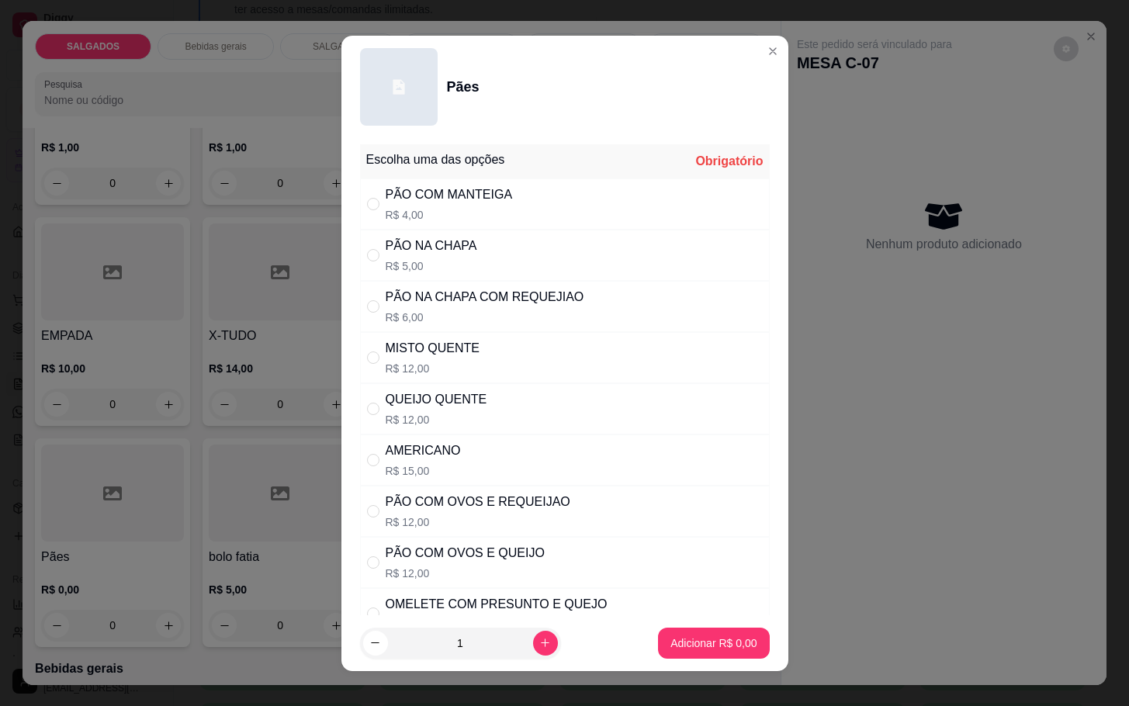
click at [533, 345] on div "MISTO QUENTE R$ 12,00" at bounding box center [565, 357] width 410 height 51
radio input "true"
click at [533, 650] on button "increase-product-quantity" at bounding box center [545, 643] width 25 height 25
type input "2"
click at [722, 650] on button "Adicionar R$ 24,00" at bounding box center [710, 643] width 117 height 31
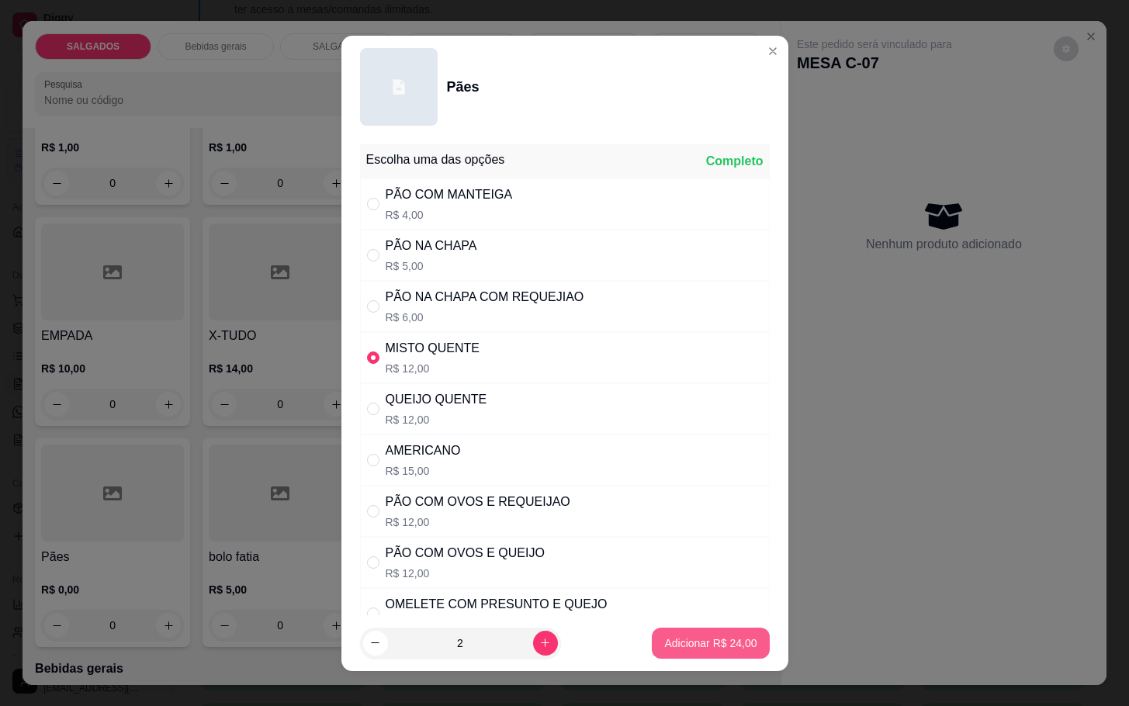
type input "2"
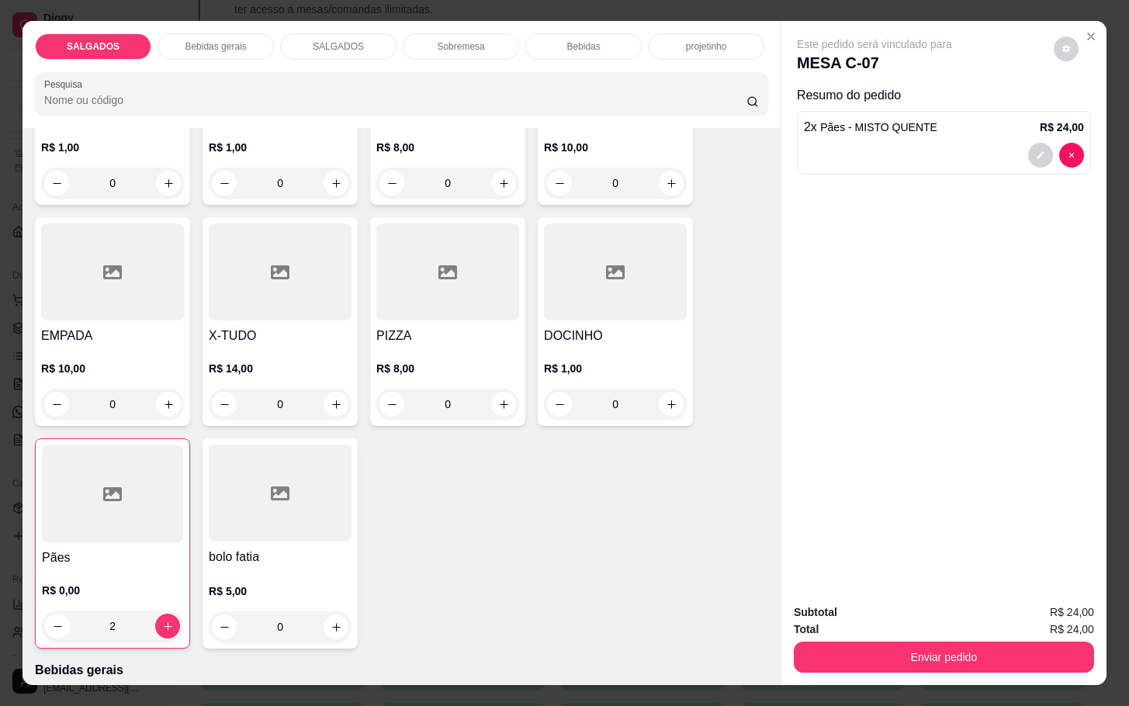
scroll to position [0, 0]
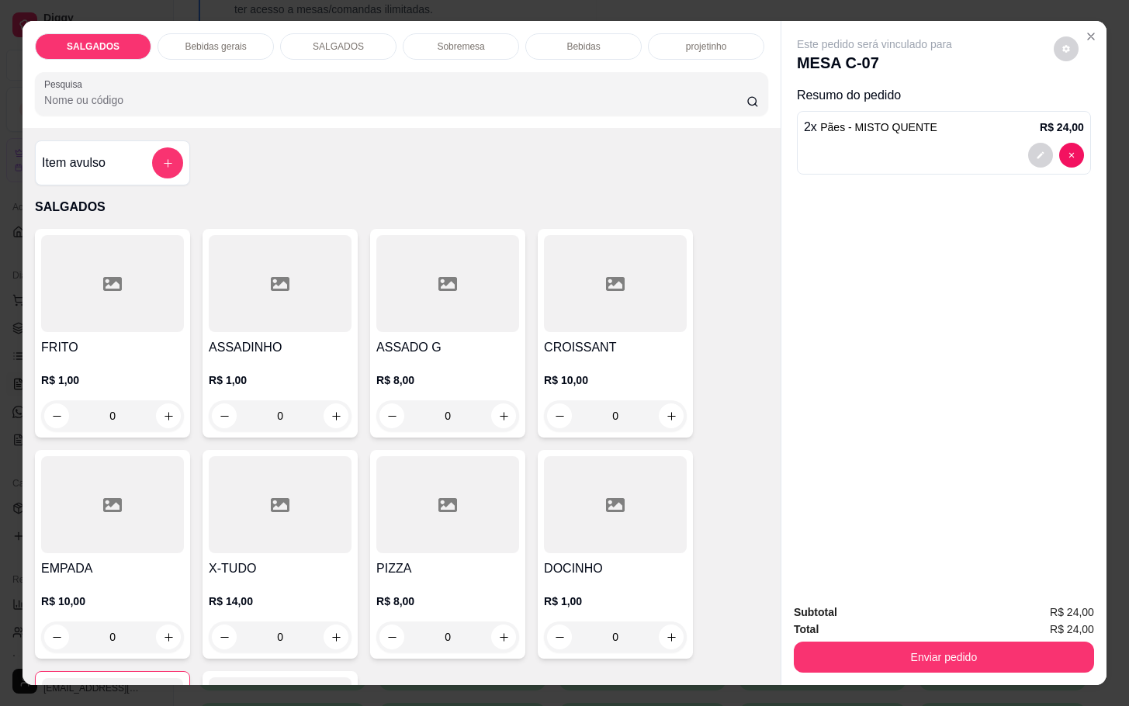
drag, startPoint x: 380, startPoint y: 469, endPoint x: 264, endPoint y: 463, distance: 116.6
click at [264, 463] on div at bounding box center [280, 504] width 143 height 97
click at [248, 54] on div "SALGADOS Bebidas gerais SALGADOS Sobremesa Bebidas projetinho Pesquisa" at bounding box center [402, 74] width 758 height 107
click at [248, 43] on div "Bebidas gerais" at bounding box center [216, 46] width 116 height 26
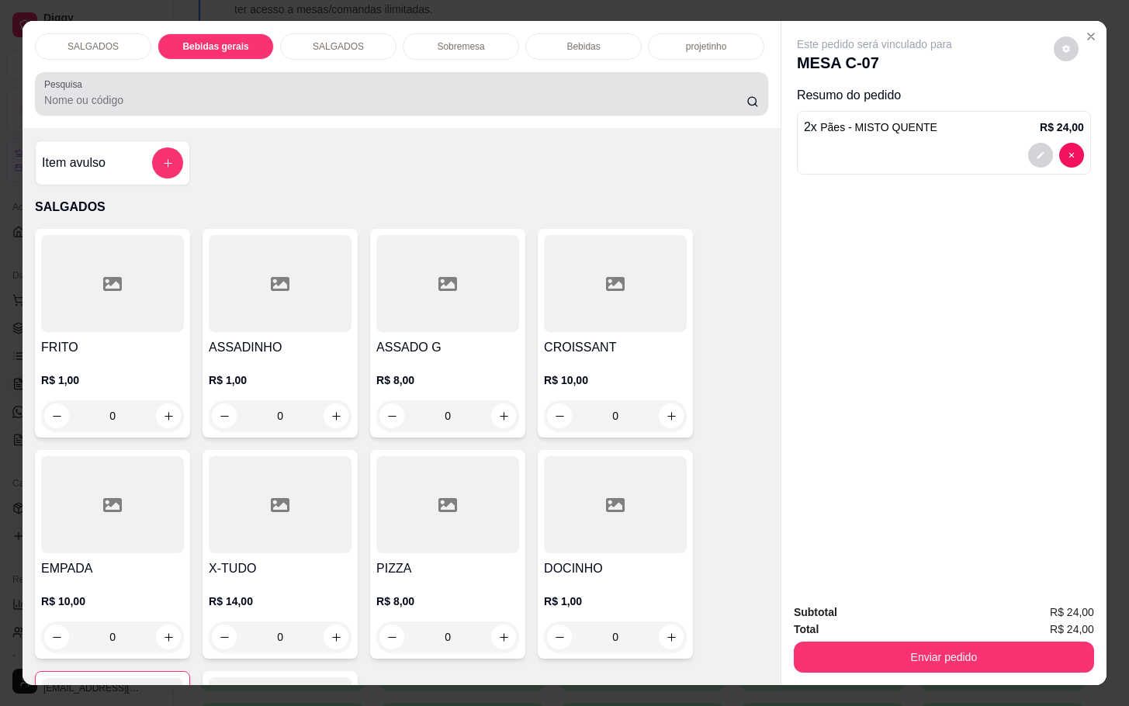
scroll to position [37, 0]
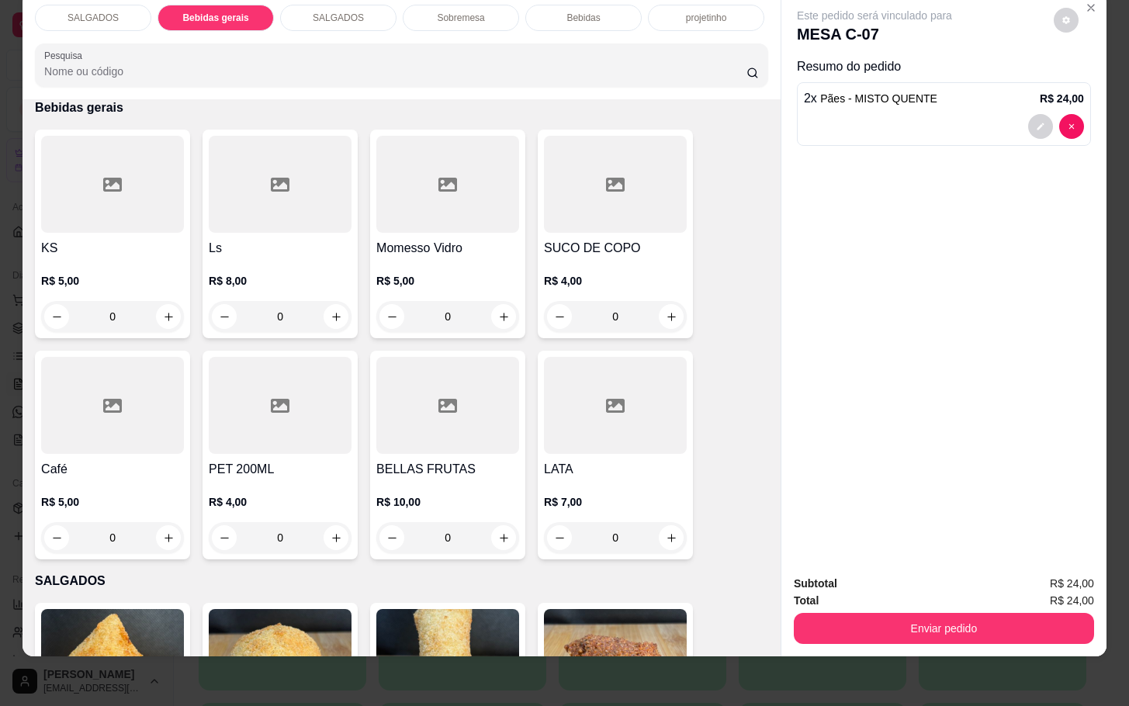
click at [624, 273] on p "R$ 4,00" at bounding box center [615, 281] width 143 height 16
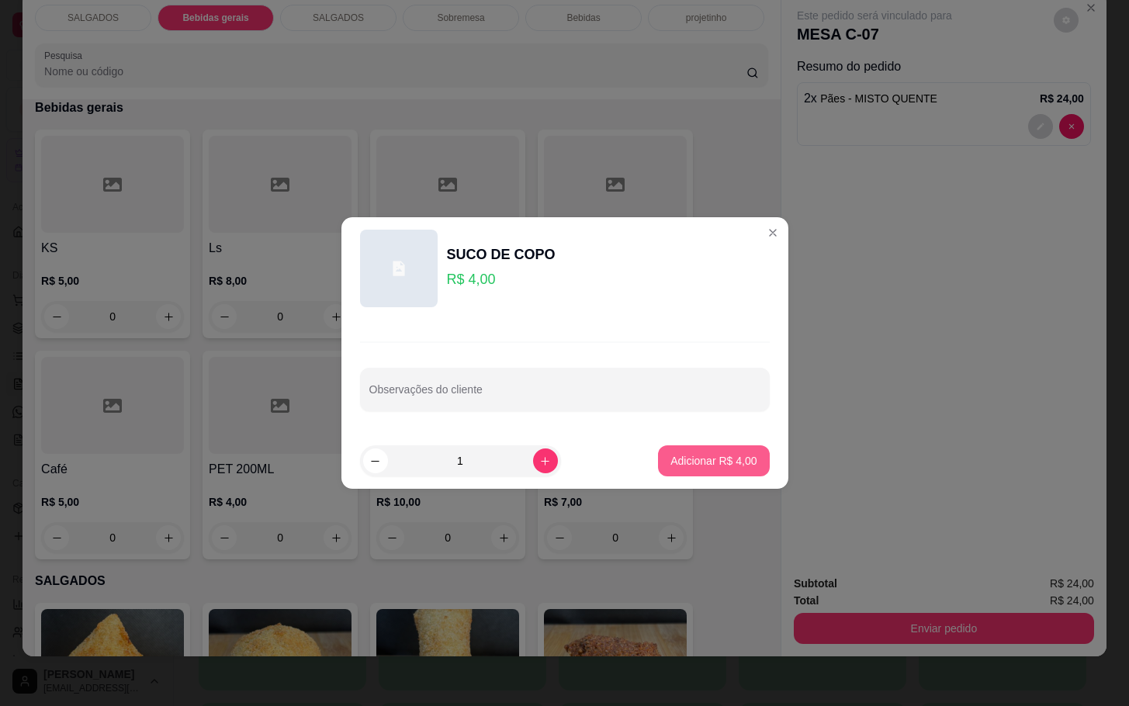
click at [697, 457] on p "Adicionar R$ 4,00" at bounding box center [714, 461] width 86 height 16
type input "1"
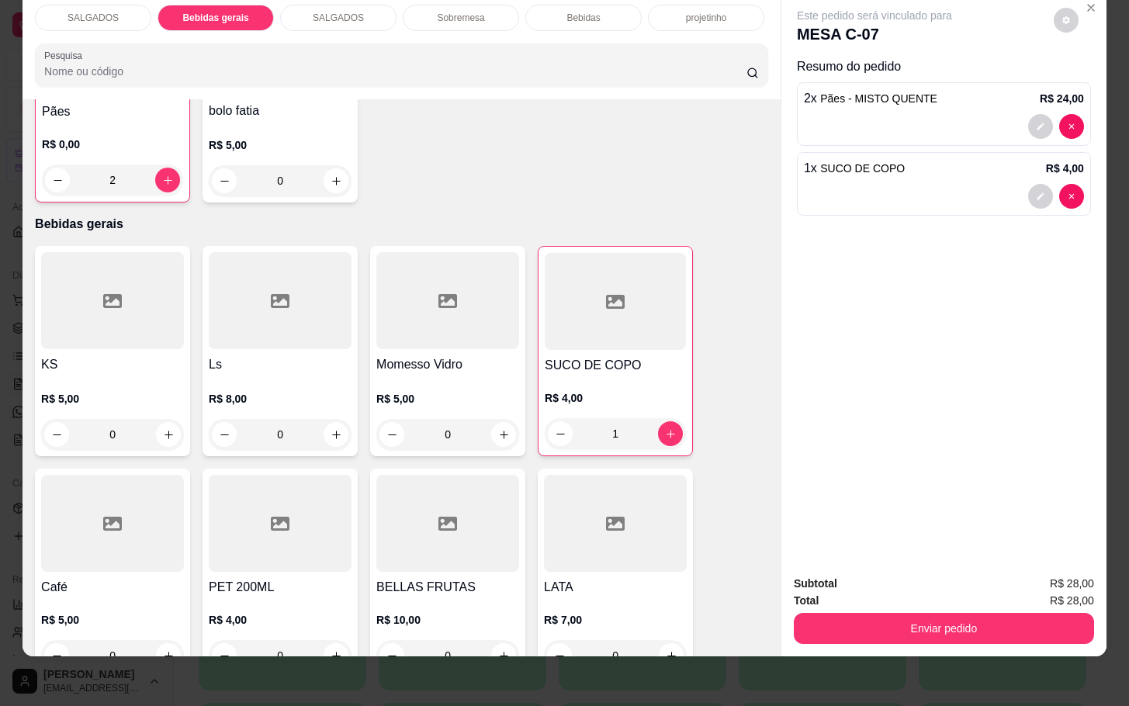
scroll to position [883, 0]
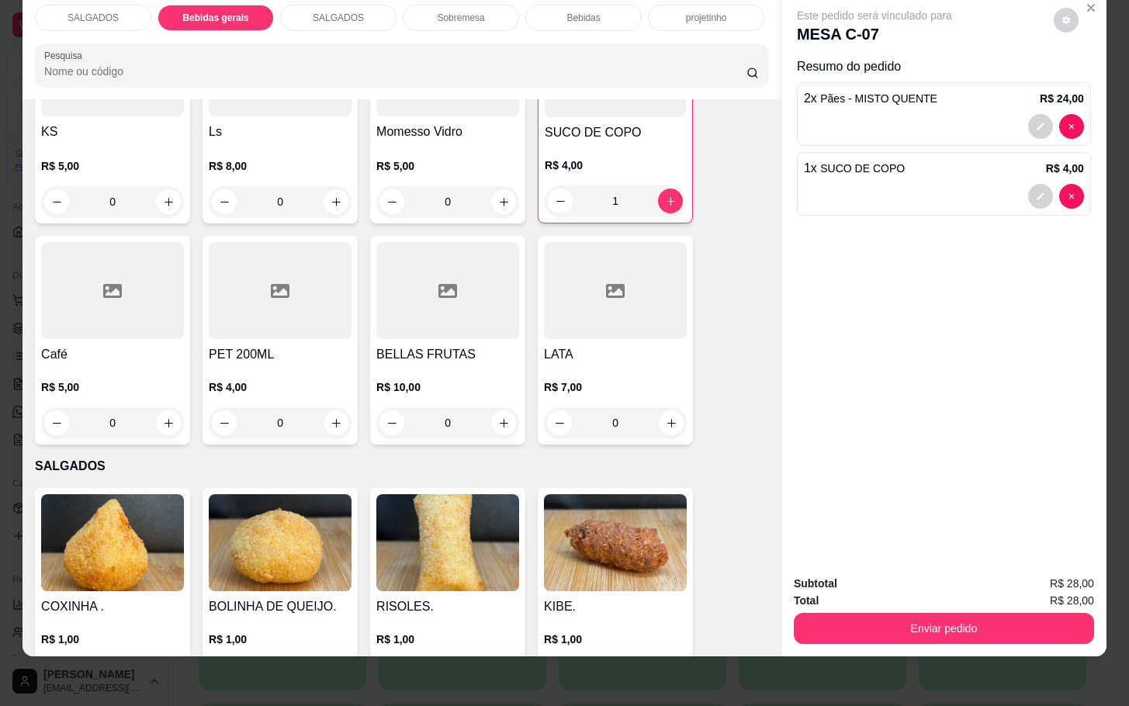
click at [103, 345] on h4 "Café" at bounding box center [112, 354] width 143 height 19
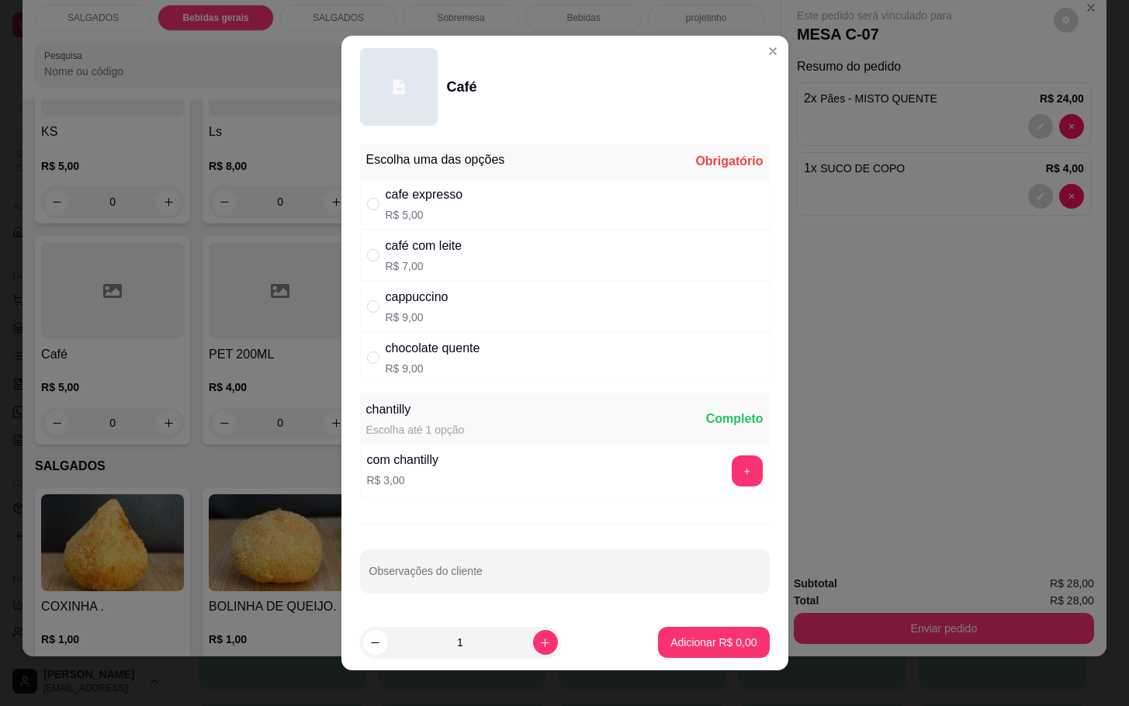
click at [487, 200] on div "cafe expresso R$ 5,00" at bounding box center [565, 204] width 410 height 51
radio input "true"
click at [697, 643] on p "Adicionar R$ 5,00" at bounding box center [714, 643] width 86 height 16
type input "1"
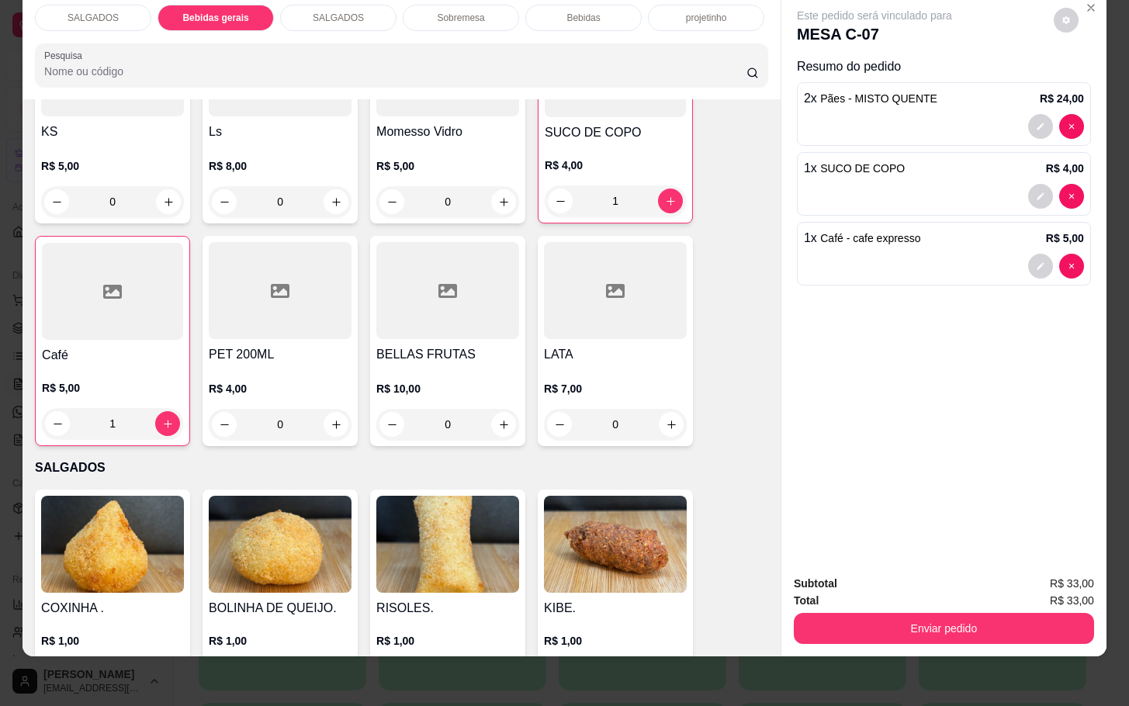
click at [1018, 592] on div "Total R$ 33,00" at bounding box center [944, 600] width 300 height 17
click at [1002, 617] on button "Enviar pedido" at bounding box center [944, 628] width 300 height 31
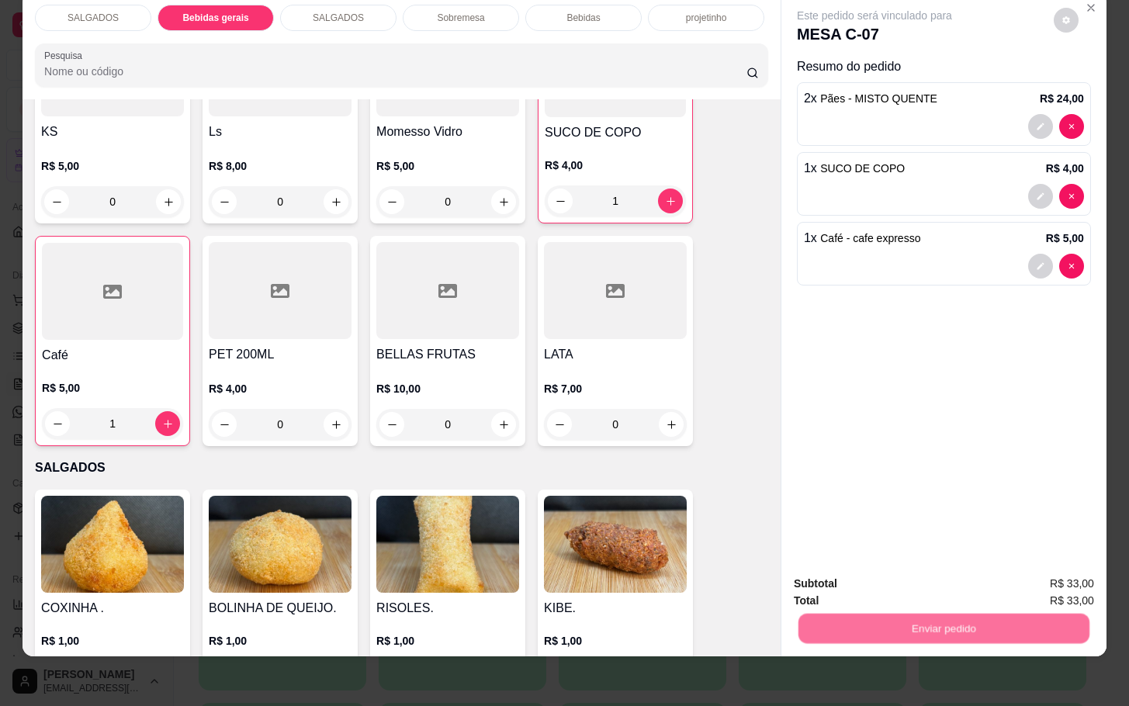
click at [910, 582] on button "Não registrar e enviar pedido" at bounding box center [890, 573] width 161 height 29
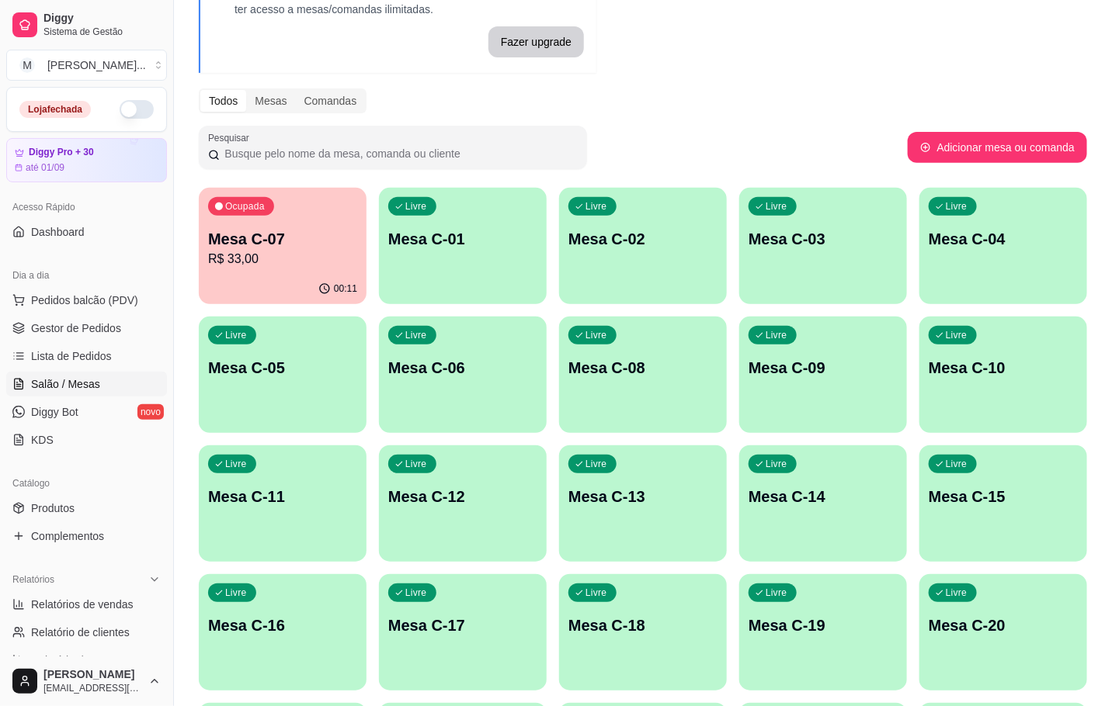
click at [972, 638] on div "Livre Mesa C-20" at bounding box center [1003, 623] width 168 height 98
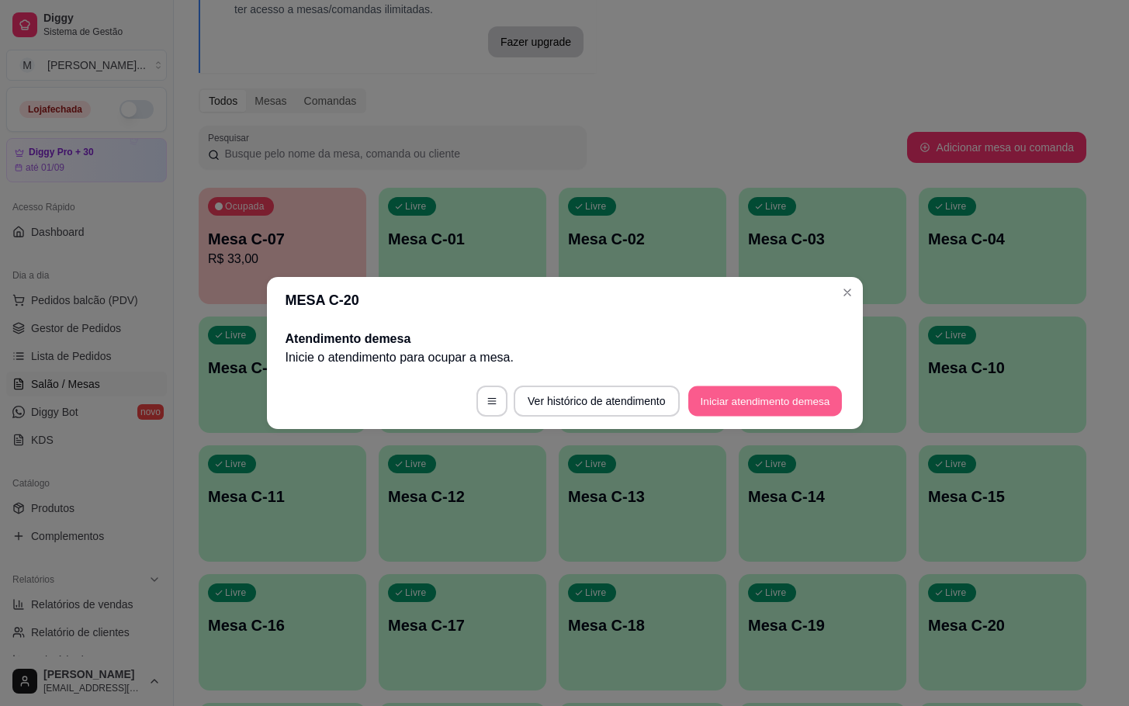
click at [748, 413] on button "Iniciar atendimento de mesa" at bounding box center [766, 402] width 154 height 30
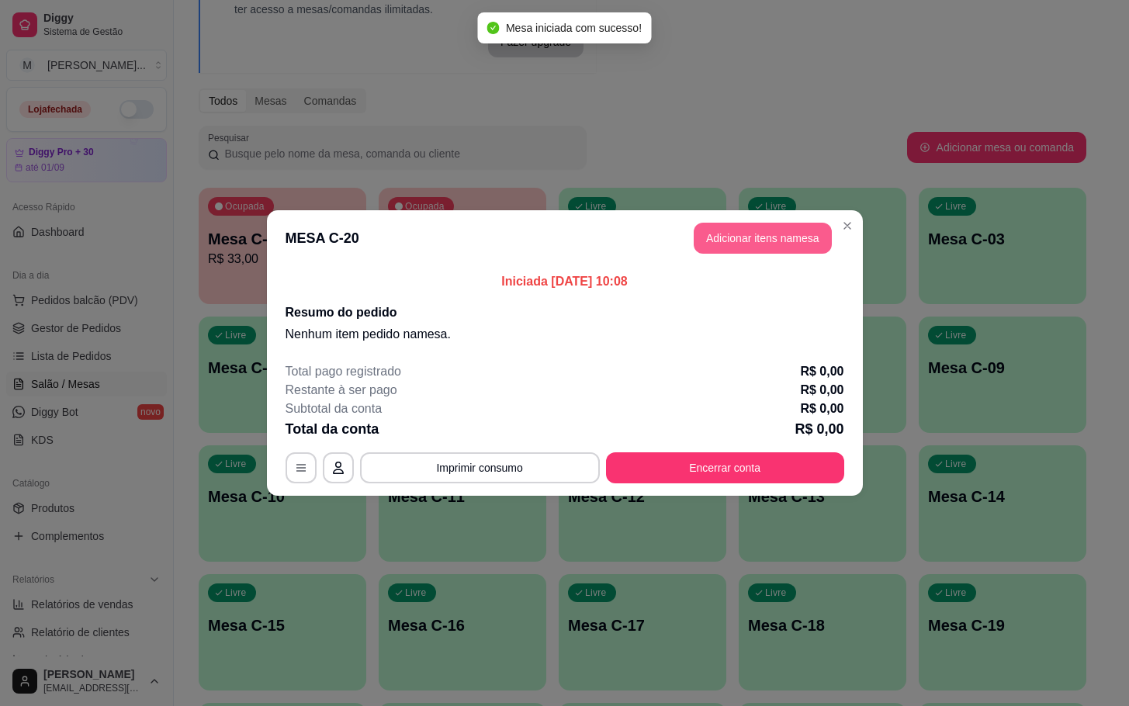
click at [780, 226] on button "Adicionar itens na mesa" at bounding box center [763, 238] width 138 height 31
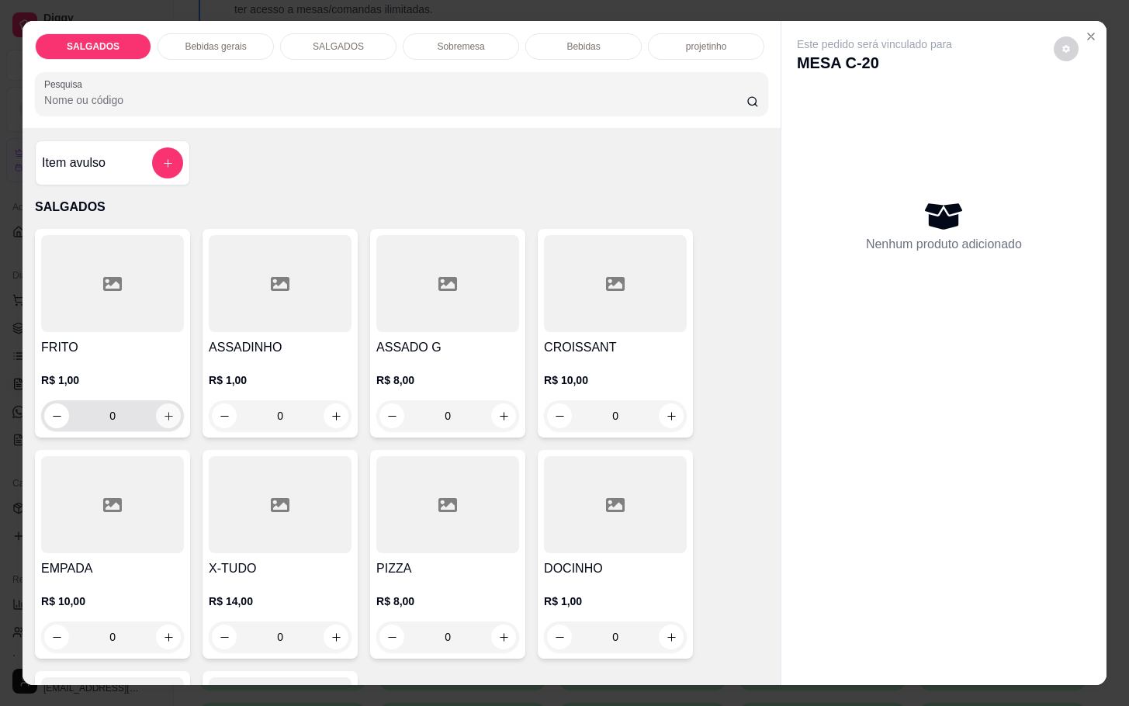
click at [163, 411] on icon "increase-product-quantity" at bounding box center [169, 417] width 12 height 12
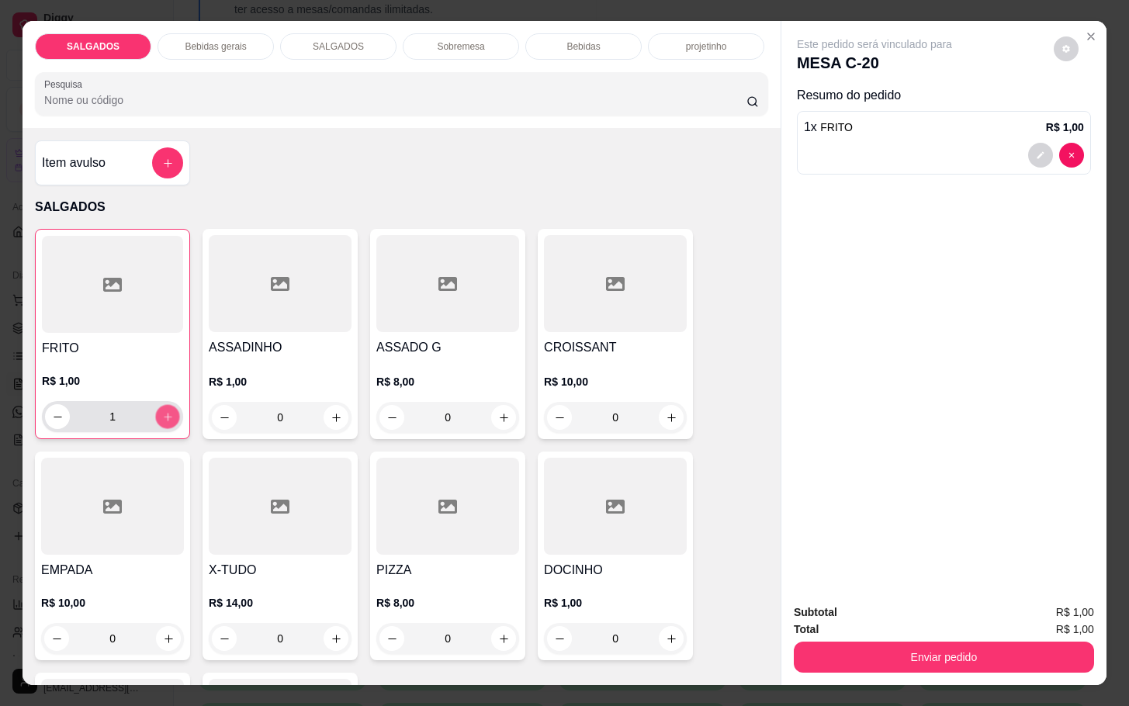
click at [162, 411] on icon "increase-product-quantity" at bounding box center [168, 417] width 12 height 12
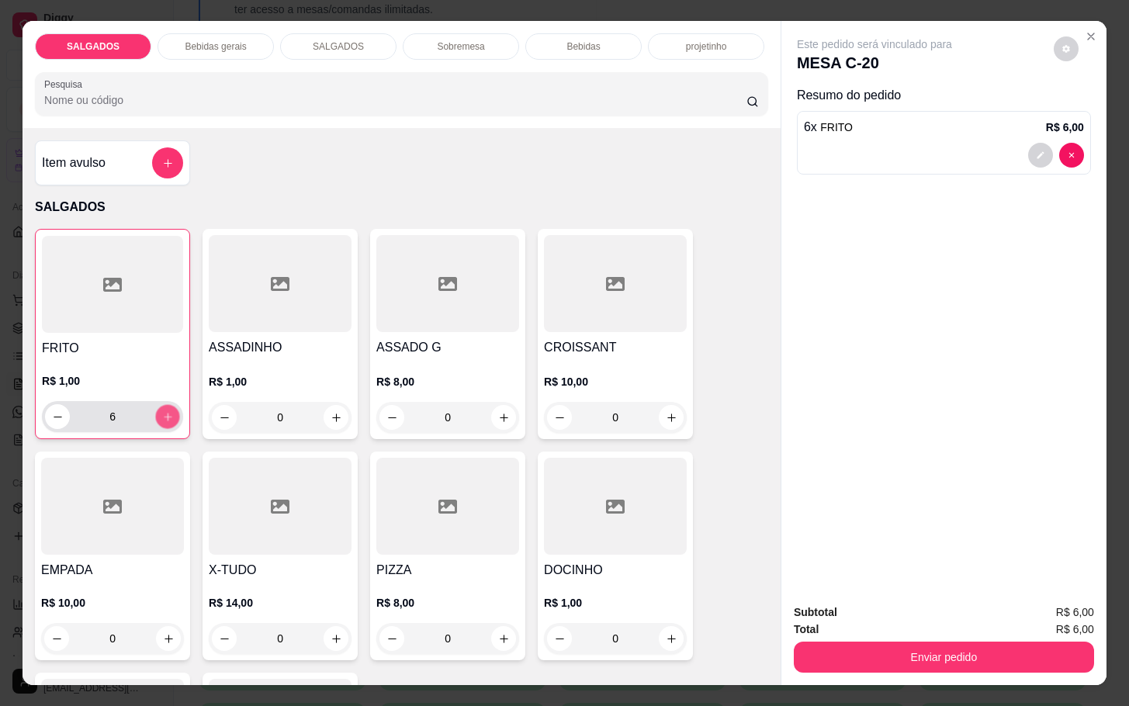
click at [162, 411] on icon "increase-product-quantity" at bounding box center [168, 417] width 12 height 12
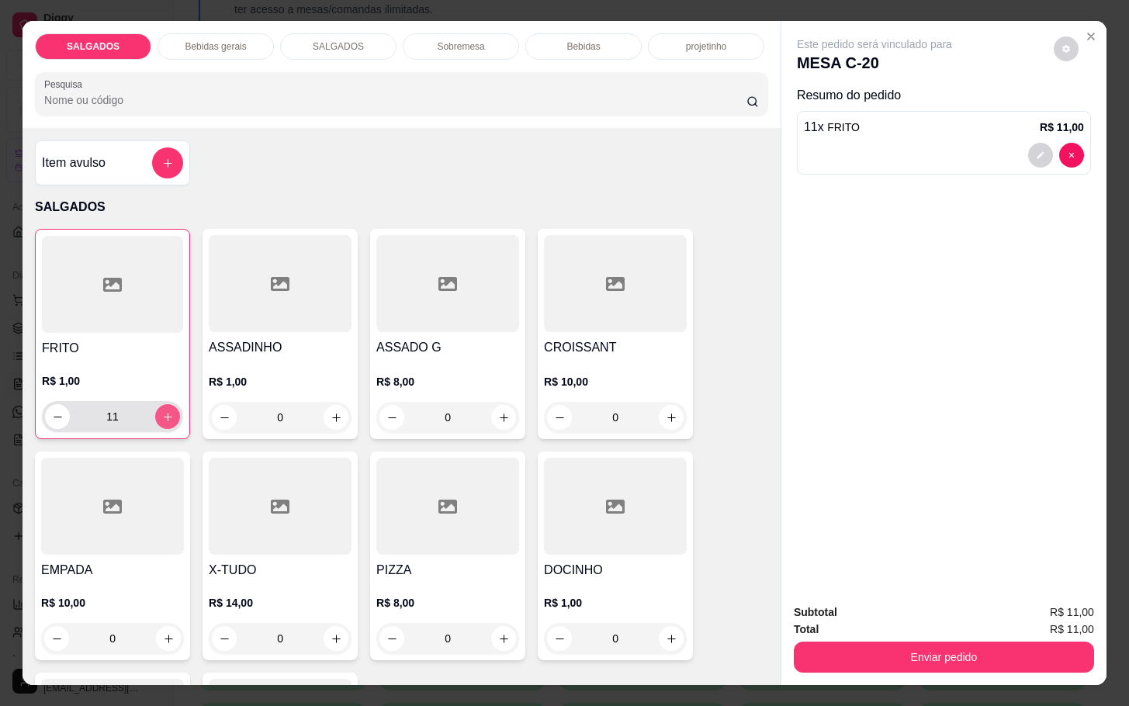
click at [162, 411] on icon "increase-product-quantity" at bounding box center [168, 417] width 12 height 12
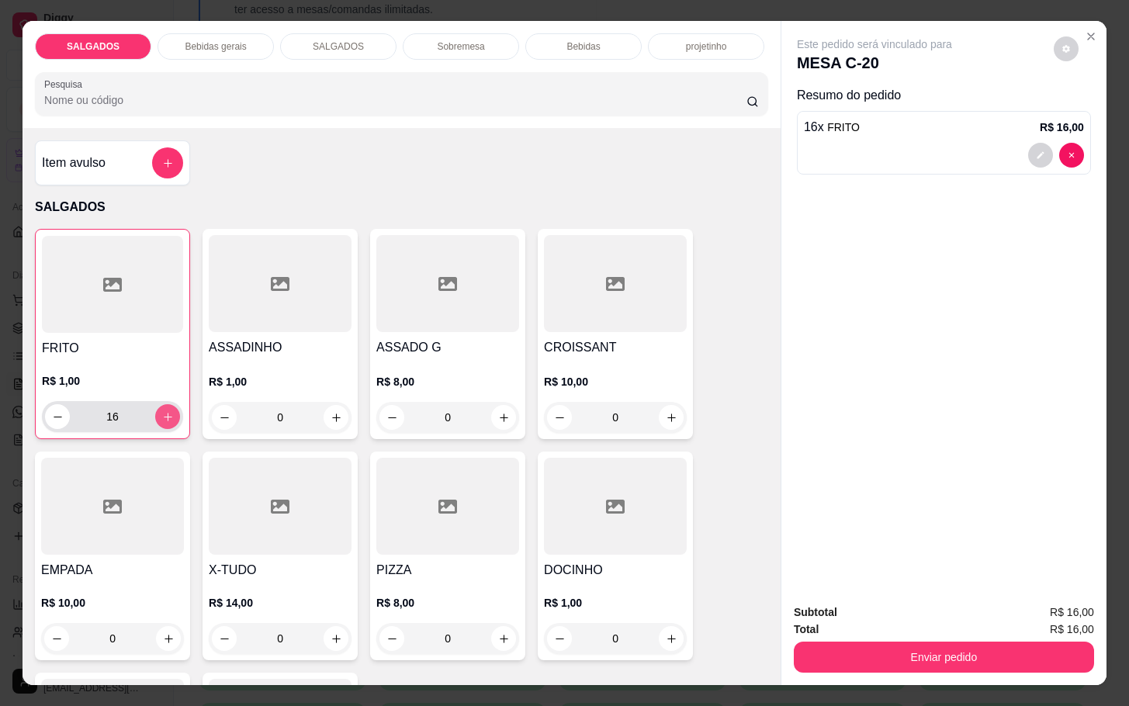
click at [162, 411] on icon "increase-product-quantity" at bounding box center [168, 417] width 12 height 12
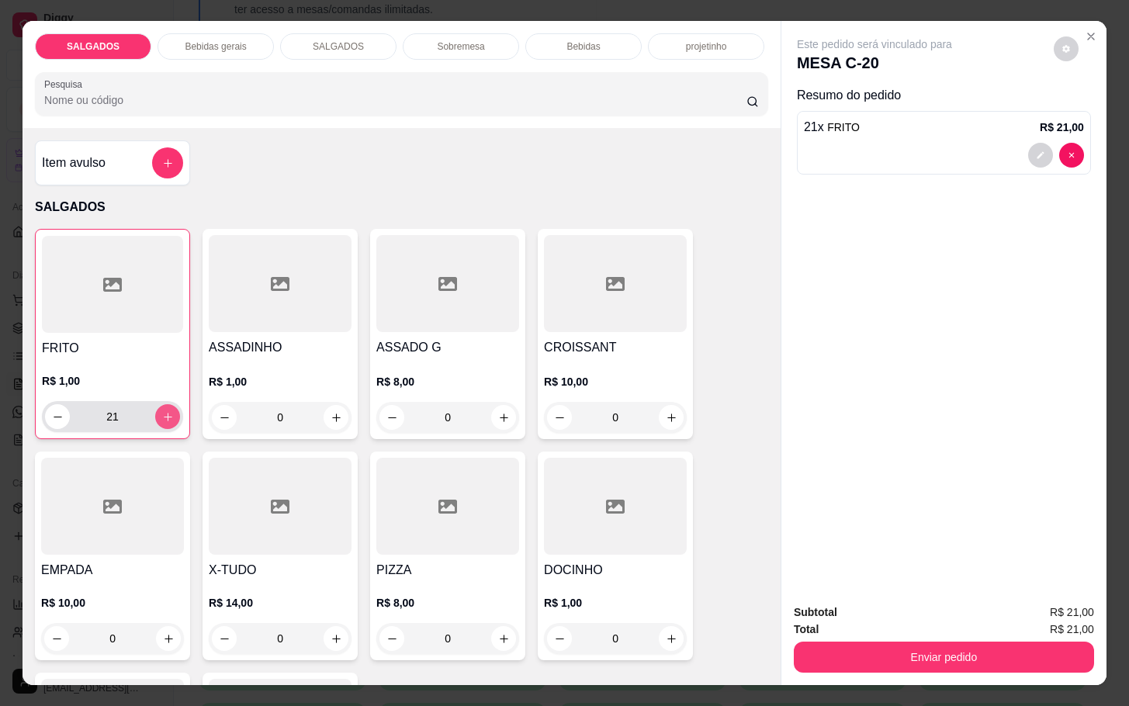
click at [162, 411] on icon "increase-product-quantity" at bounding box center [168, 417] width 12 height 12
type input "22"
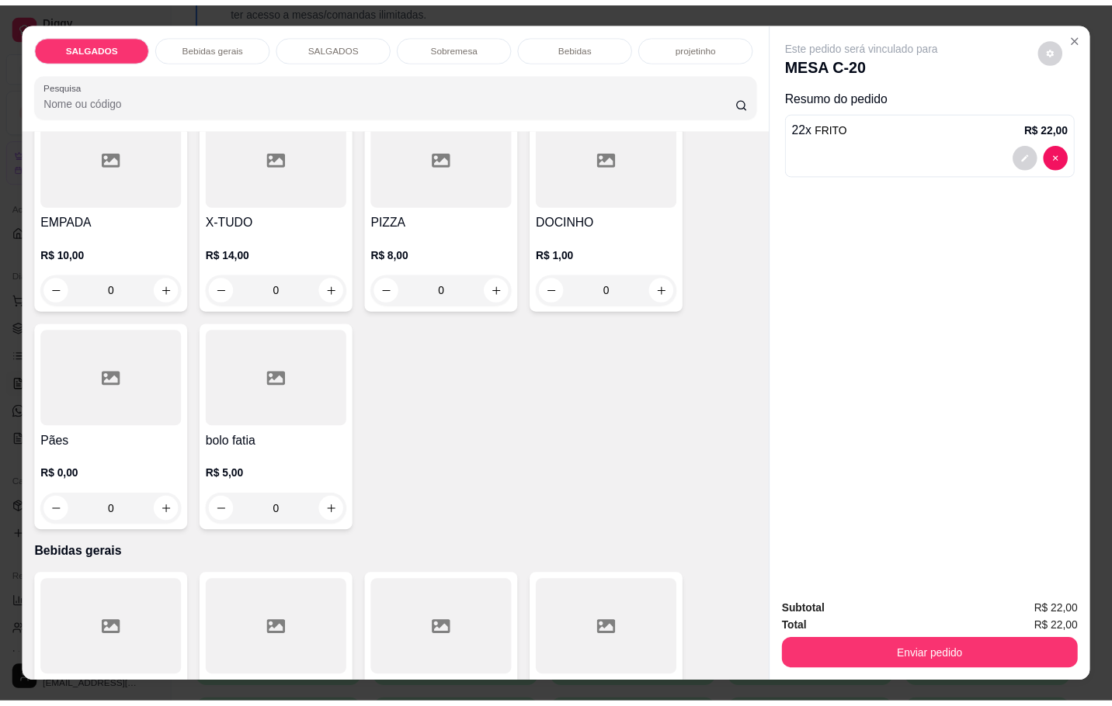
scroll to position [582, 0]
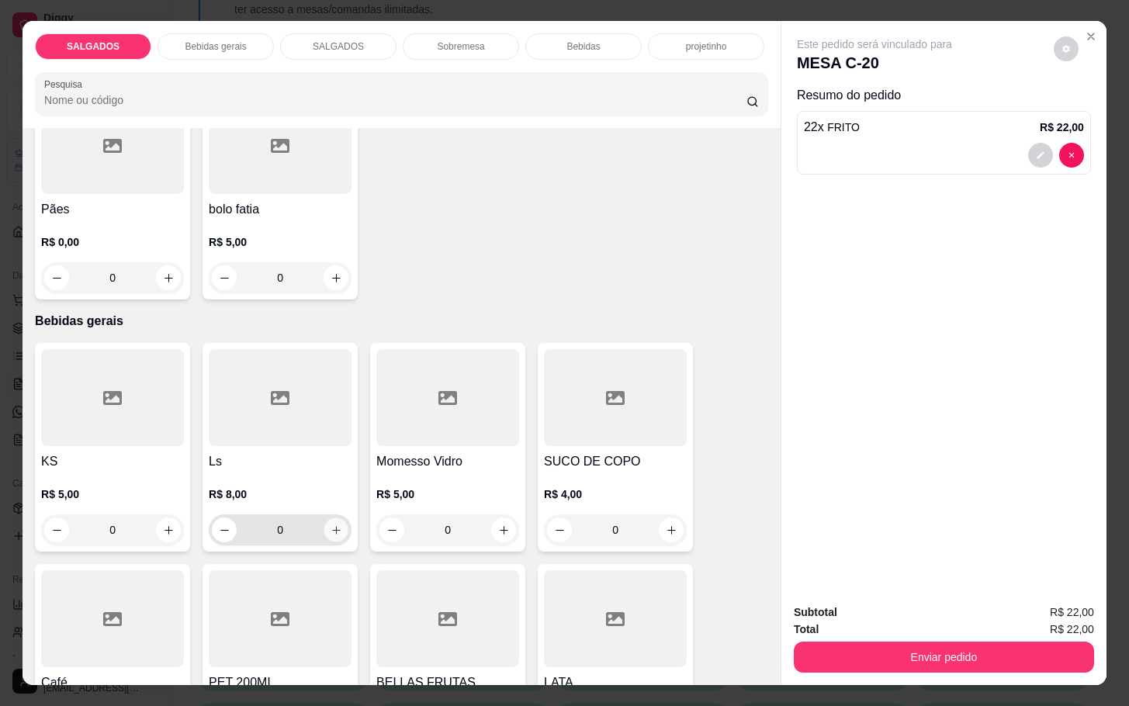
click at [324, 519] on button "increase-product-quantity" at bounding box center [336, 531] width 24 height 24
type input "1"
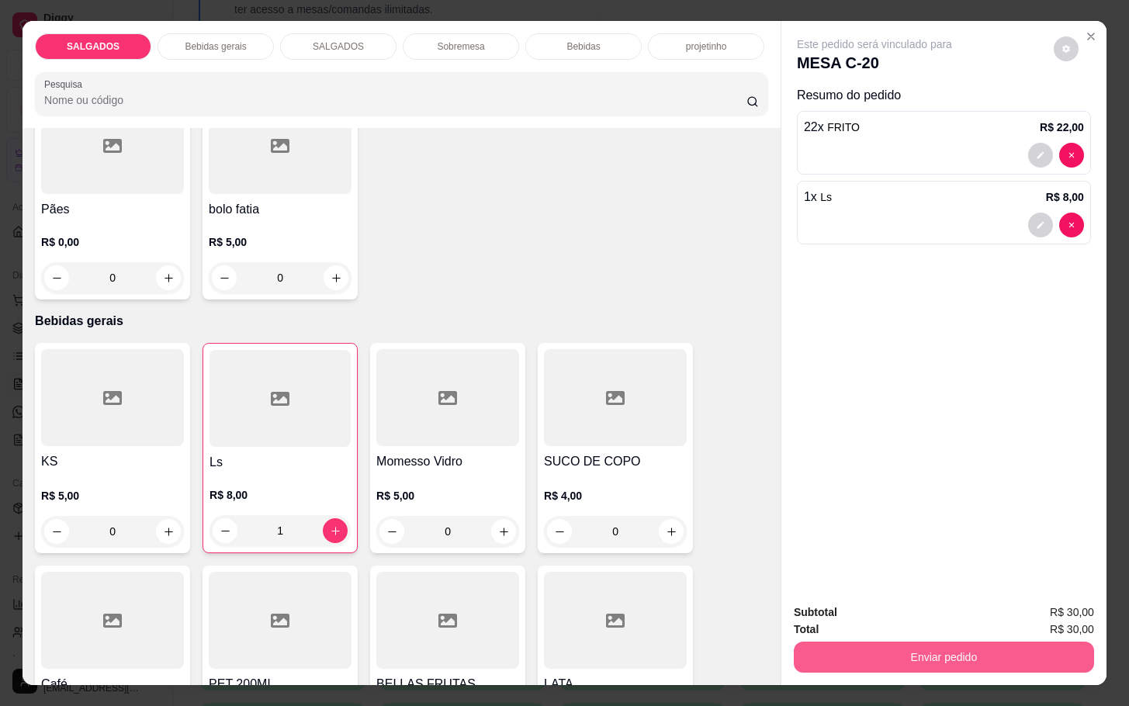
click at [839, 648] on button "Enviar pedido" at bounding box center [944, 657] width 300 height 31
click at [855, 596] on button "Não registrar e enviar pedido" at bounding box center [890, 610] width 157 height 29
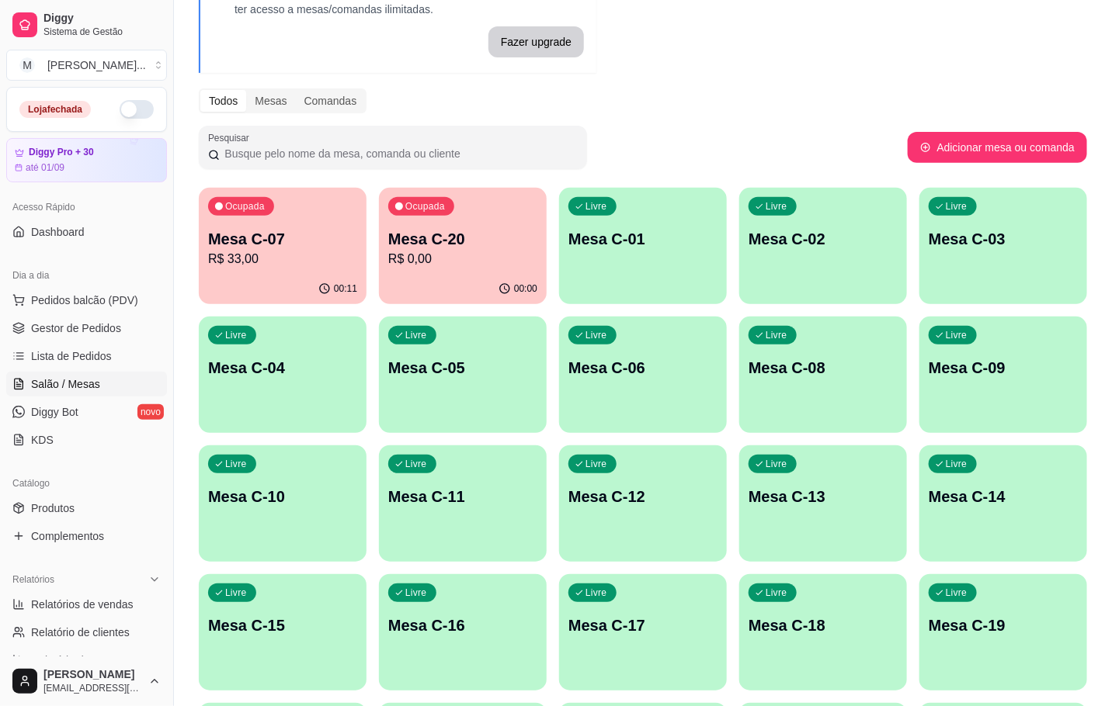
click at [343, 265] on p "R$ 33,00" at bounding box center [282, 259] width 149 height 19
click at [236, 245] on p "Mesa C-07" at bounding box center [282, 239] width 149 height 22
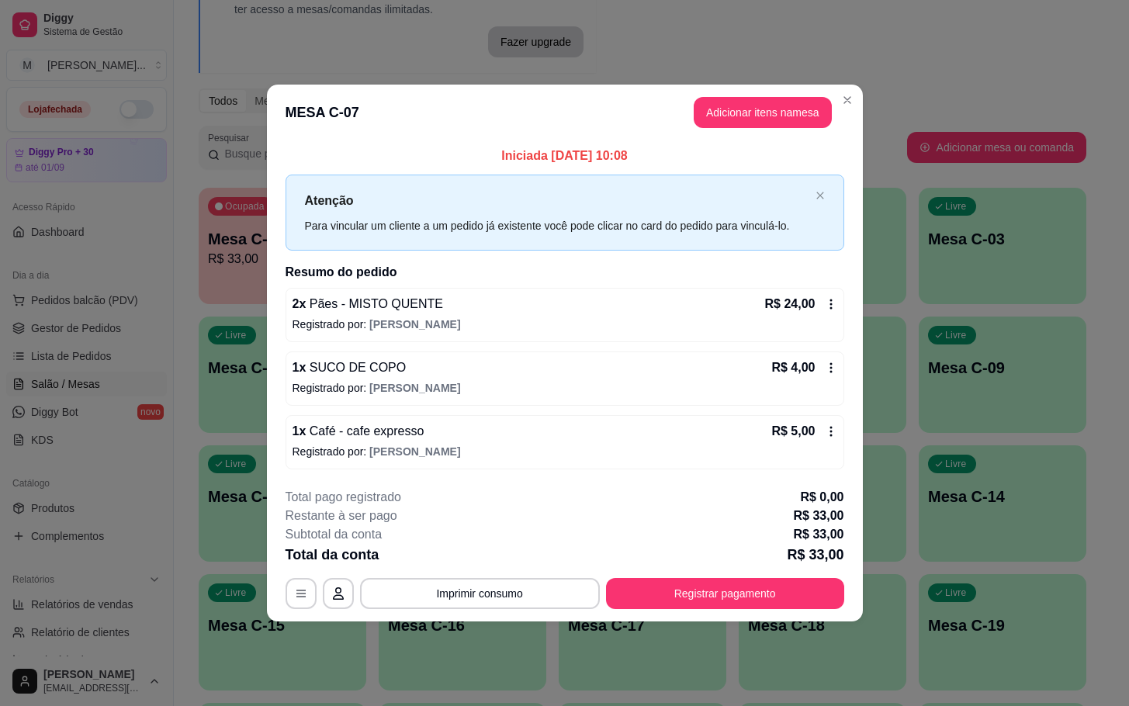
click at [757, 591] on button "Registrar pagamento" at bounding box center [725, 593] width 238 height 31
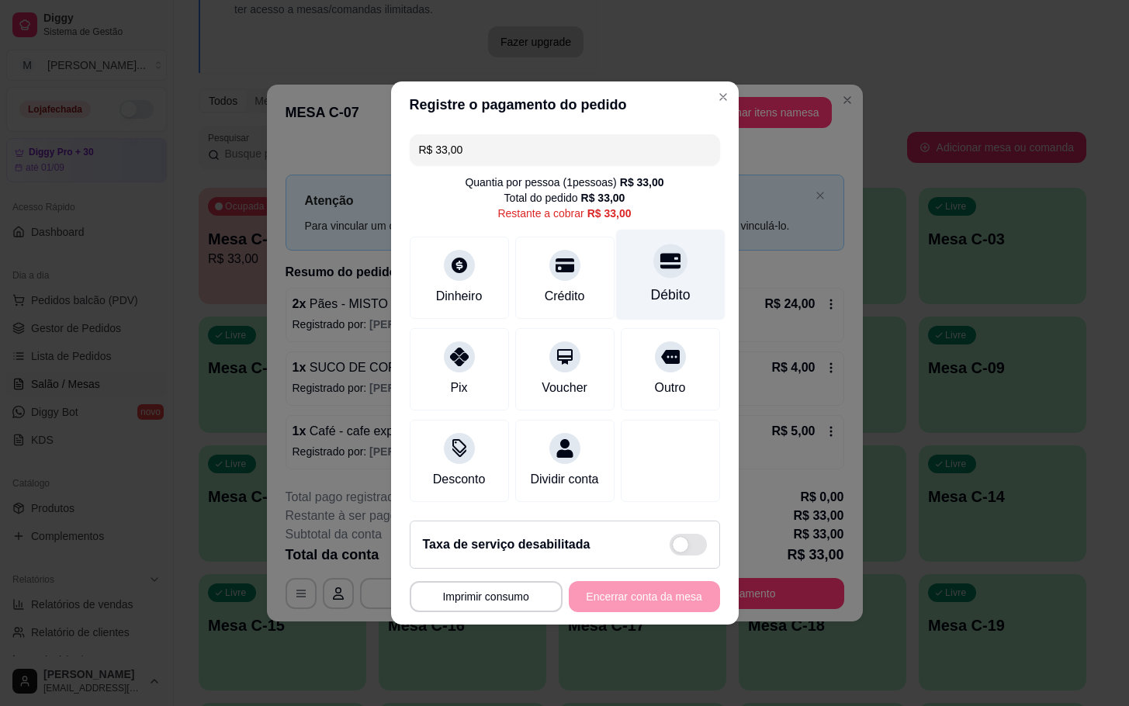
click at [662, 234] on div "Débito" at bounding box center [670, 275] width 109 height 91
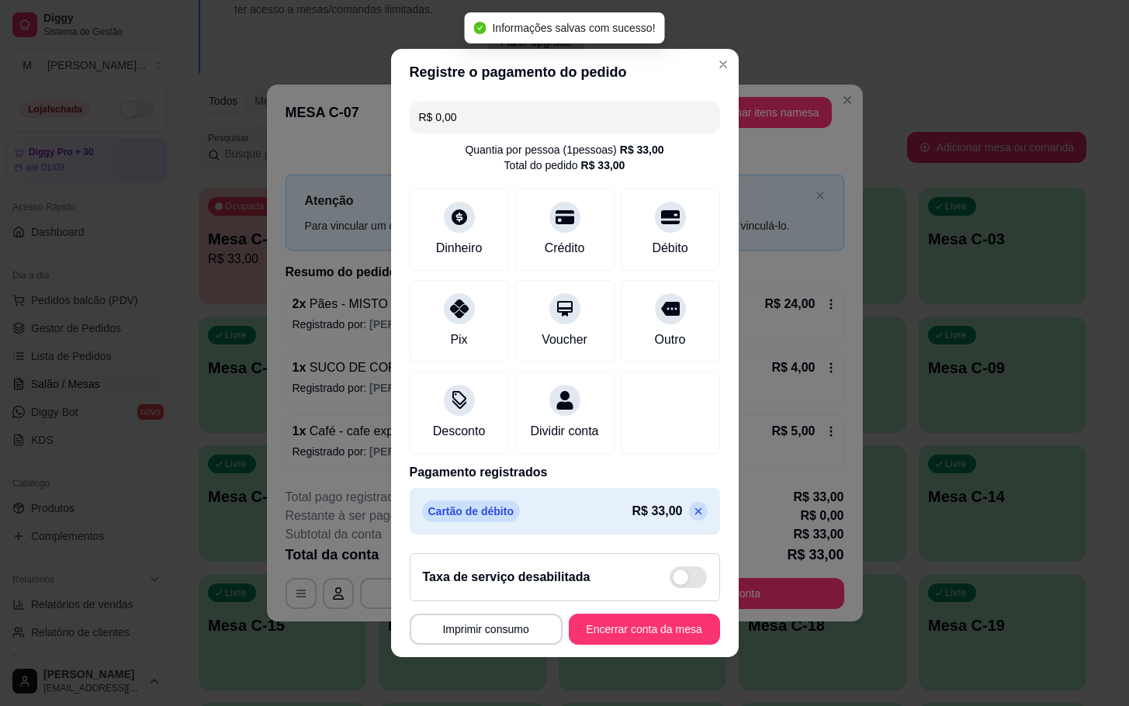
type input "R$ 0,00"
click at [638, 625] on button "Encerrar conta da mesa" at bounding box center [644, 629] width 151 height 31
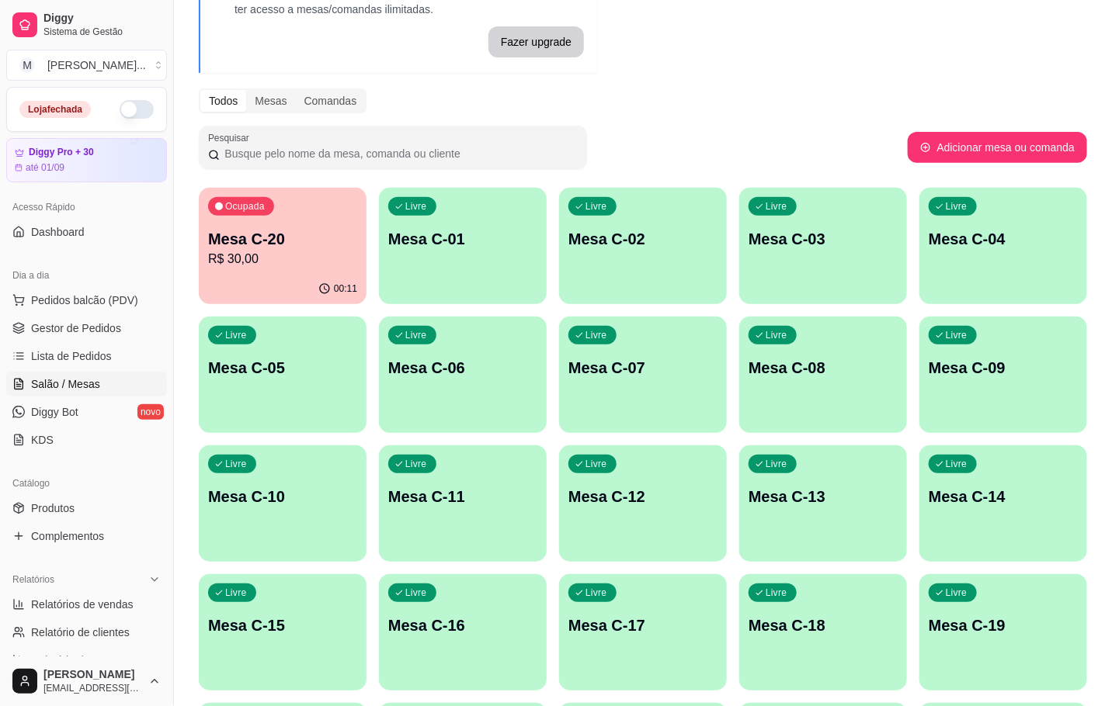
click at [292, 203] on div "Ocupada Mesa C-20 R$ 30,00" at bounding box center [283, 231] width 168 height 86
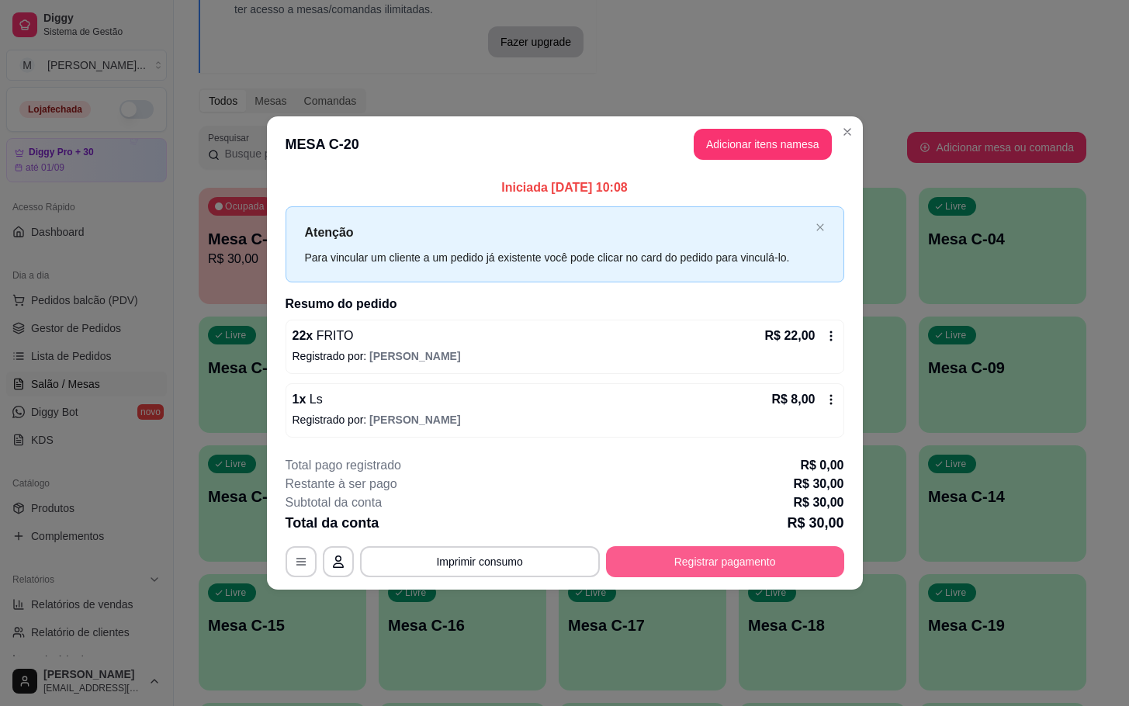
click at [650, 573] on button "Registrar pagamento" at bounding box center [725, 561] width 238 height 31
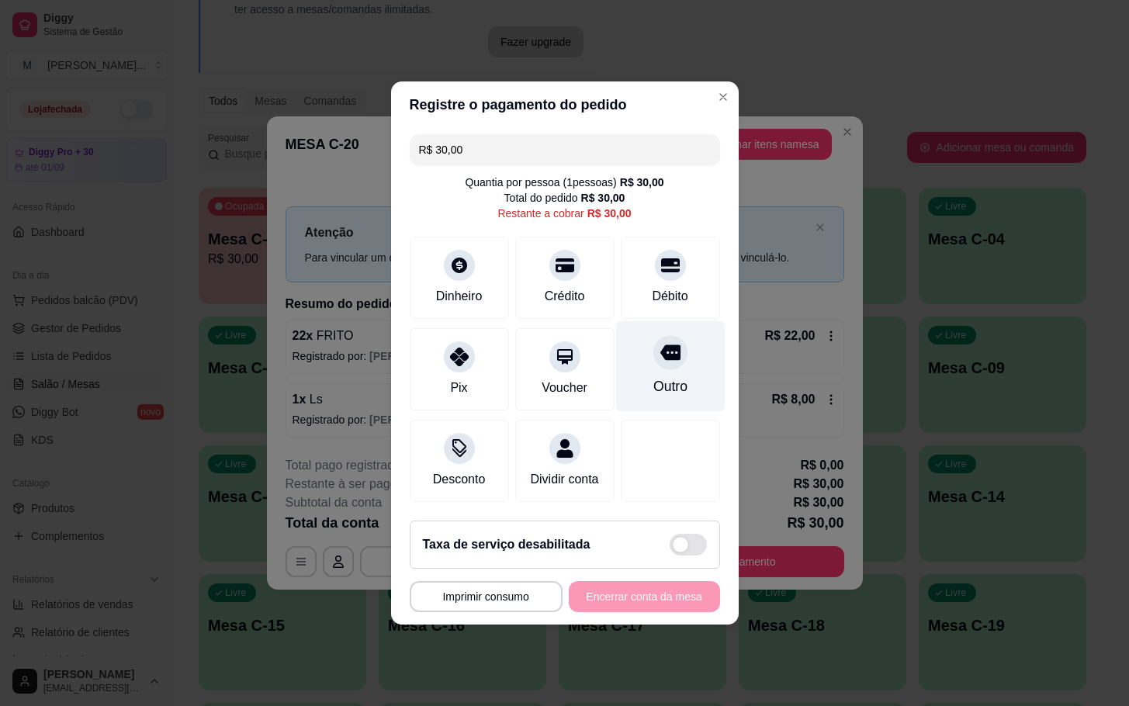
click at [647, 361] on div "Outro" at bounding box center [670, 366] width 109 height 91
type input "R$ 0,00"
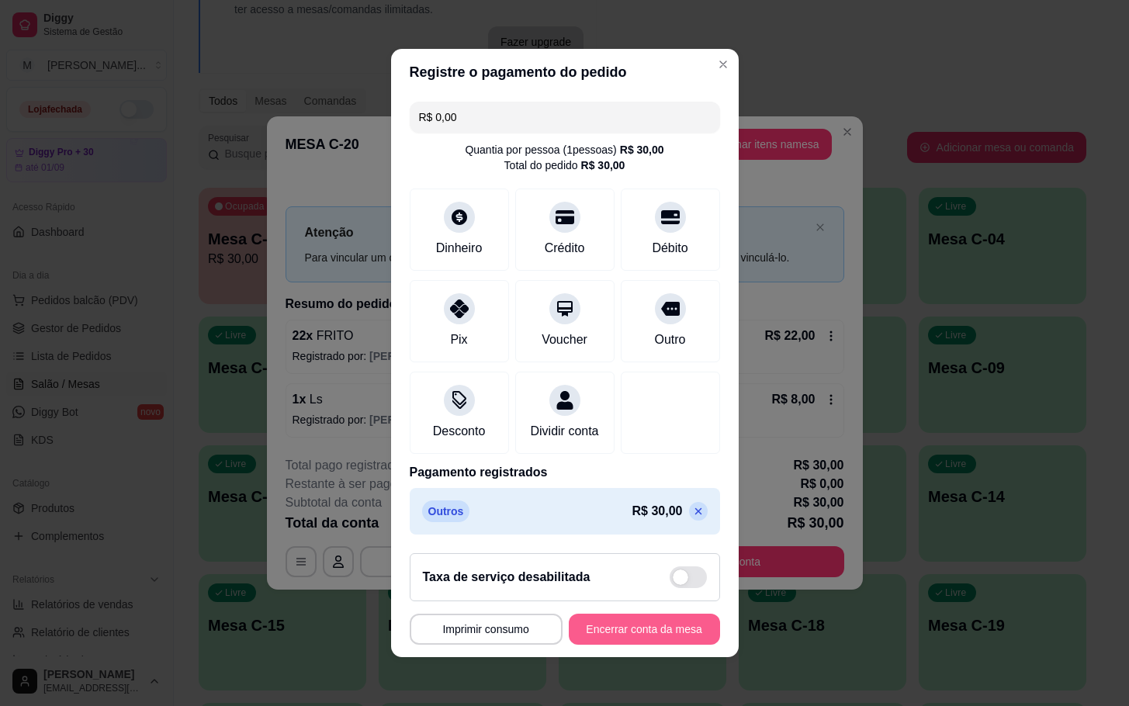
click at [578, 634] on button "Encerrar conta da mesa" at bounding box center [644, 629] width 151 height 31
